Goal: Browse casually: Explore the website without a specific task or goal

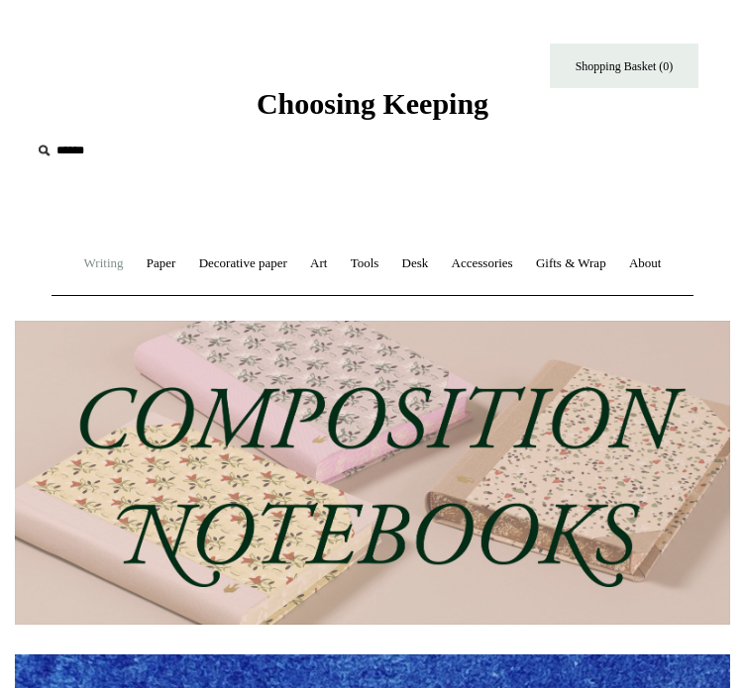
click at [111, 264] on link "Writing +" at bounding box center [103, 264] width 59 height 52
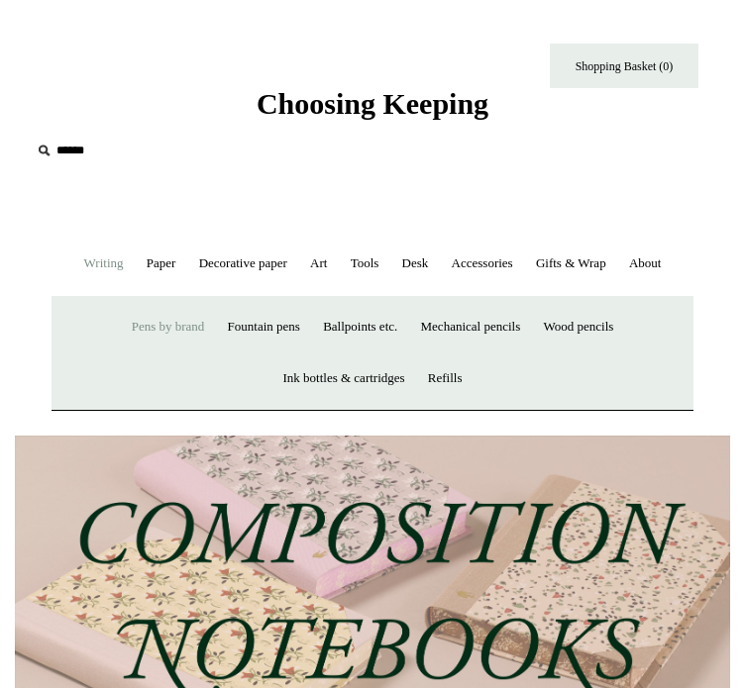
scroll to position [0, 715]
click at [131, 354] on link "Pens by brand +" at bounding box center [168, 327] width 93 height 52
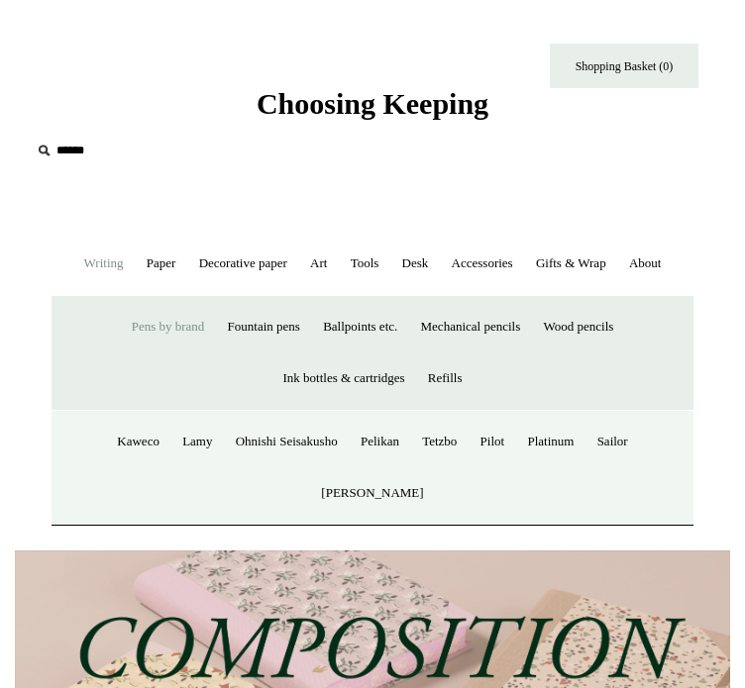
click at [131, 354] on link "Pens by brand -" at bounding box center [168, 327] width 93 height 52
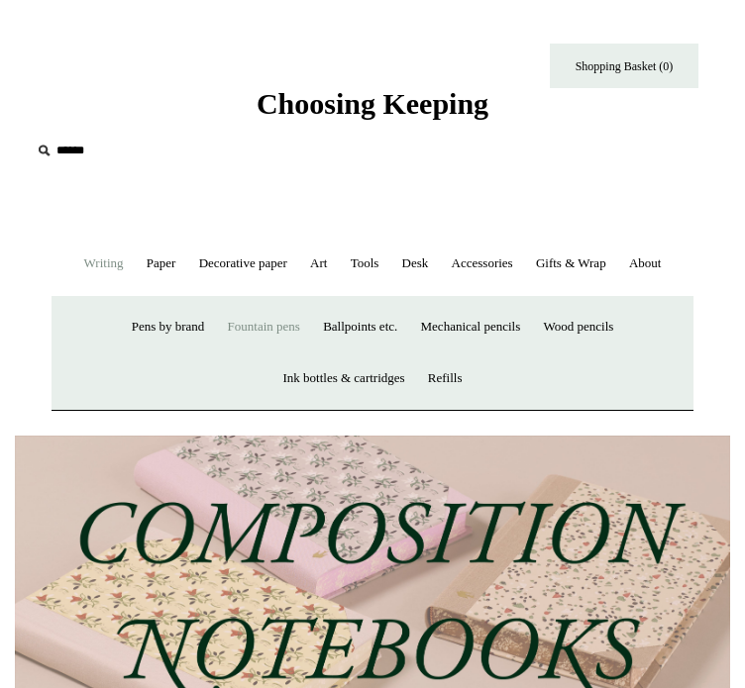
scroll to position [0, 1430]
click at [341, 354] on link "Ballpoints etc. +" at bounding box center [360, 327] width 94 height 52
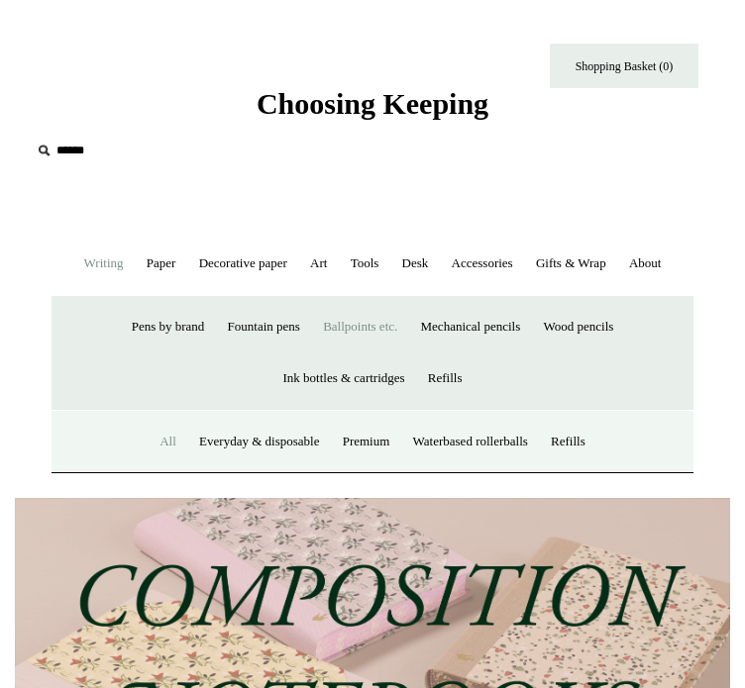
scroll to position [0, 0]
click at [150, 469] on link "All" at bounding box center [168, 442] width 37 height 52
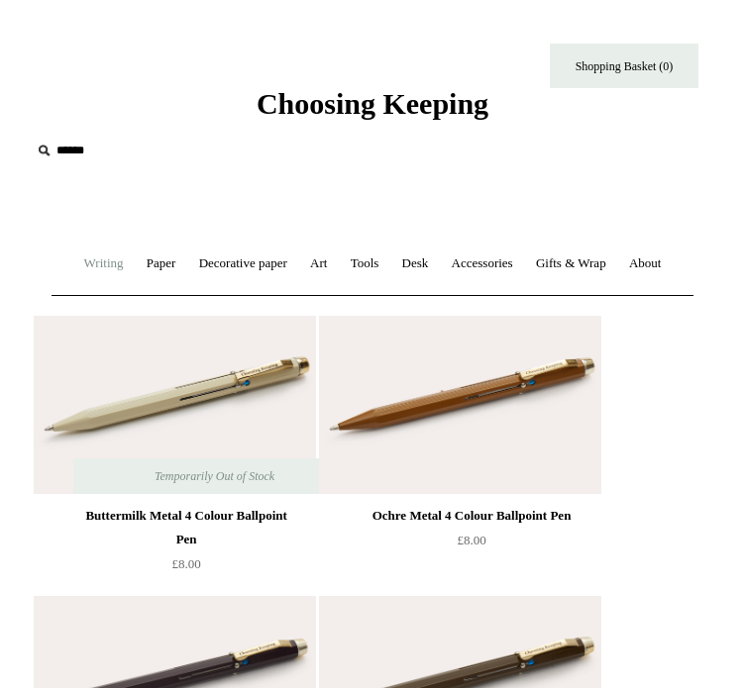
click at [76, 269] on link "Writing +" at bounding box center [103, 264] width 59 height 52
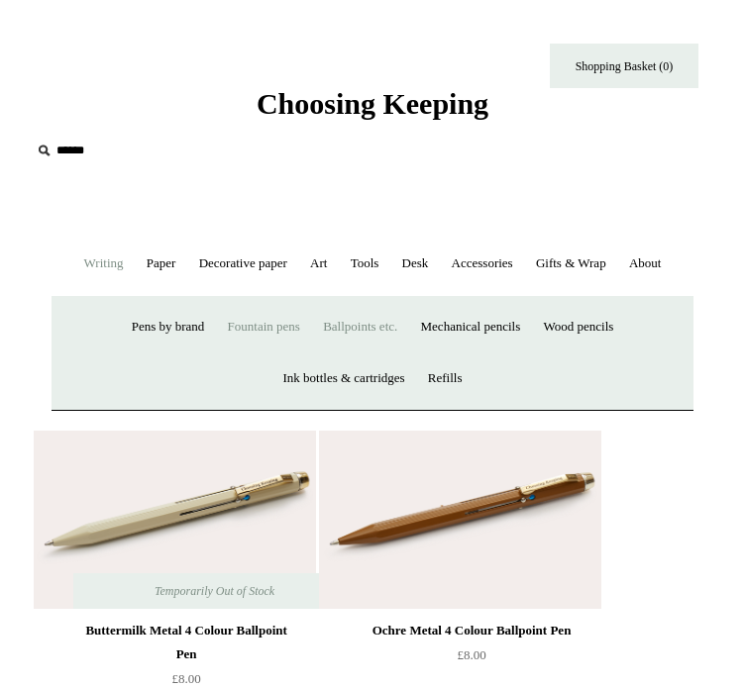
click at [262, 354] on link "Fountain pens +" at bounding box center [264, 327] width 92 height 52
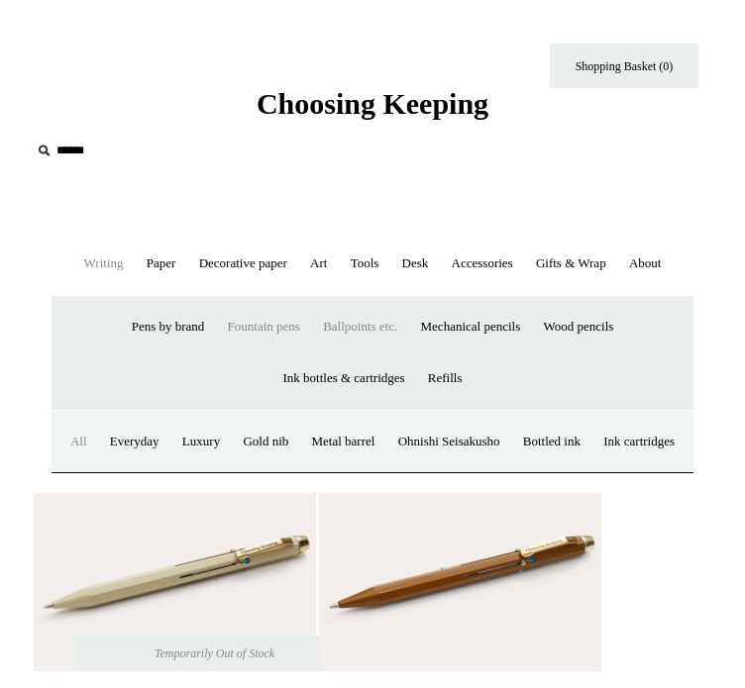
click at [76, 469] on link "All" at bounding box center [78, 442] width 37 height 52
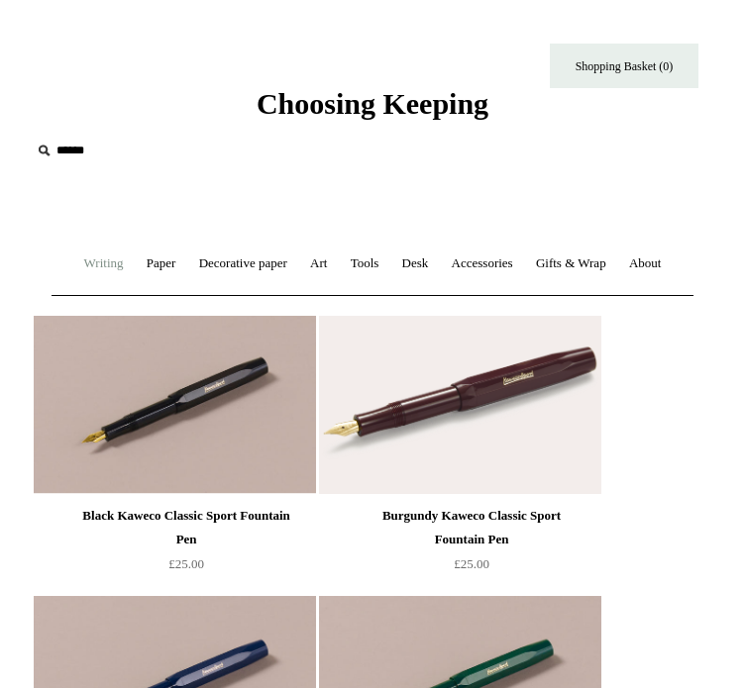
click at [76, 278] on link "Writing +" at bounding box center [103, 264] width 59 height 52
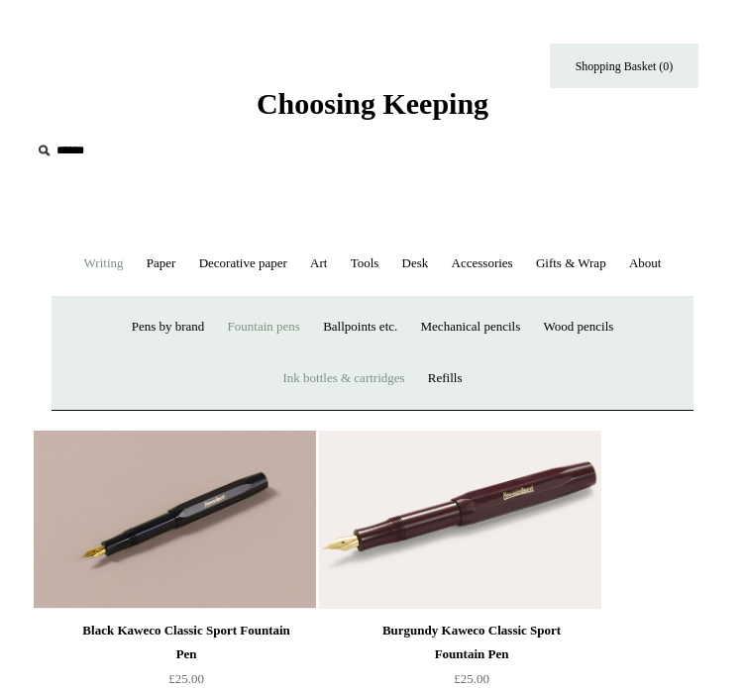
click at [332, 405] on link "Ink bottles & cartridges +" at bounding box center [343, 379] width 142 height 52
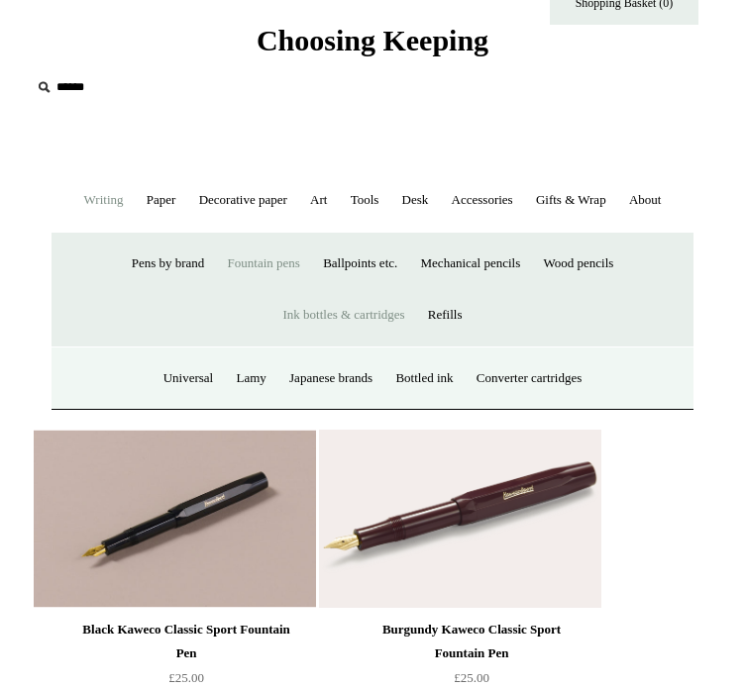
scroll to position [63, 0]
click at [151, 198] on link "Paper +" at bounding box center [162, 200] width 50 height 52
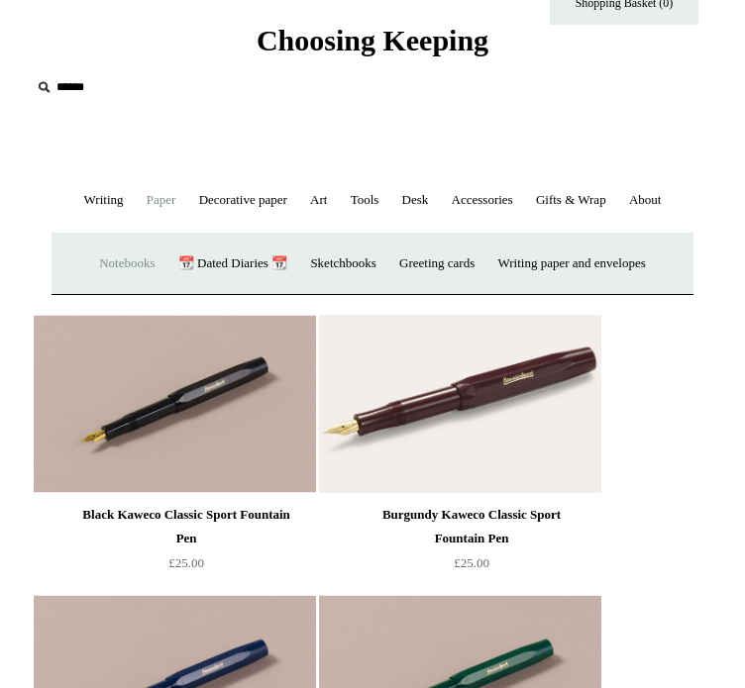
click at [164, 290] on link "Notebooks +" at bounding box center [126, 264] width 75 height 52
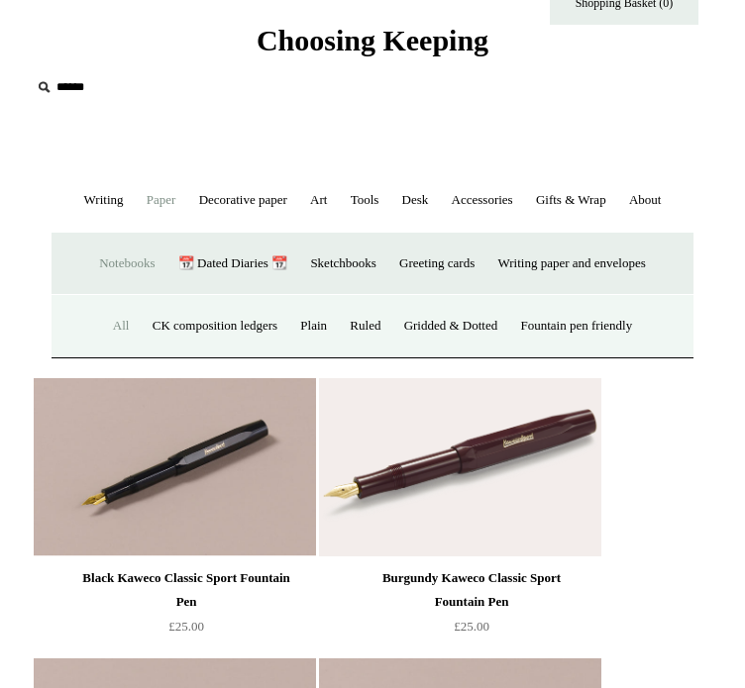
click at [103, 353] on link "All" at bounding box center [121, 326] width 37 height 52
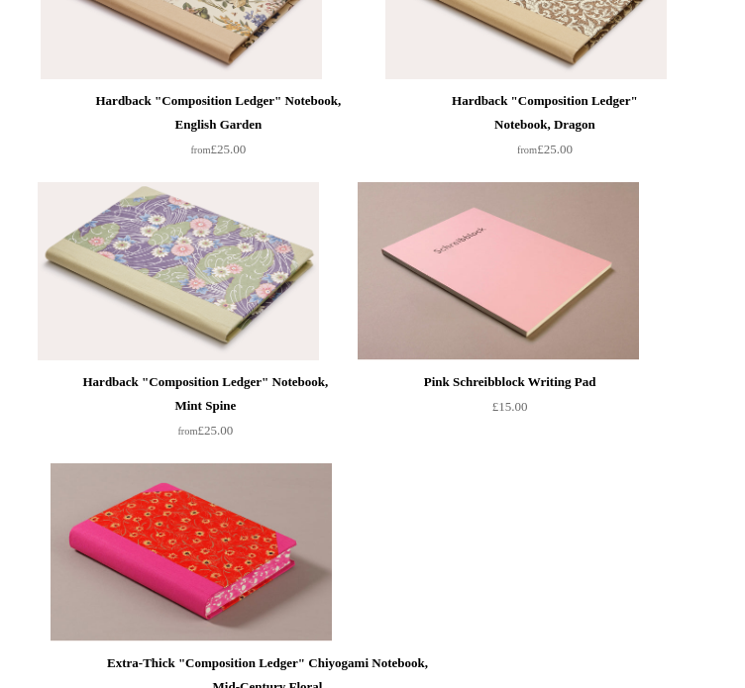
scroll to position [1540, 0]
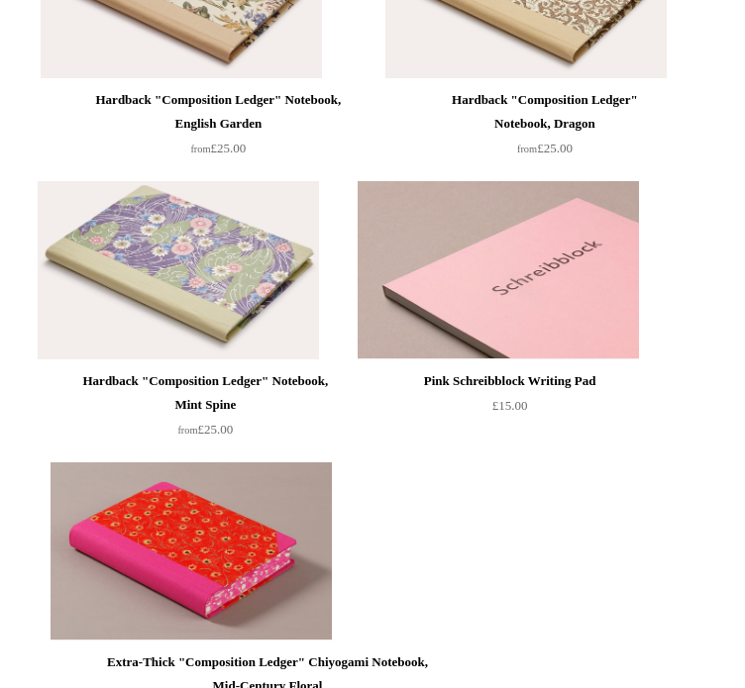
click at [435, 294] on img at bounding box center [498, 270] width 281 height 178
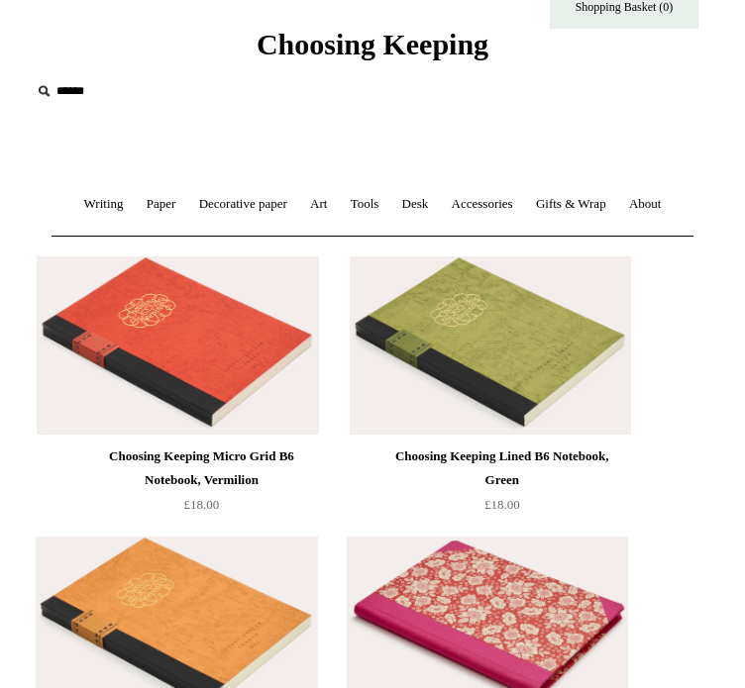
scroll to position [0, 0]
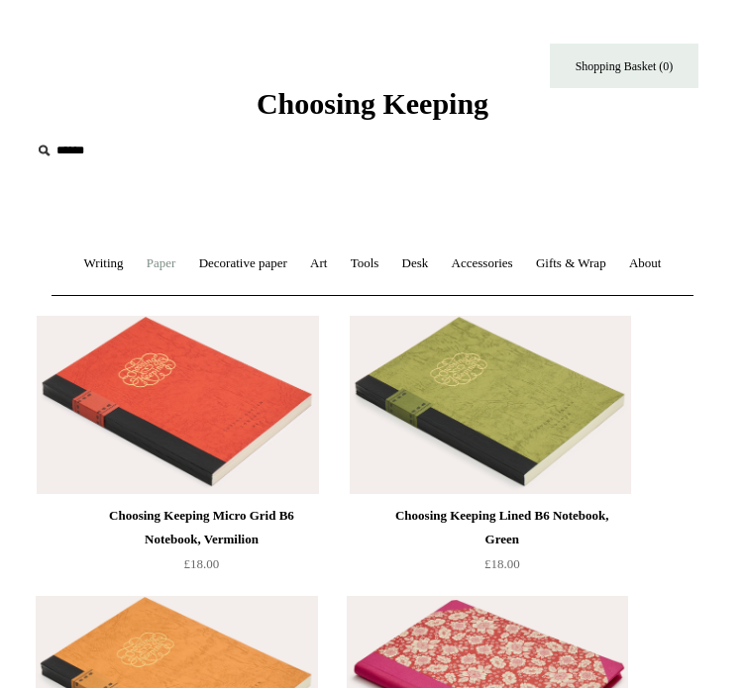
click at [149, 260] on link "Paper +" at bounding box center [162, 264] width 50 height 52
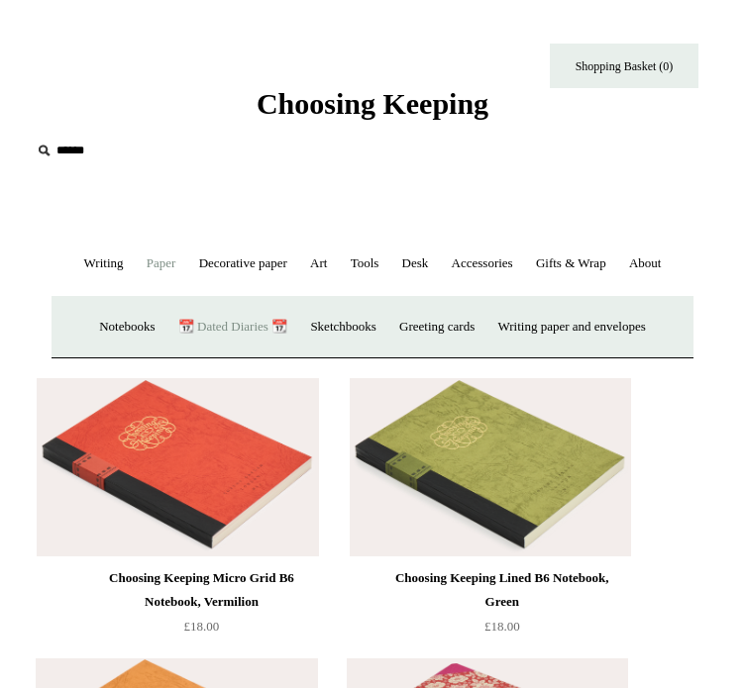
click at [297, 354] on link "📆 Dated Diaries 📆" at bounding box center [232, 327] width 129 height 52
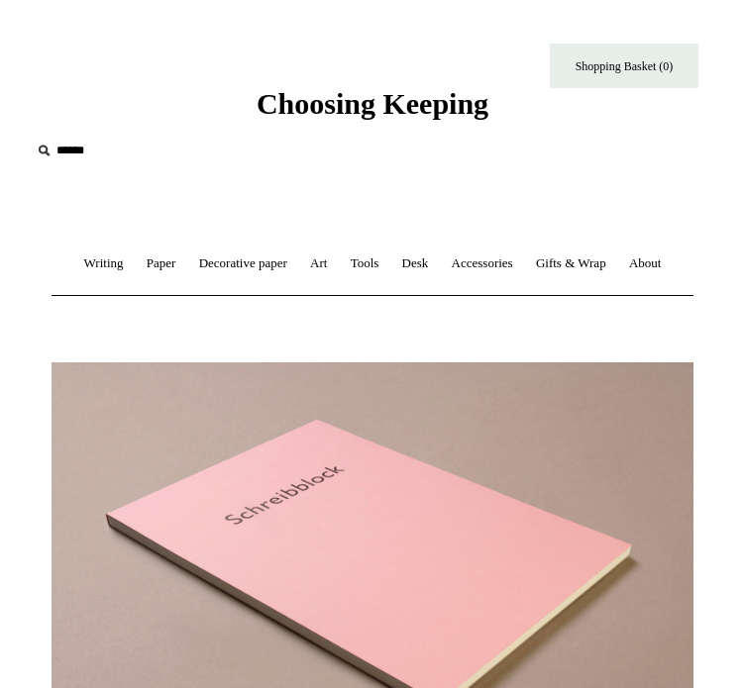
click at [435, 290] on ul "Writing + Pens by brand + [GEOGRAPHIC_DATA] Lamy Ohnishi Seisakusho [GEOGRAPHIC…" at bounding box center [372, 264] width 597 height 52
click at [205, 560] on img at bounding box center [373, 569] width 642 height 413
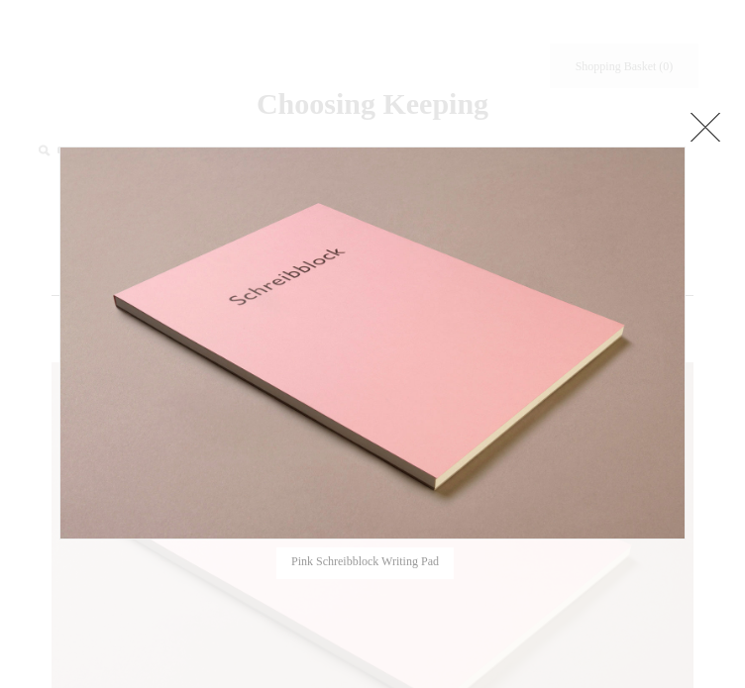
click at [713, 116] on link at bounding box center [705, 127] width 40 height 40
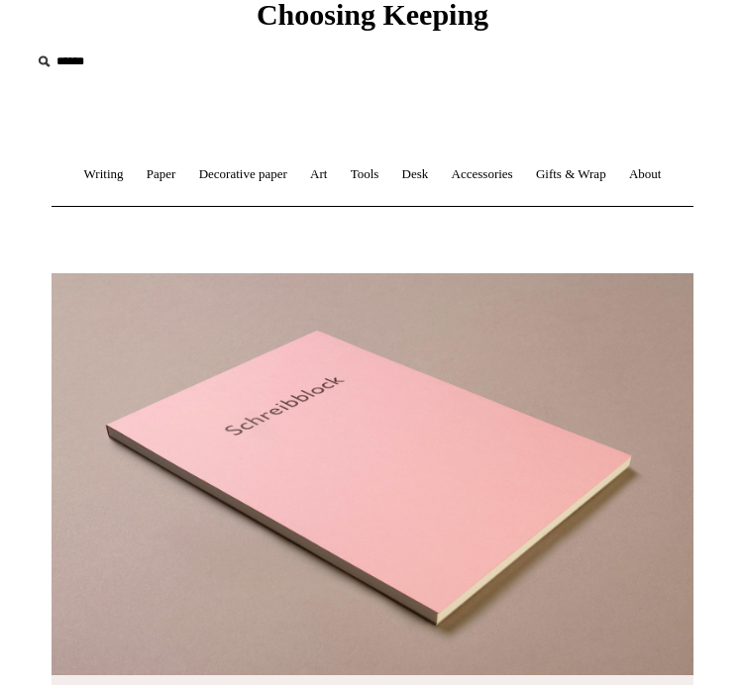
scroll to position [98, 0]
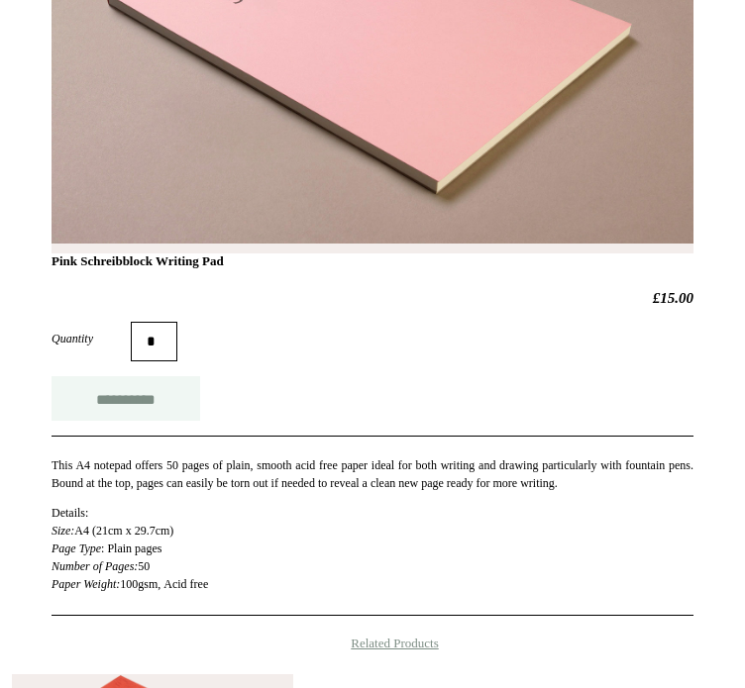
scroll to position [1053, 0]
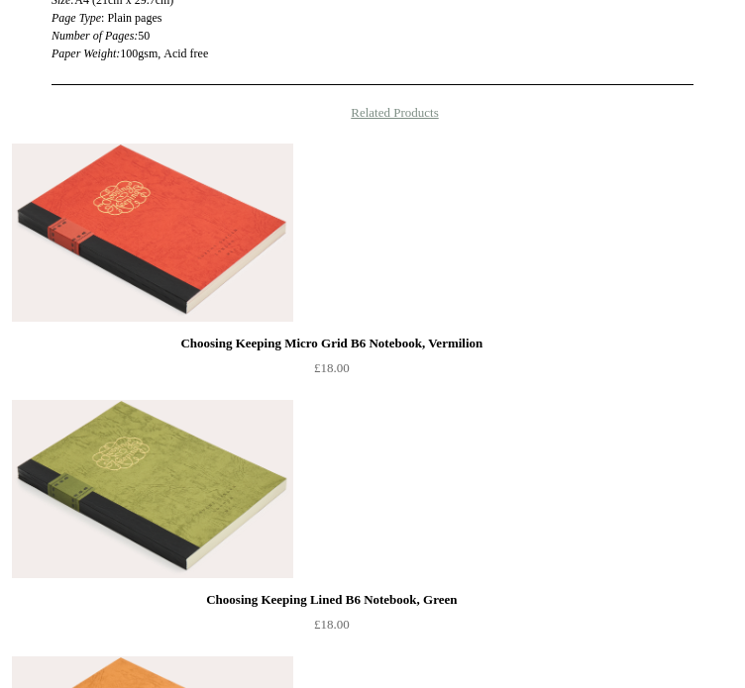
type input "**********"
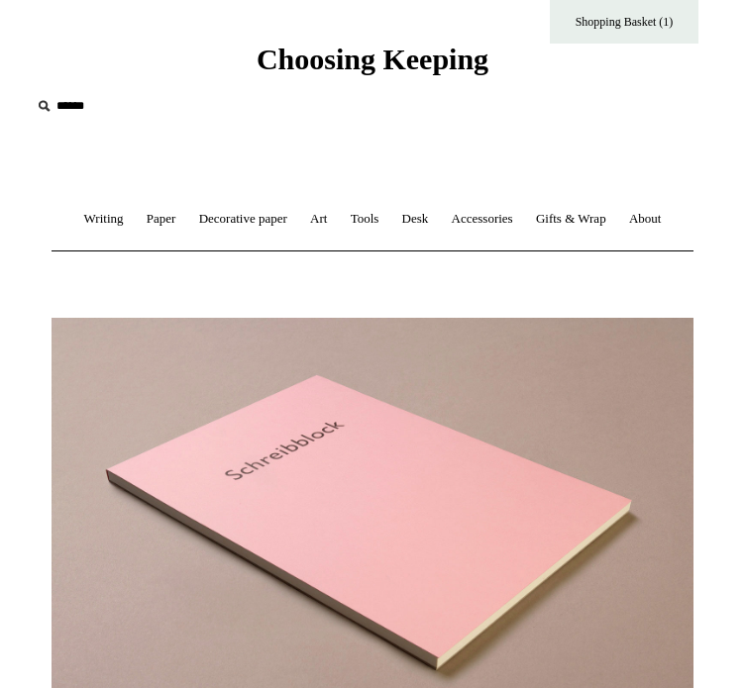
scroll to position [0, 0]
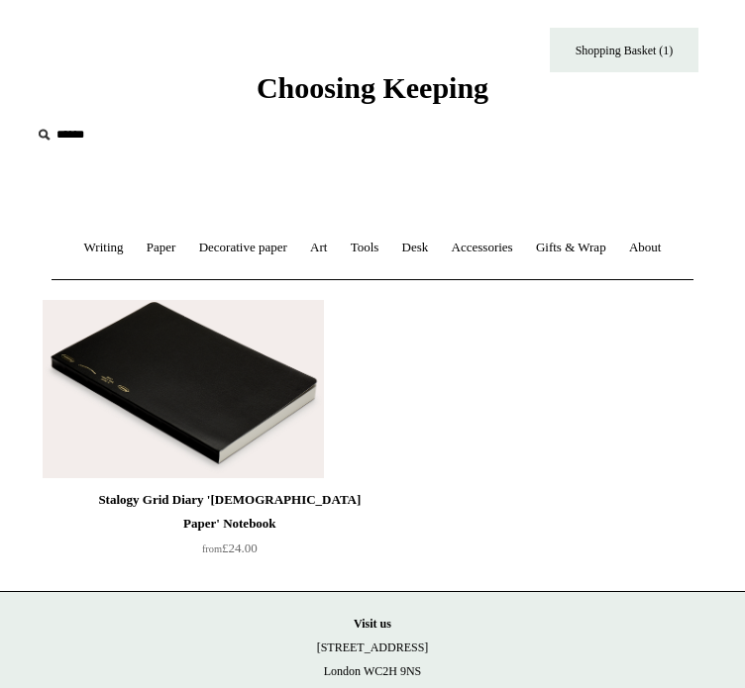
scroll to position [16, 0]
click at [105, 245] on link "Writing +" at bounding box center [103, 248] width 59 height 52
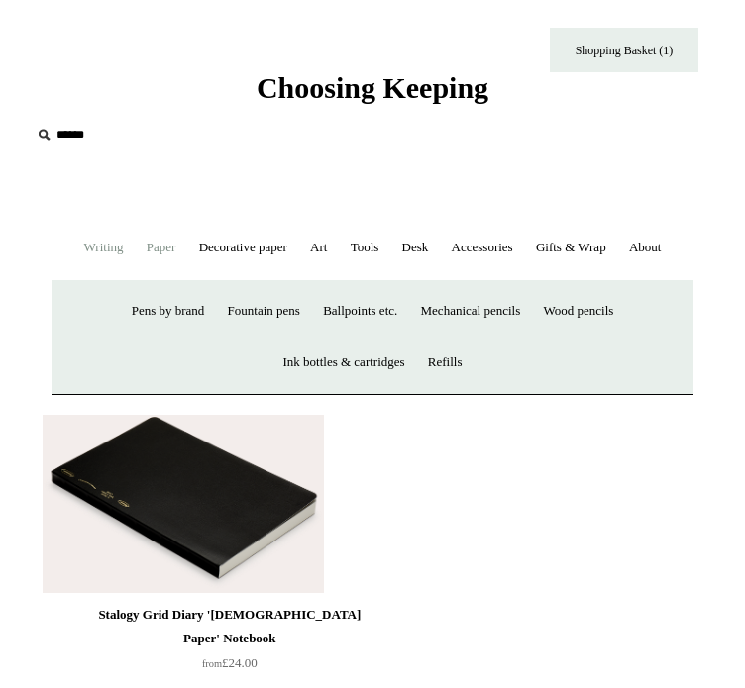
click at [169, 245] on link "Paper +" at bounding box center [162, 248] width 50 height 52
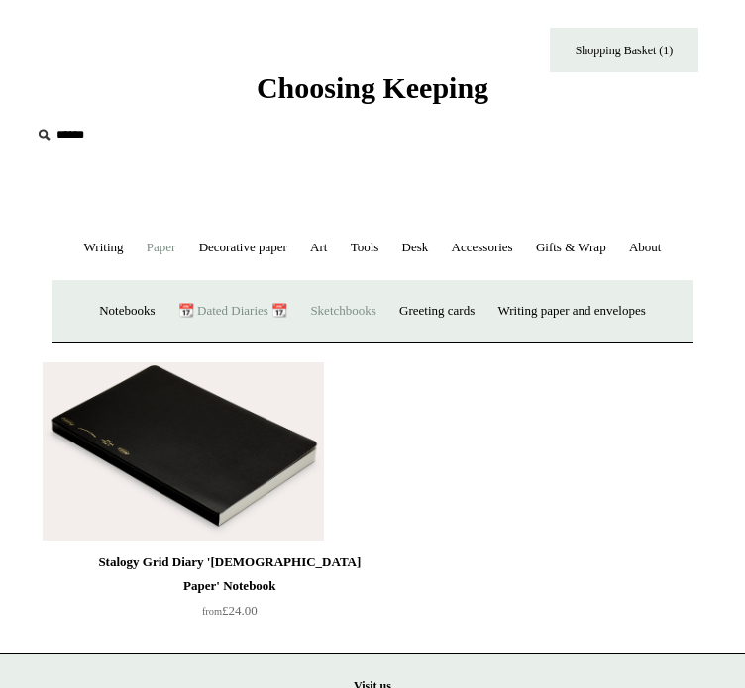
click at [385, 338] on link "Sketchbooks +" at bounding box center [342, 311] width 85 height 52
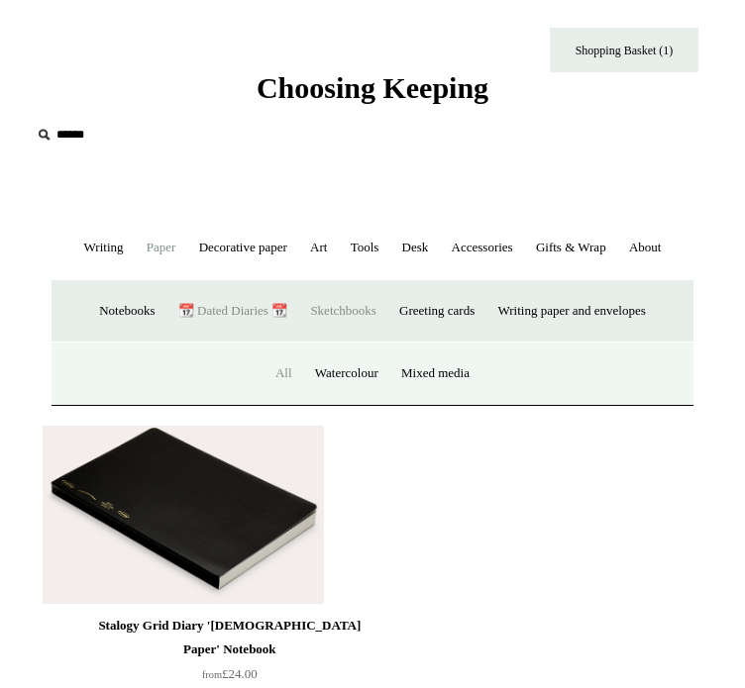
click at [280, 400] on link "All" at bounding box center [283, 374] width 37 height 52
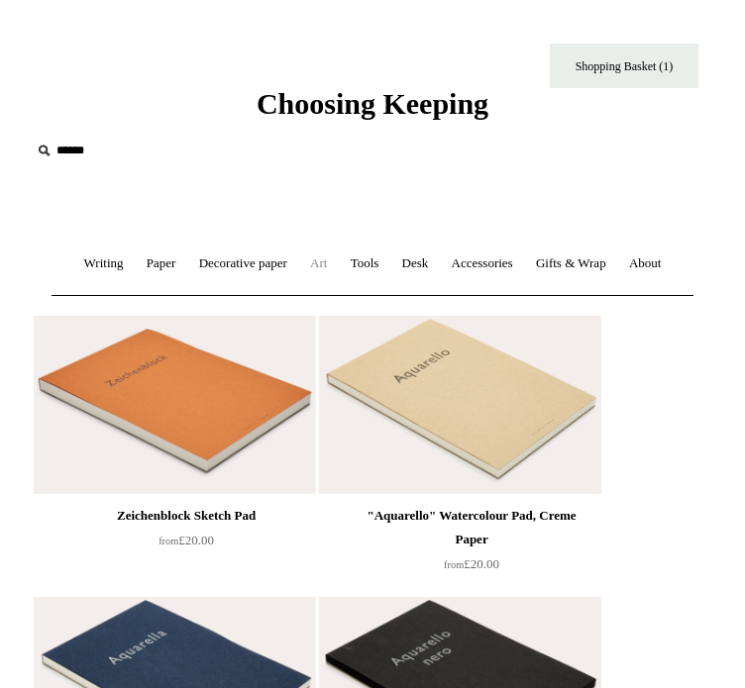
click at [337, 269] on link "Art +" at bounding box center [318, 264] width 37 height 52
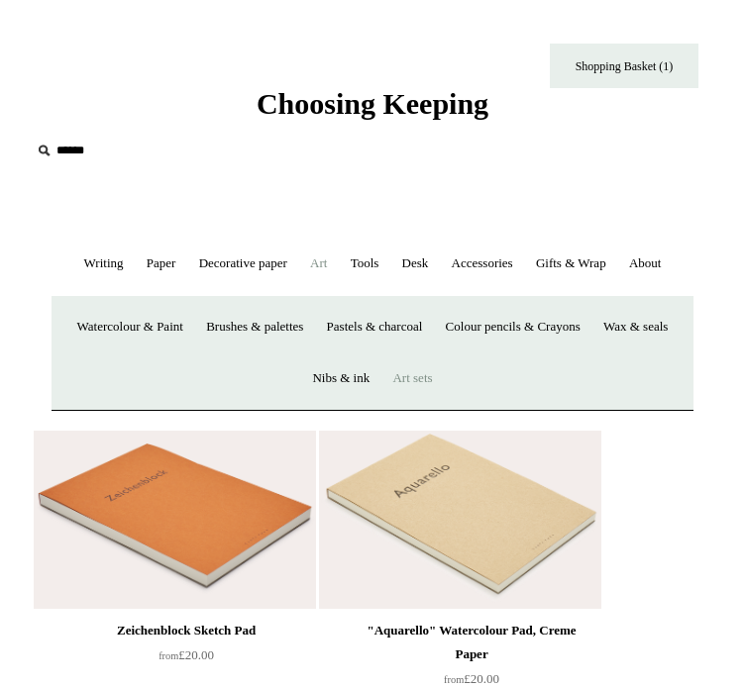
click at [442, 405] on link "Art sets" at bounding box center [411, 379] width 59 height 52
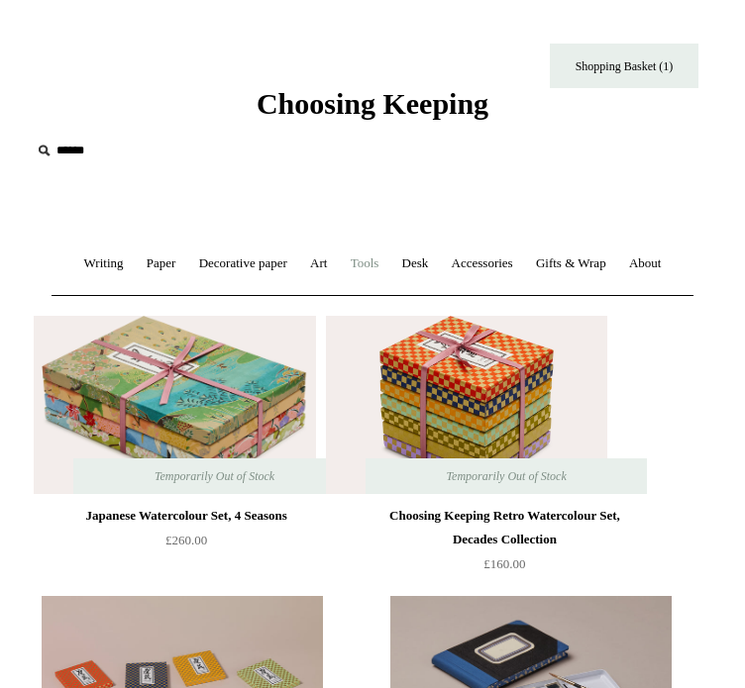
click at [389, 264] on link "Tools +" at bounding box center [365, 264] width 49 height 52
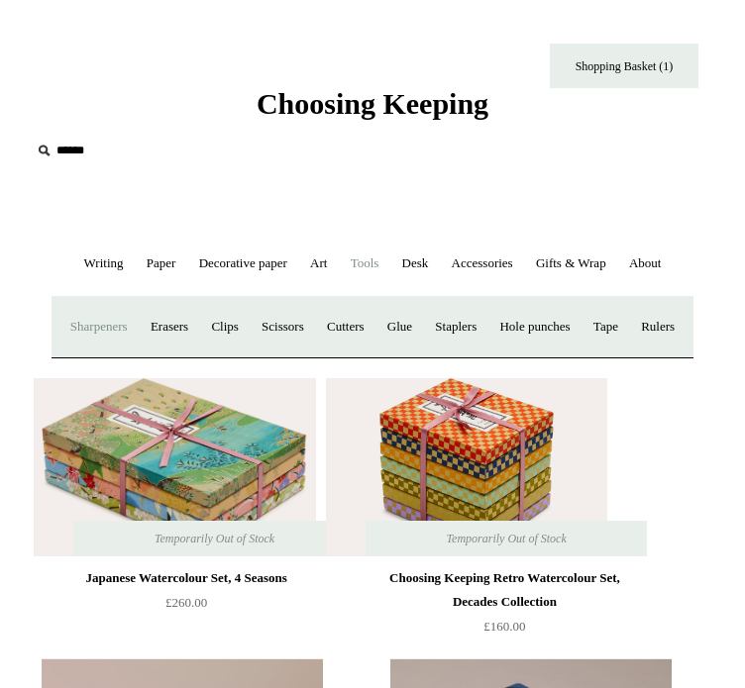
click at [125, 354] on link "Sharpeners" at bounding box center [98, 327] width 77 height 52
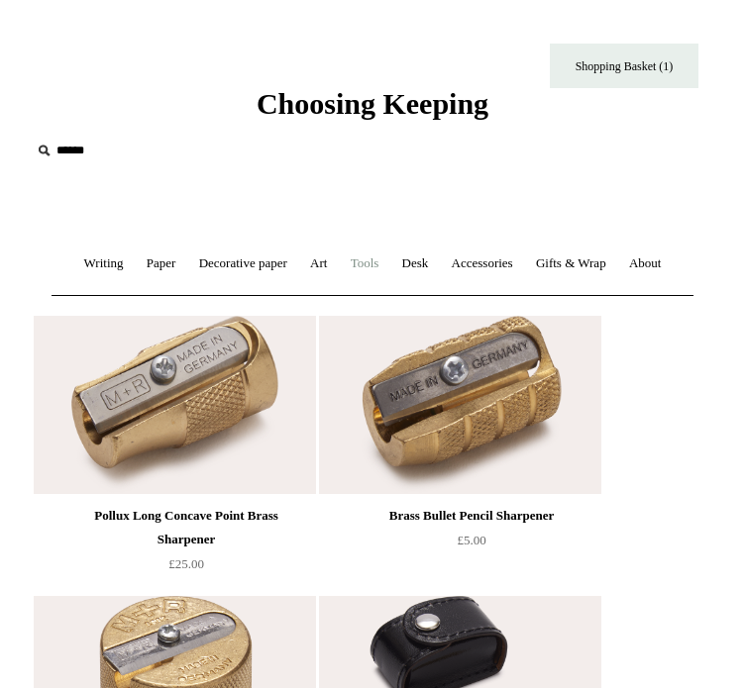
click at [389, 271] on link "Tools +" at bounding box center [365, 264] width 49 height 52
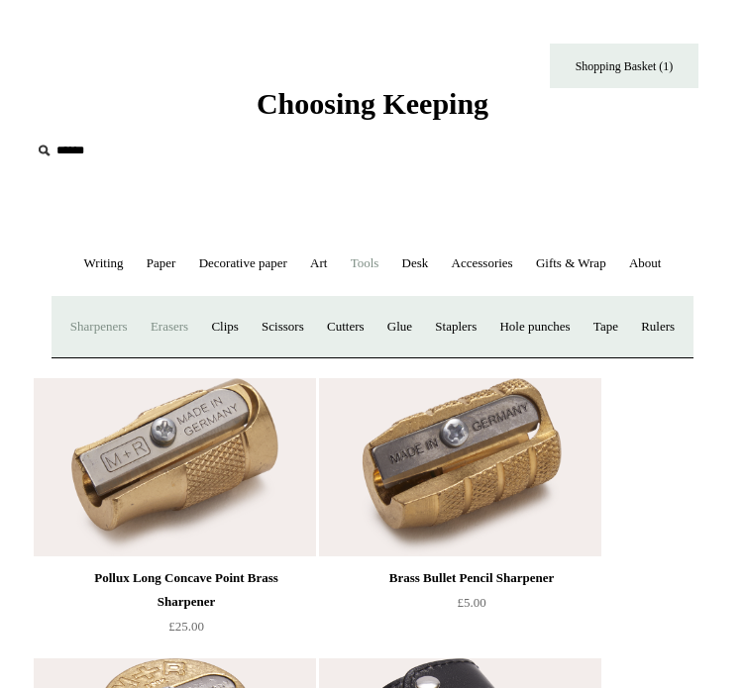
click at [198, 354] on link "Erasers" at bounding box center [169, 327] width 57 height 52
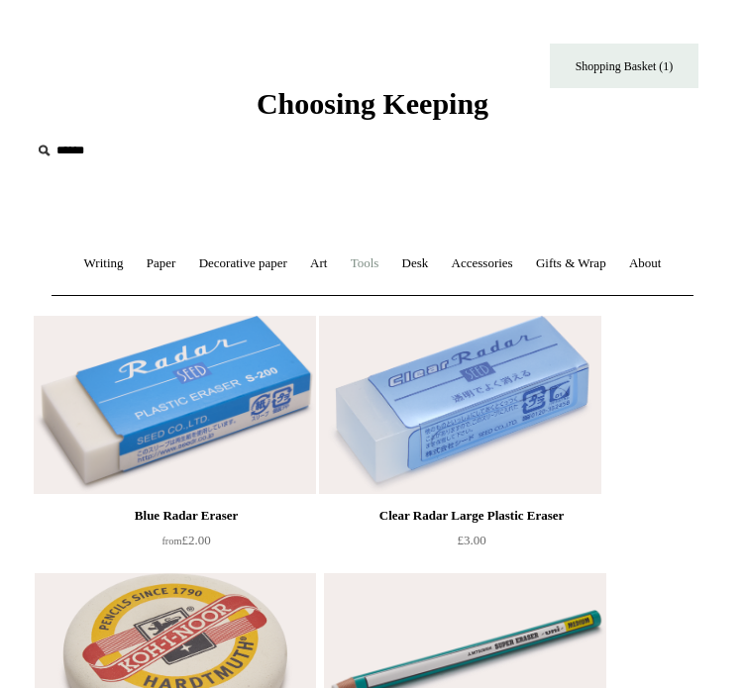
click at [389, 268] on link "Tools +" at bounding box center [365, 264] width 49 height 52
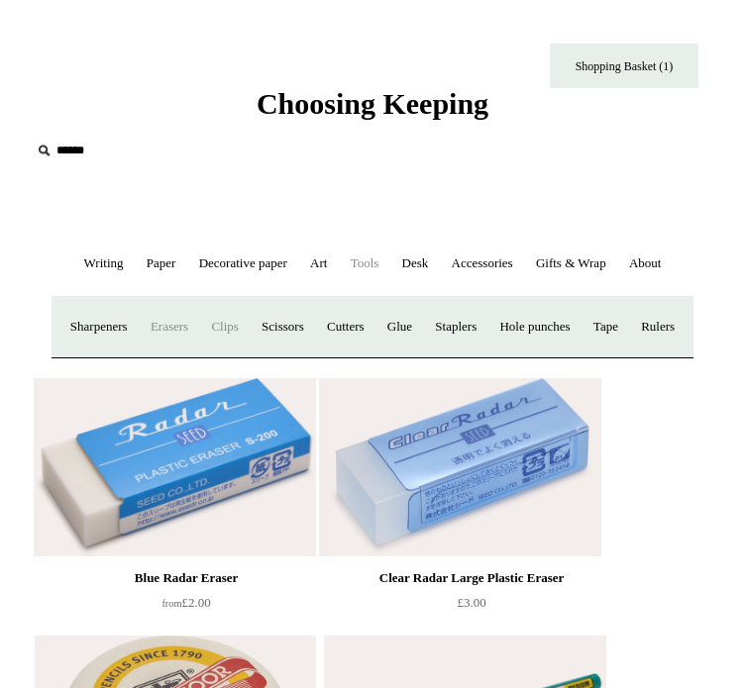
click at [248, 354] on link "Clips +" at bounding box center [224, 327] width 47 height 52
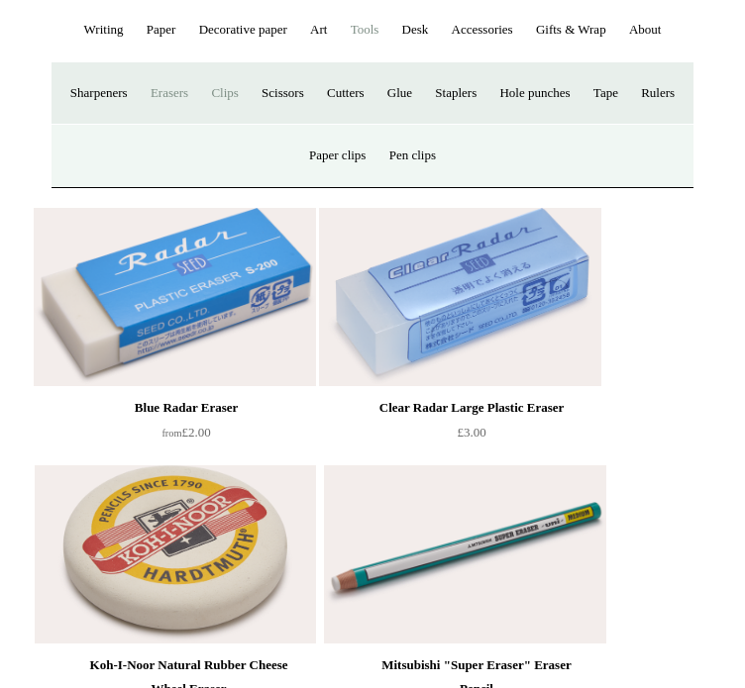
scroll to position [226, 0]
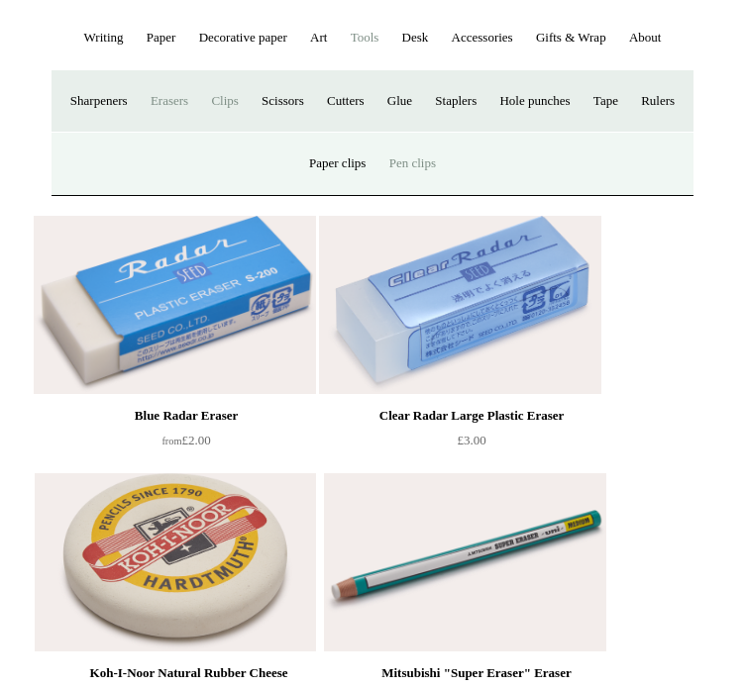
click at [434, 190] on link "Pen clips" at bounding box center [412, 164] width 66 height 52
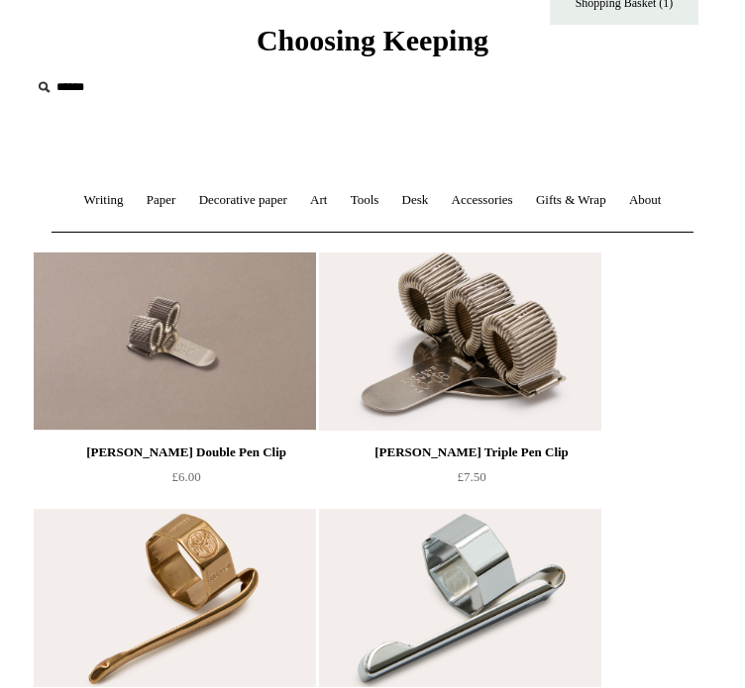
scroll to position [31, 0]
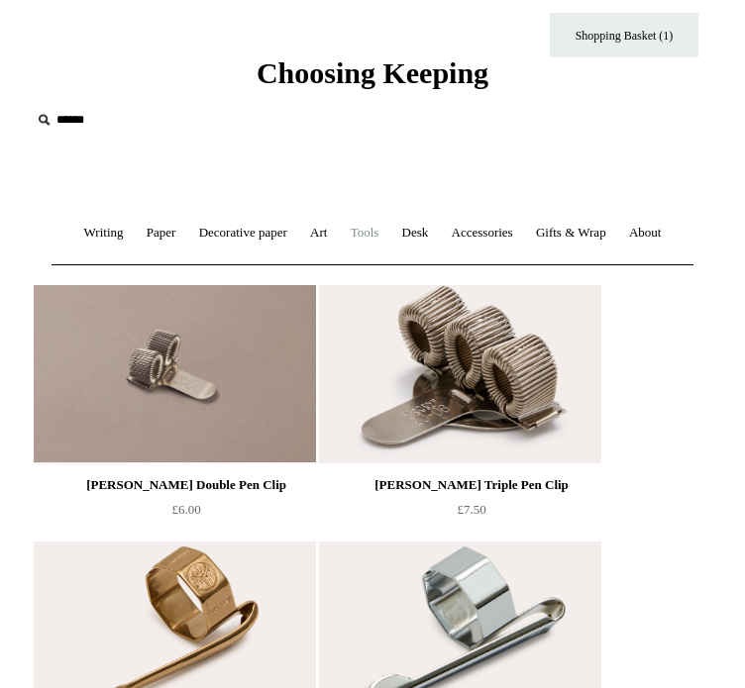
drag, startPoint x: 396, startPoint y: 221, endPoint x: 391, endPoint y: 231, distance: 11.1
click at [389, 231] on link "Tools +" at bounding box center [365, 233] width 49 height 52
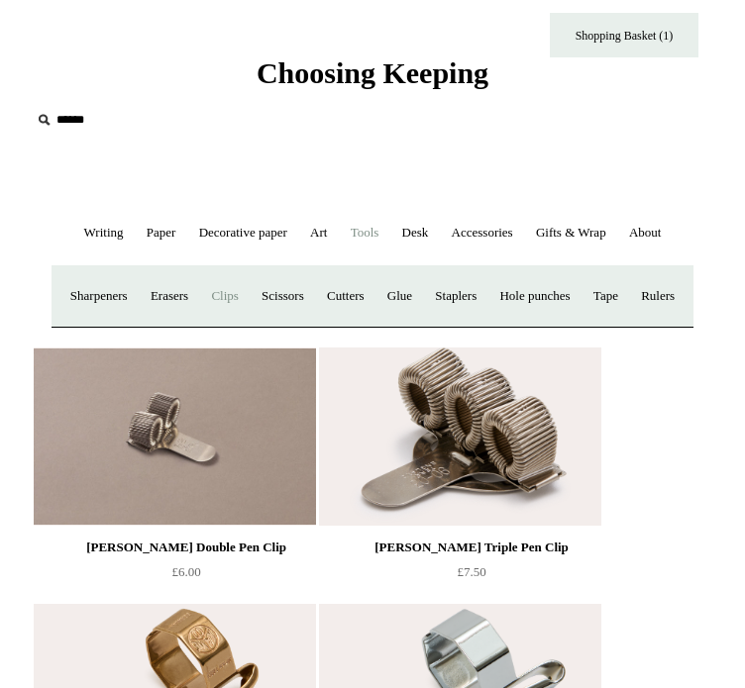
click at [241, 323] on link "Clips +" at bounding box center [224, 296] width 47 height 52
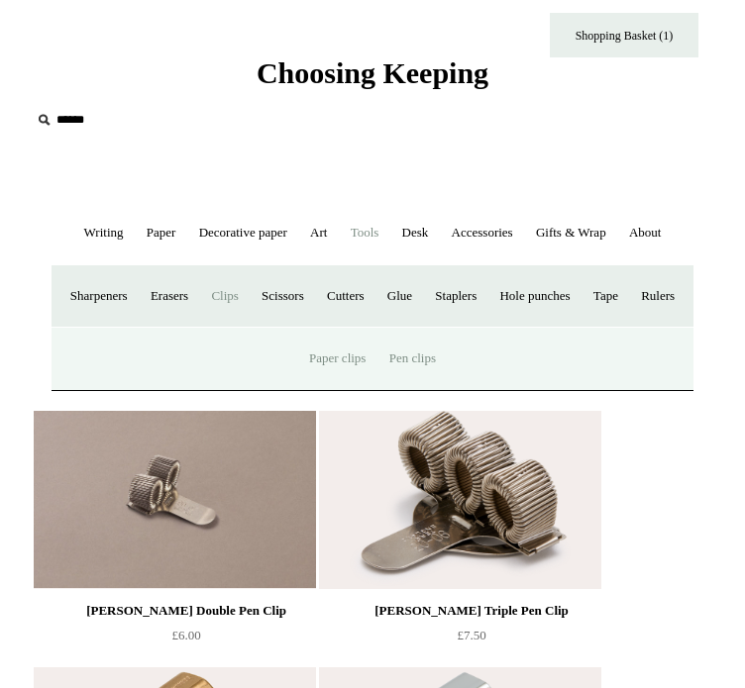
click at [330, 385] on link "Paper clips" at bounding box center [337, 359] width 76 height 52
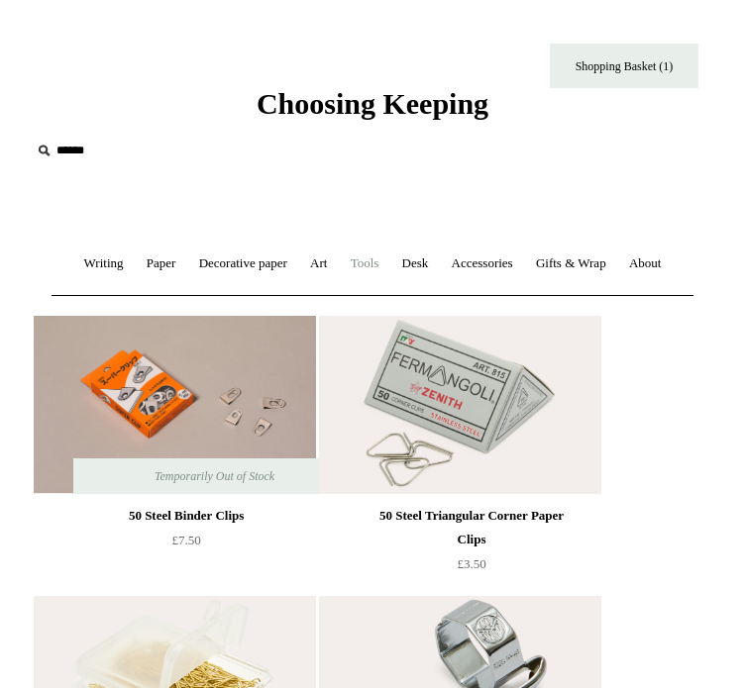
click at [389, 259] on link "Tools +" at bounding box center [365, 264] width 49 height 52
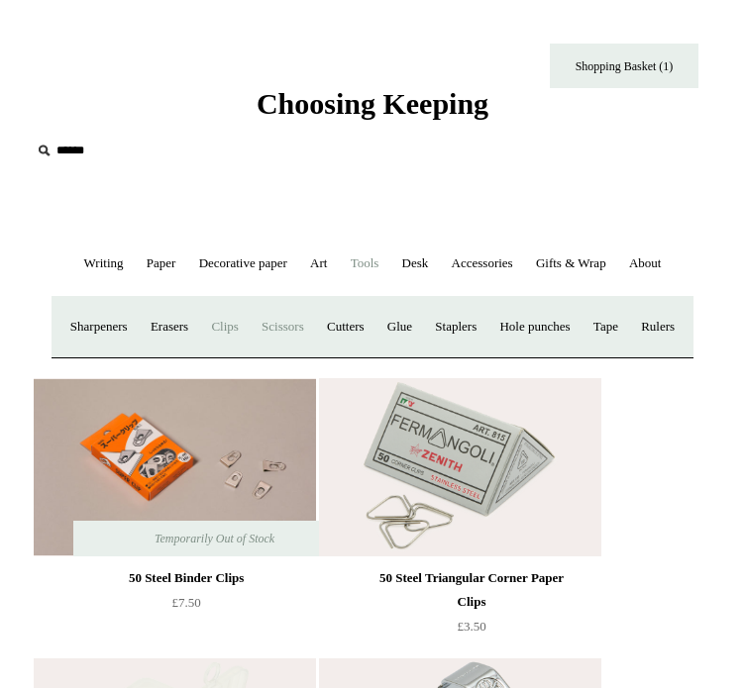
click at [314, 354] on link "Scissors" at bounding box center [283, 327] width 62 height 52
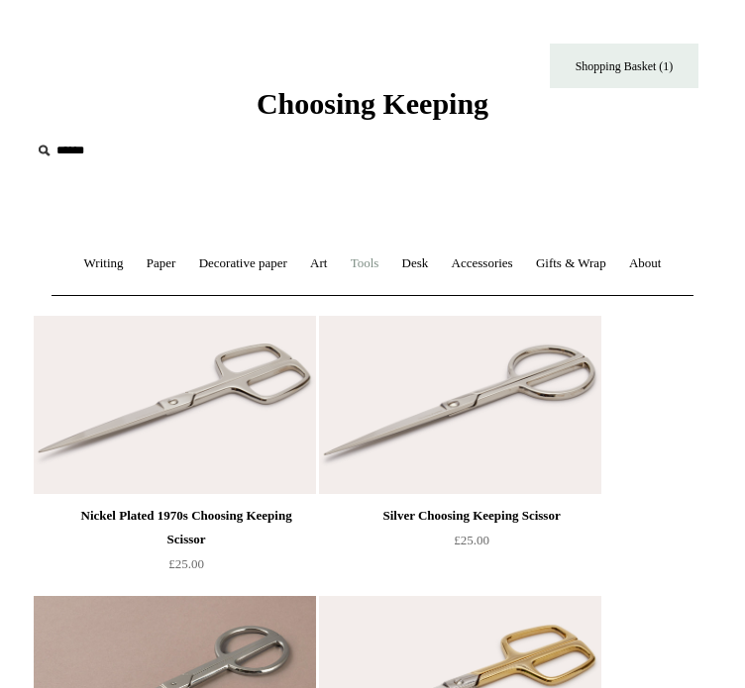
click at [389, 253] on link "Tools +" at bounding box center [365, 264] width 49 height 52
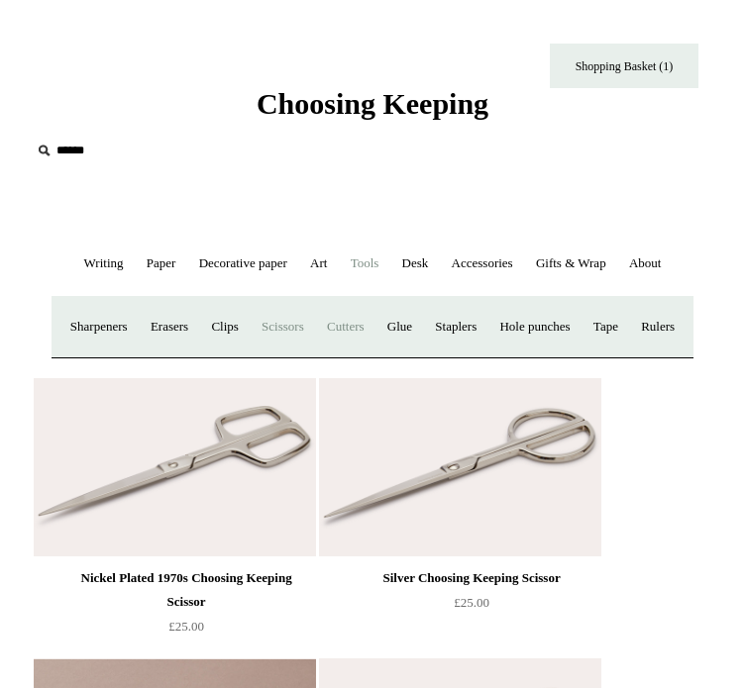
click at [374, 354] on link "Cutters" at bounding box center [345, 327] width 57 height 52
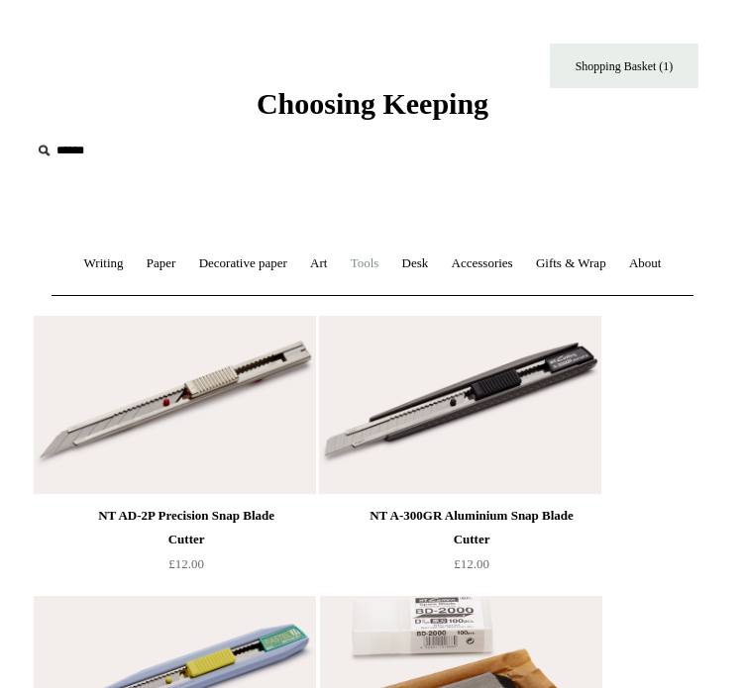
click at [389, 269] on link "Tools +" at bounding box center [365, 264] width 49 height 52
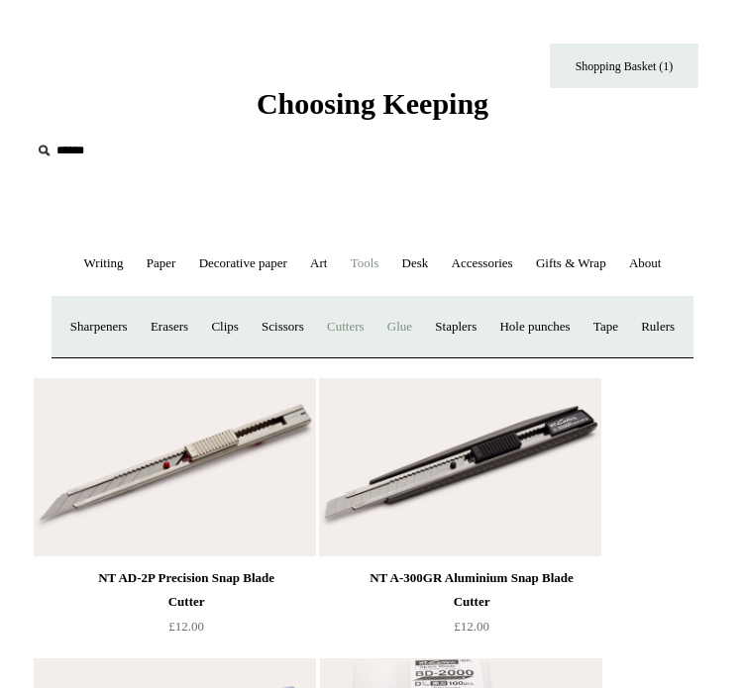
click at [422, 354] on link "Glue" at bounding box center [399, 327] width 45 height 52
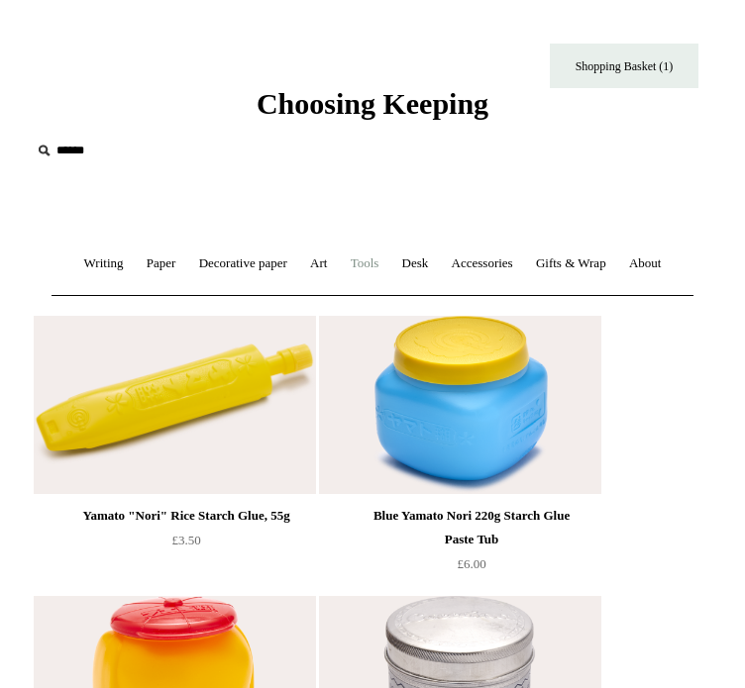
click at [389, 257] on link "Tools +" at bounding box center [365, 264] width 49 height 52
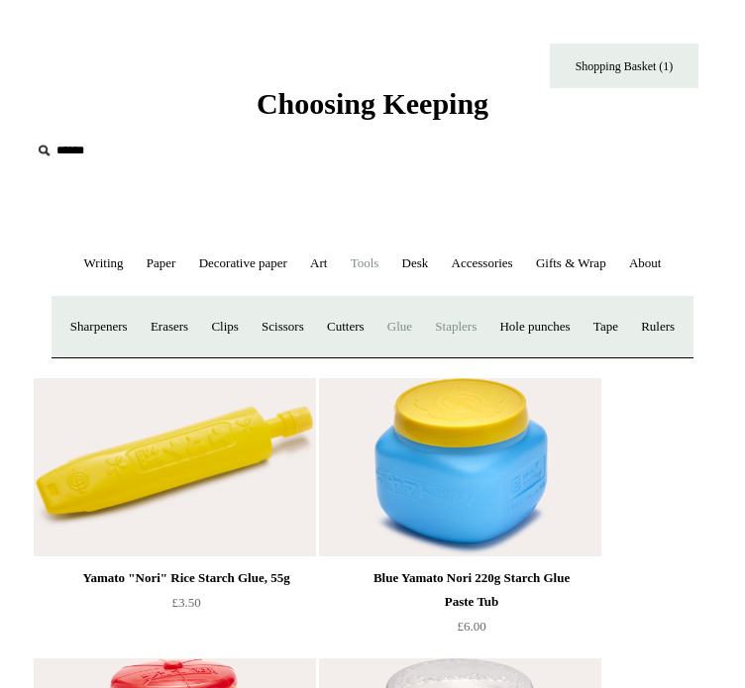
click at [486, 354] on link "Staplers +" at bounding box center [455, 327] width 61 height 52
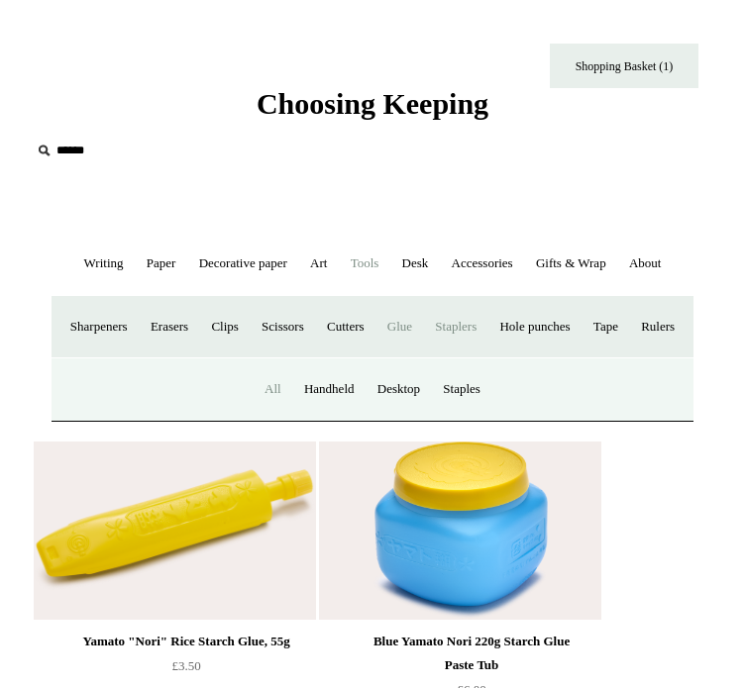
click at [262, 416] on link "All" at bounding box center [273, 390] width 37 height 52
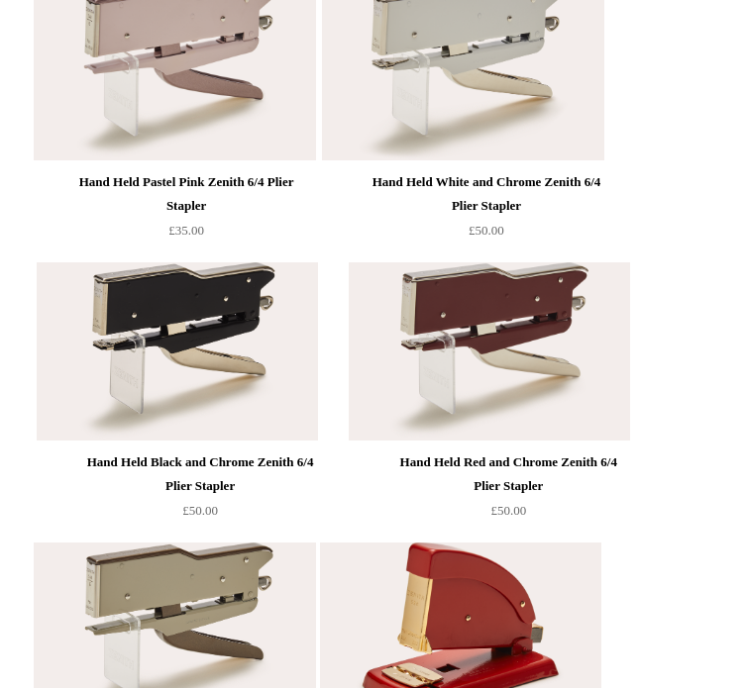
scroll to position [1171, 0]
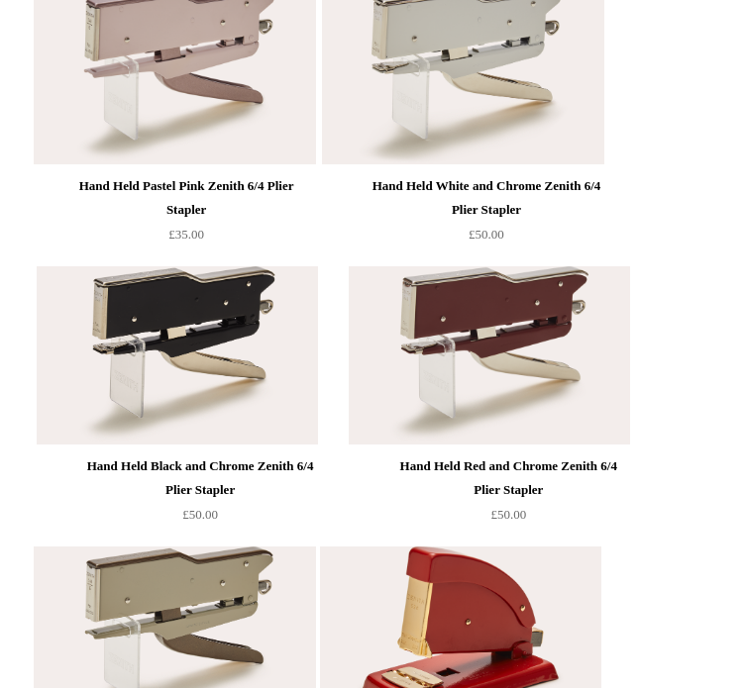
click at [289, 213] on div "Hand Held Pastel Pink Zenith 6/4 Plier Stapler" at bounding box center [185, 198] width 215 height 48
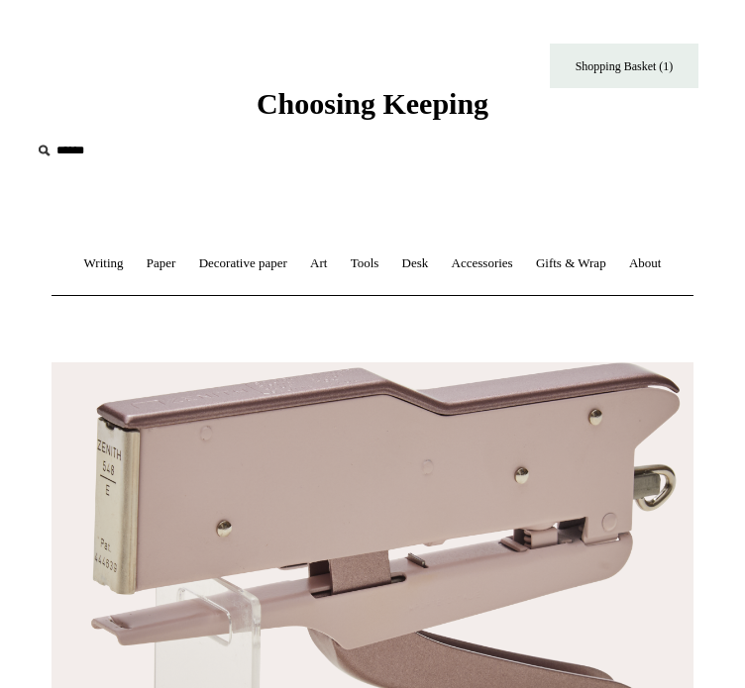
scroll to position [142, 0]
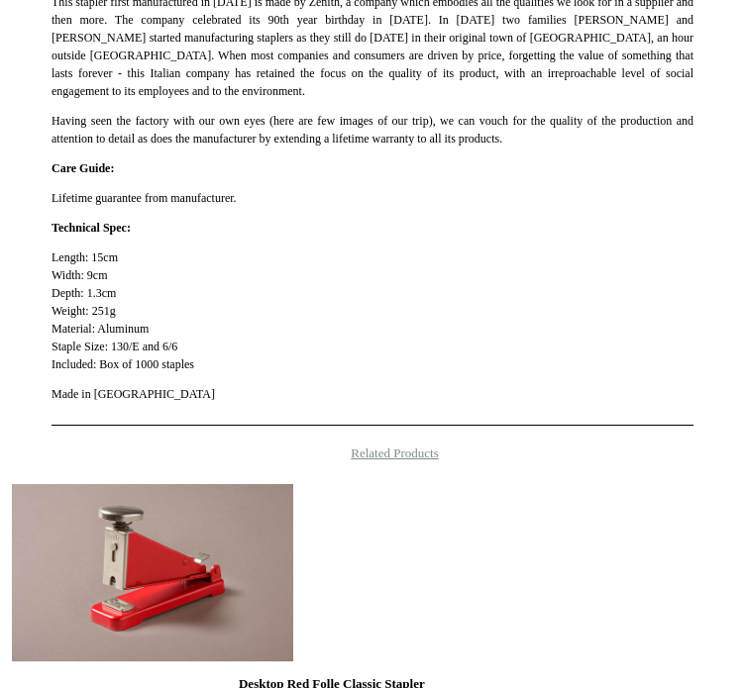
type input "**********"
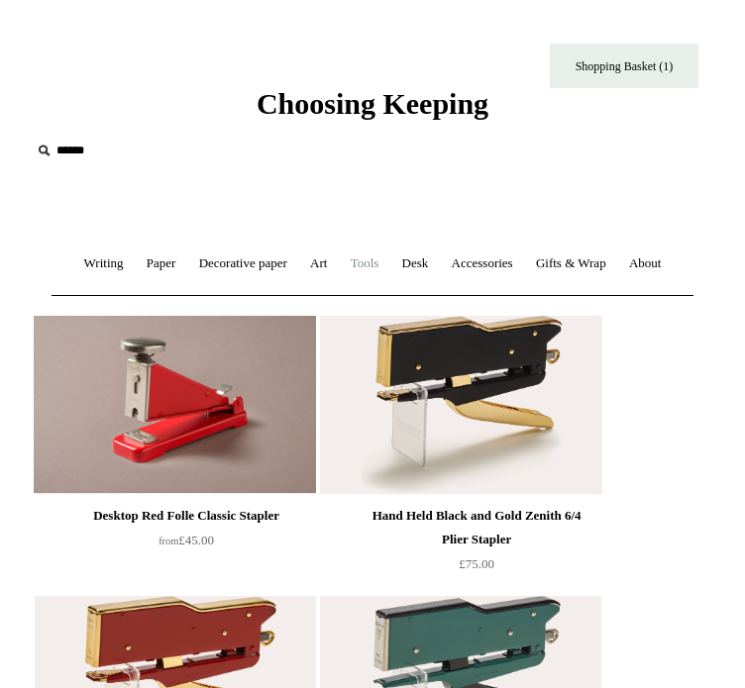
click at [389, 262] on link "Tools +" at bounding box center [365, 264] width 49 height 52
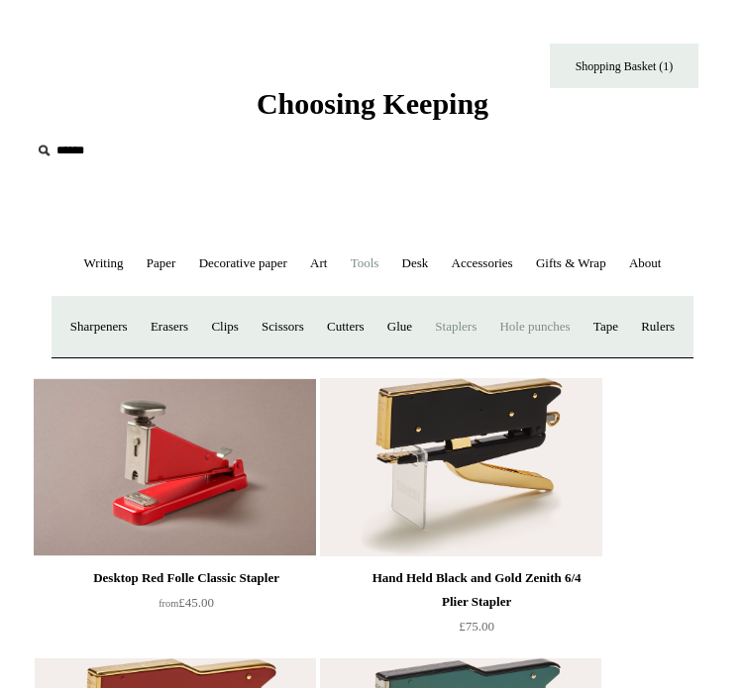
click at [579, 354] on link "Hole punches" at bounding box center [534, 327] width 90 height 52
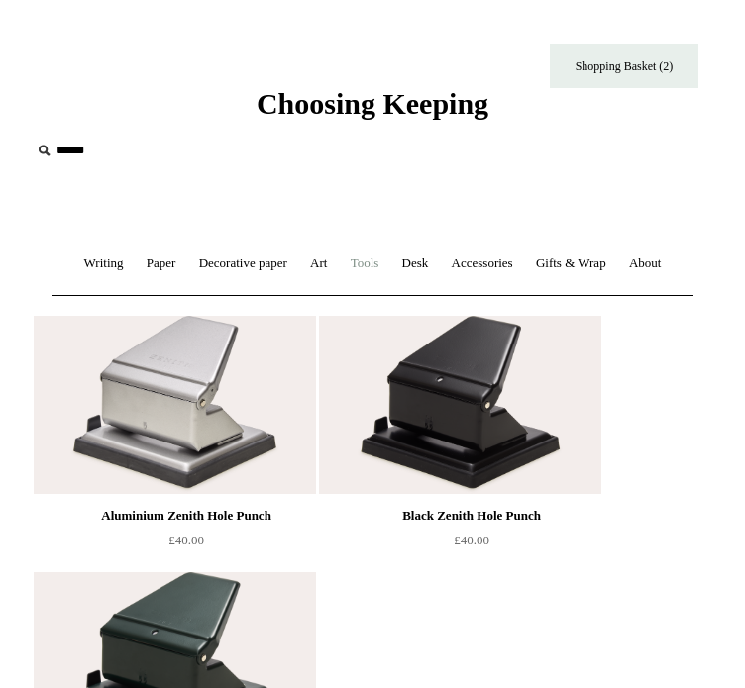
click at [389, 257] on link "Tools +" at bounding box center [365, 264] width 49 height 52
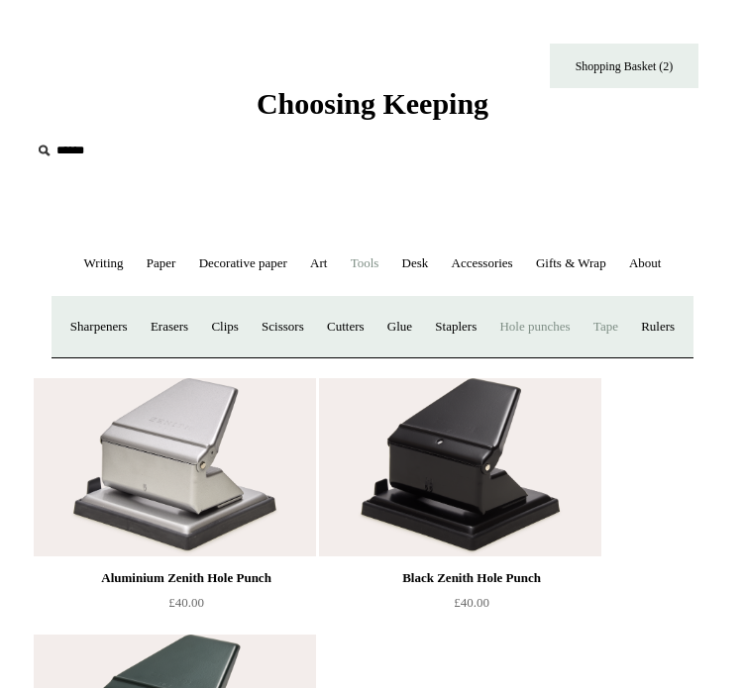
click at [583, 354] on link "Tape +" at bounding box center [605, 327] width 45 height 52
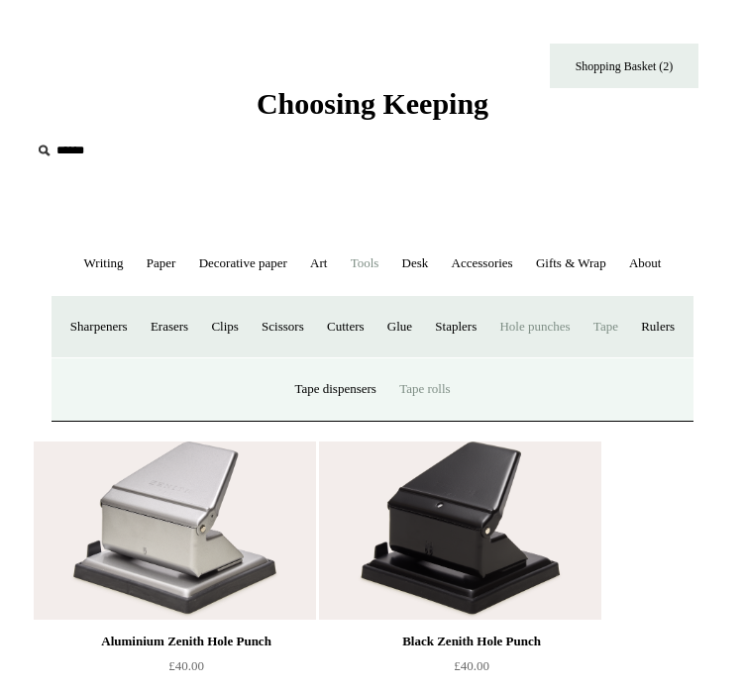
click at [450, 416] on link "Tape rolls" at bounding box center [424, 390] width 70 height 52
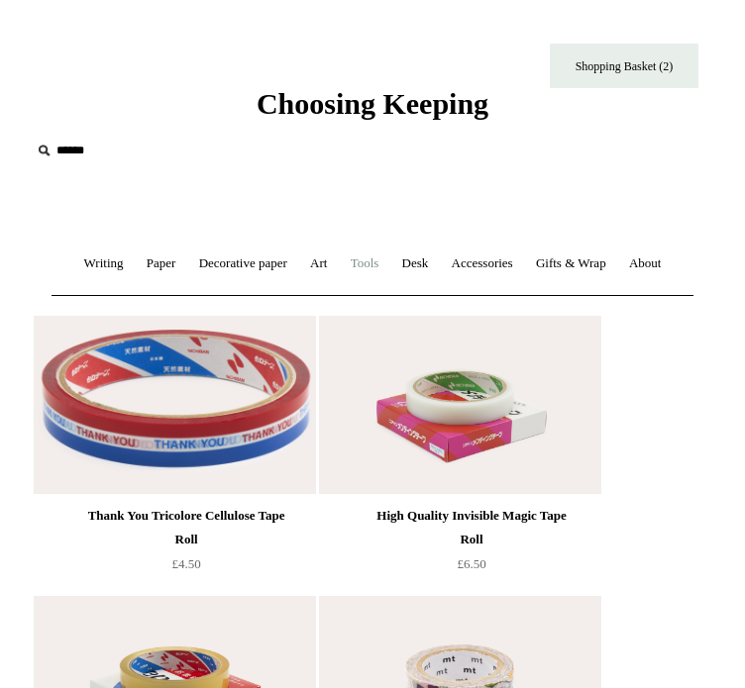
click at [389, 269] on link "Tools +" at bounding box center [365, 264] width 49 height 52
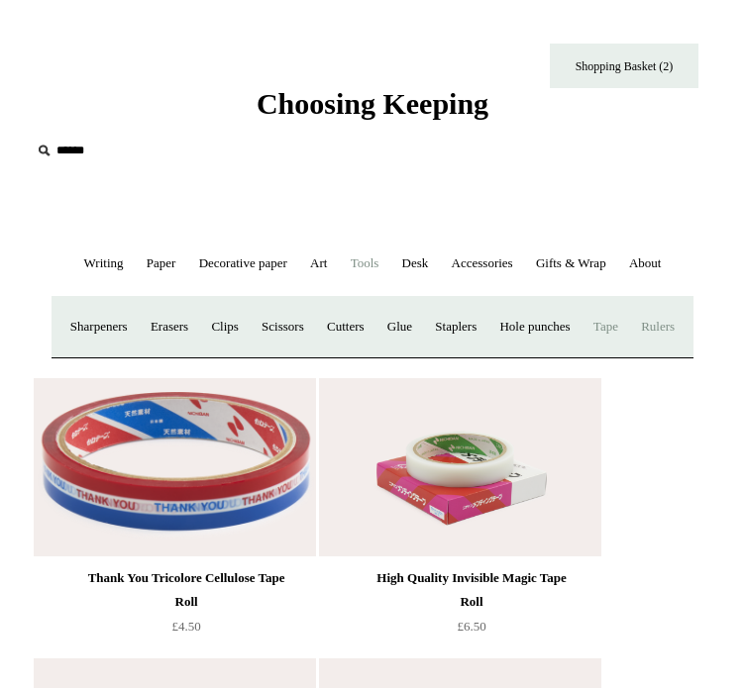
click at [631, 354] on link "Rulers" at bounding box center [657, 327] width 53 height 52
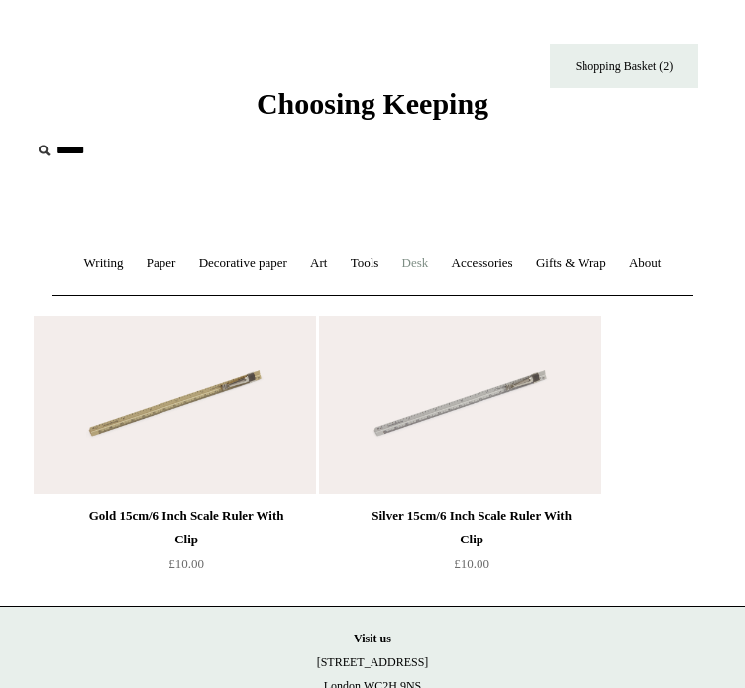
click at [439, 261] on link "Desk +" at bounding box center [415, 264] width 47 height 52
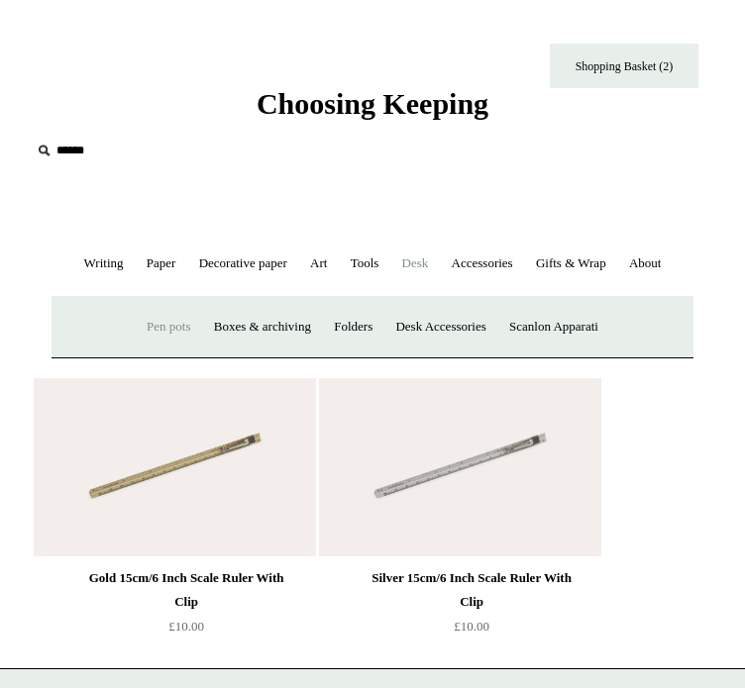
click at [144, 354] on link "Pen pots" at bounding box center [168, 327] width 63 height 52
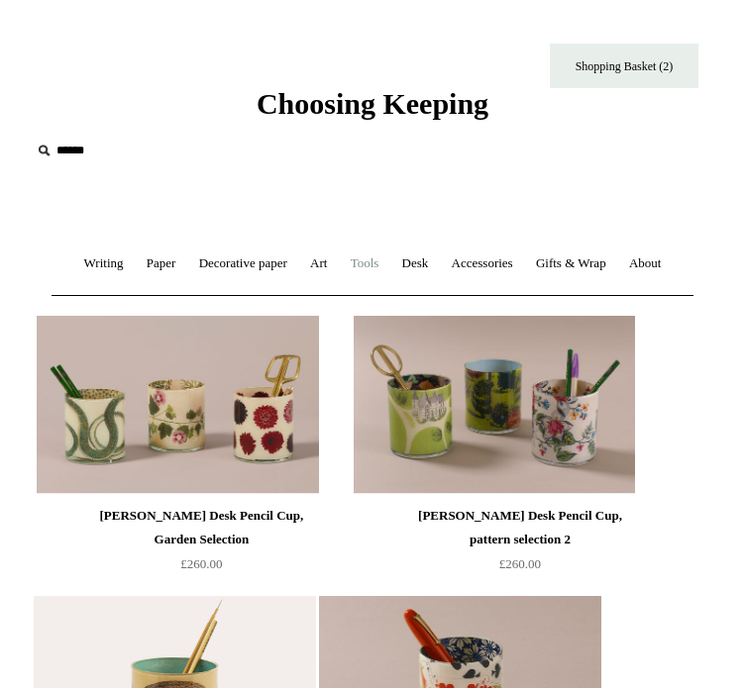
click at [389, 259] on link "Tools +" at bounding box center [365, 264] width 49 height 52
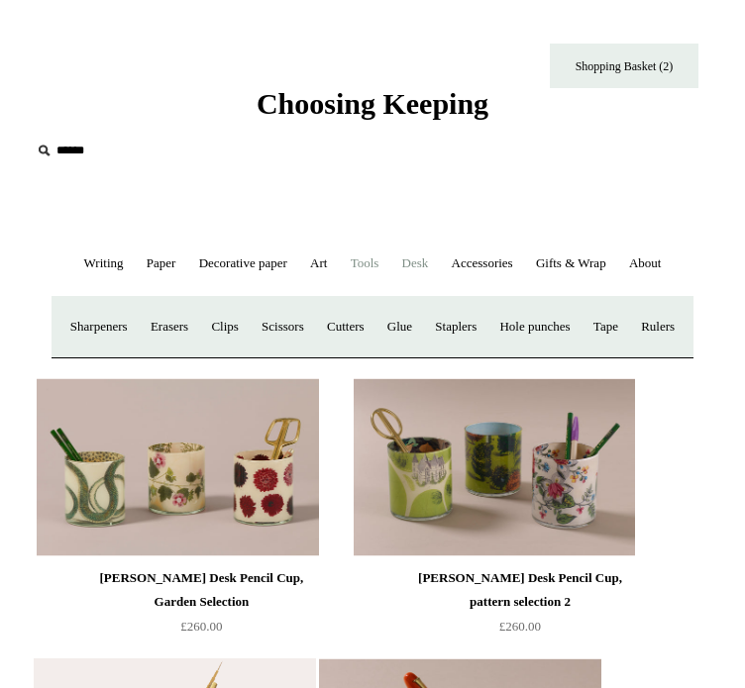
click at [439, 276] on link "Desk +" at bounding box center [415, 264] width 47 height 52
click at [245, 354] on link "Boxes & archiving" at bounding box center [262, 327] width 117 height 52
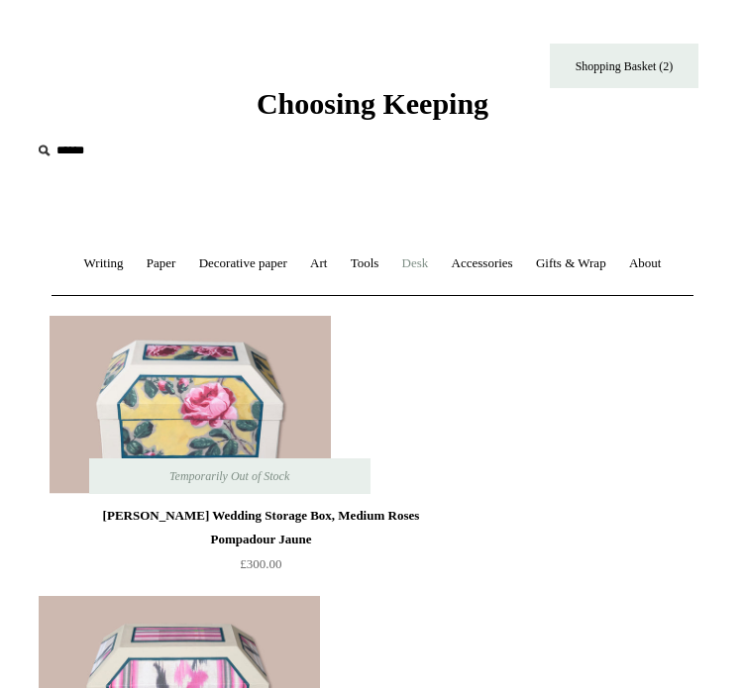
click at [439, 271] on link "Desk +" at bounding box center [415, 264] width 47 height 52
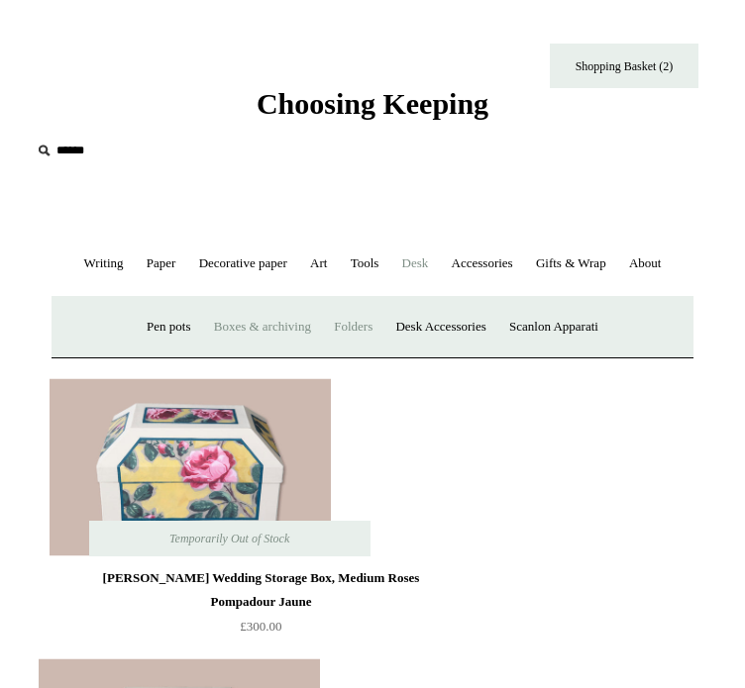
click at [339, 354] on link "Folders" at bounding box center [353, 327] width 58 height 52
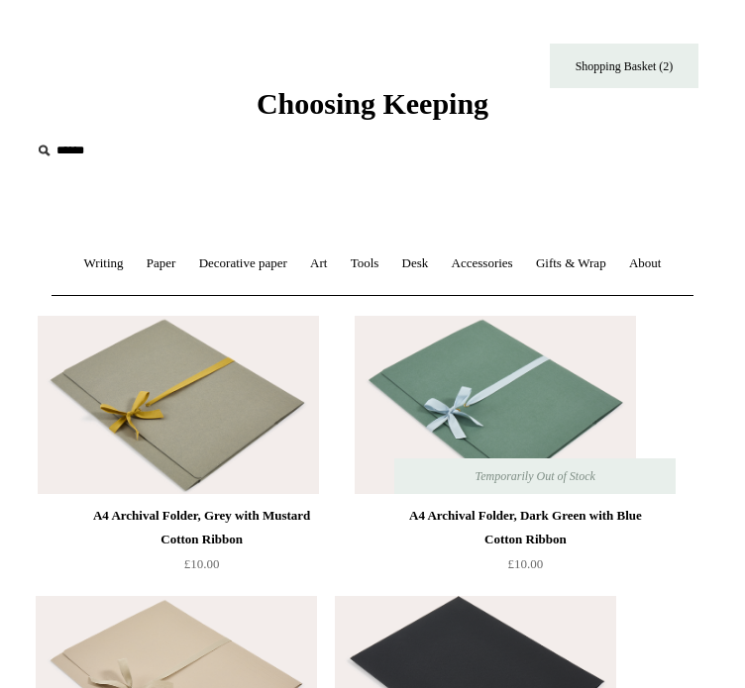
scroll to position [34, 0]
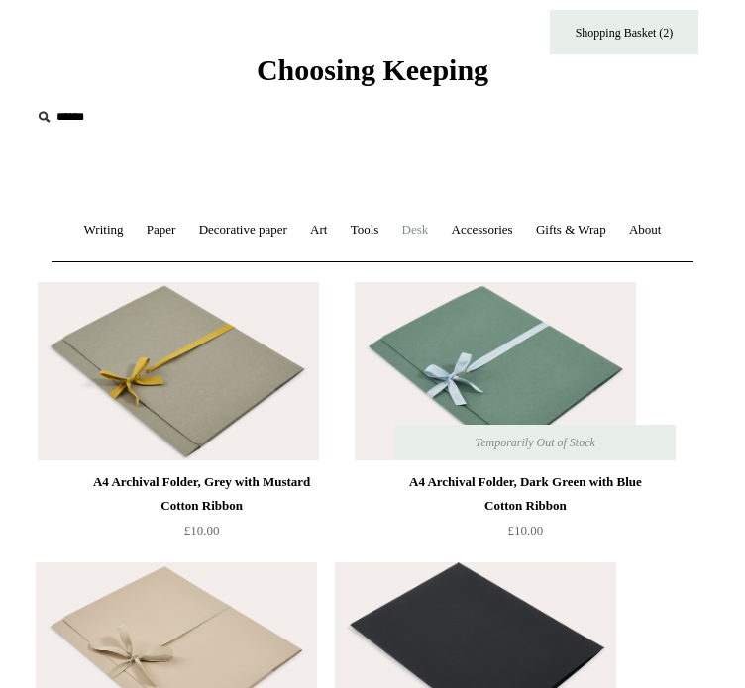
click at [439, 220] on link "Desk +" at bounding box center [415, 230] width 47 height 52
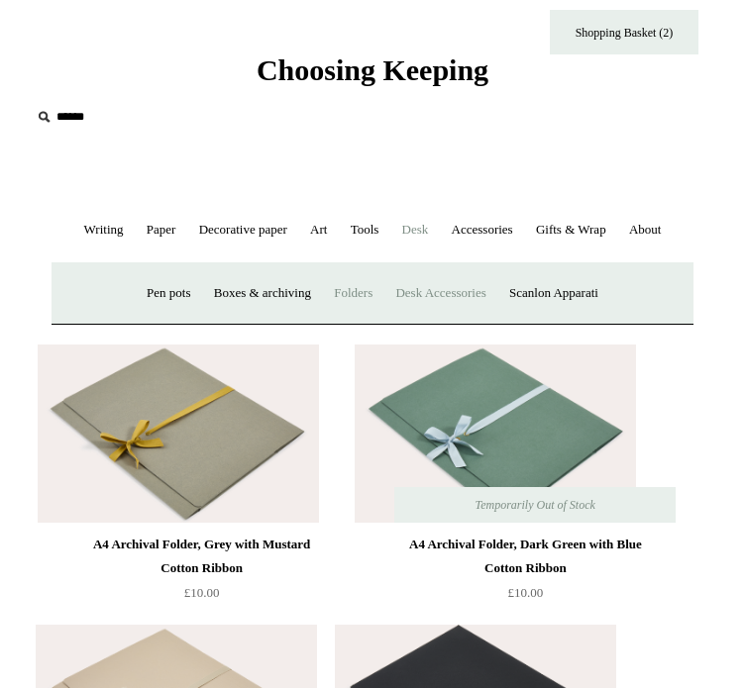
click at [439, 320] on link "Desk Accessories" at bounding box center [440, 293] width 110 height 52
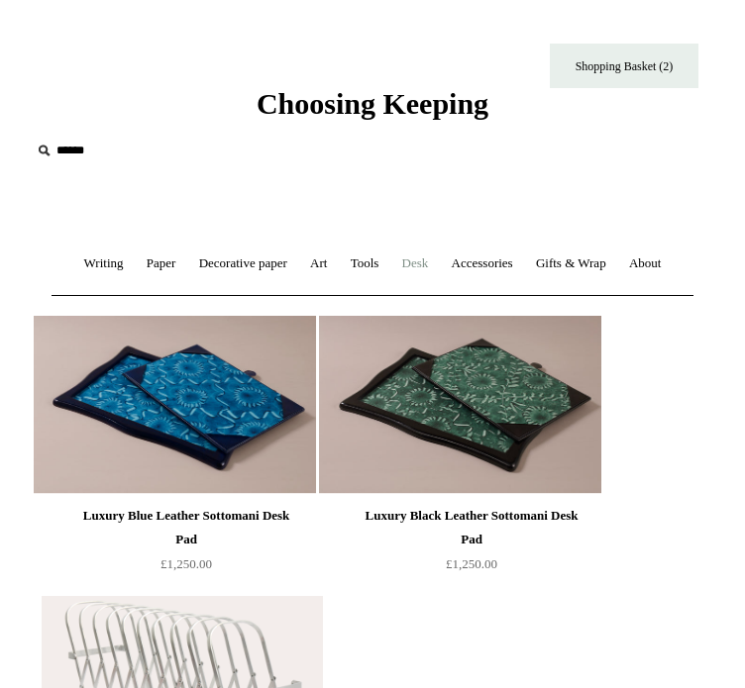
click at [439, 279] on link "Desk +" at bounding box center [415, 264] width 47 height 52
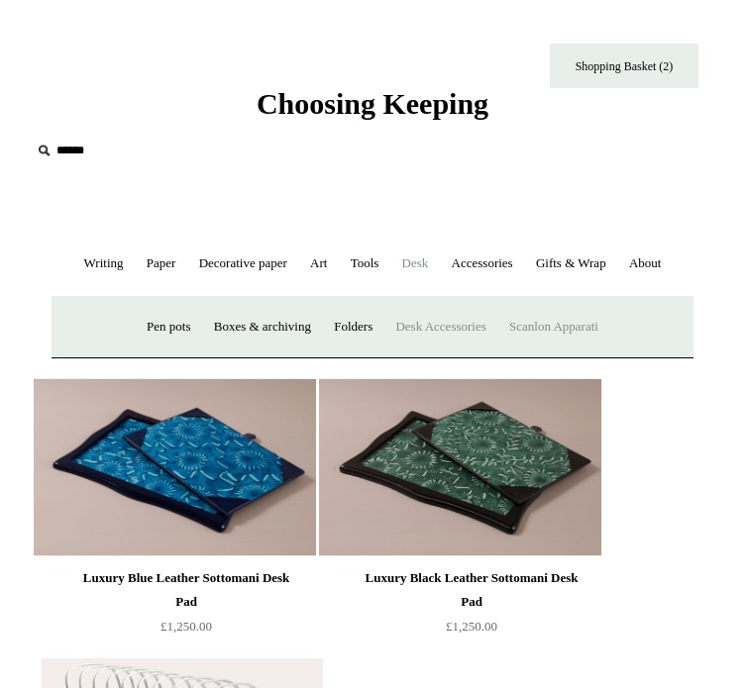
click at [608, 354] on link "Scanlon Apparati" at bounding box center [553, 327] width 109 height 52
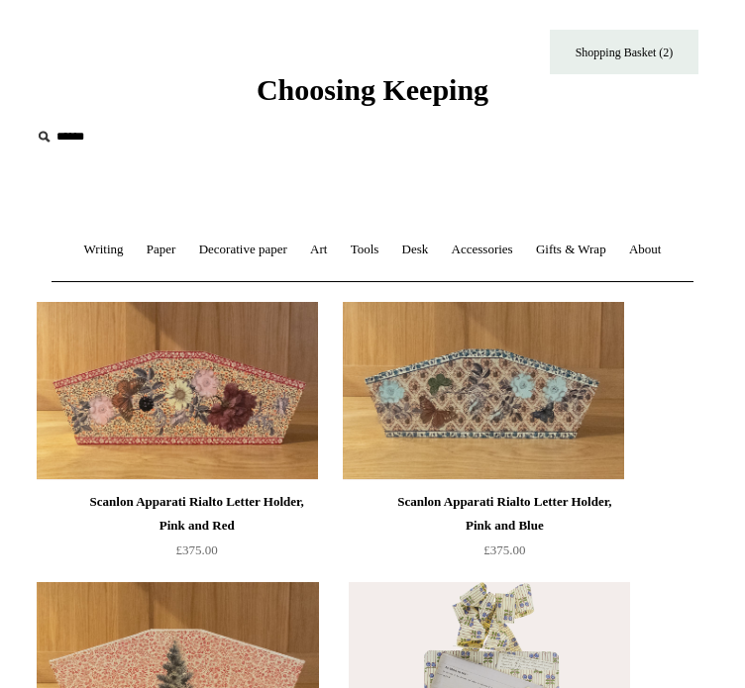
scroll to position [12, 0]
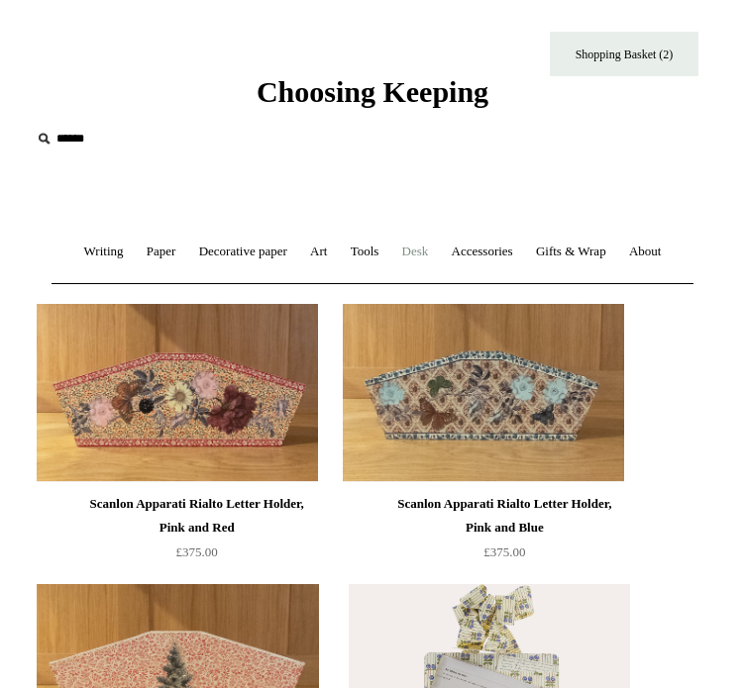
click at [439, 248] on link "Desk +" at bounding box center [415, 252] width 47 height 52
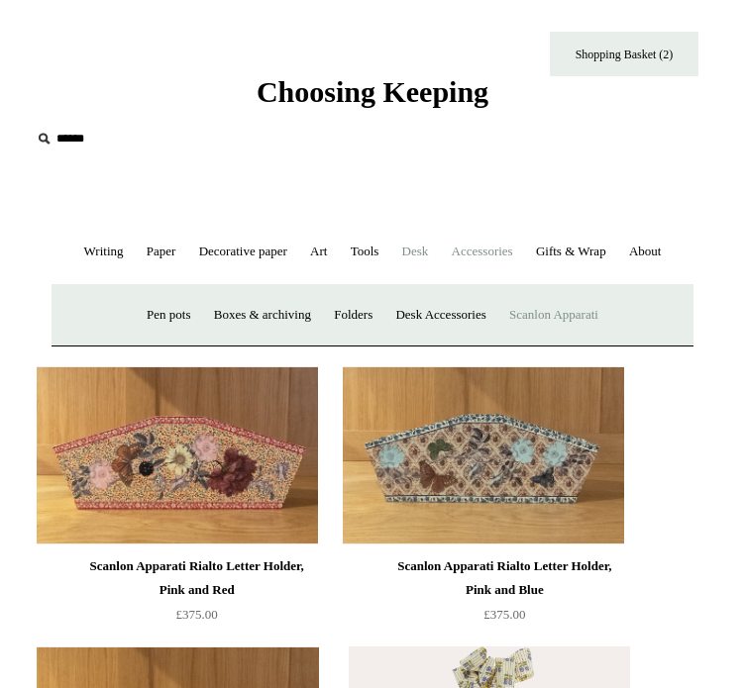
click at [523, 257] on link "Accessories +" at bounding box center [482, 252] width 81 height 52
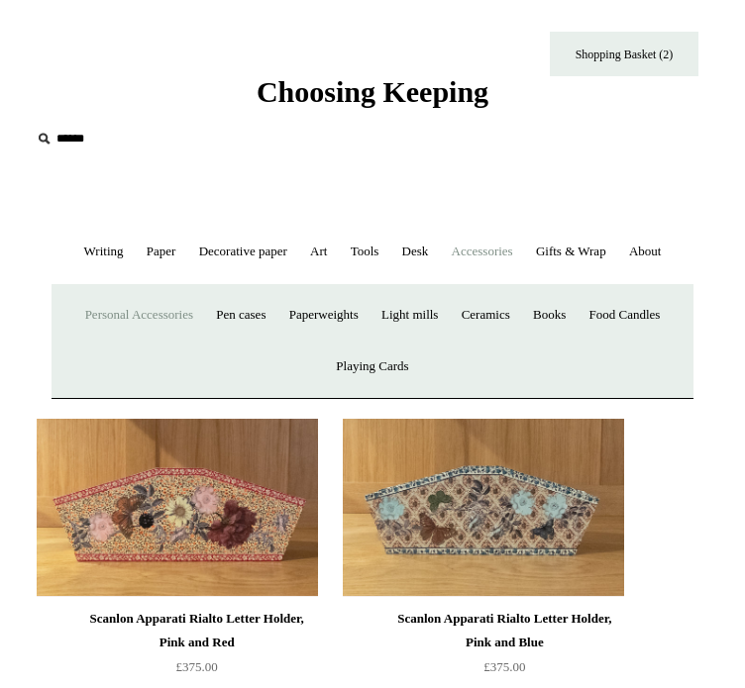
click at [160, 342] on link "Personal Accessories +" at bounding box center [139, 315] width 128 height 52
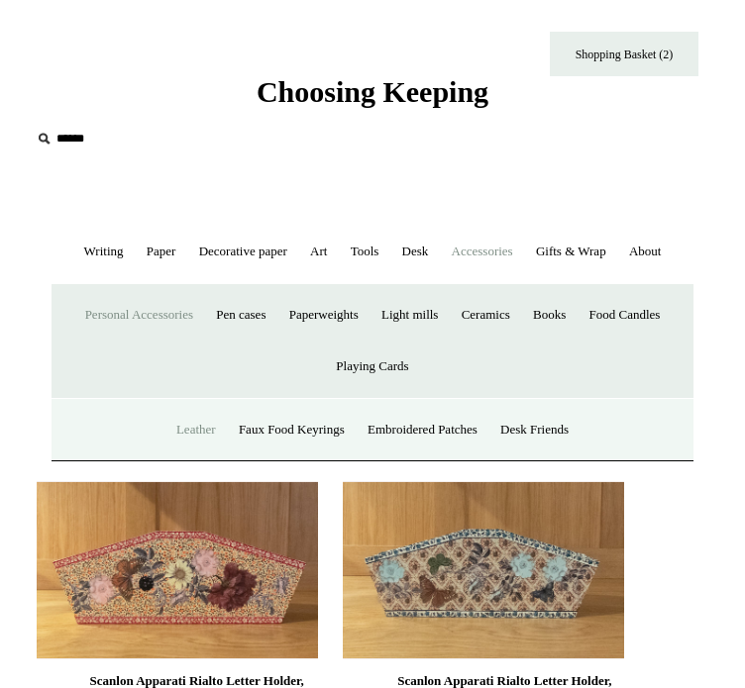
click at [172, 457] on link "Leather" at bounding box center [195, 430] width 59 height 52
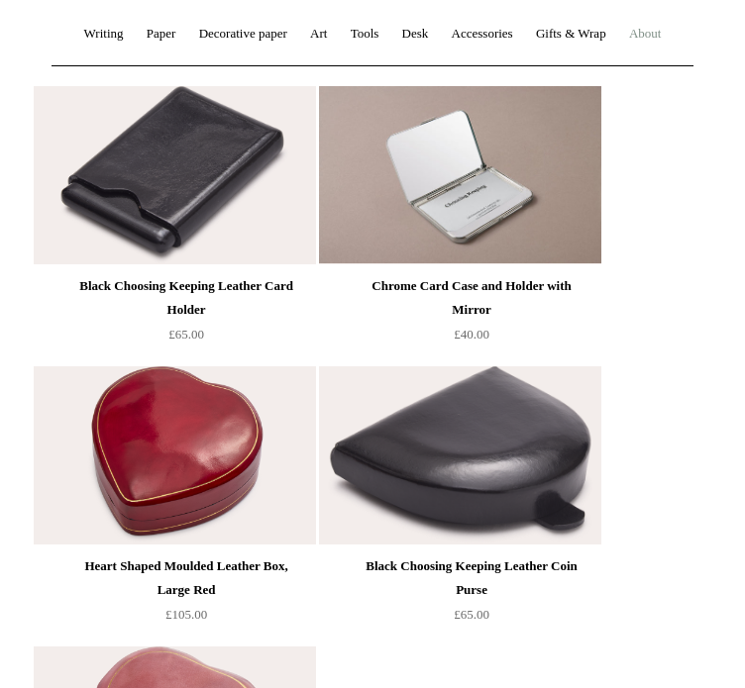
scroll to position [333, 0]
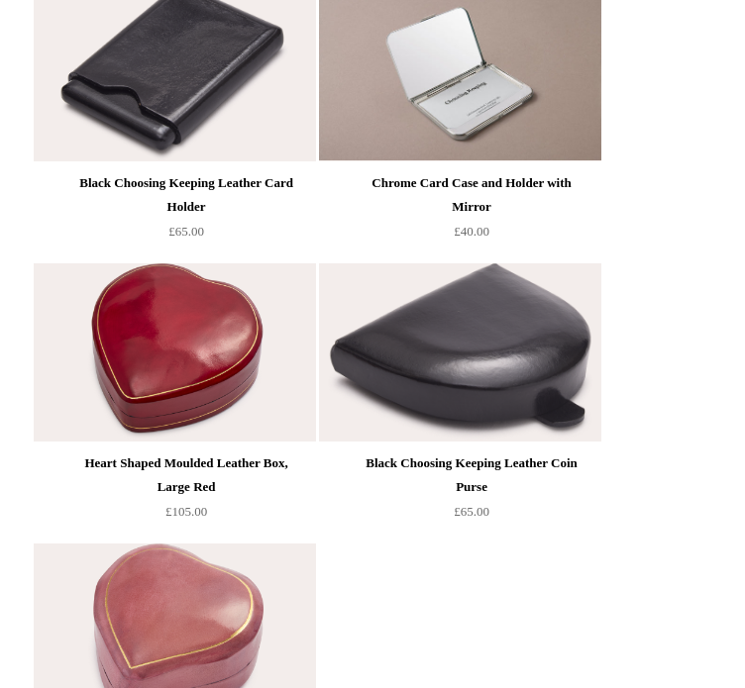
click at [230, 499] on div "Heart Shaped Moulded Leather Box, Large Red" at bounding box center [185, 476] width 215 height 48
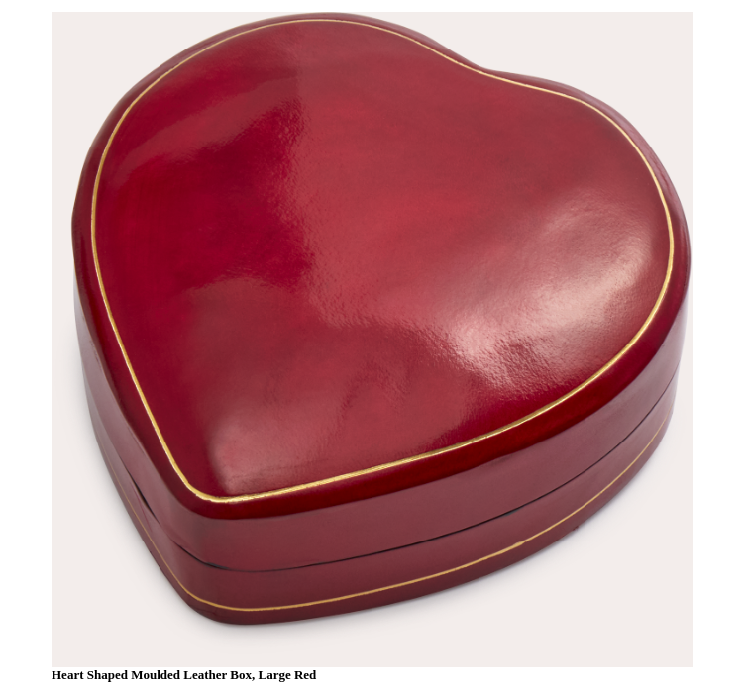
scroll to position [372, 0]
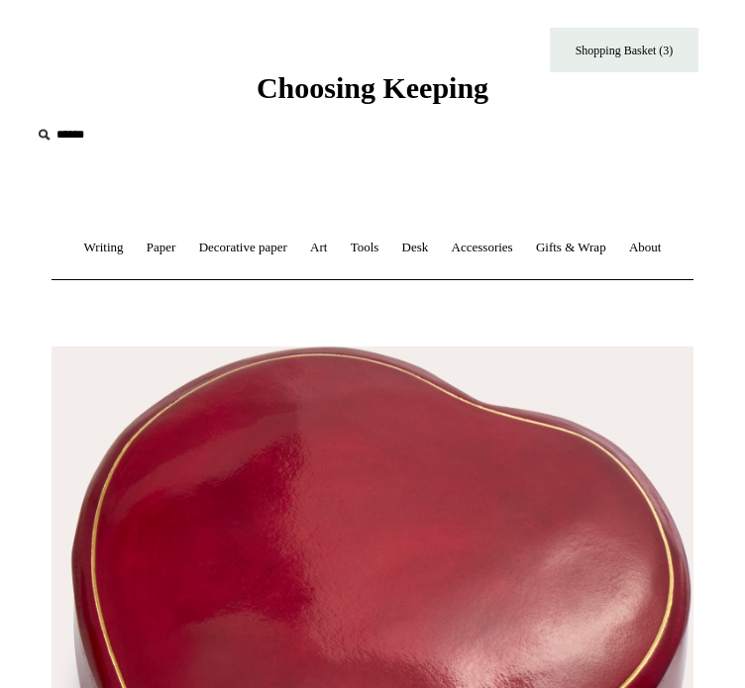
scroll to position [0, 0]
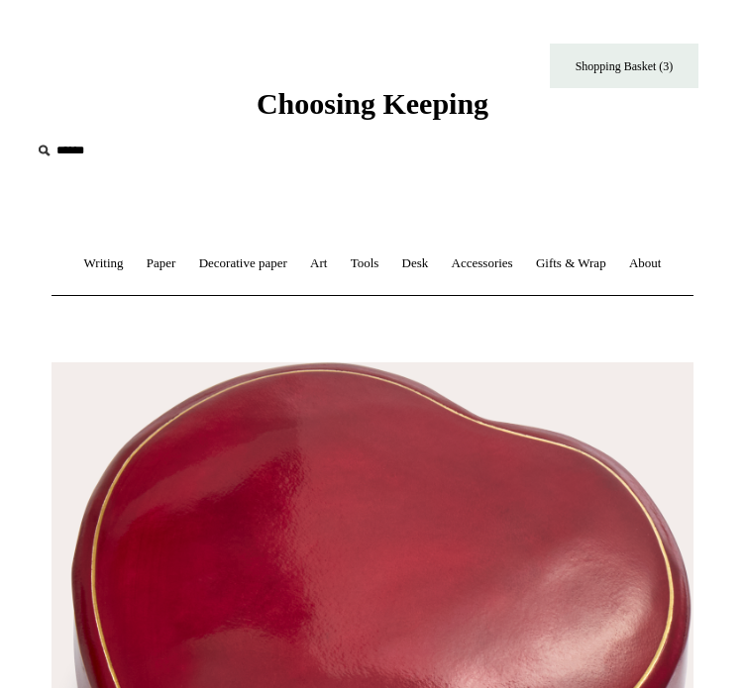
type input "**********"
click at [523, 263] on link "Accessories +" at bounding box center [482, 264] width 81 height 52
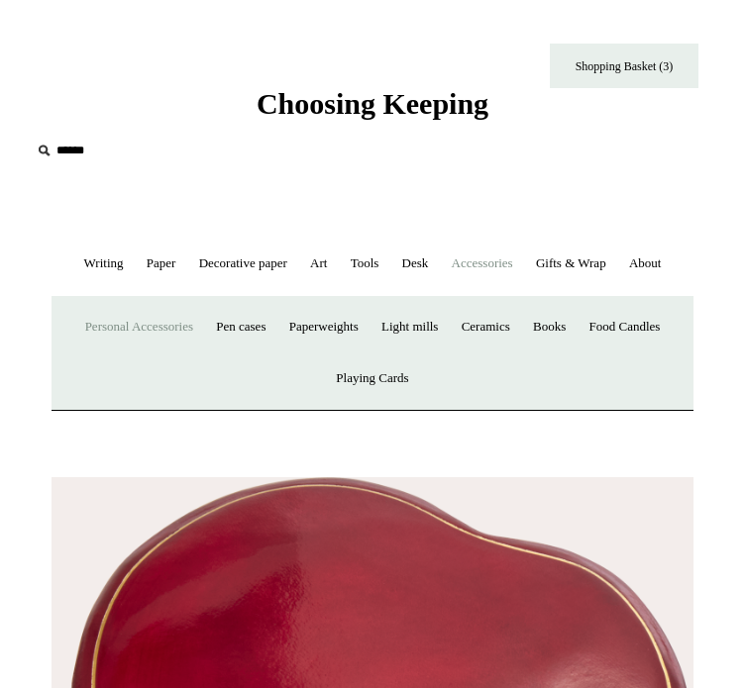
click at [163, 354] on link "Personal Accessories +" at bounding box center [139, 327] width 128 height 52
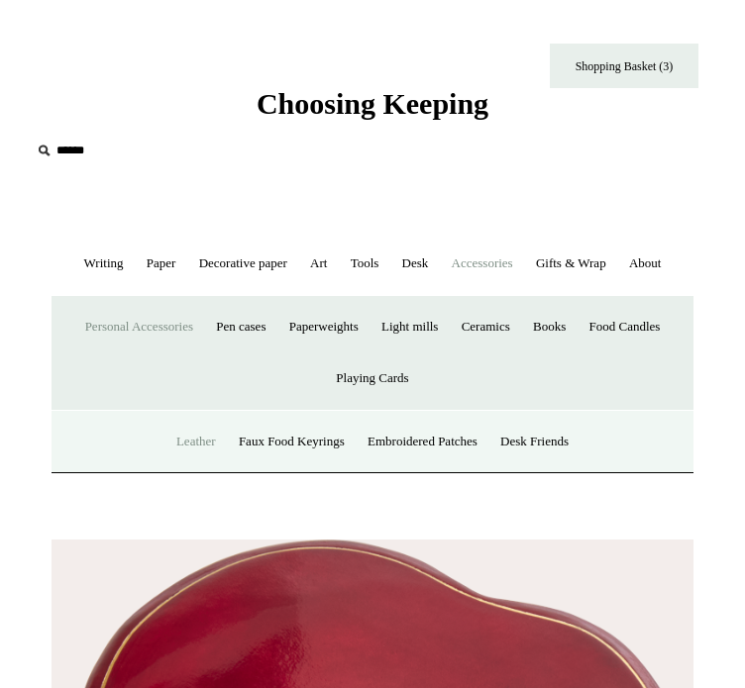
click at [166, 469] on link "Leather" at bounding box center [195, 442] width 59 height 52
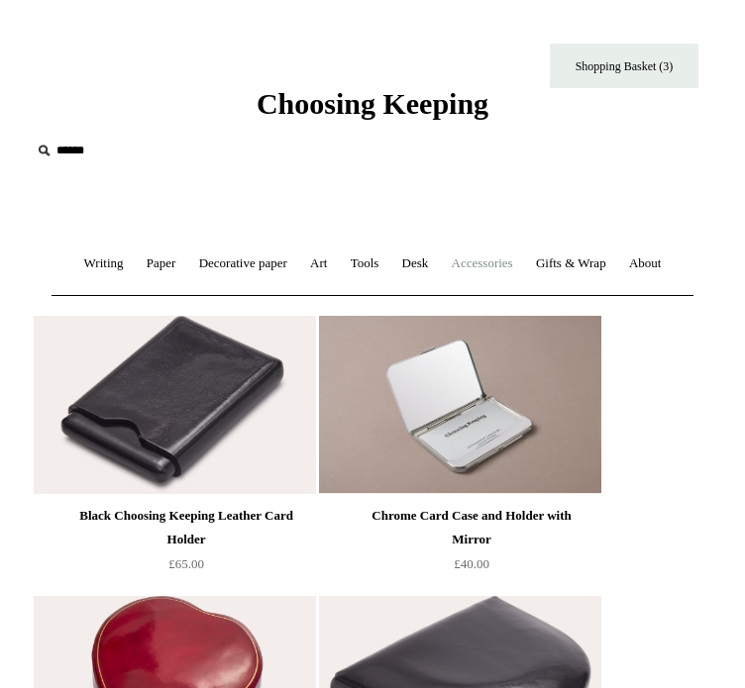
click at [523, 274] on link "Accessories +" at bounding box center [482, 264] width 81 height 52
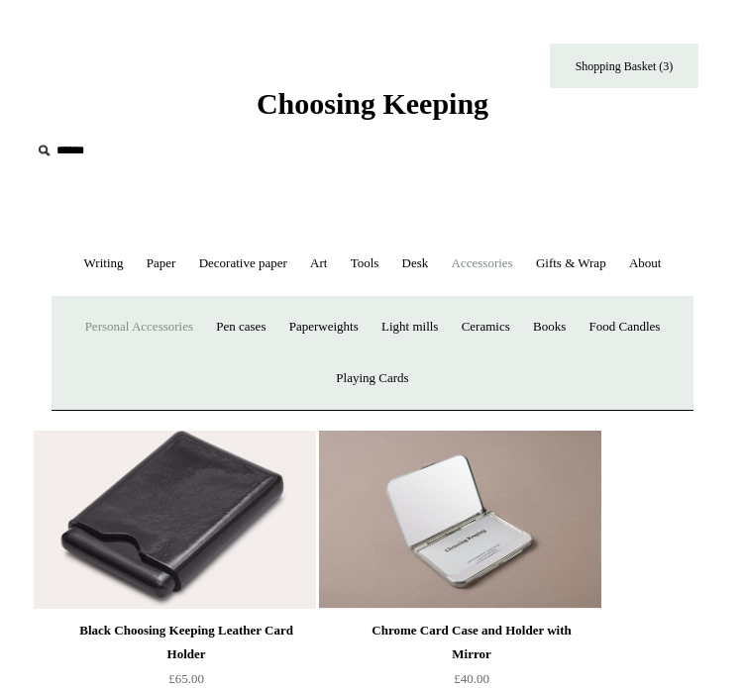
click at [181, 354] on link "Personal Accessories +" at bounding box center [139, 327] width 128 height 52
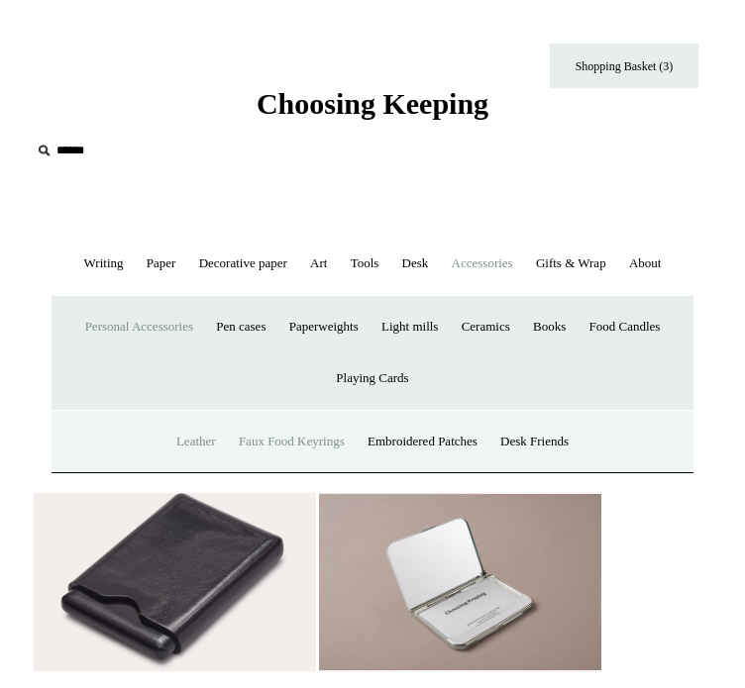
click at [273, 469] on link "Faux Food Keyrings" at bounding box center [292, 442] width 126 height 52
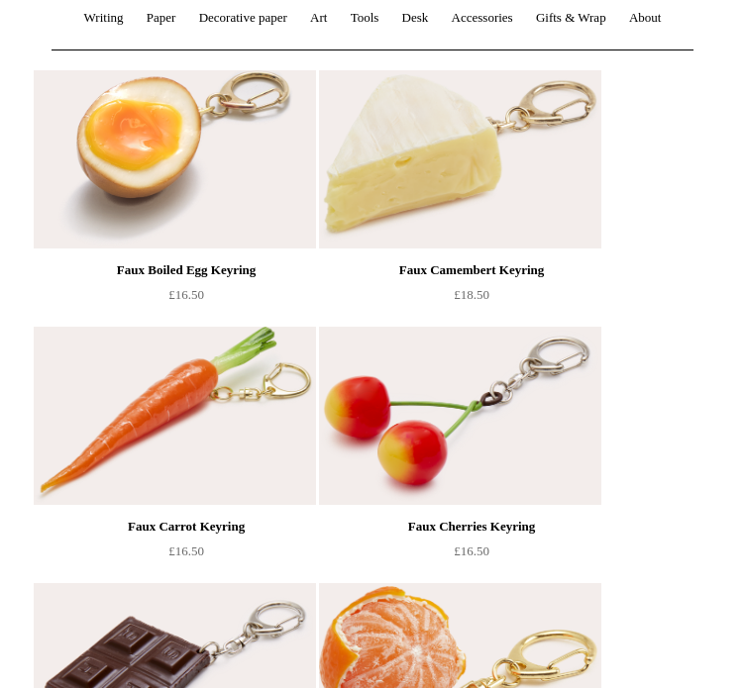
scroll to position [191, 0]
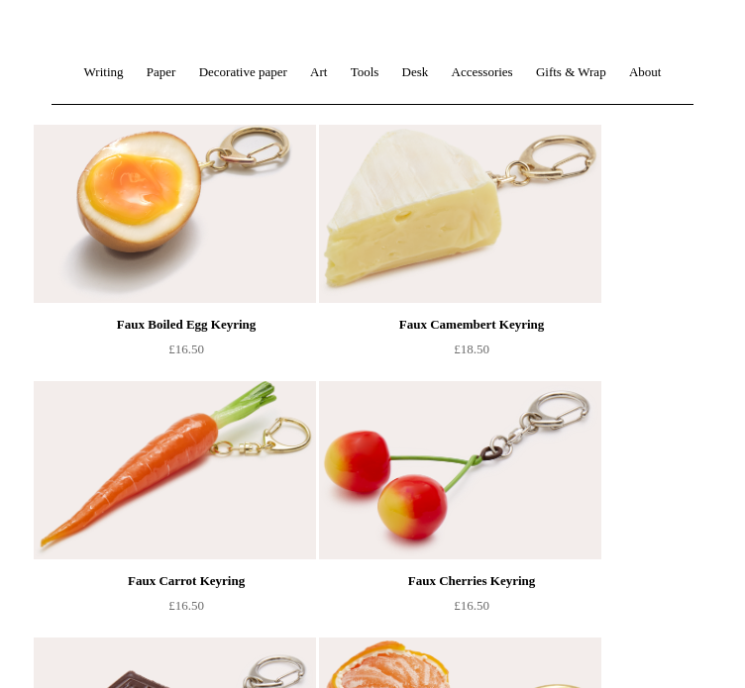
click at [201, 303] on img at bounding box center [174, 214] width 281 height 178
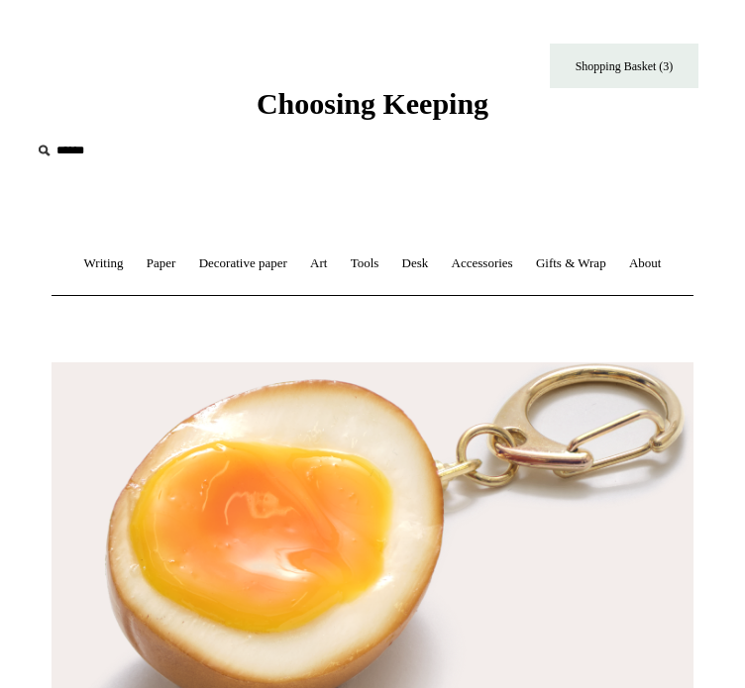
drag, startPoint x: 468, startPoint y: 555, endPoint x: 557, endPoint y: 526, distance: 93.7
click at [439, 267] on link "Desk +" at bounding box center [415, 264] width 47 height 52
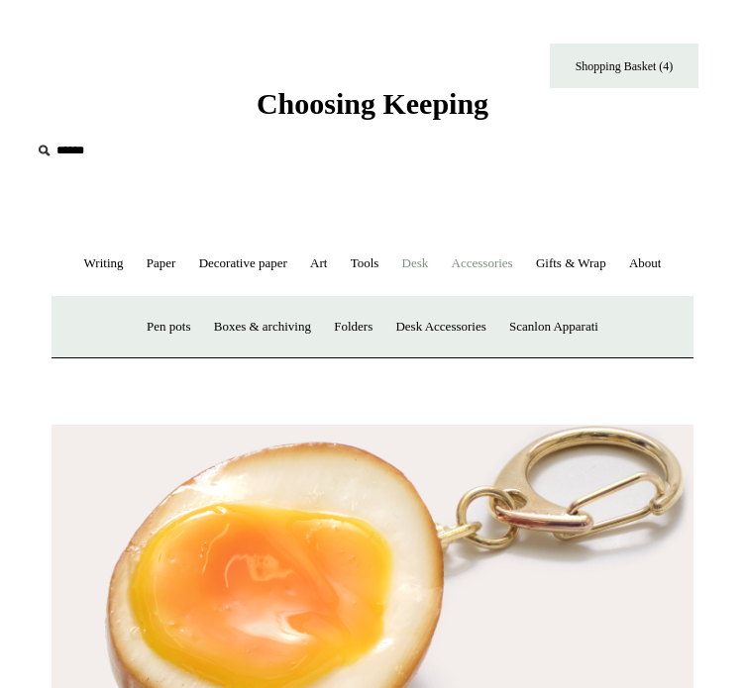
click at [523, 257] on link "Accessories +" at bounding box center [482, 264] width 81 height 52
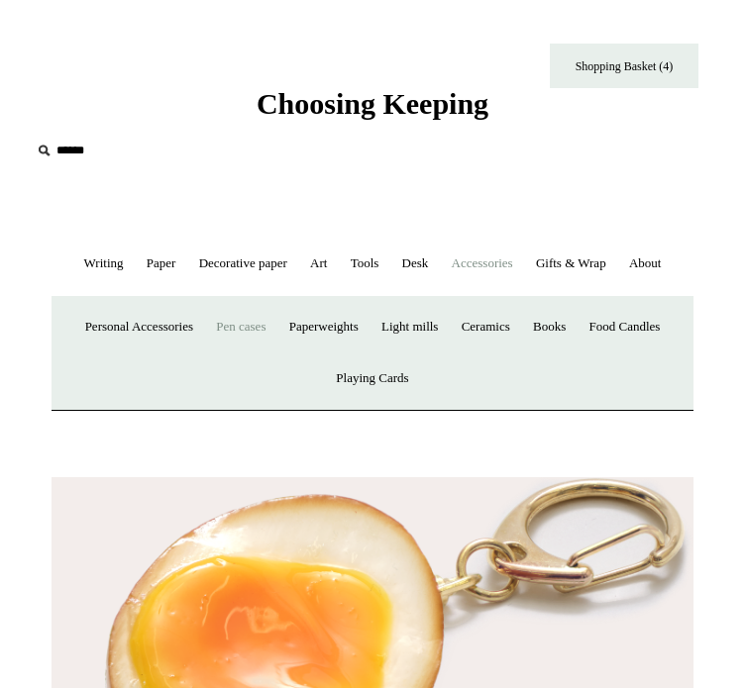
type input "**********"
click at [188, 354] on link "Personal Accessories +" at bounding box center [139, 327] width 128 height 52
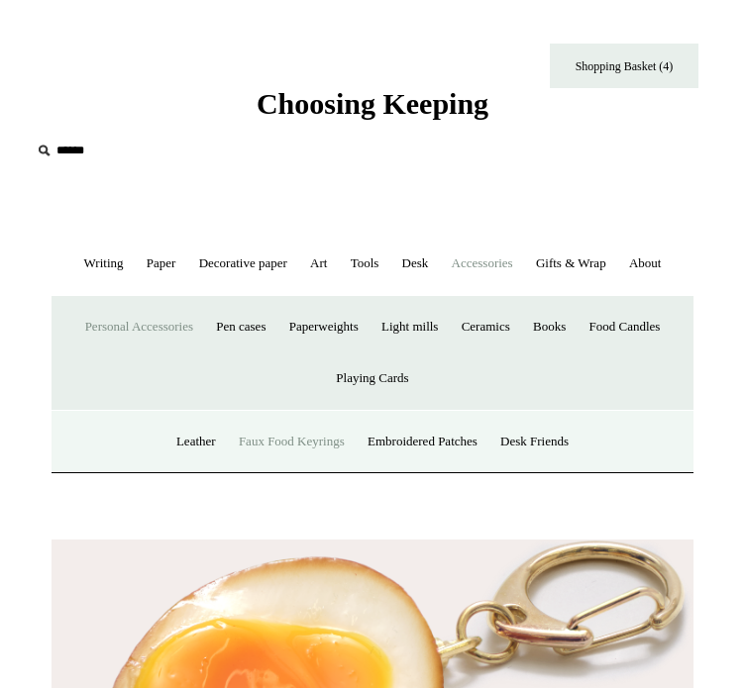
click at [296, 469] on link "Faux Food Keyrings" at bounding box center [292, 442] width 126 height 52
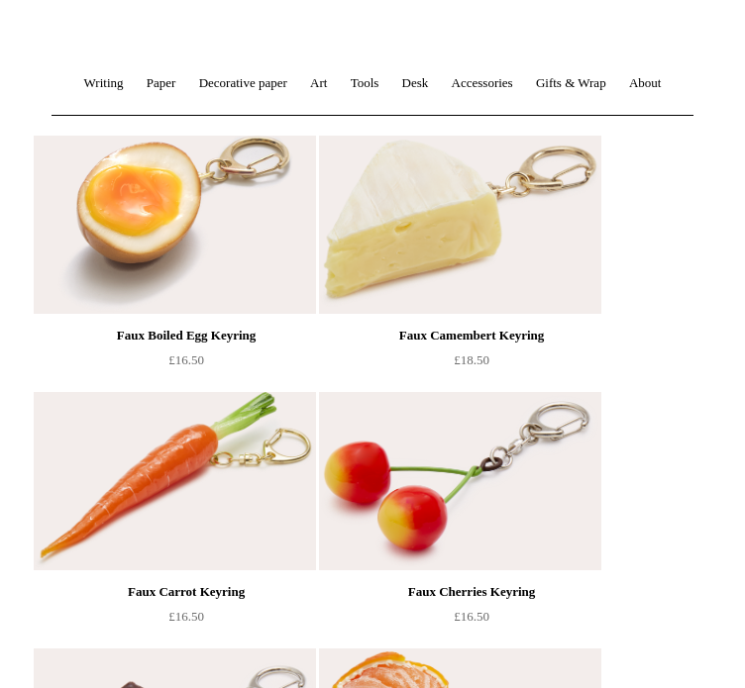
scroll to position [234, 0]
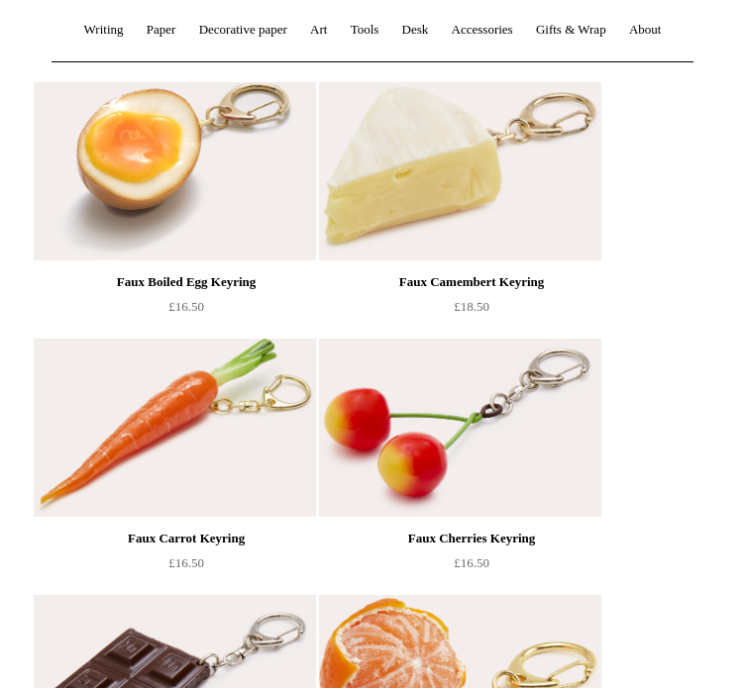
click at [436, 311] on div "Faux Camembert Keyring £18.50" at bounding box center [471, 200] width 225 height 237
click at [468, 261] on img at bounding box center [459, 171] width 281 height 178
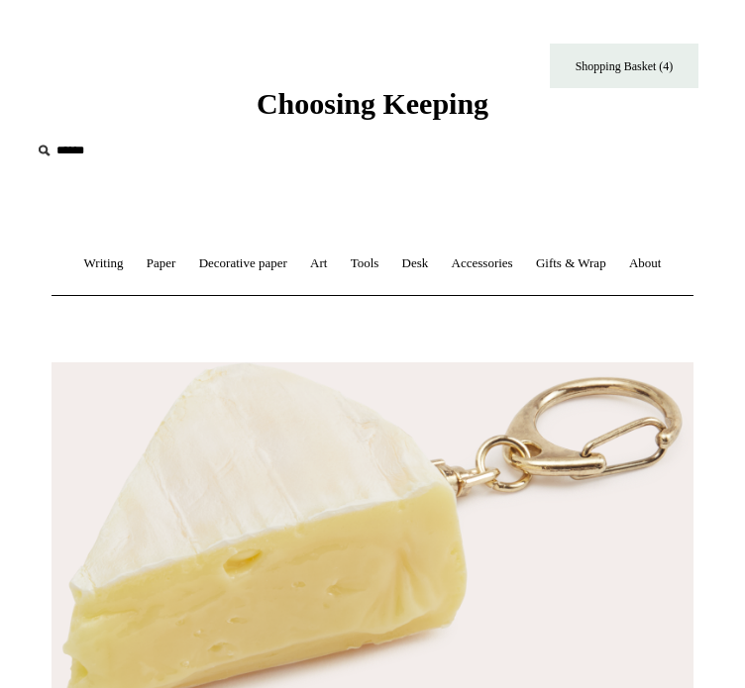
type input "**********"
click at [523, 270] on link "Accessories +" at bounding box center [482, 264] width 81 height 52
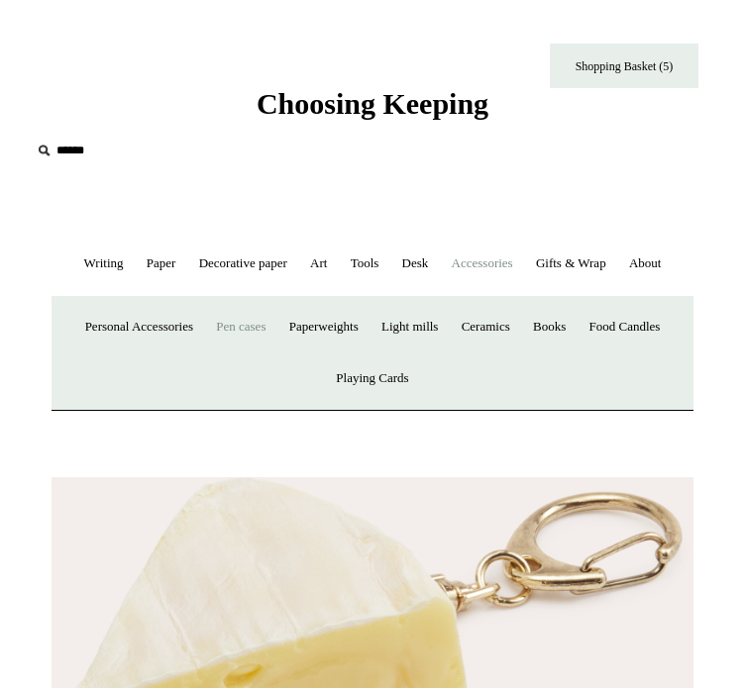
click at [273, 354] on link "Pen cases" at bounding box center [240, 327] width 69 height 52
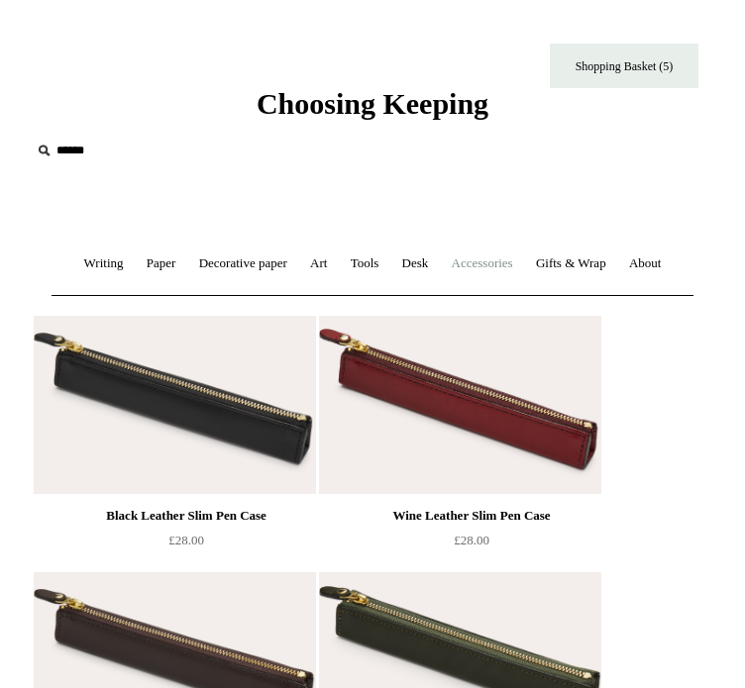
click at [523, 250] on link "Accessories +" at bounding box center [482, 264] width 81 height 52
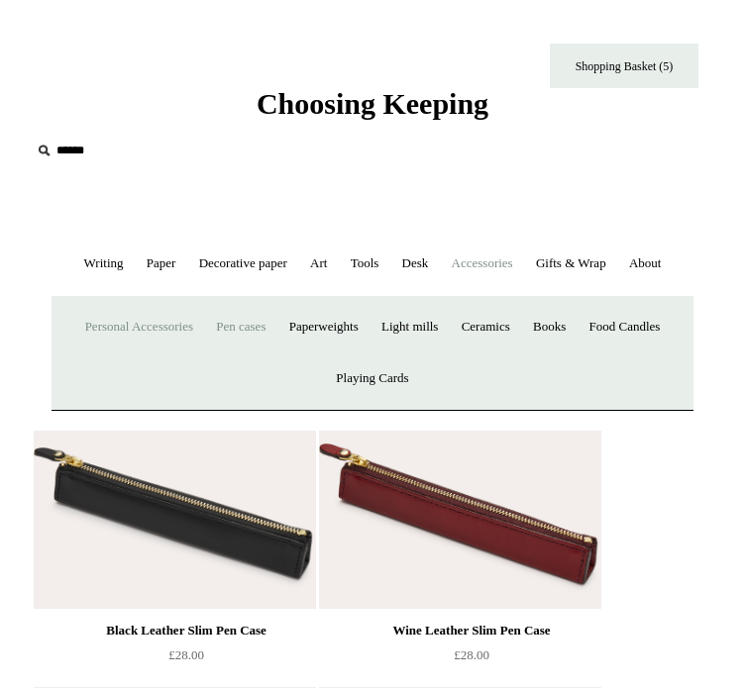
click at [203, 354] on link "Personal Accessories +" at bounding box center [139, 327] width 128 height 52
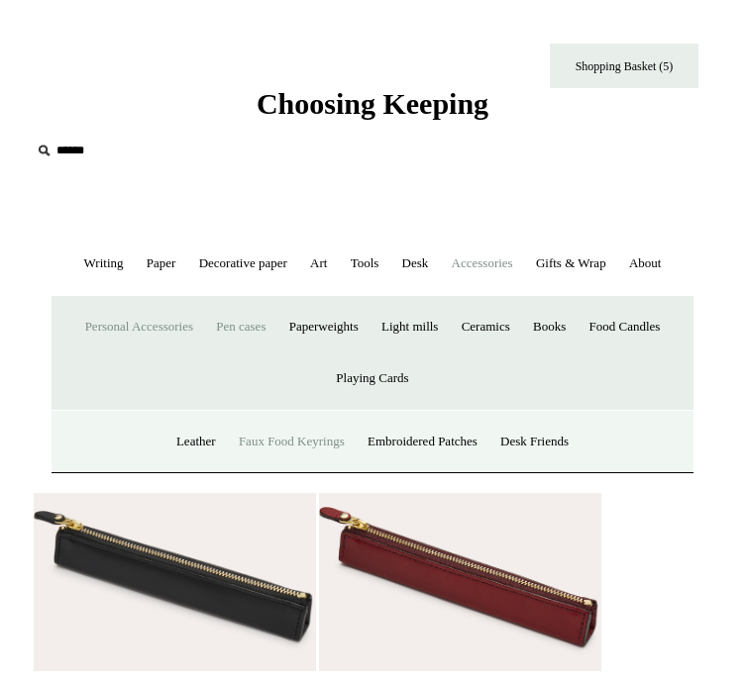
click at [305, 469] on link "Faux Food Keyrings" at bounding box center [292, 442] width 126 height 52
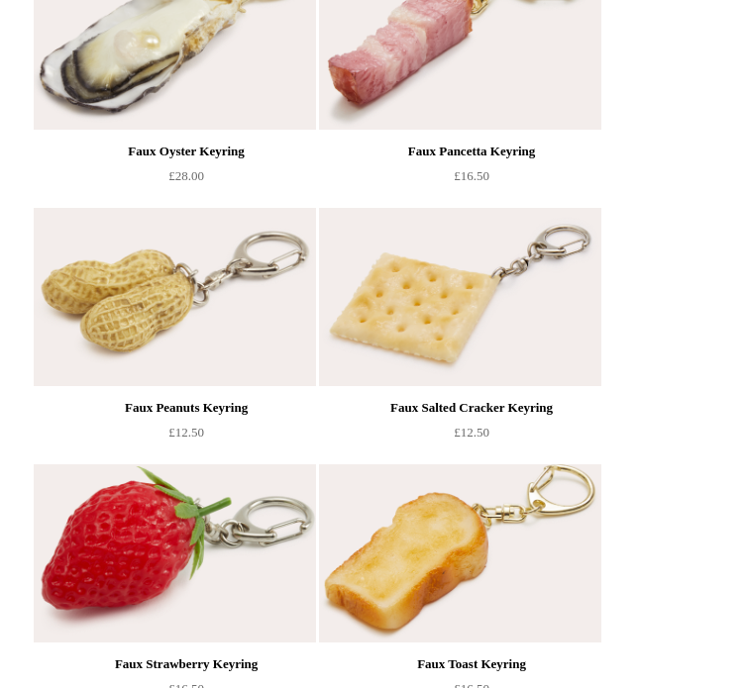
scroll to position [1458, 0]
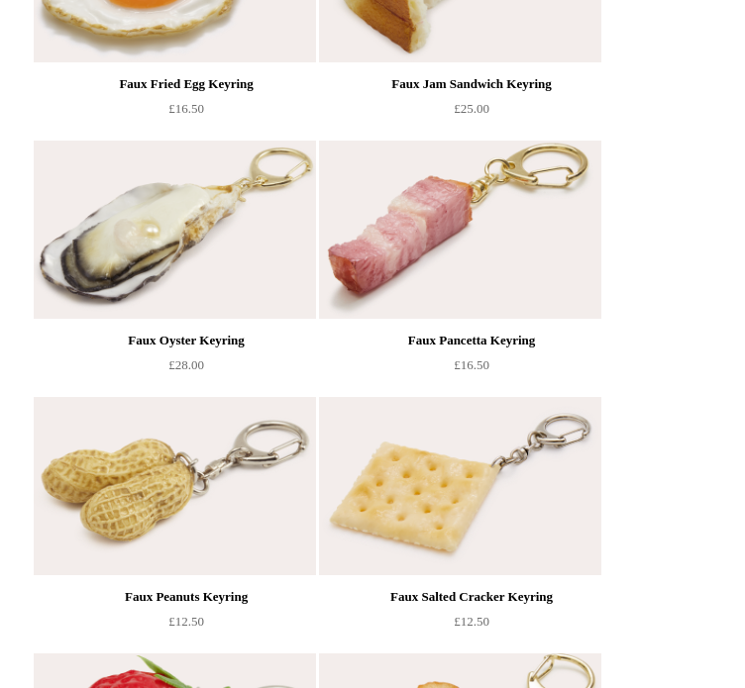
click at [87, 319] on img at bounding box center [174, 230] width 281 height 178
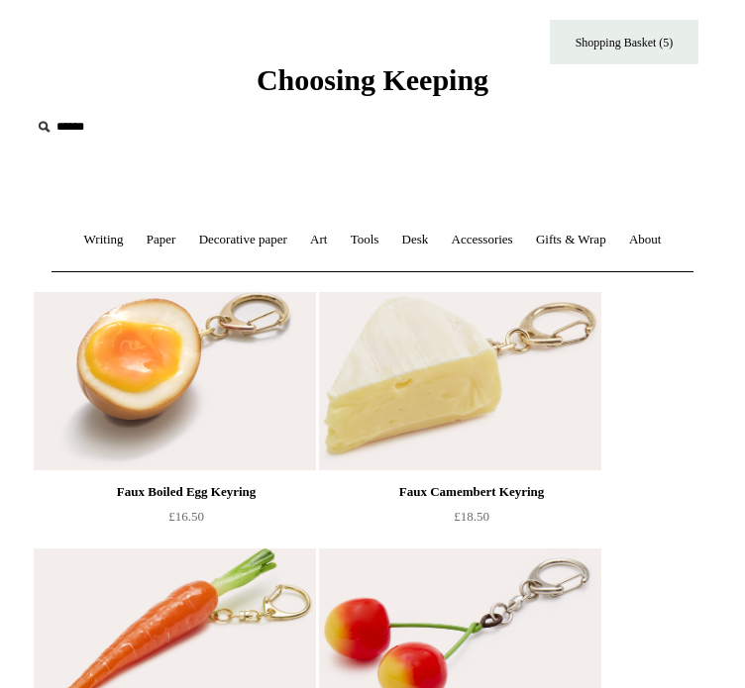
scroll to position [0, 0]
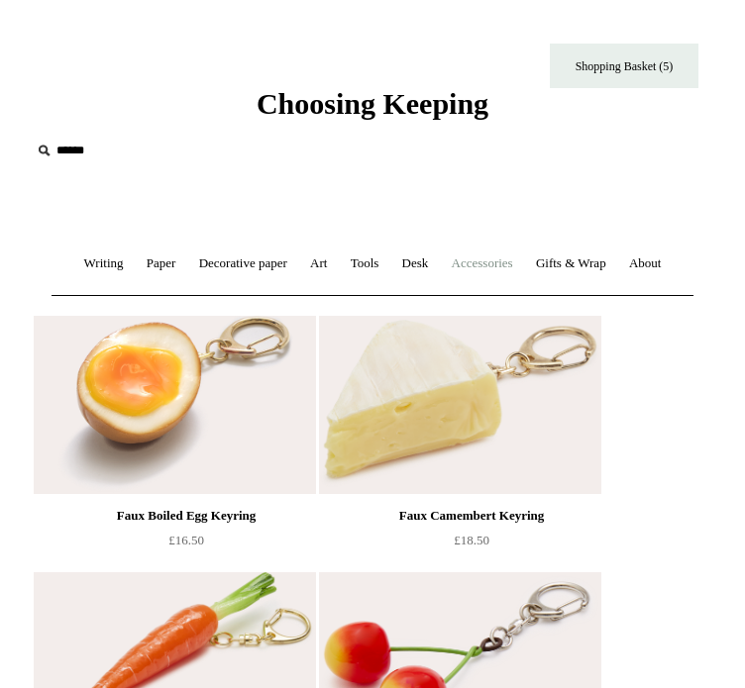
click at [505, 256] on link "Accessories +" at bounding box center [482, 264] width 81 height 52
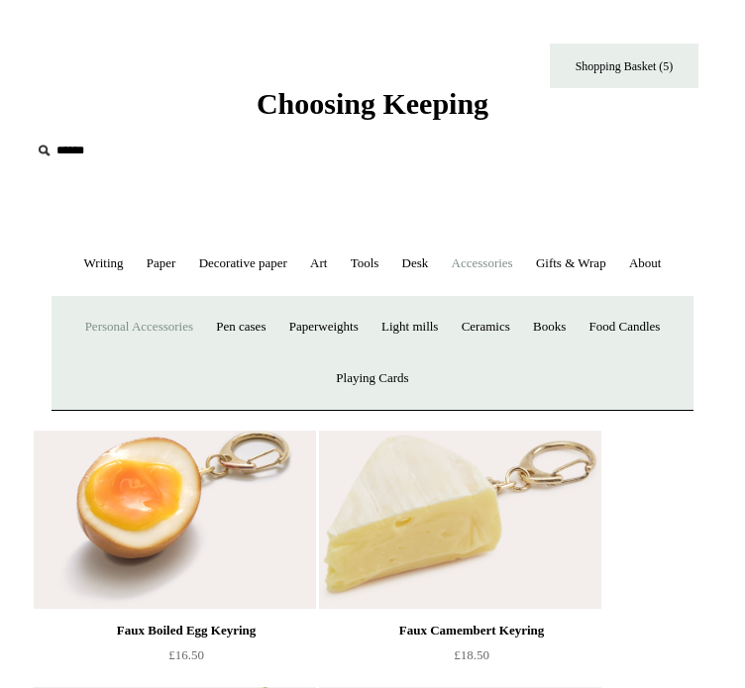
click at [157, 354] on link "Personal Accessories +" at bounding box center [139, 327] width 128 height 52
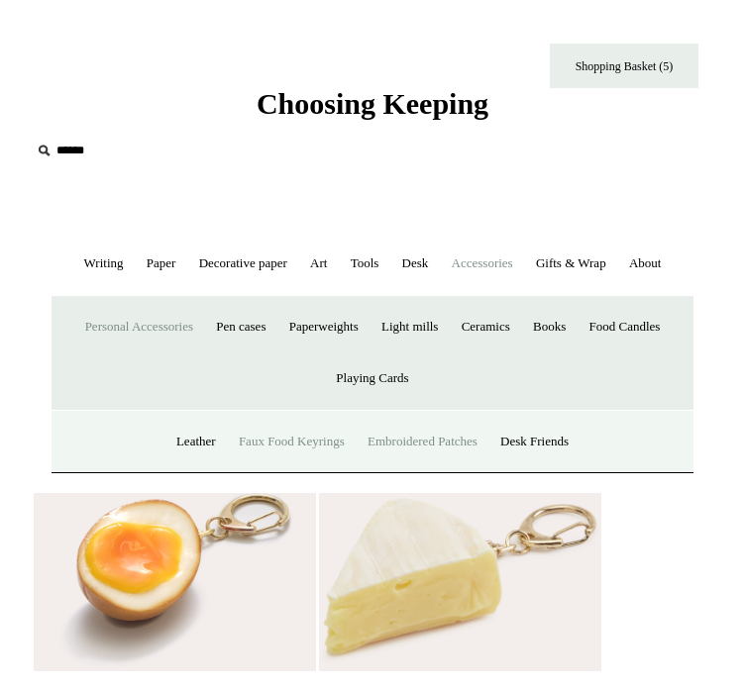
click at [473, 469] on link "Embroidered Patches" at bounding box center [423, 442] width 130 height 52
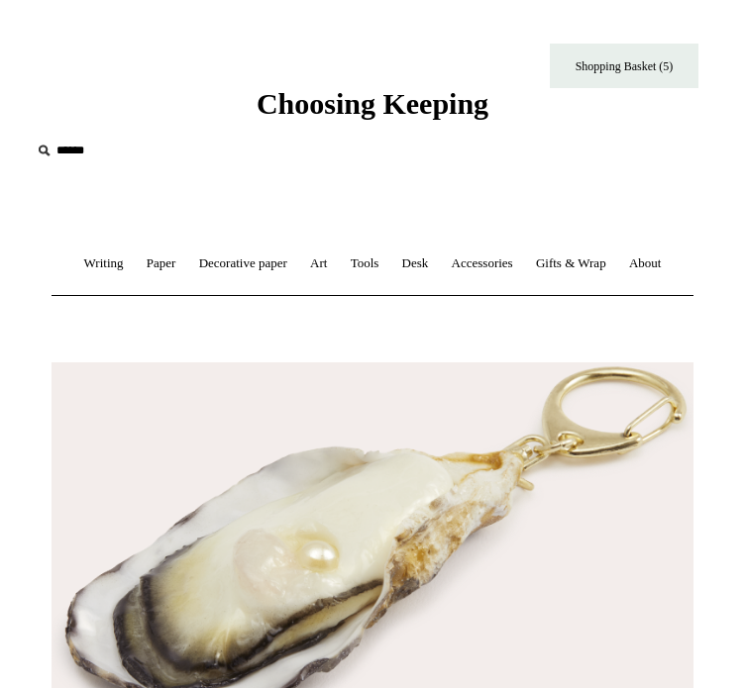
type input "**********"
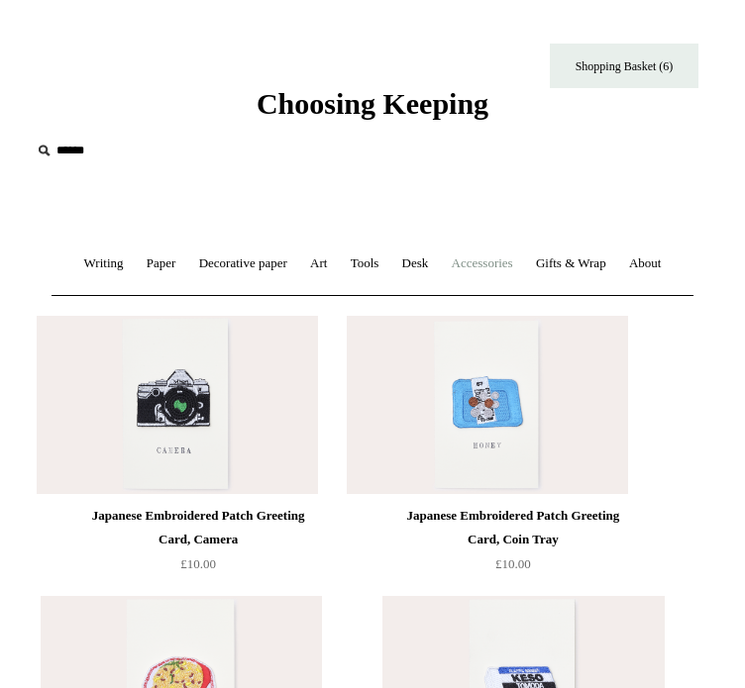
click at [518, 272] on link "Accessories +" at bounding box center [482, 264] width 81 height 52
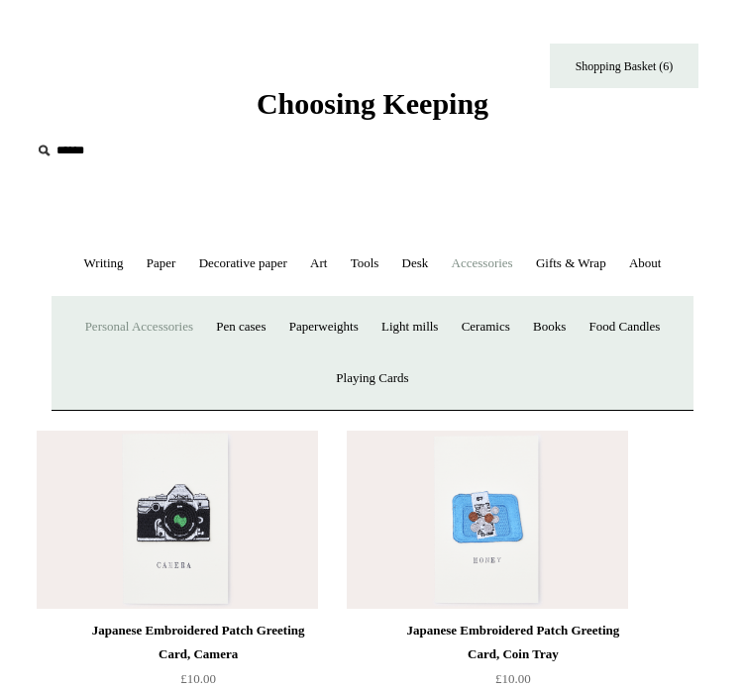
click at [162, 354] on link "Personal Accessories +" at bounding box center [139, 327] width 128 height 52
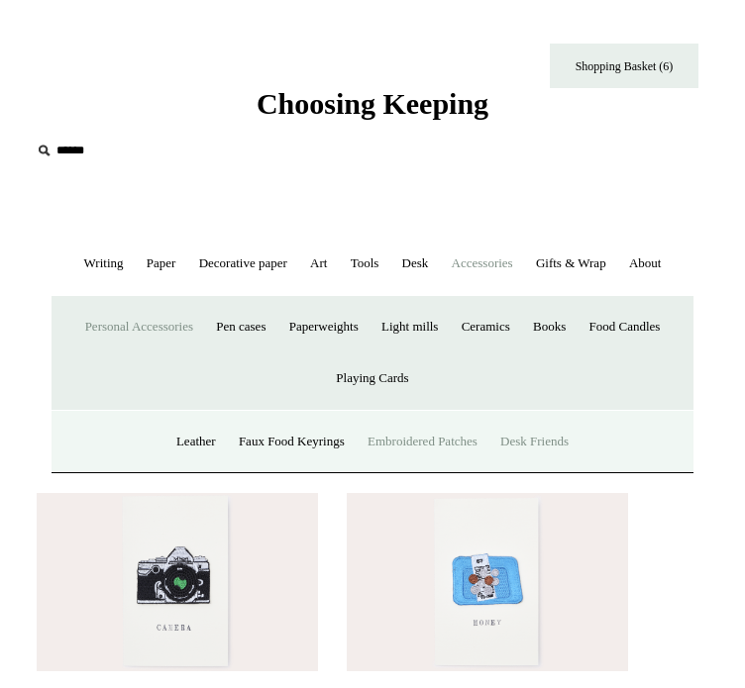
click at [578, 469] on link "Desk Friends" at bounding box center [534, 442] width 88 height 52
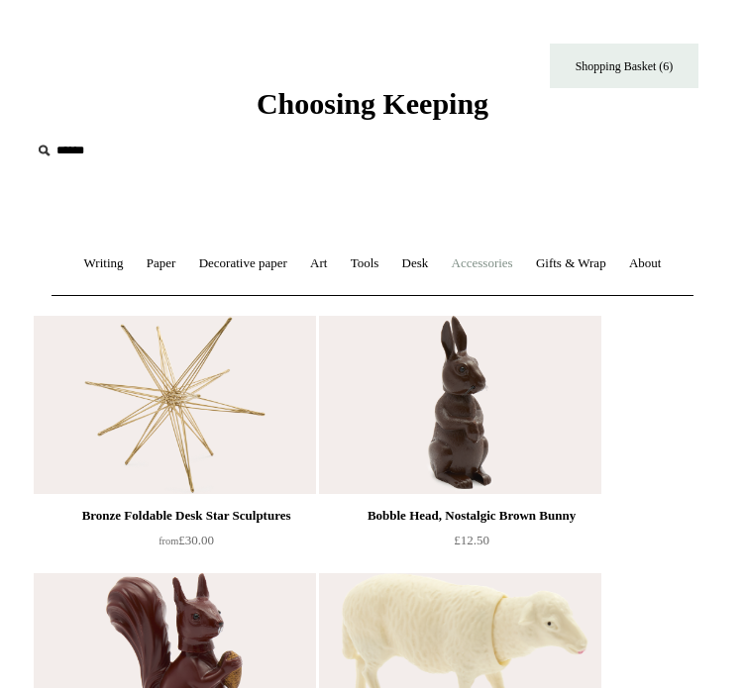
click at [523, 257] on link "Accessories +" at bounding box center [482, 264] width 81 height 52
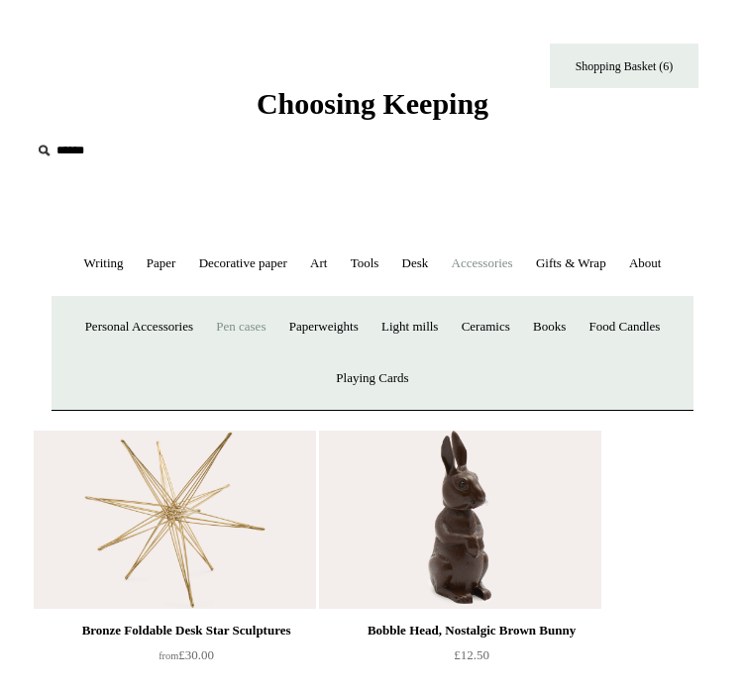
click at [275, 354] on link "Pen cases" at bounding box center [240, 327] width 69 height 52
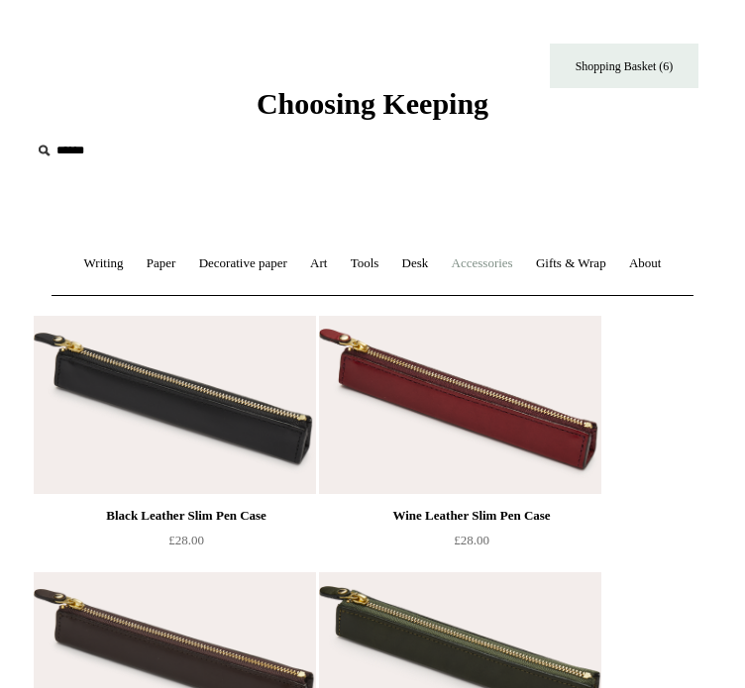
click at [521, 272] on link "Accessories +" at bounding box center [482, 264] width 81 height 52
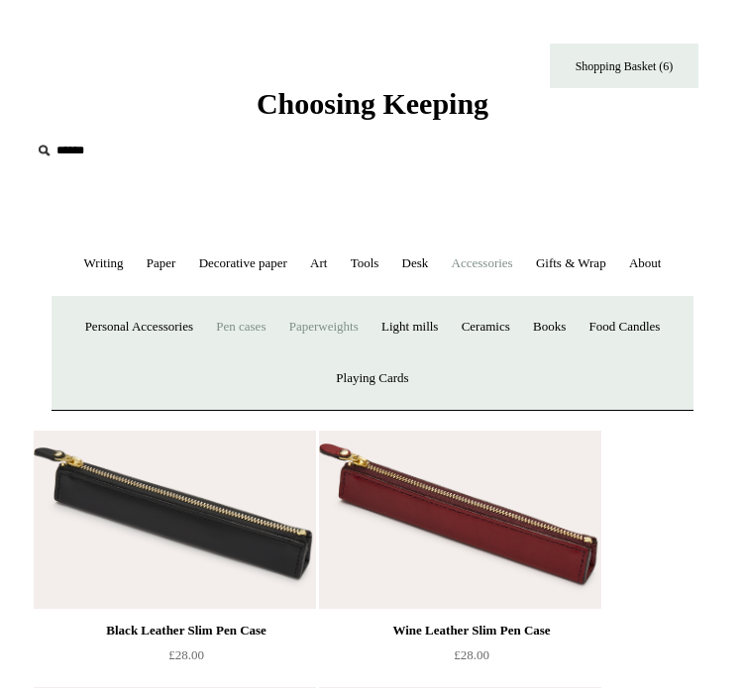
click at [368, 354] on link "Paperweights +" at bounding box center [323, 327] width 89 height 52
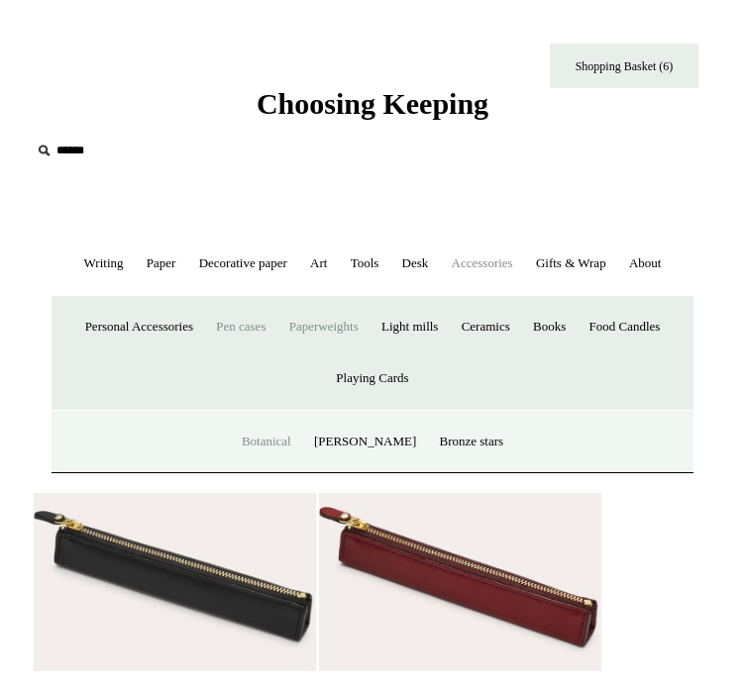
click at [278, 469] on link "Botanical" at bounding box center [266, 442] width 69 height 52
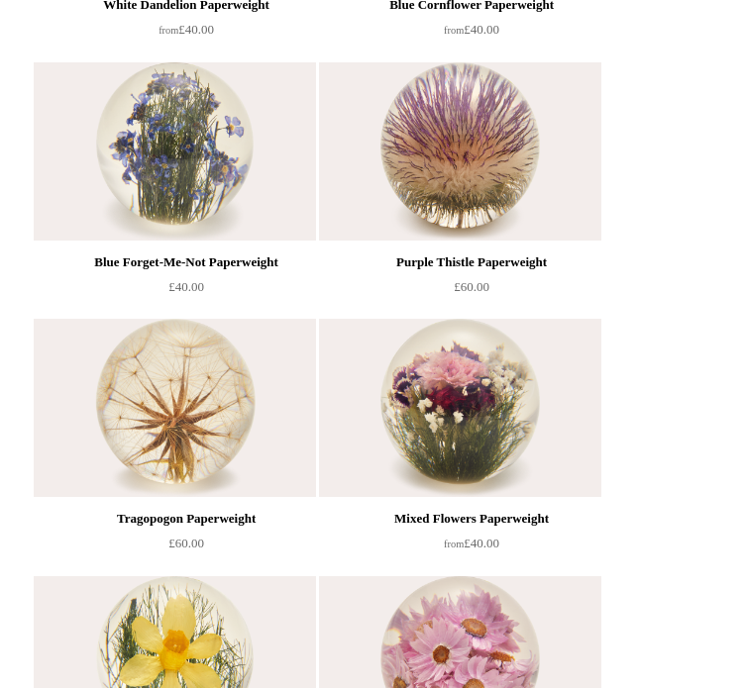
scroll to position [600, 0]
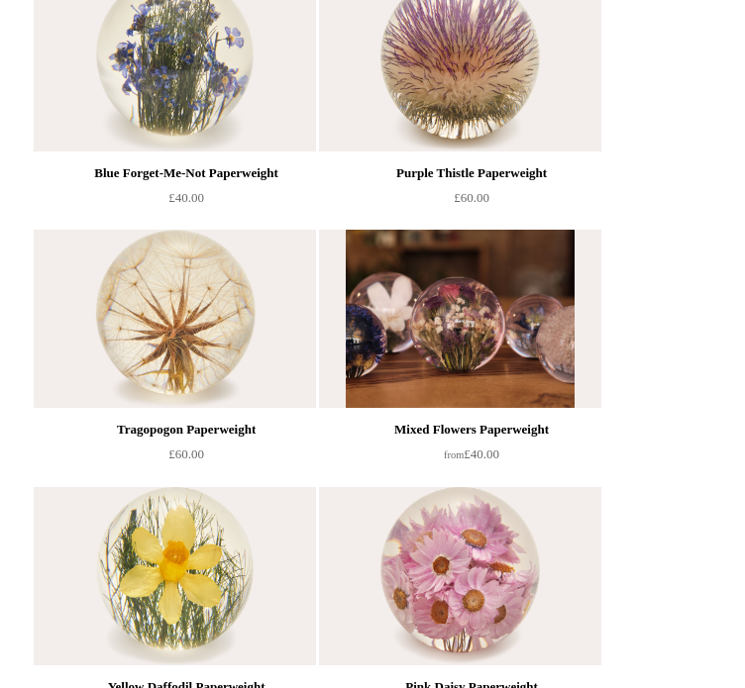
click at [551, 408] on img at bounding box center [459, 319] width 281 height 178
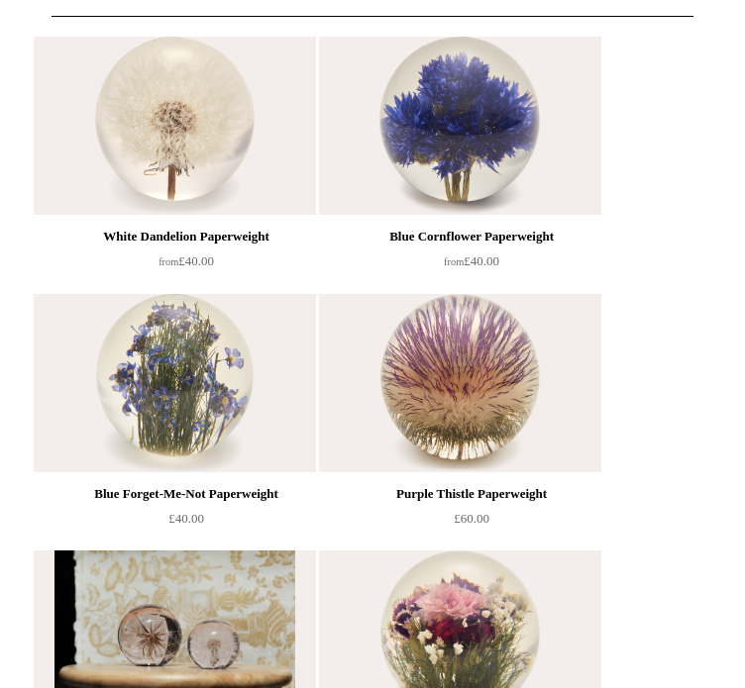
scroll to position [0, 0]
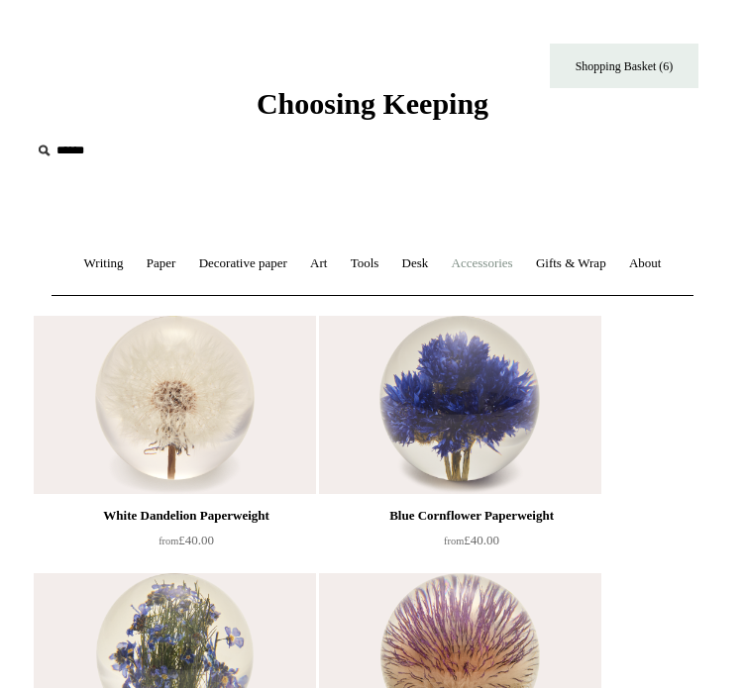
click at [523, 259] on link "Accessories +" at bounding box center [482, 264] width 81 height 52
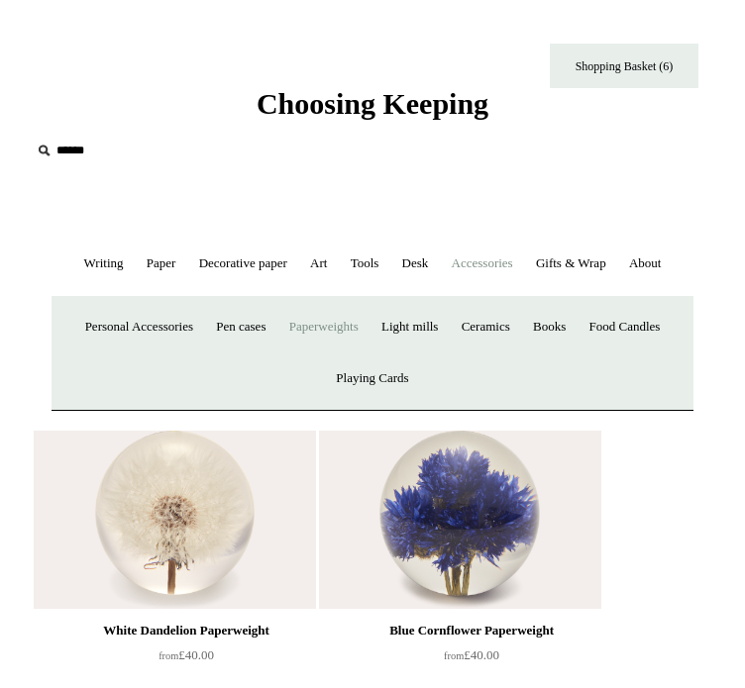
click at [368, 354] on link "Paperweights +" at bounding box center [323, 327] width 89 height 52
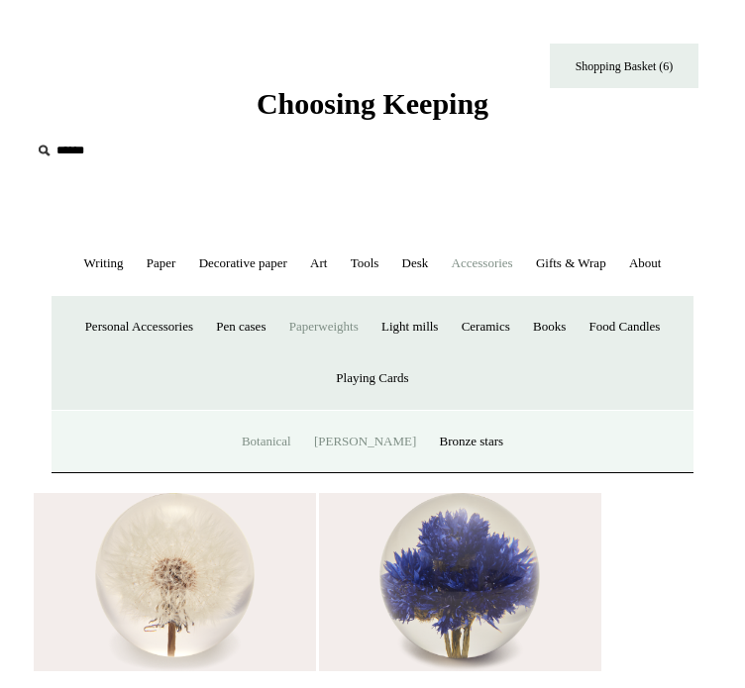
click at [348, 469] on link "[PERSON_NAME]" at bounding box center [365, 442] width 122 height 52
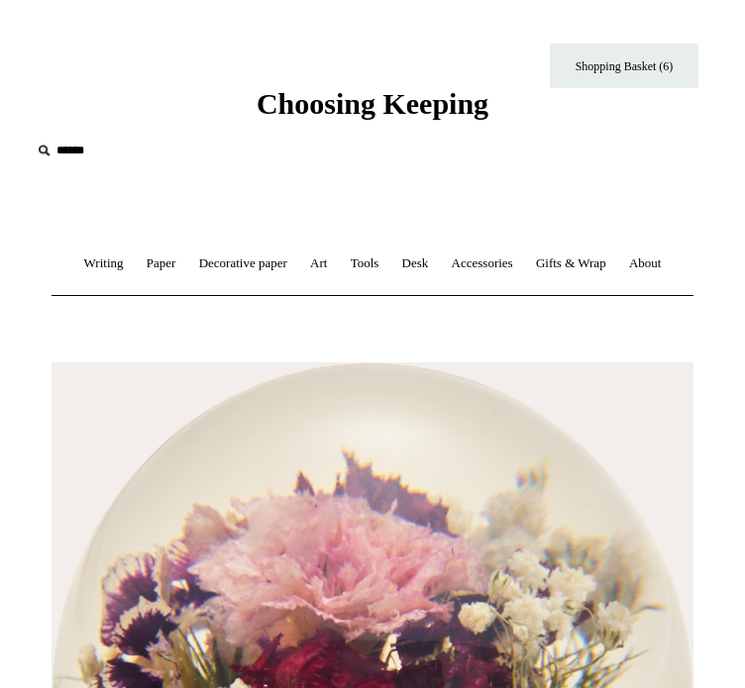
type input "**********"
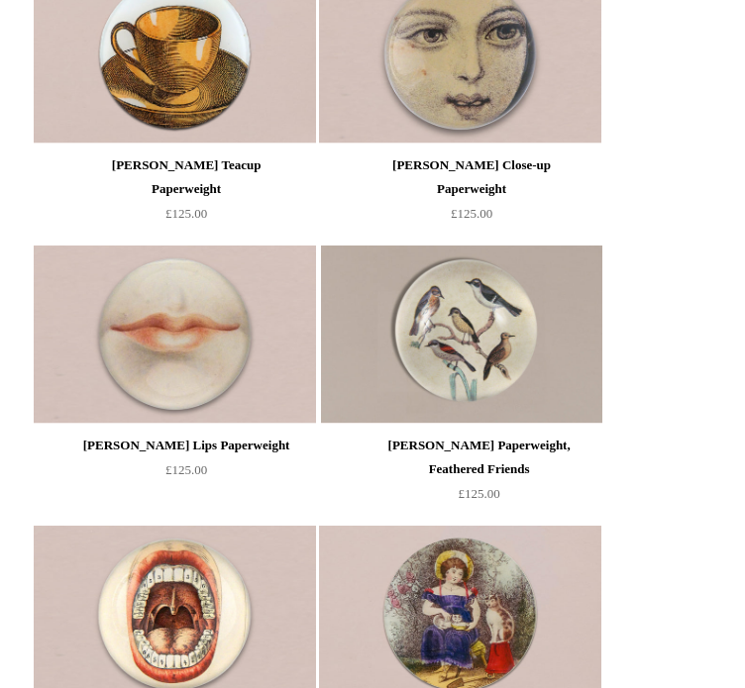
scroll to position [396, 0]
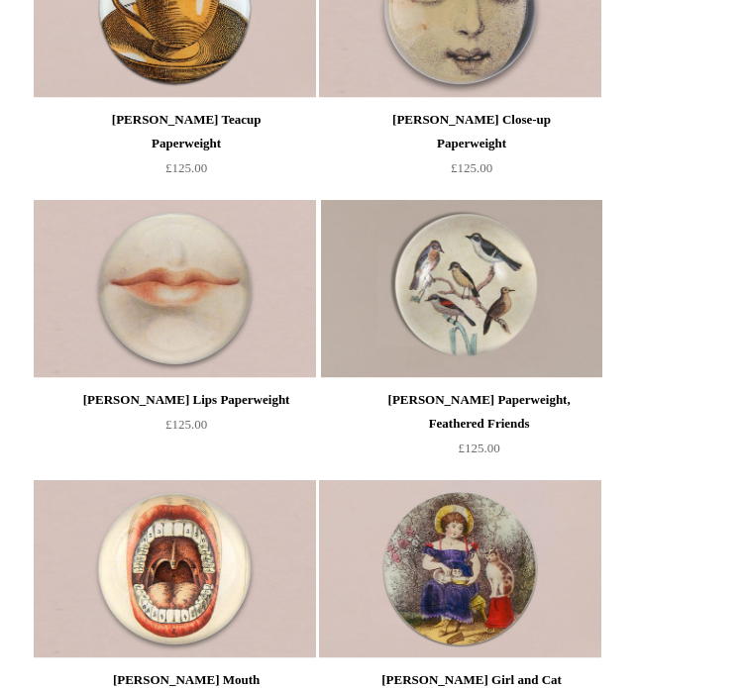
click at [512, 97] on img at bounding box center [459, 9] width 281 height 178
click at [194, 378] on img at bounding box center [174, 289] width 281 height 178
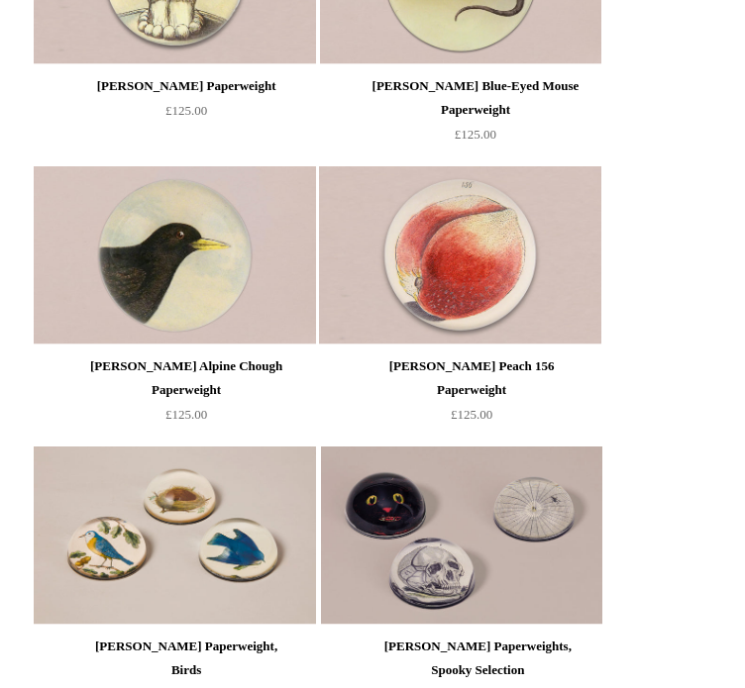
scroll to position [2124, 0]
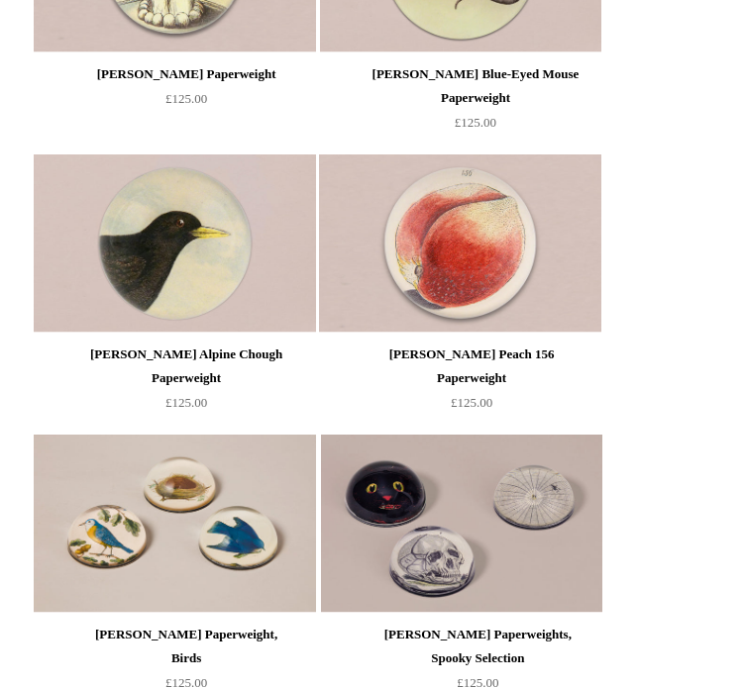
click at [556, 237] on img at bounding box center [459, 244] width 281 height 178
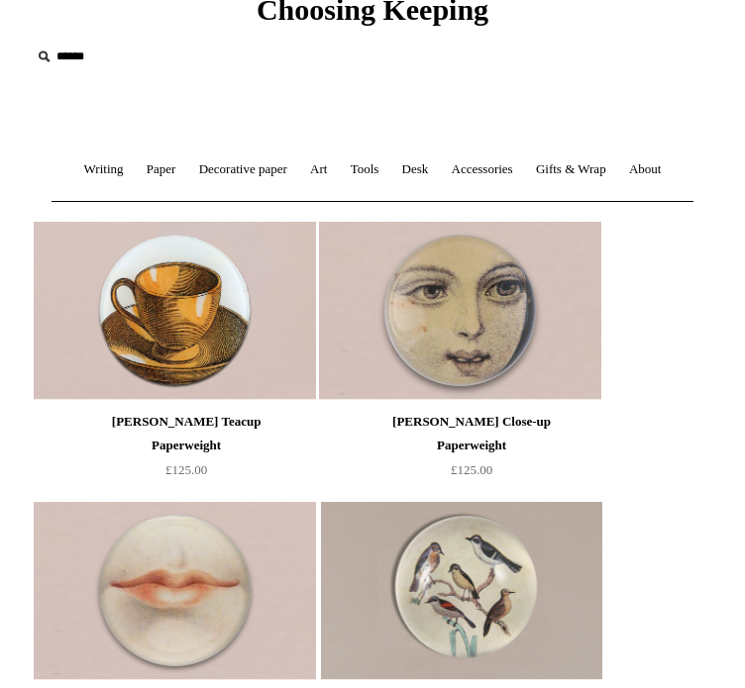
scroll to position [0, 0]
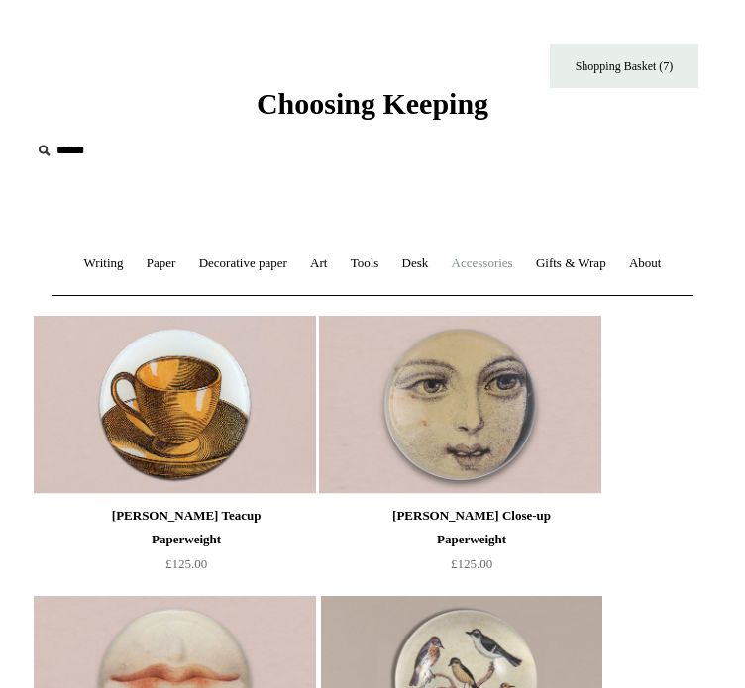
click at [523, 273] on link "Accessories +" at bounding box center [482, 264] width 81 height 52
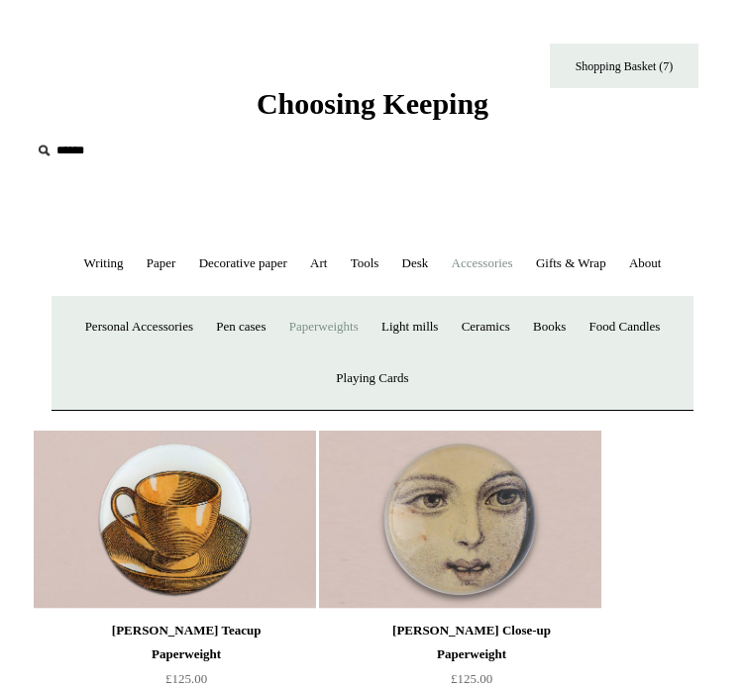
click at [368, 354] on link "Paperweights +" at bounding box center [323, 327] width 89 height 52
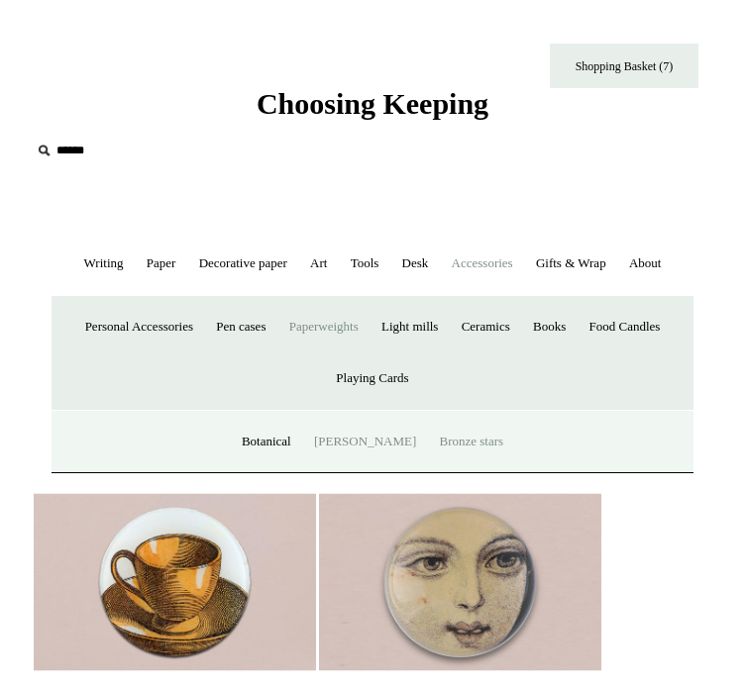
click at [452, 469] on link "Bronze stars" at bounding box center [472, 442] width 84 height 52
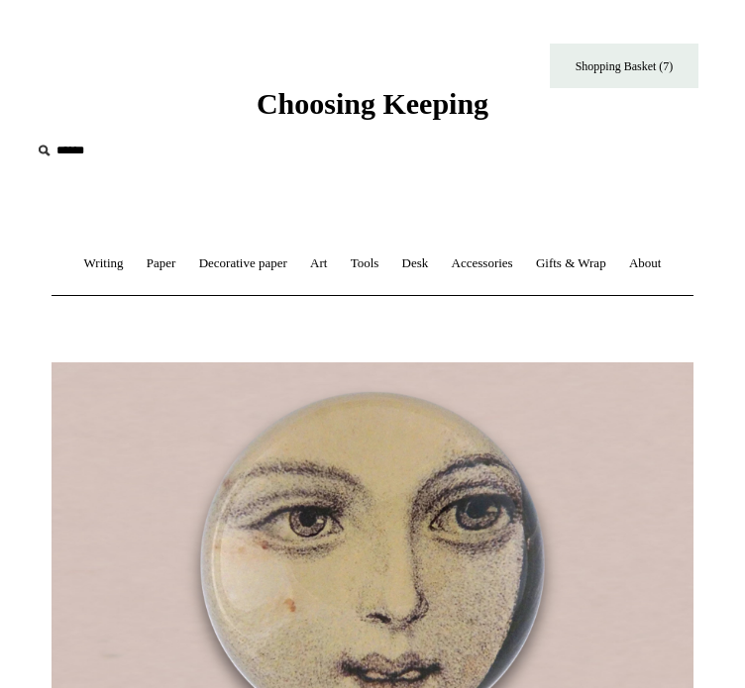
type input "**********"
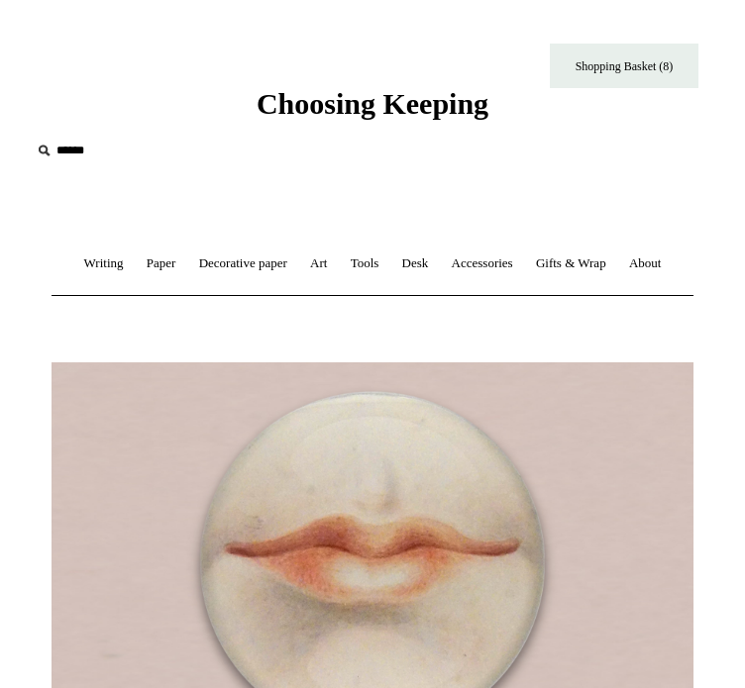
type input "**********"
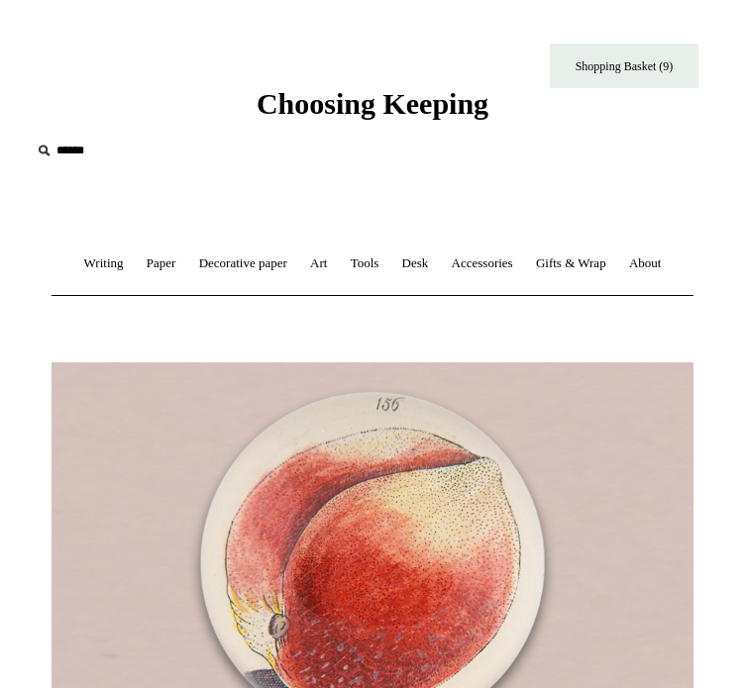
type input "**********"
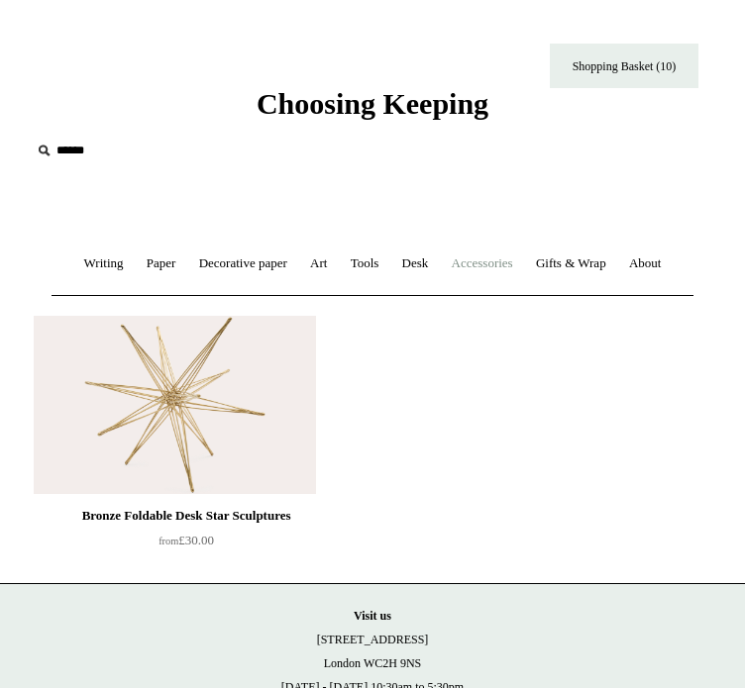
click at [511, 264] on link "Accessories +" at bounding box center [482, 264] width 81 height 52
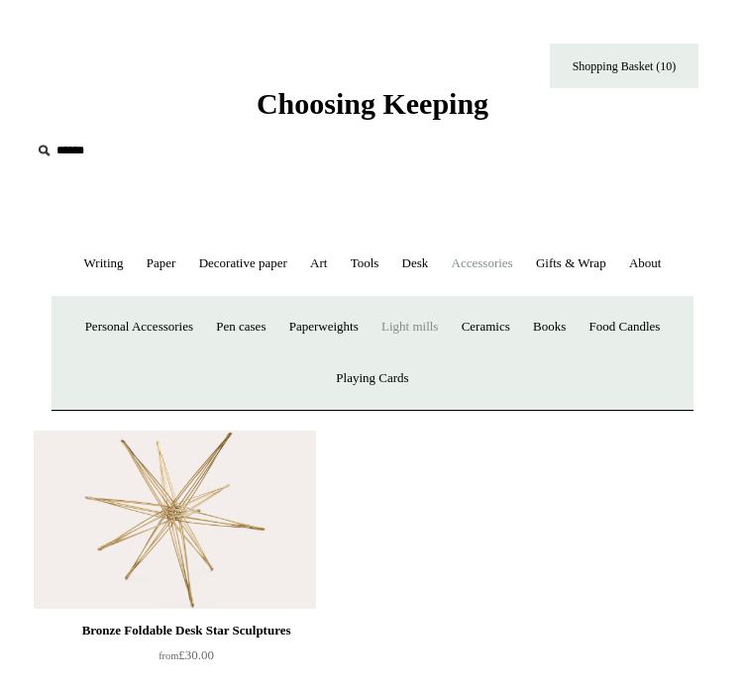
click at [448, 354] on link "Light mills" at bounding box center [409, 327] width 76 height 52
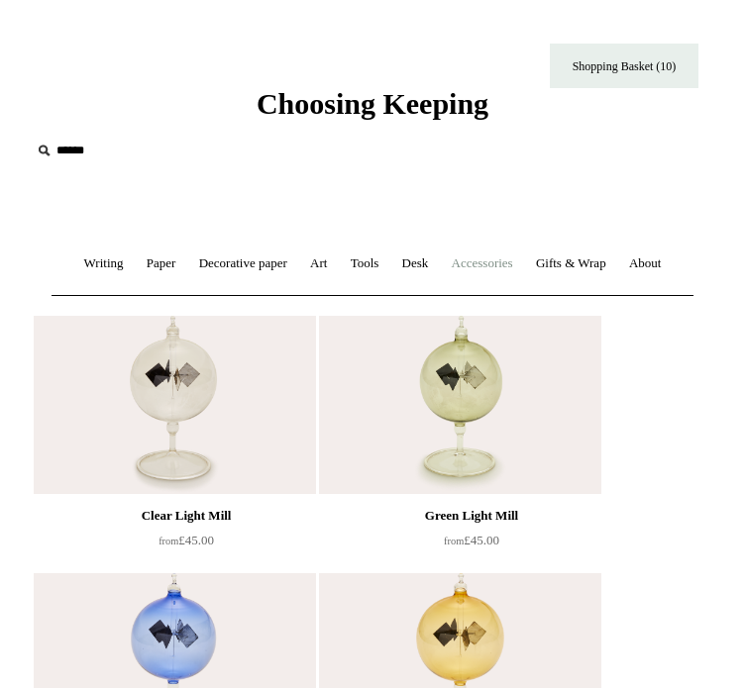
click at [523, 284] on link "Accessories +" at bounding box center [482, 264] width 81 height 52
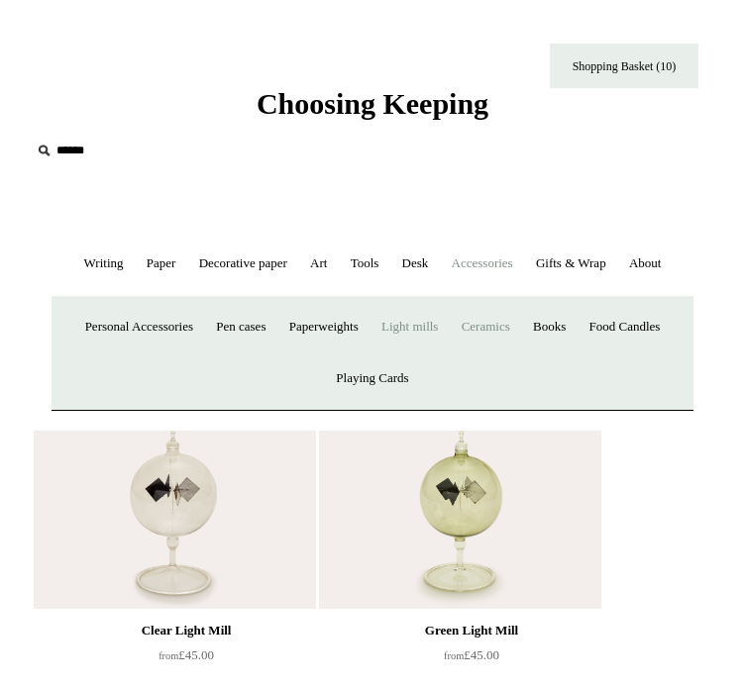
click at [520, 354] on link "Ceramics +" at bounding box center [486, 327] width 68 height 52
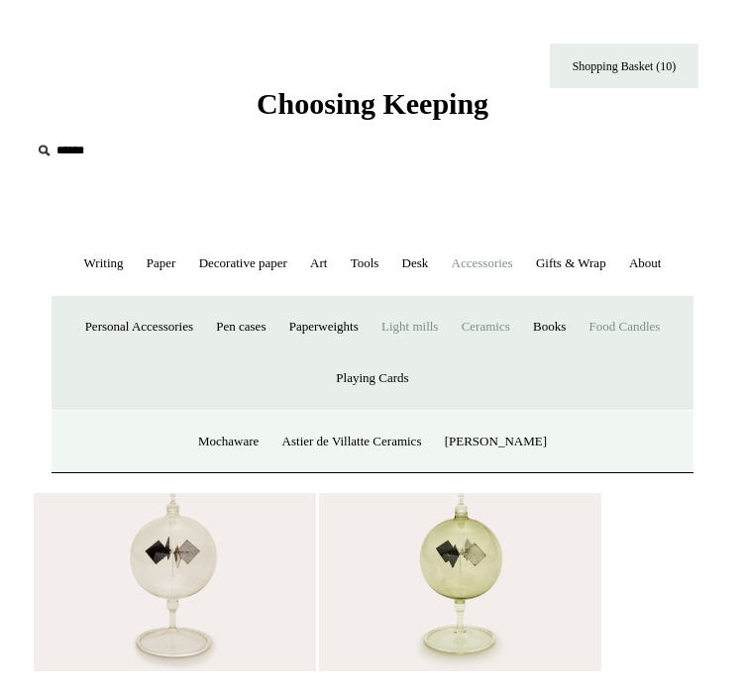
click at [579, 354] on link "Food Candles" at bounding box center [624, 327] width 91 height 52
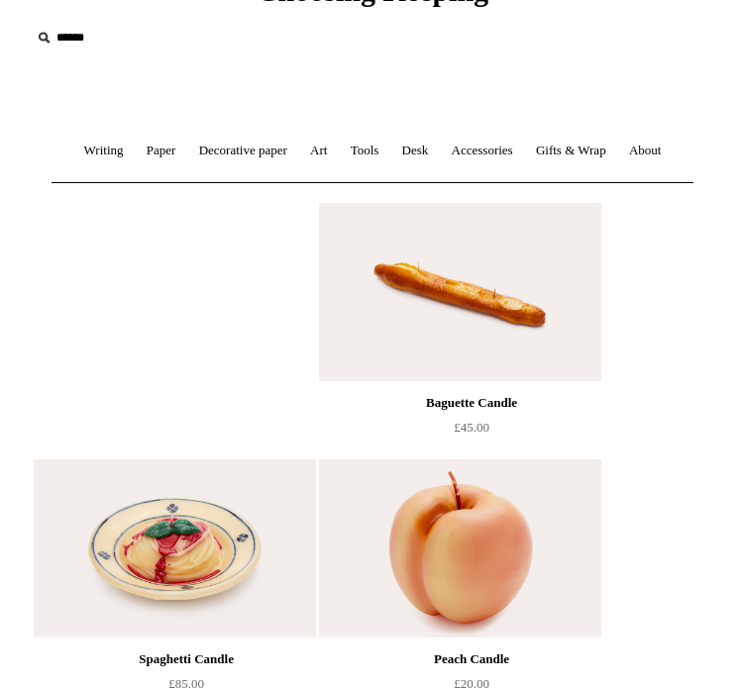
scroll to position [158, 0]
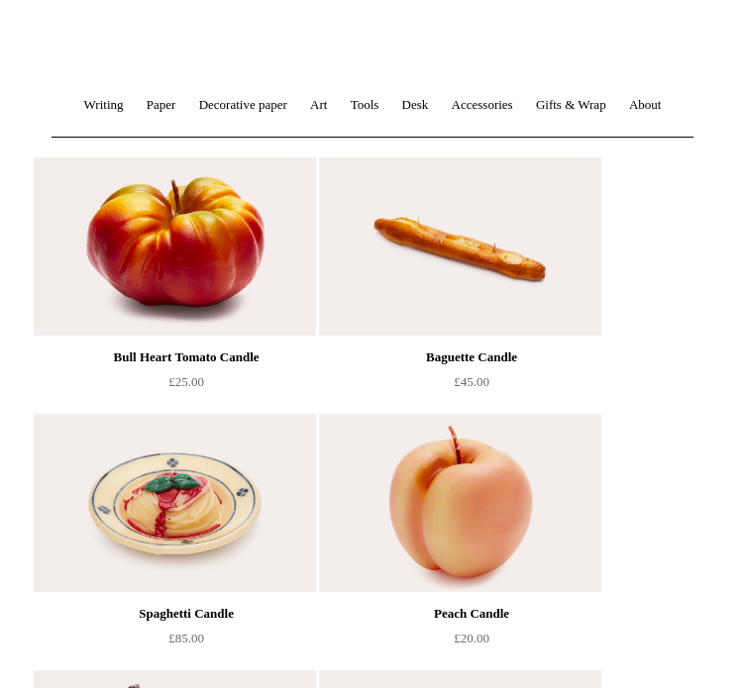
click at [506, 336] on img at bounding box center [459, 246] width 281 height 178
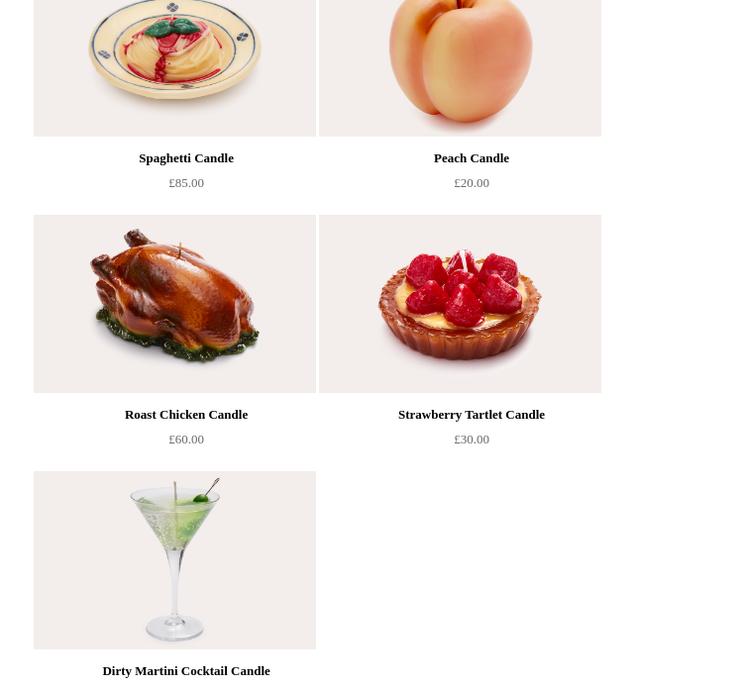
scroll to position [1087, 0]
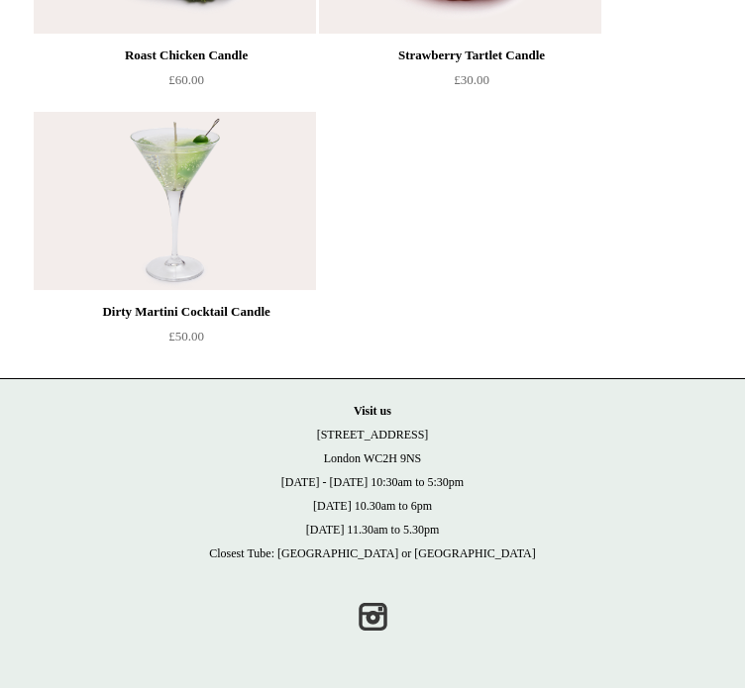
click at [220, 224] on img at bounding box center [174, 201] width 281 height 178
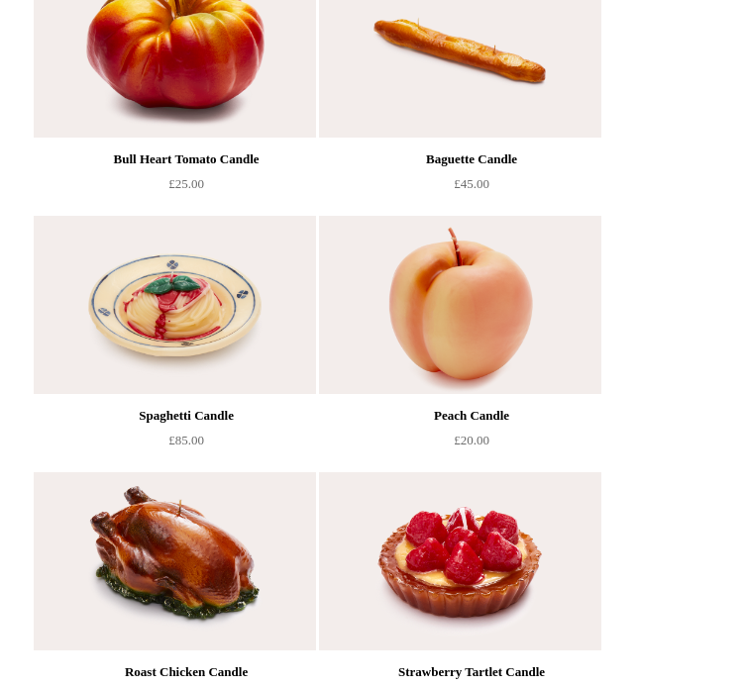
scroll to position [330, 0]
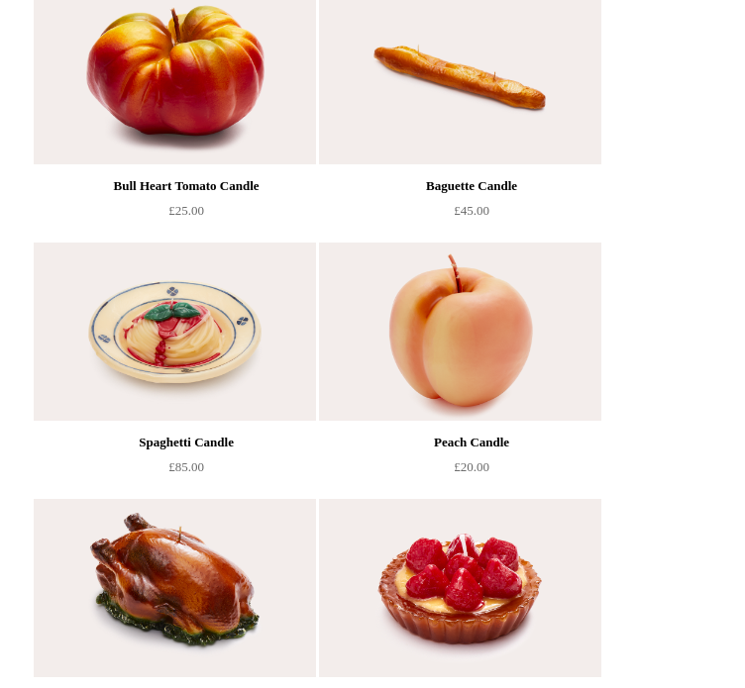
click at [491, 414] on img at bounding box center [459, 332] width 281 height 178
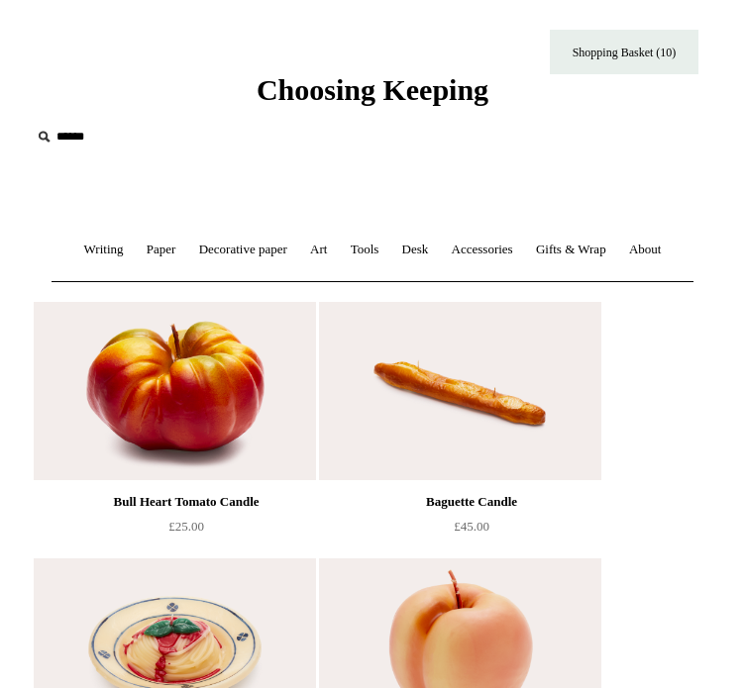
scroll to position [0, 0]
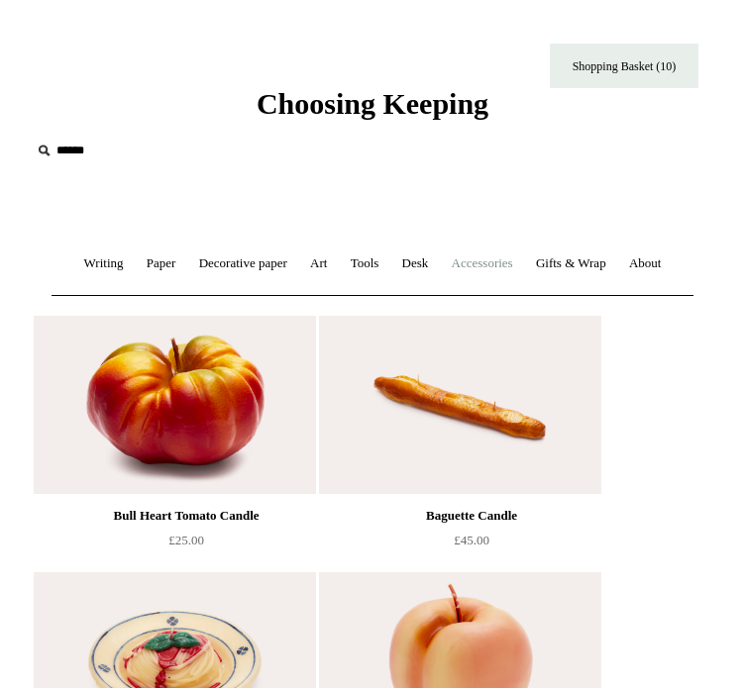
click at [523, 256] on link "Accessories +" at bounding box center [482, 264] width 81 height 52
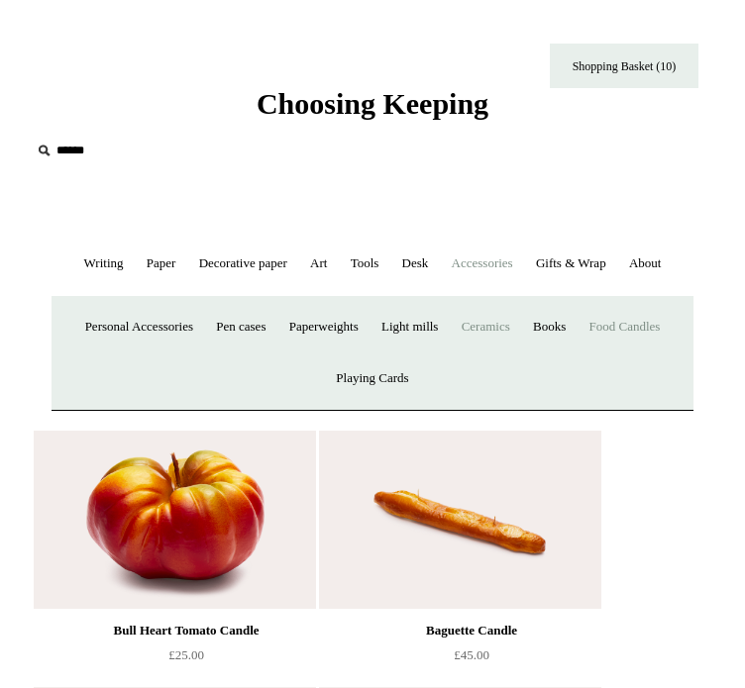
click at [520, 354] on link "Ceramics +" at bounding box center [486, 327] width 68 height 52
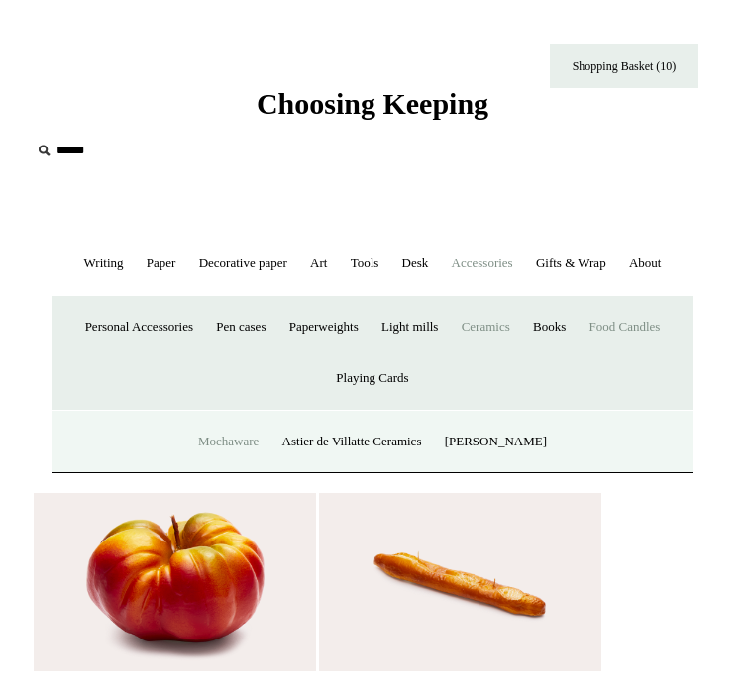
click at [225, 469] on link "Mochaware" at bounding box center [228, 442] width 80 height 52
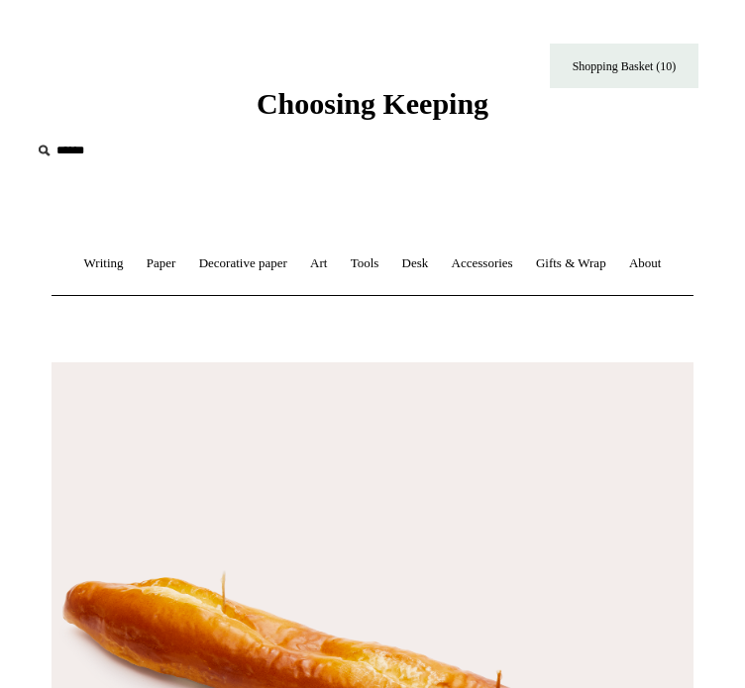
type input "**********"
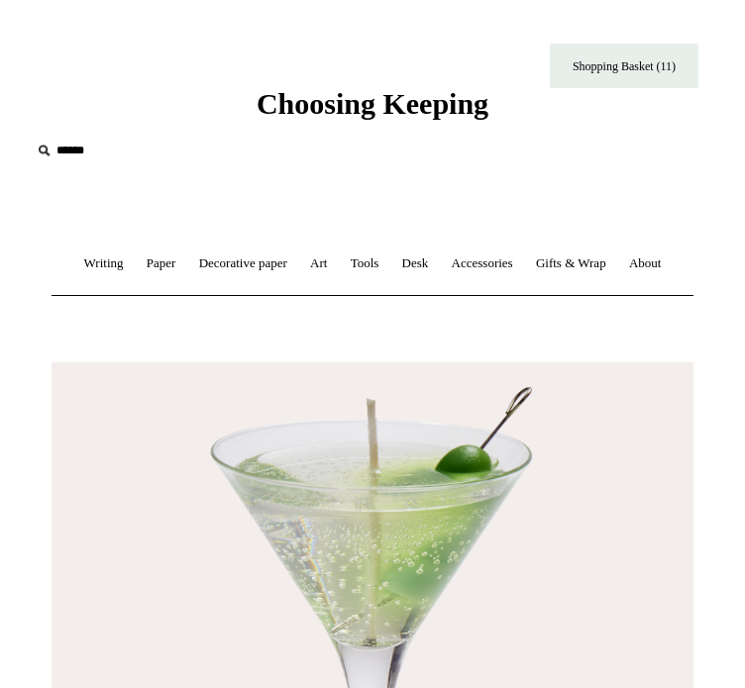
scroll to position [263, 0]
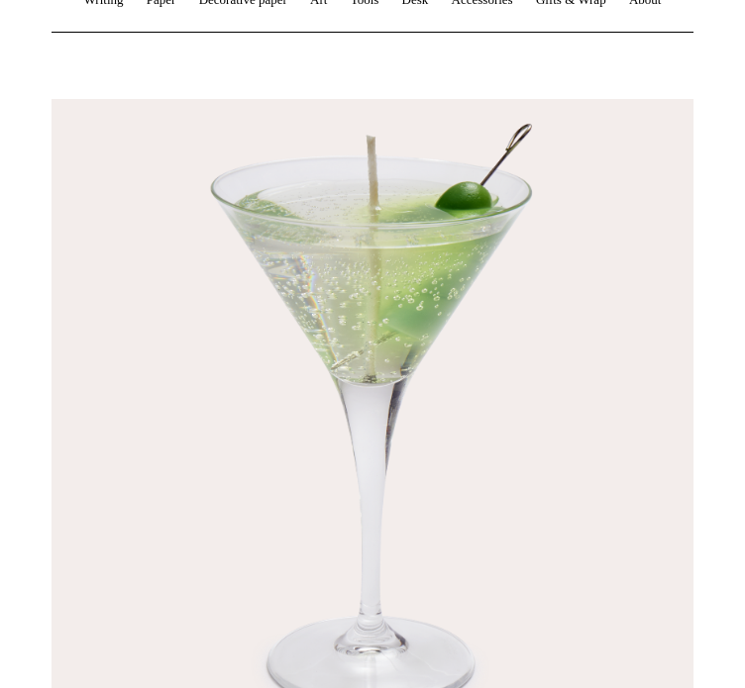
type input "**********"
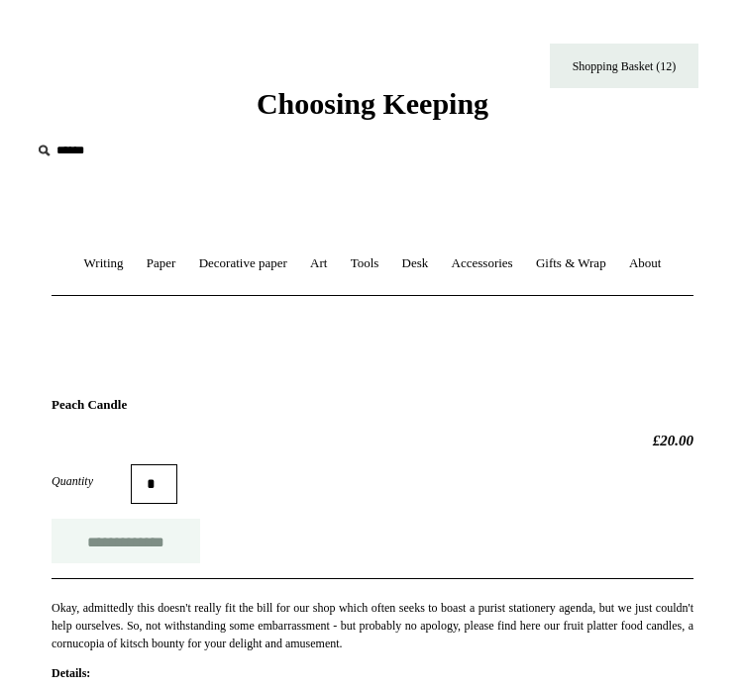
click at [200, 550] on input "**********" at bounding box center [126, 541] width 149 height 45
type input "**********"
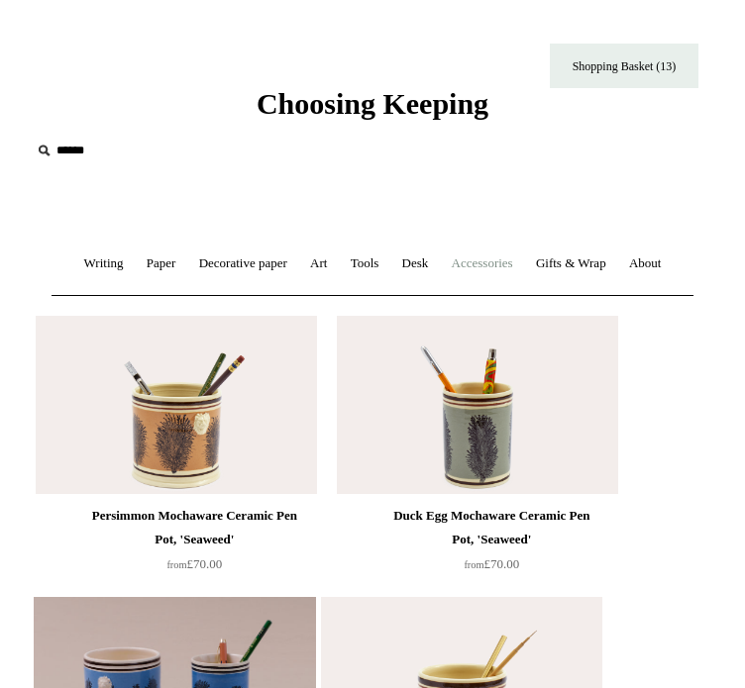
click at [523, 261] on link "Accessories +" at bounding box center [482, 264] width 81 height 52
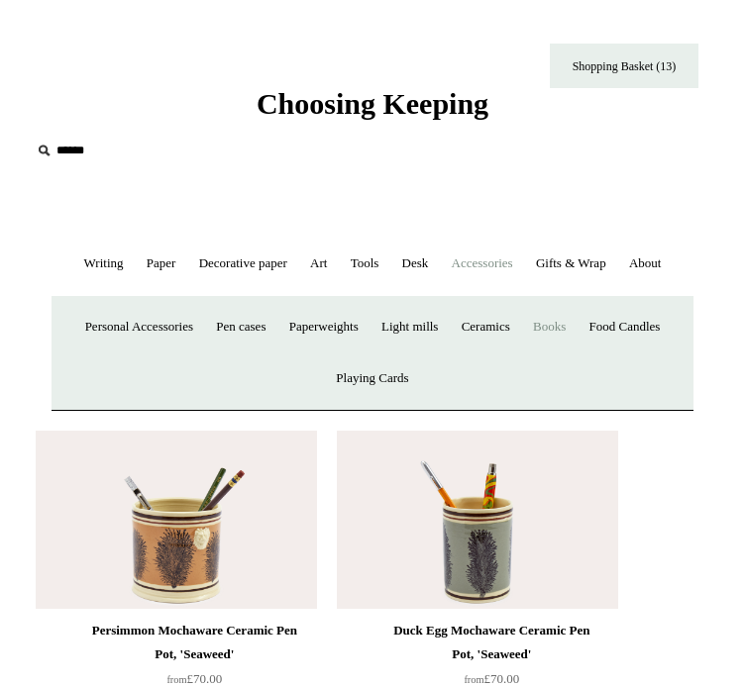
click at [576, 354] on link "Books" at bounding box center [549, 327] width 52 height 52
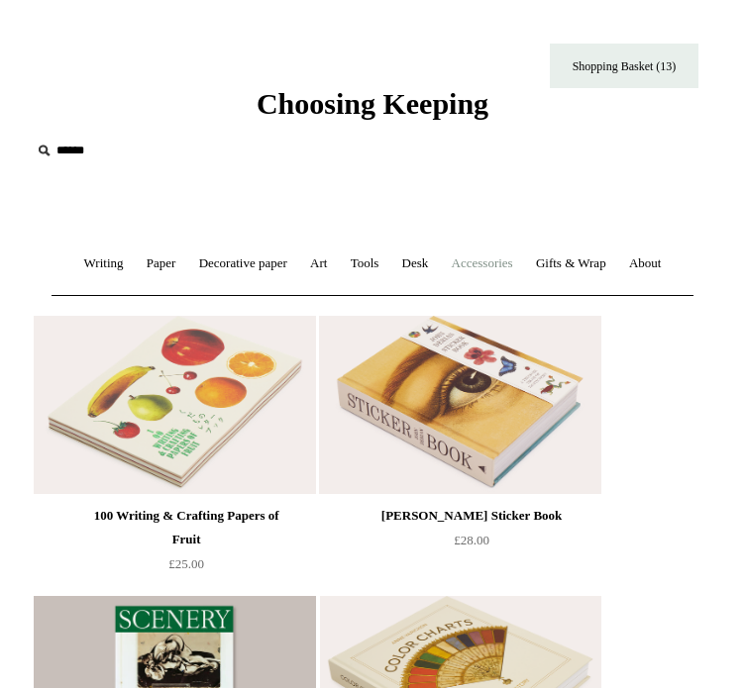
click at [523, 259] on link "Accessories +" at bounding box center [482, 264] width 81 height 52
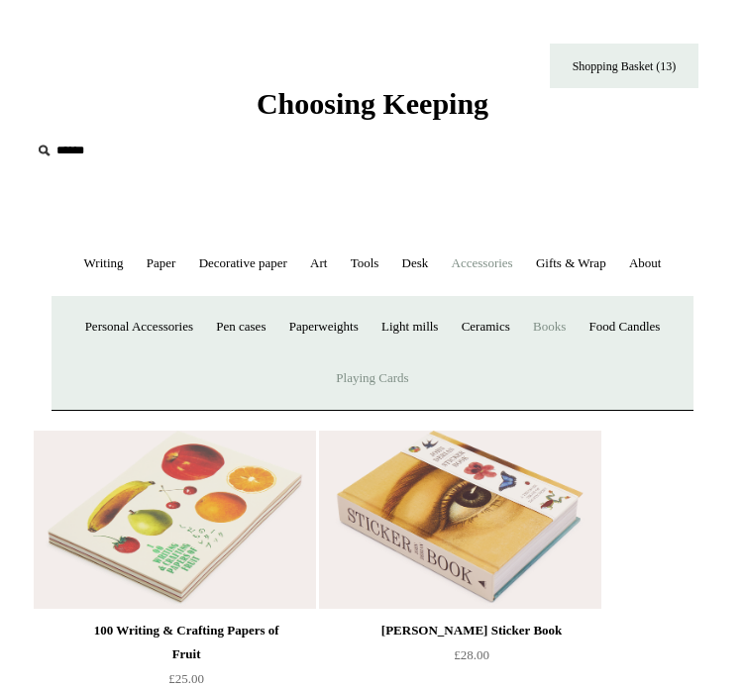
click at [418, 405] on link "Playing Cards" at bounding box center [372, 379] width 92 height 52
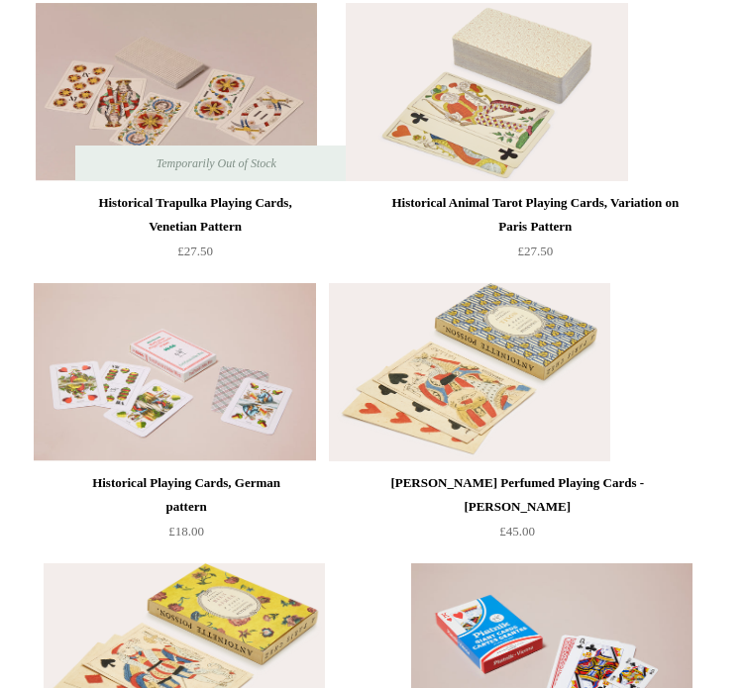
scroll to position [634, 0]
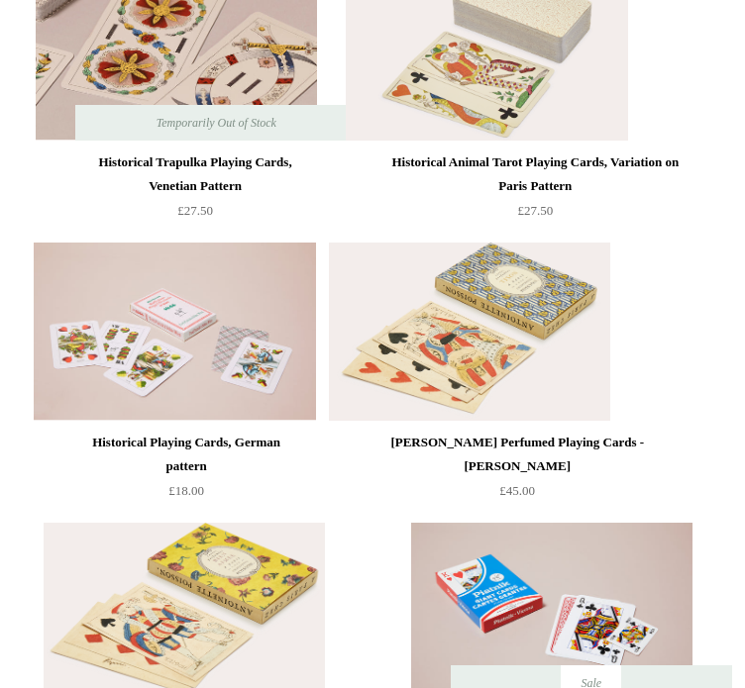
click at [262, 39] on img at bounding box center [176, 51] width 281 height 178
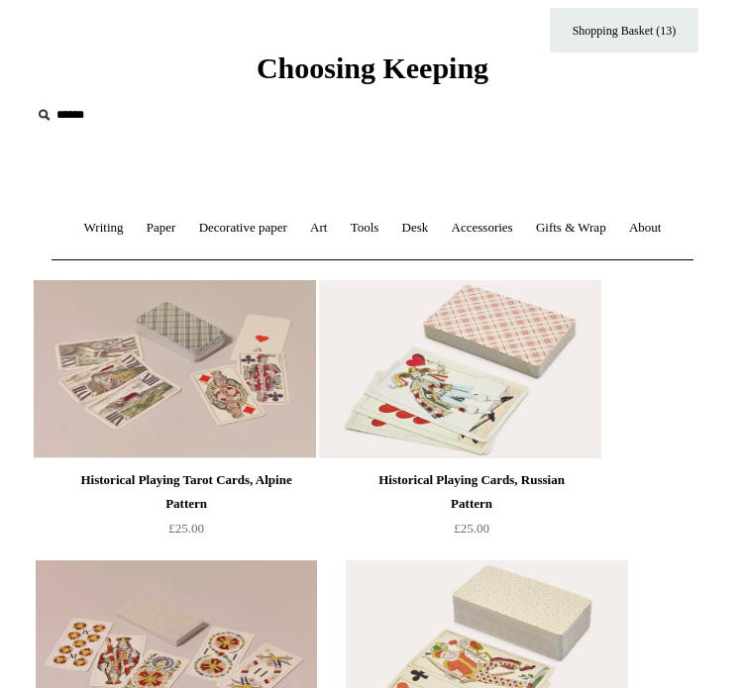
scroll to position [0, 0]
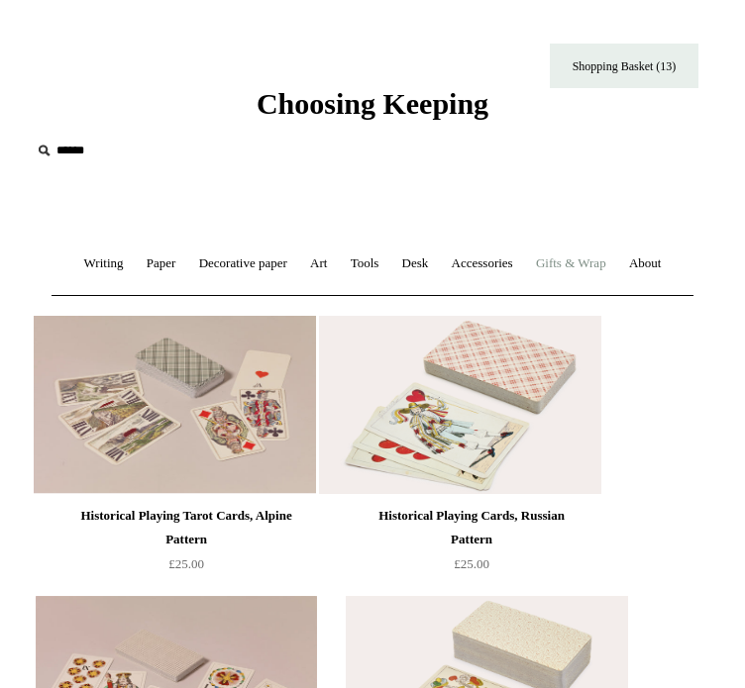
click at [616, 259] on link "Gifts & Wrap +" at bounding box center [571, 264] width 90 height 52
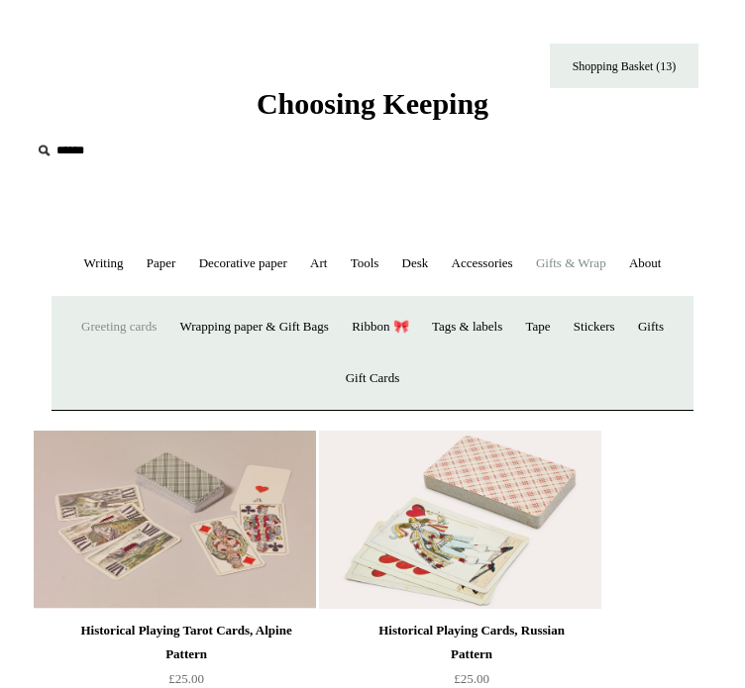
click at [125, 354] on link "Greeting cards +" at bounding box center [118, 327] width 95 height 52
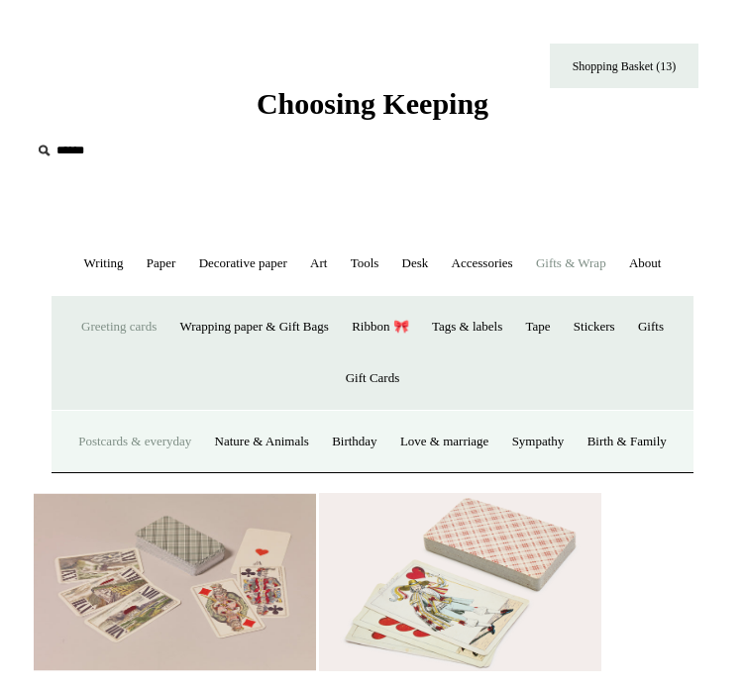
click at [115, 469] on link "Postcards & everyday" at bounding box center [134, 442] width 133 height 52
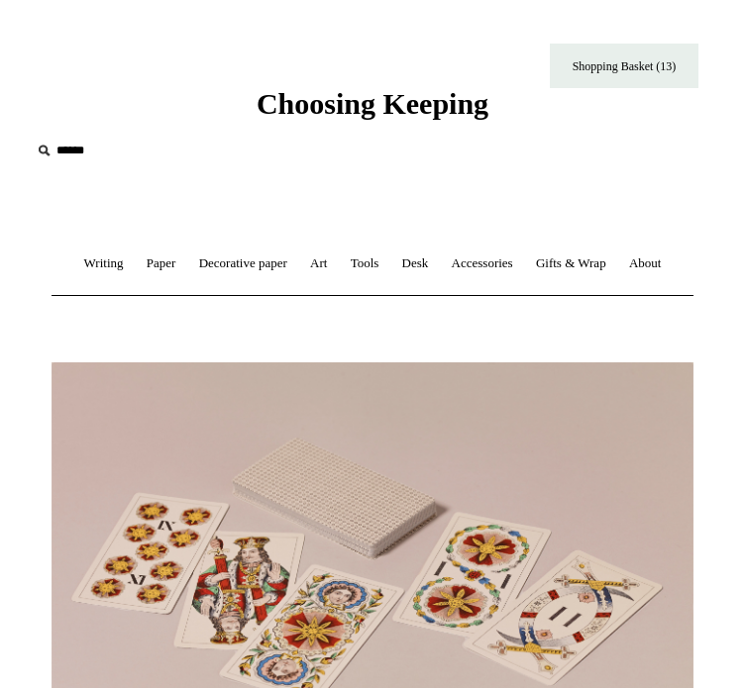
click at [262, 39] on div "Choosing Keeping" at bounding box center [372, 61] width 745 height 122
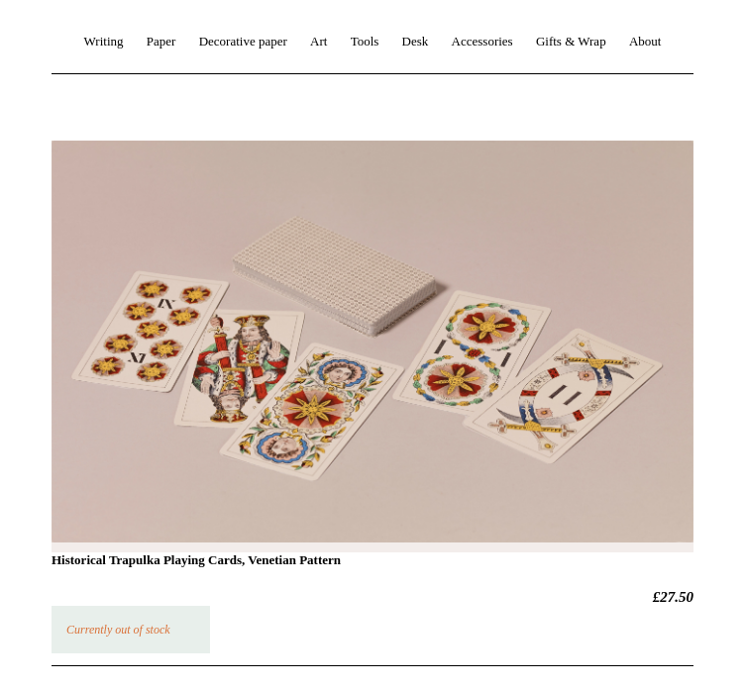
scroll to position [228, 0]
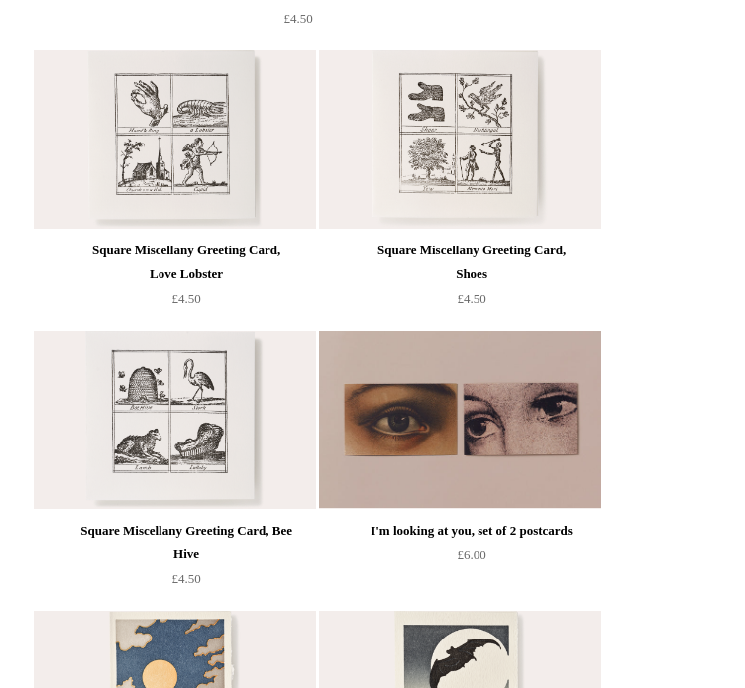
scroll to position [2499, 0]
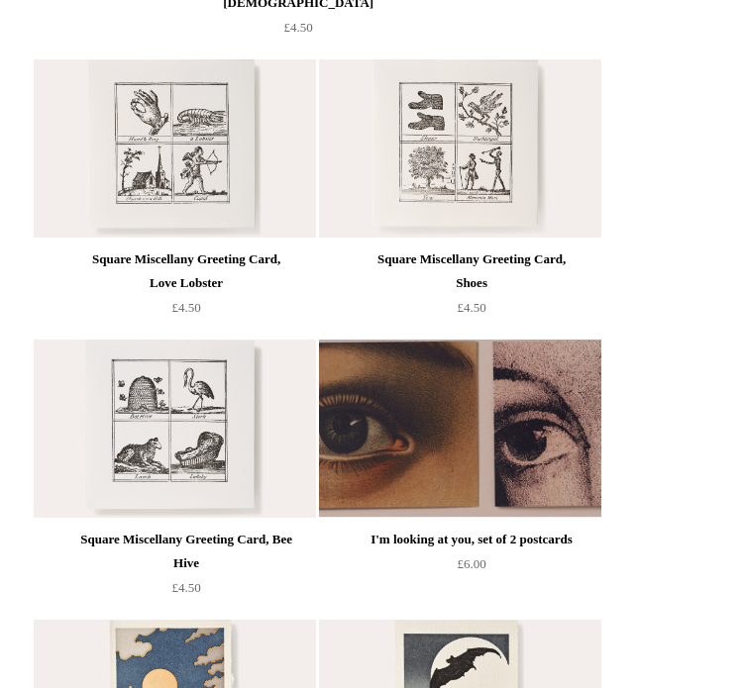
click at [319, 404] on img at bounding box center [459, 429] width 281 height 178
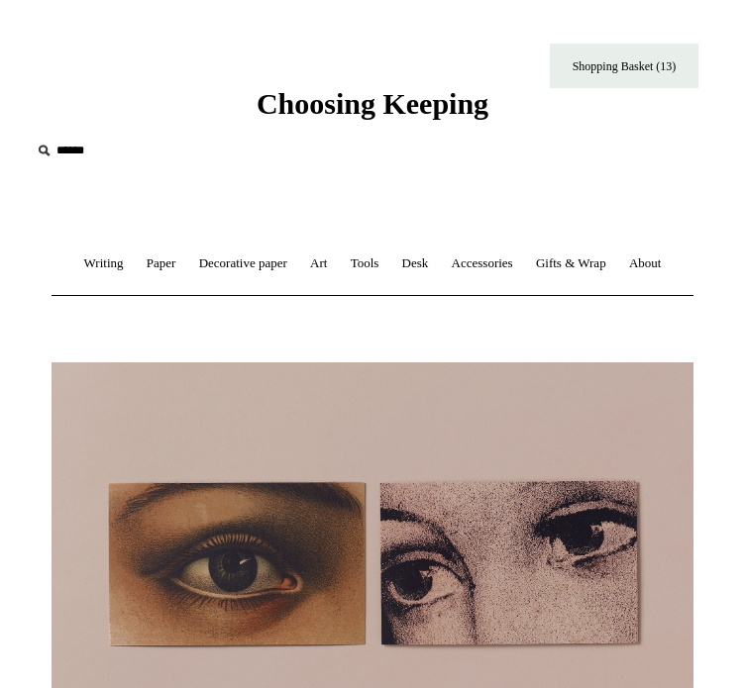
type input "**********"
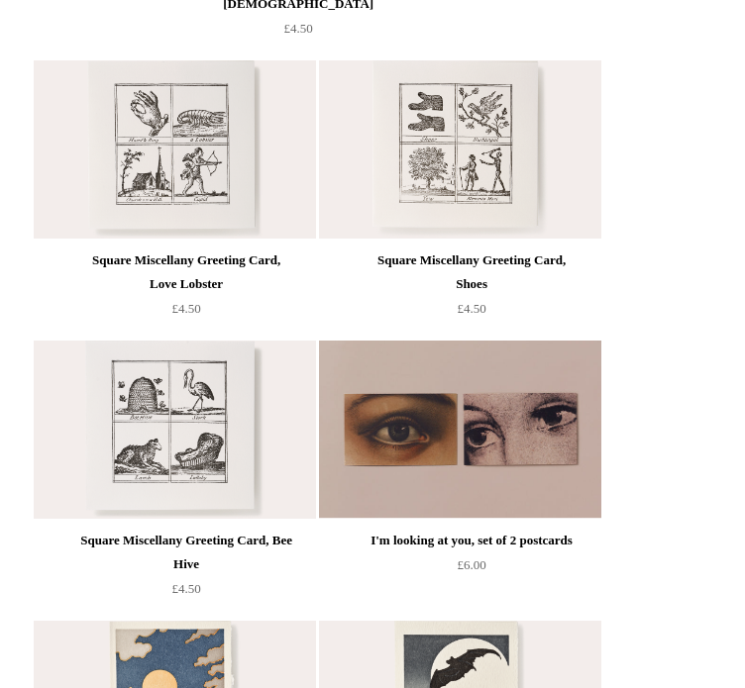
scroll to position [2587, 0]
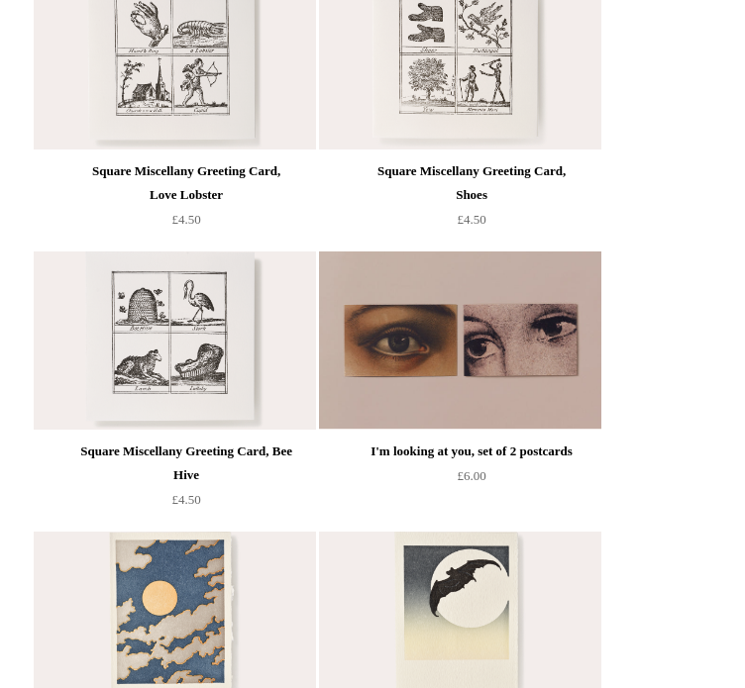
click at [315, 532] on img at bounding box center [174, 621] width 281 height 178
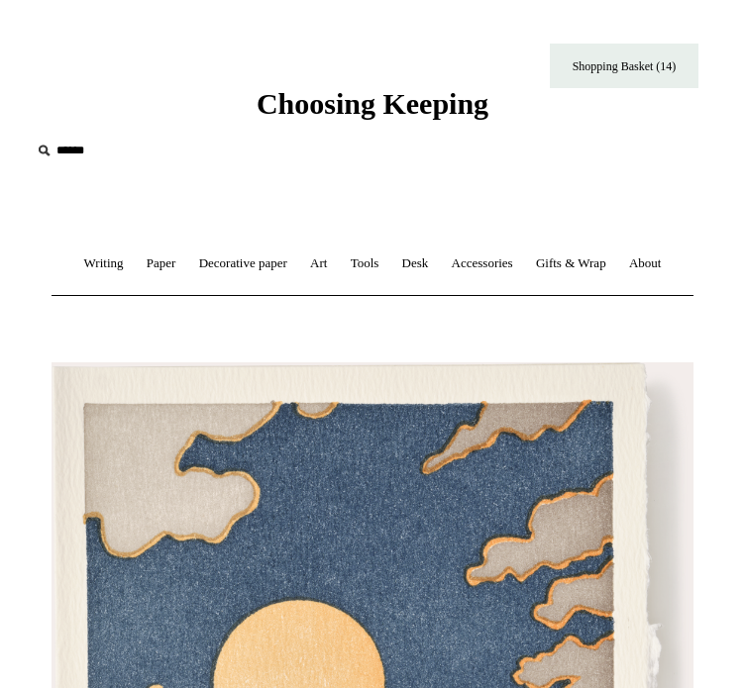
type input "**********"
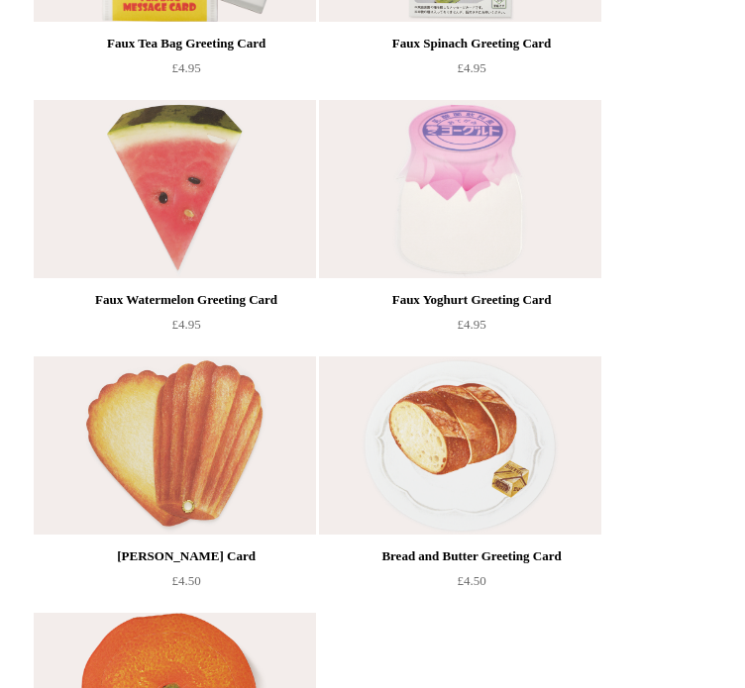
scroll to position [3562, 0]
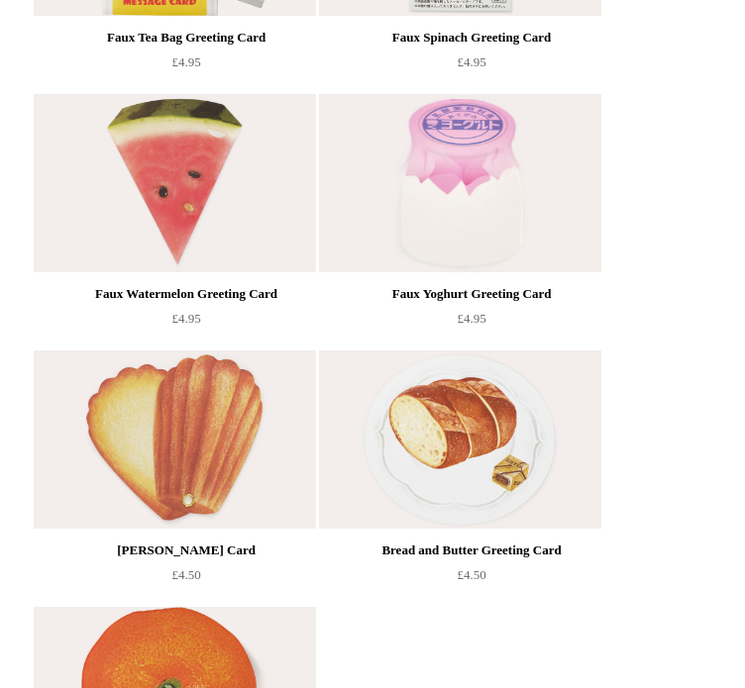
click at [315, 351] on img at bounding box center [174, 440] width 281 height 178
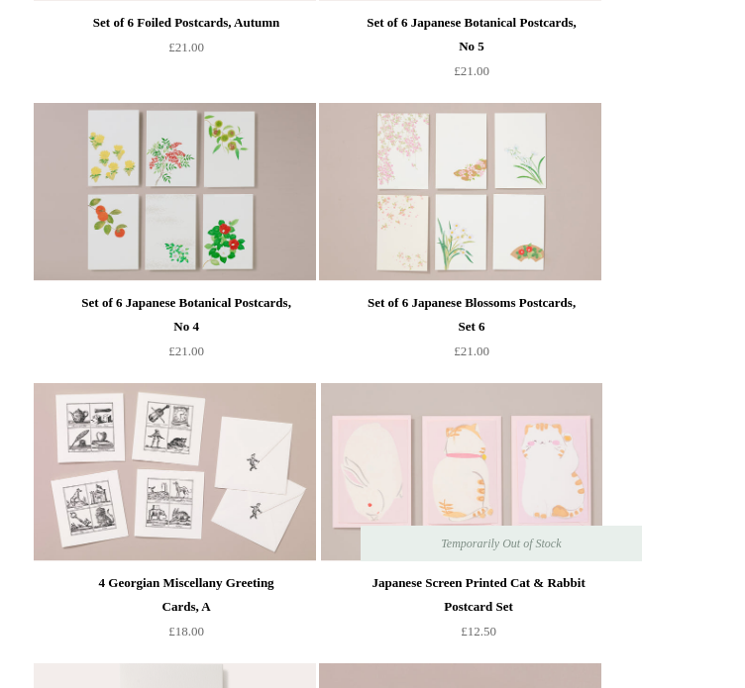
scroll to position [0, 0]
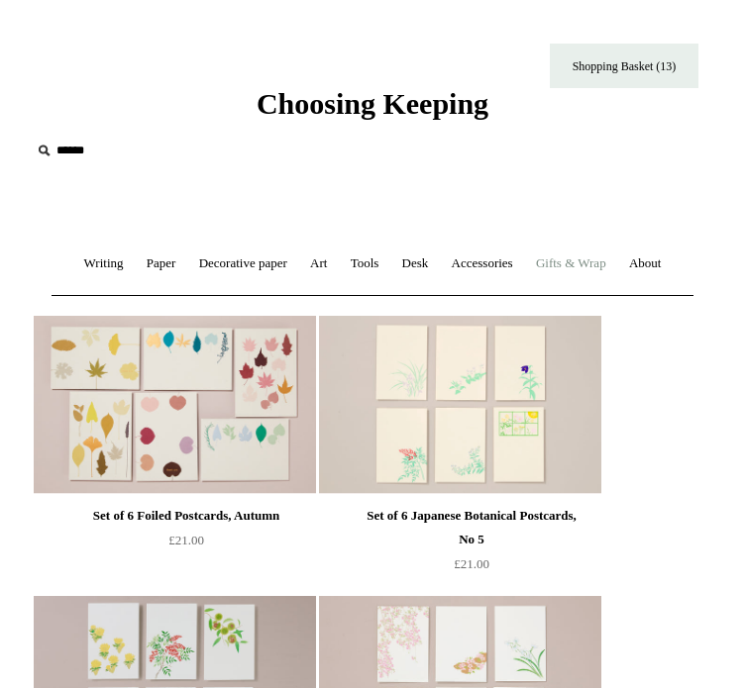
click at [616, 264] on link "Gifts & Wrap +" at bounding box center [571, 264] width 90 height 52
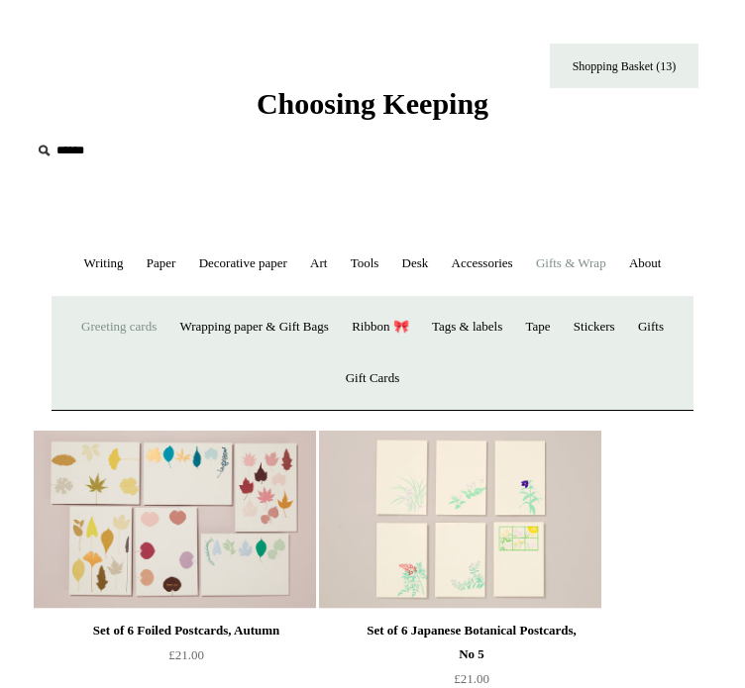
click at [127, 354] on link "Greeting cards +" at bounding box center [118, 327] width 95 height 52
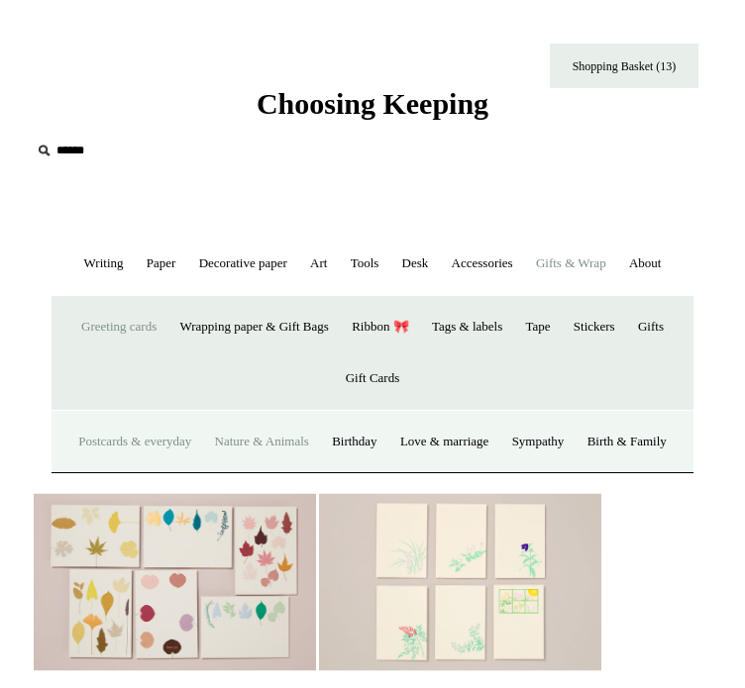
click at [312, 469] on link "Nature & Animals" at bounding box center [262, 442] width 114 height 52
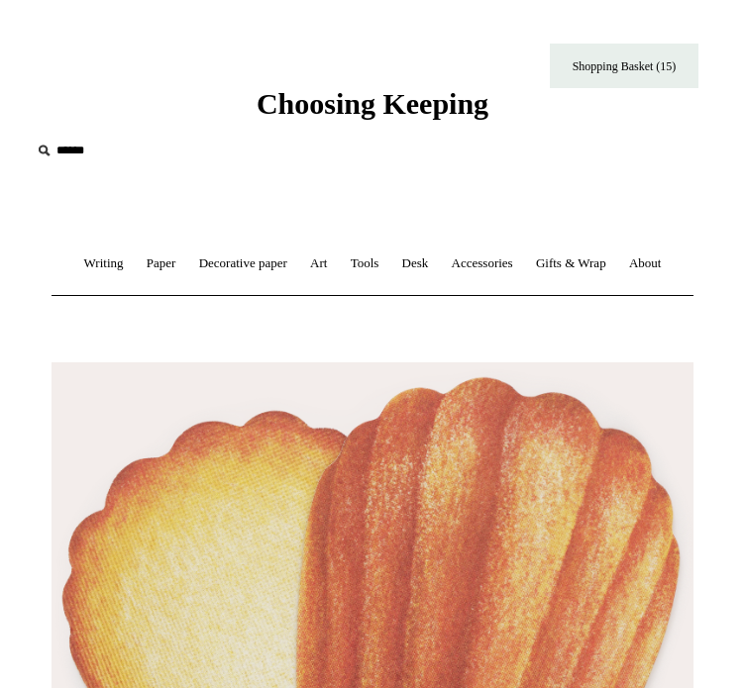
type input "**********"
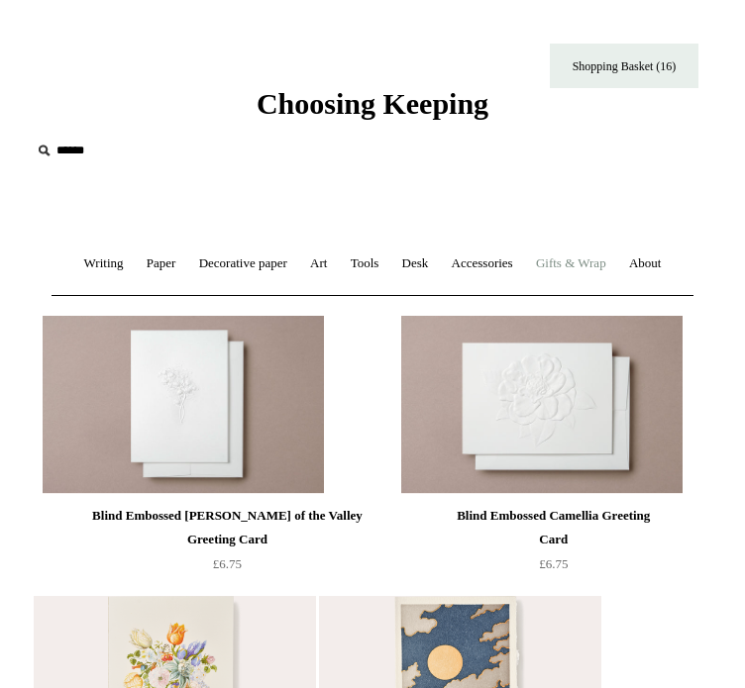
click at [616, 264] on link "Gifts & Wrap +" at bounding box center [571, 264] width 90 height 52
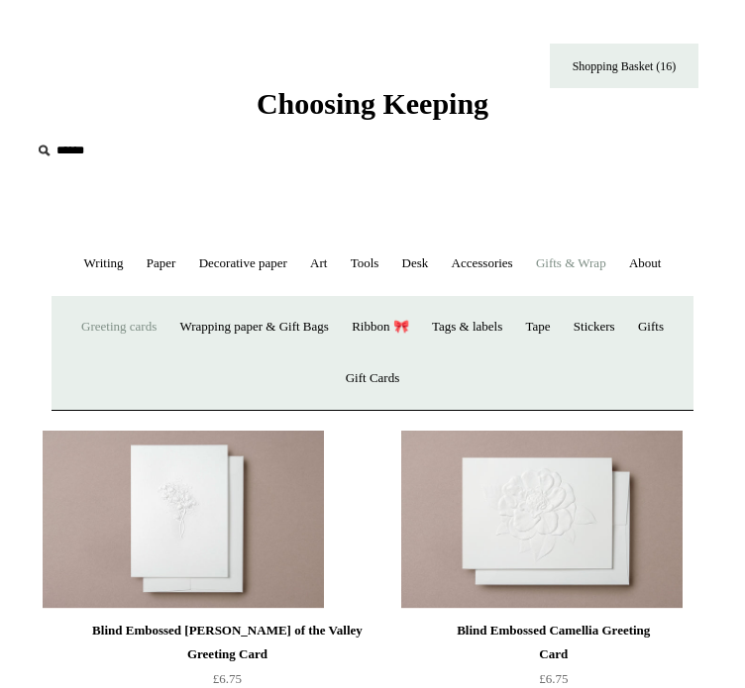
click at [127, 354] on link "Greeting cards +" at bounding box center [118, 327] width 95 height 52
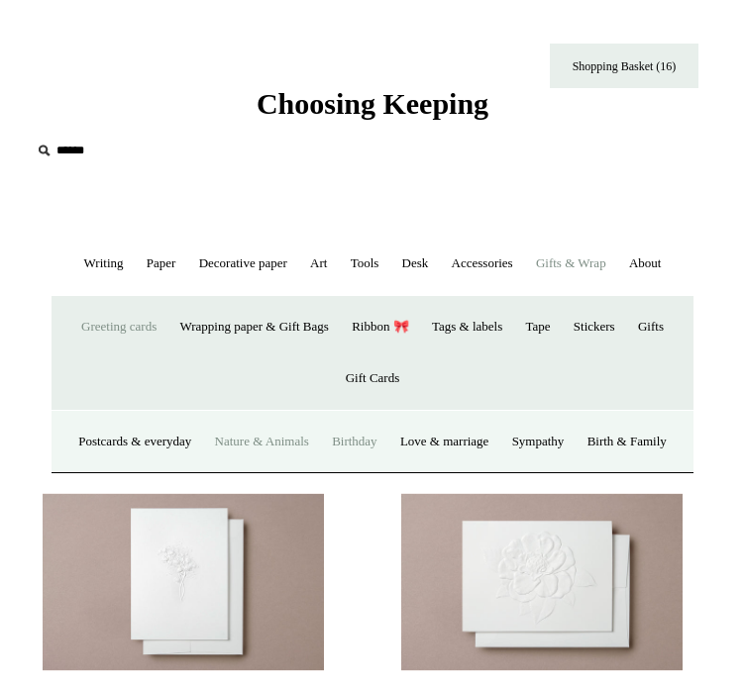
click at [387, 469] on link "Birthday" at bounding box center [354, 442] width 65 height 52
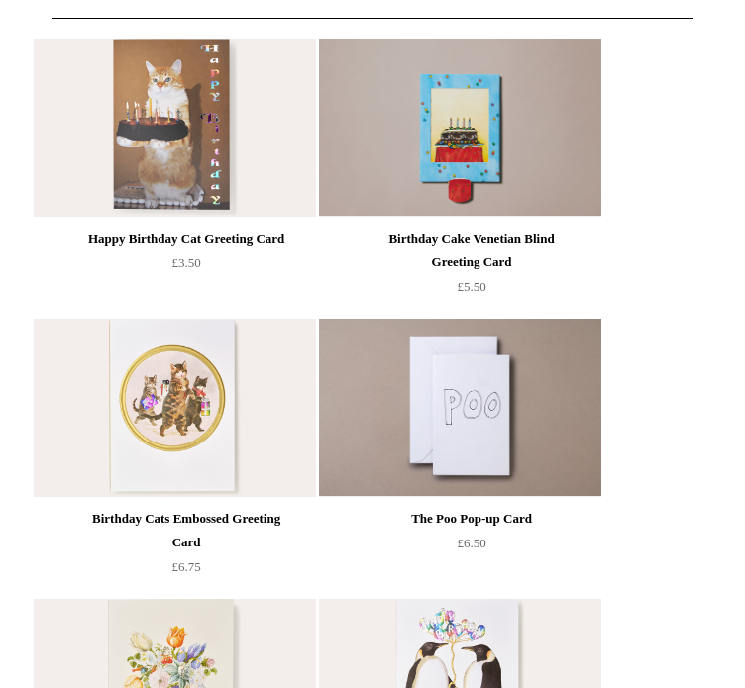
scroll to position [293, 0]
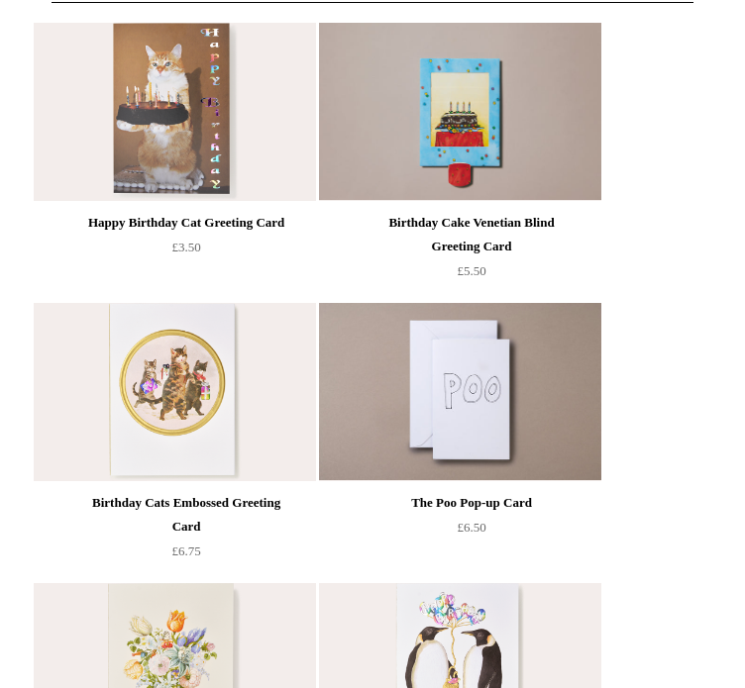
click at [295, 481] on img at bounding box center [174, 392] width 281 height 178
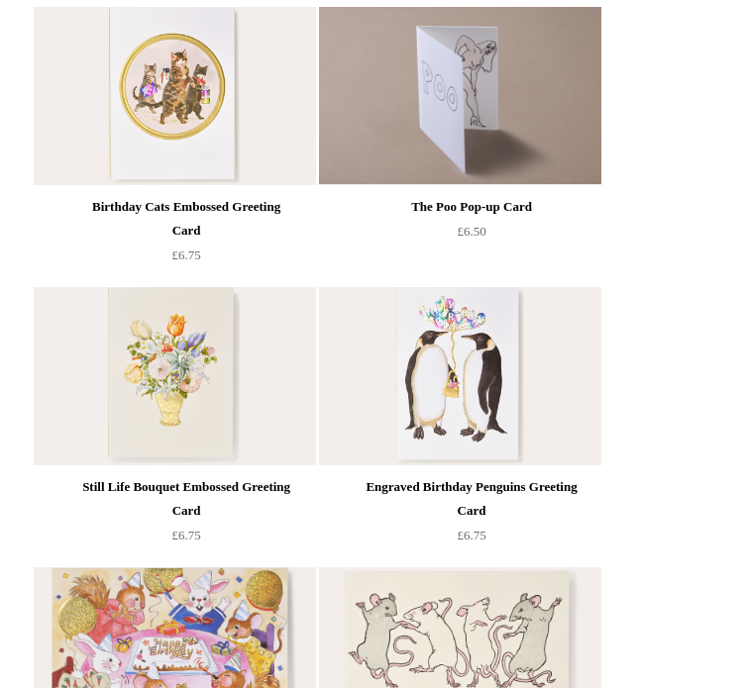
click at [479, 184] on img at bounding box center [459, 96] width 281 height 178
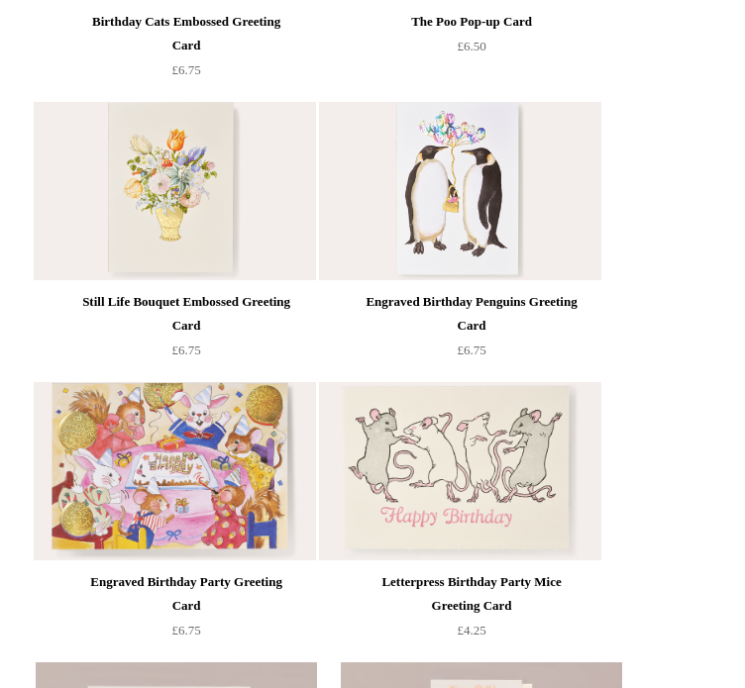
scroll to position [840, 0]
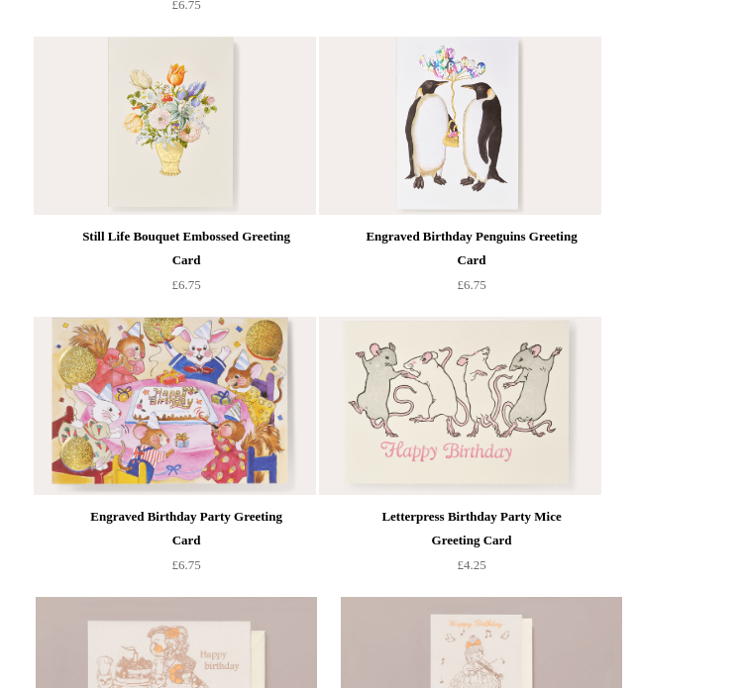
click at [470, 199] on img at bounding box center [459, 126] width 281 height 178
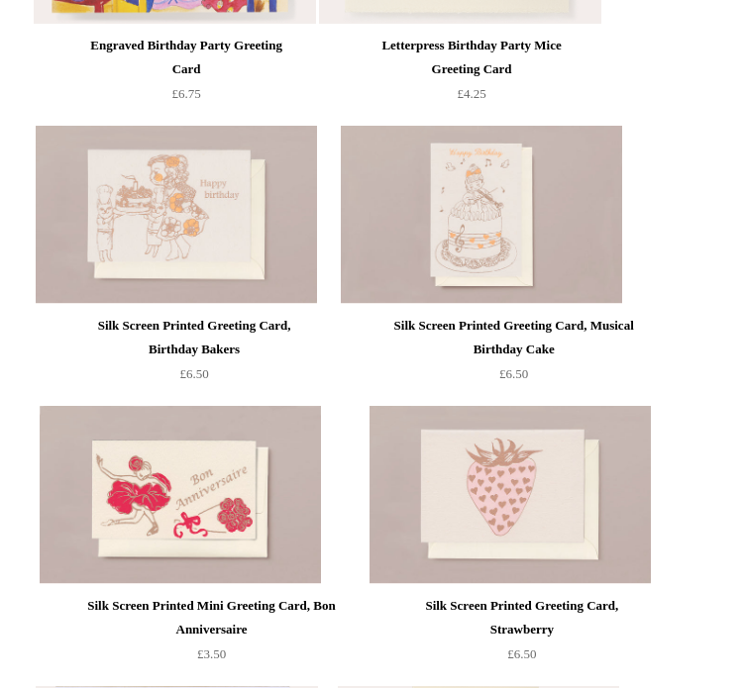
scroll to position [1319, 0]
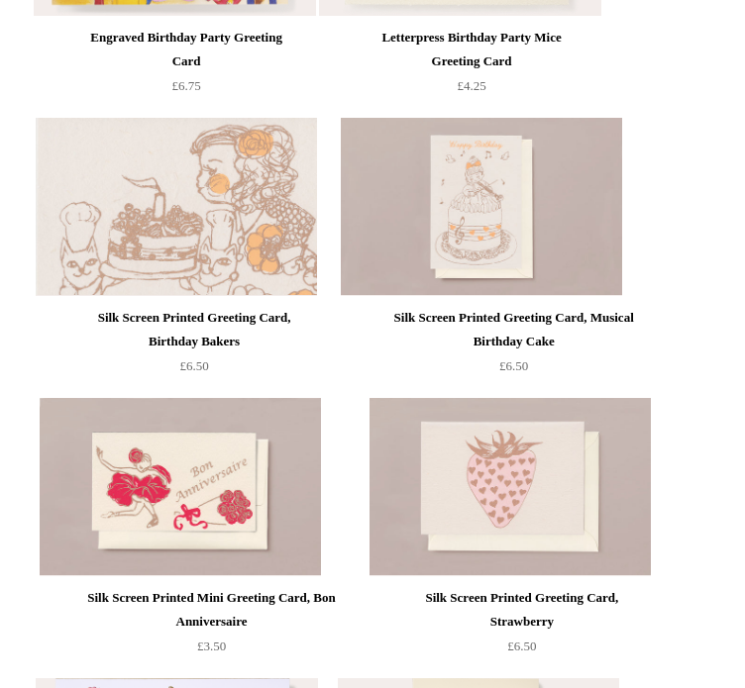
click at [167, 266] on img at bounding box center [176, 207] width 281 height 178
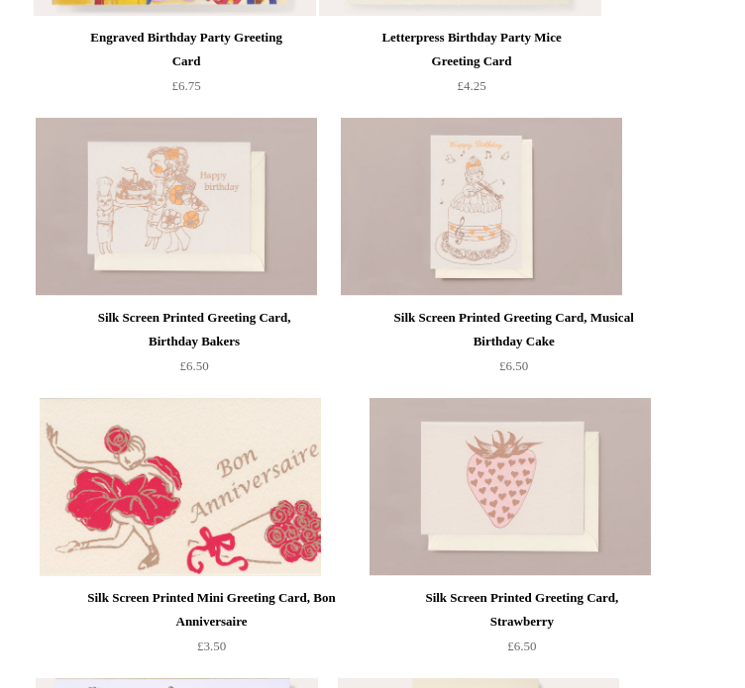
click at [222, 540] on img at bounding box center [180, 487] width 281 height 178
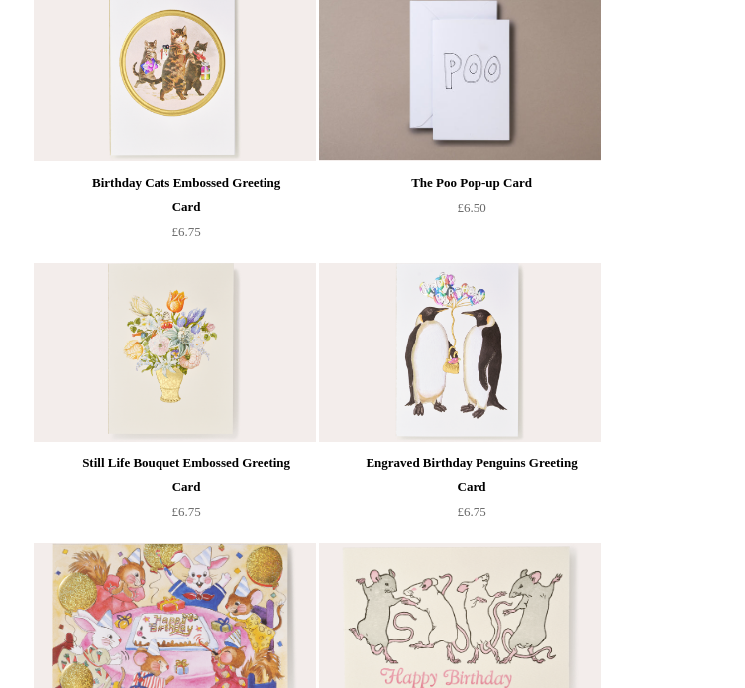
scroll to position [0, 0]
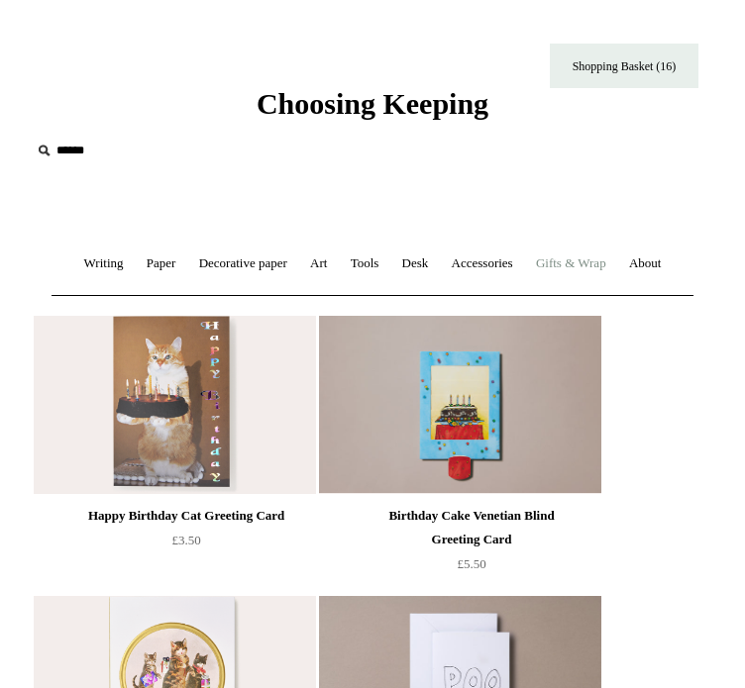
click at [616, 267] on link "Gifts & Wrap +" at bounding box center [571, 264] width 90 height 52
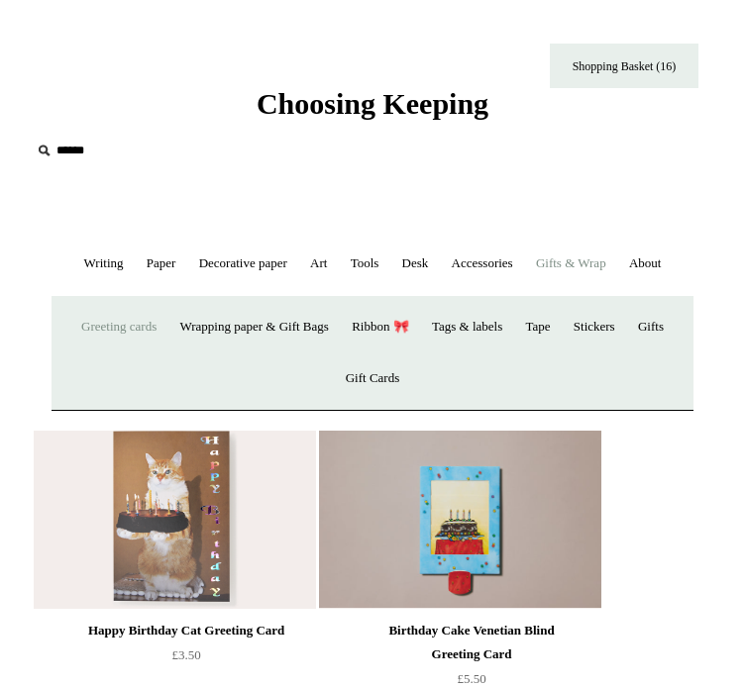
click at [149, 354] on link "Greeting cards +" at bounding box center [118, 327] width 95 height 52
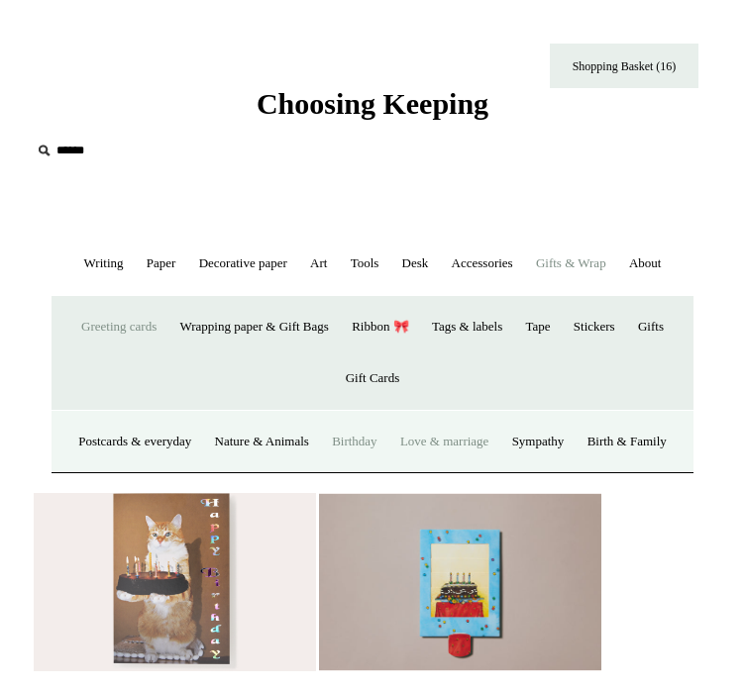
click at [499, 469] on link "Love & marriage" at bounding box center [444, 442] width 109 height 52
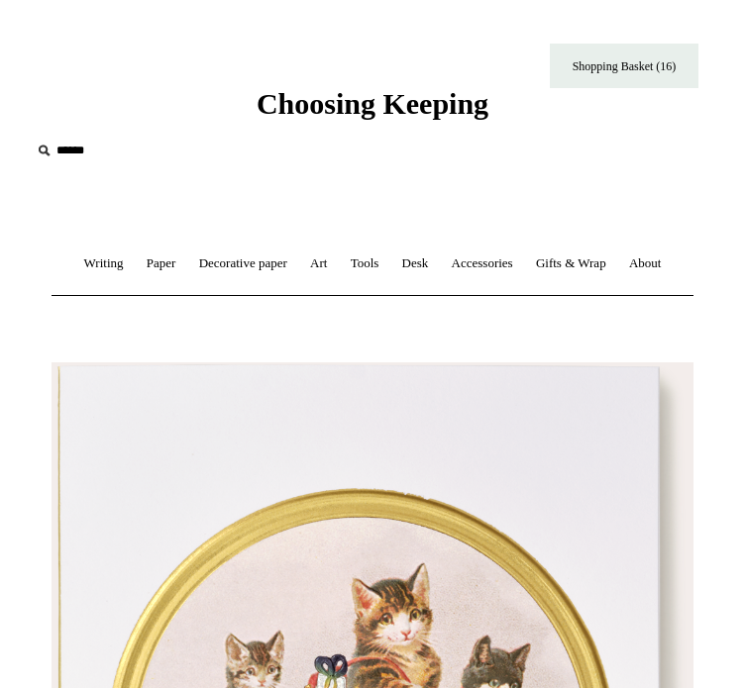
type input "**********"
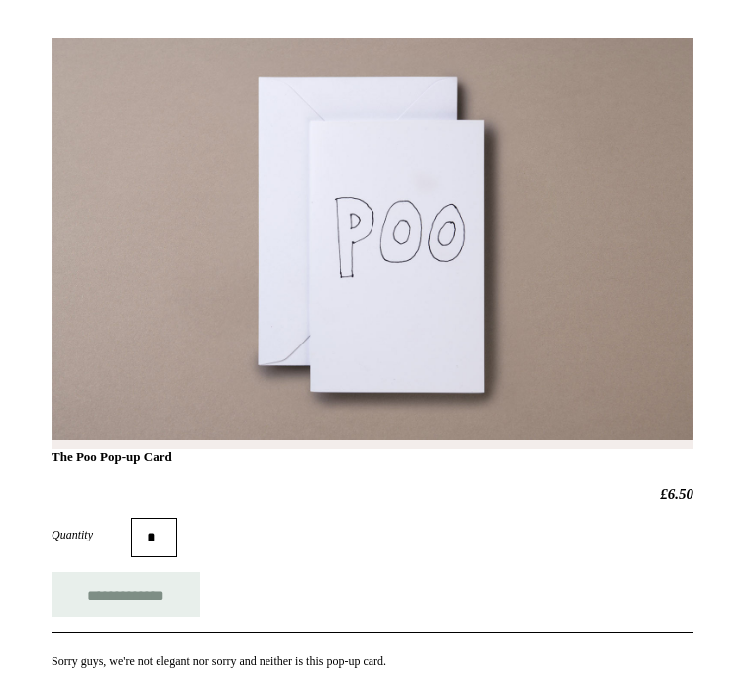
scroll to position [365, 0]
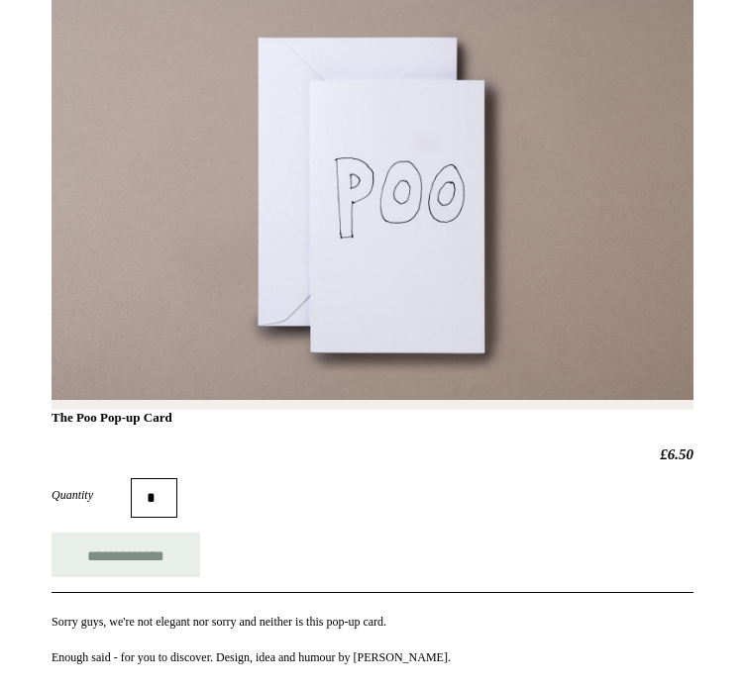
click at [0, 0] on img at bounding box center [0, 0] width 0 height 0
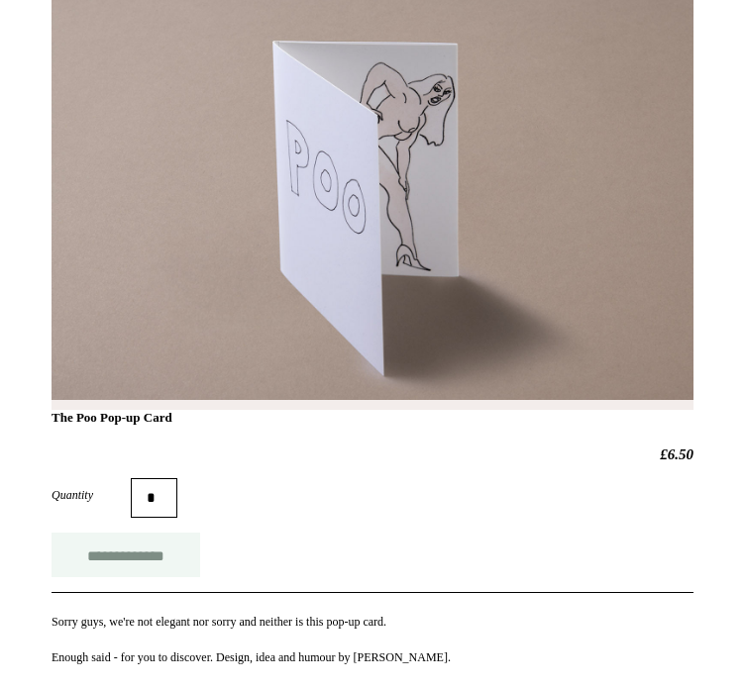
click at [200, 533] on input "**********" at bounding box center [126, 555] width 149 height 45
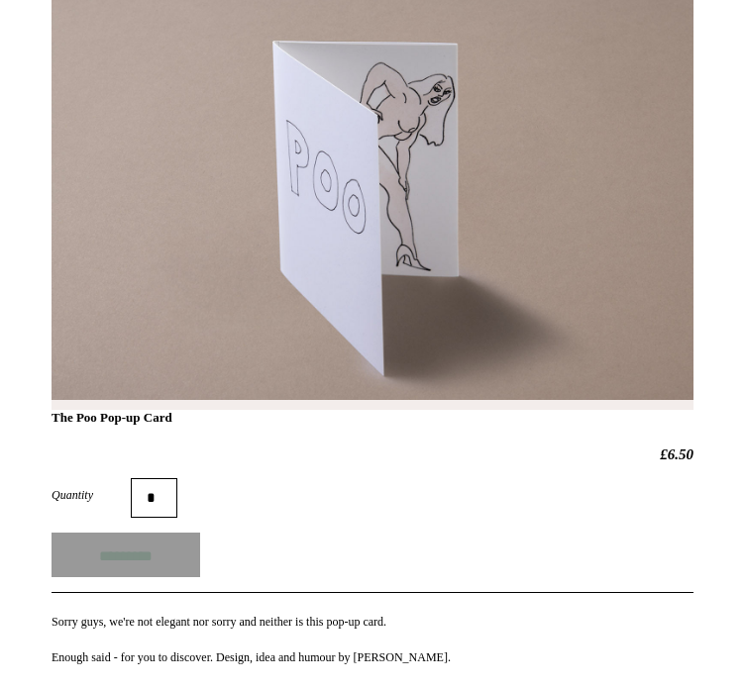
type input "**********"
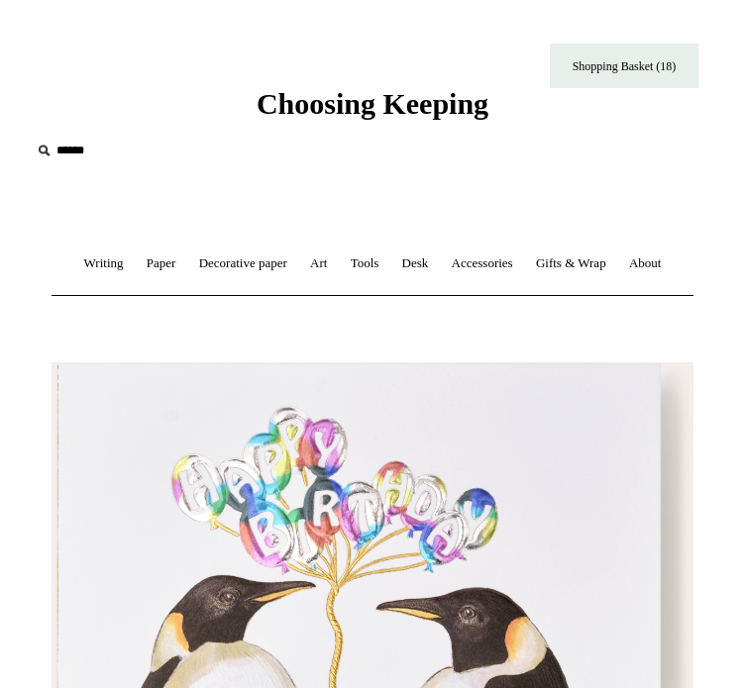
type input "**********"
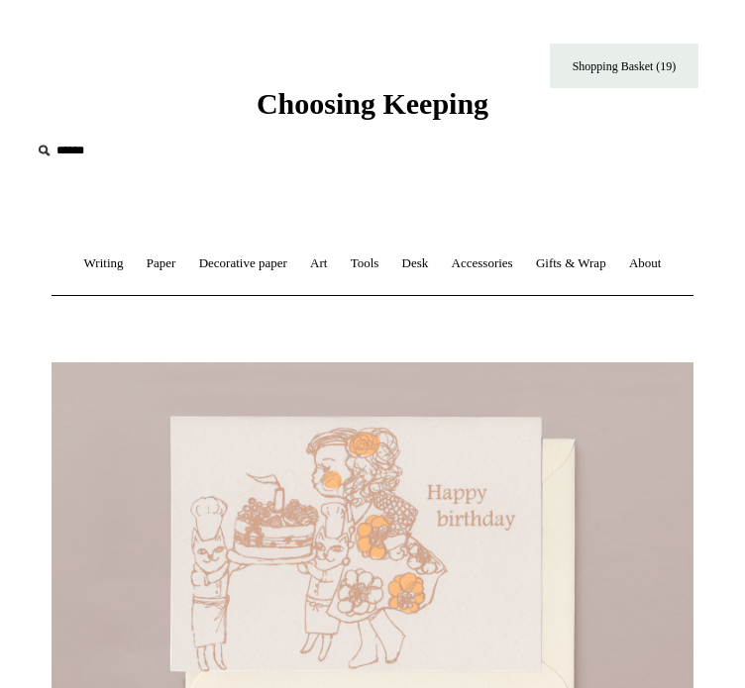
type input "**********"
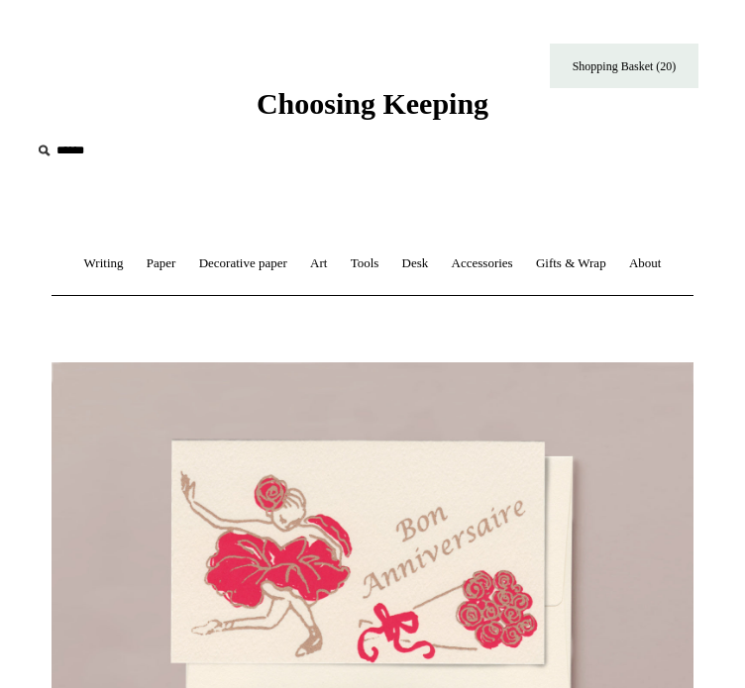
type input "**********"
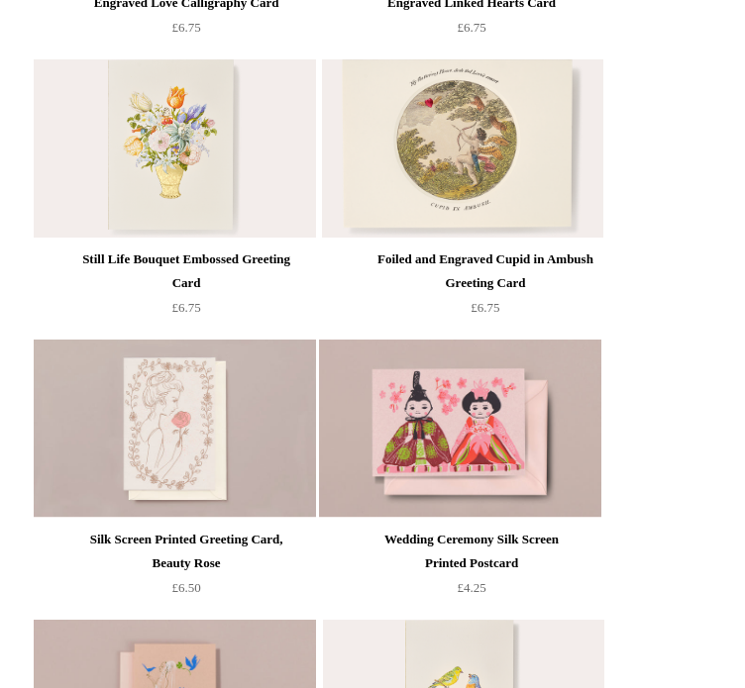
scroll to position [514, 0]
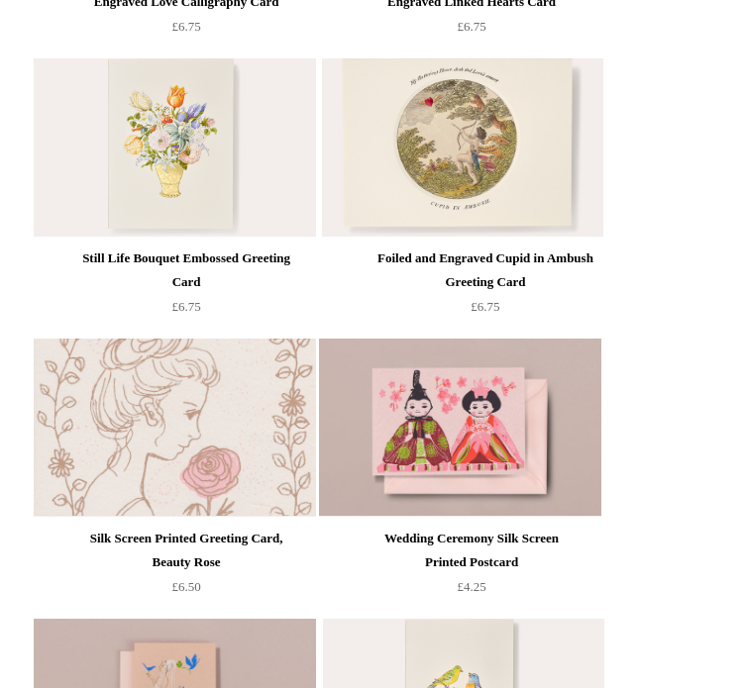
click at [271, 495] on img at bounding box center [174, 428] width 281 height 178
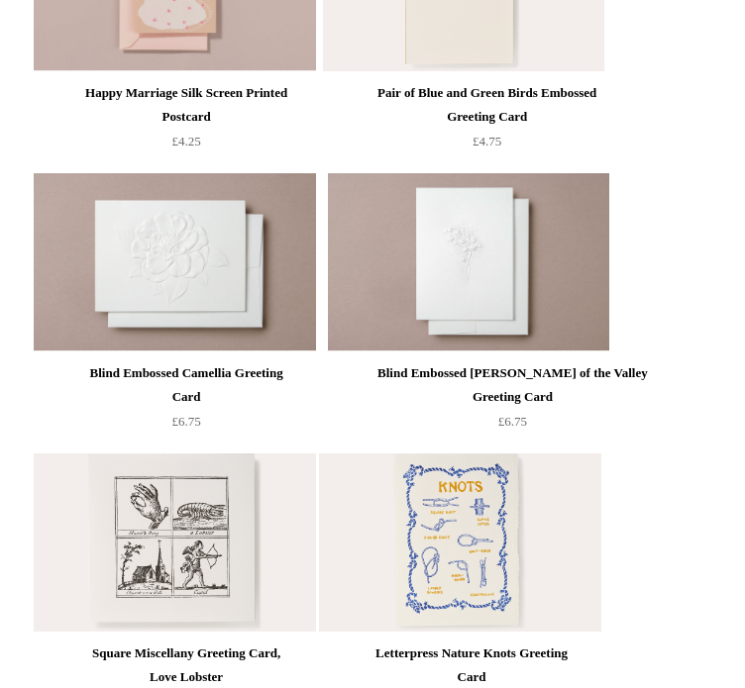
scroll to position [1246, 0]
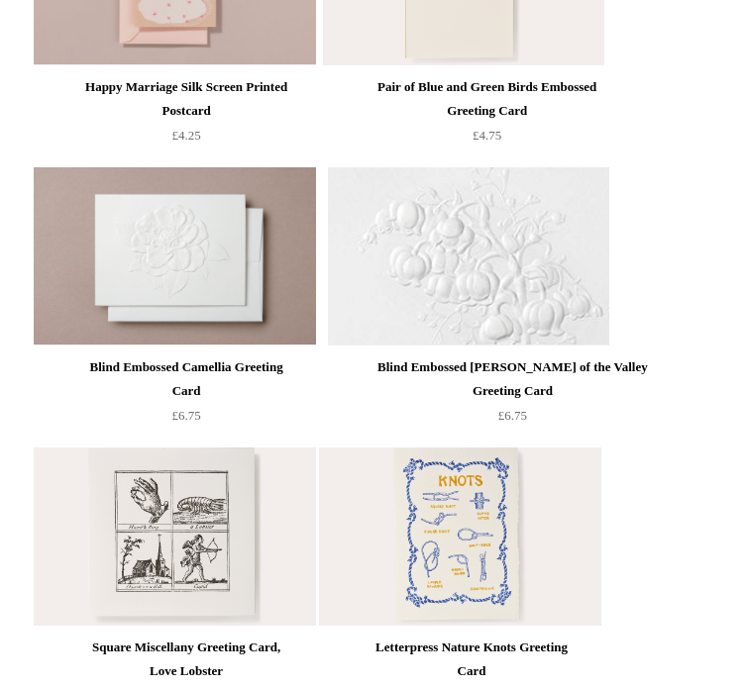
click at [460, 298] on img at bounding box center [468, 256] width 281 height 178
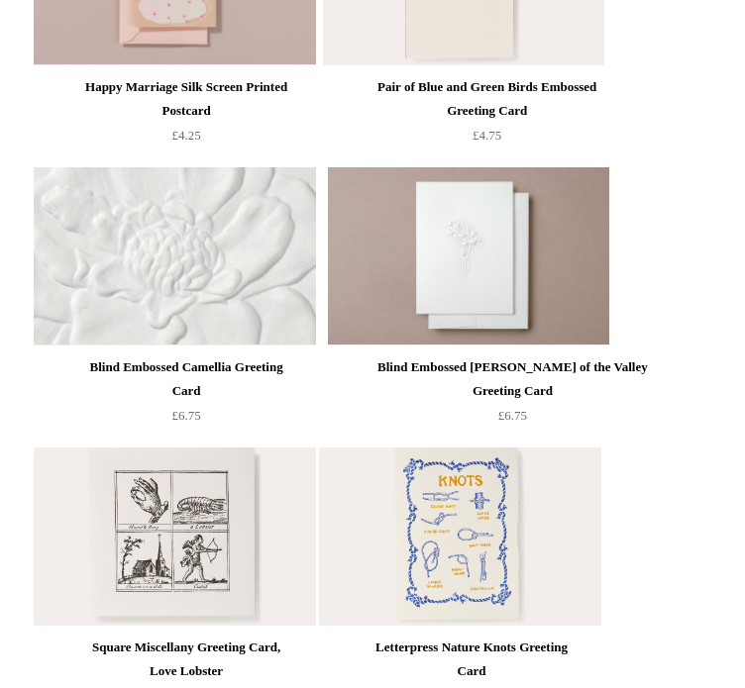
click at [127, 264] on img at bounding box center [174, 256] width 281 height 178
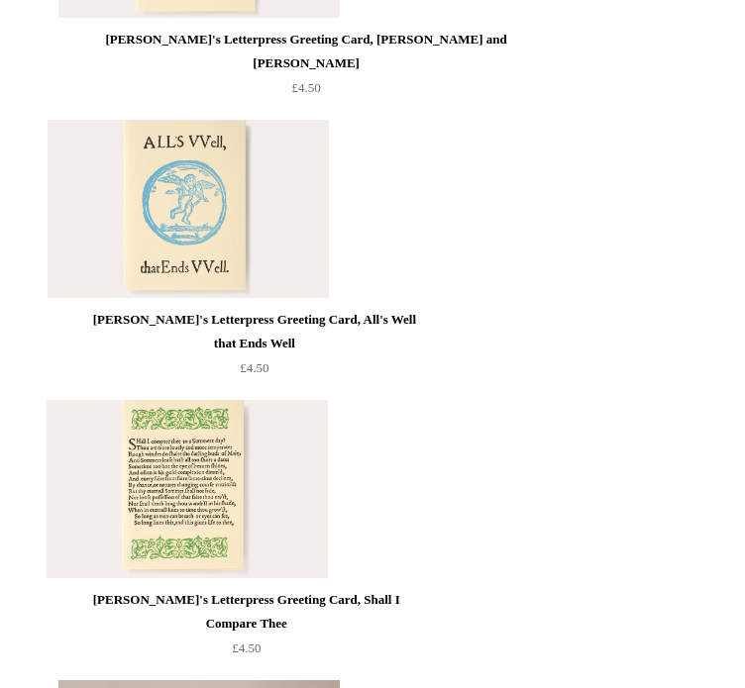
scroll to position [2980, 0]
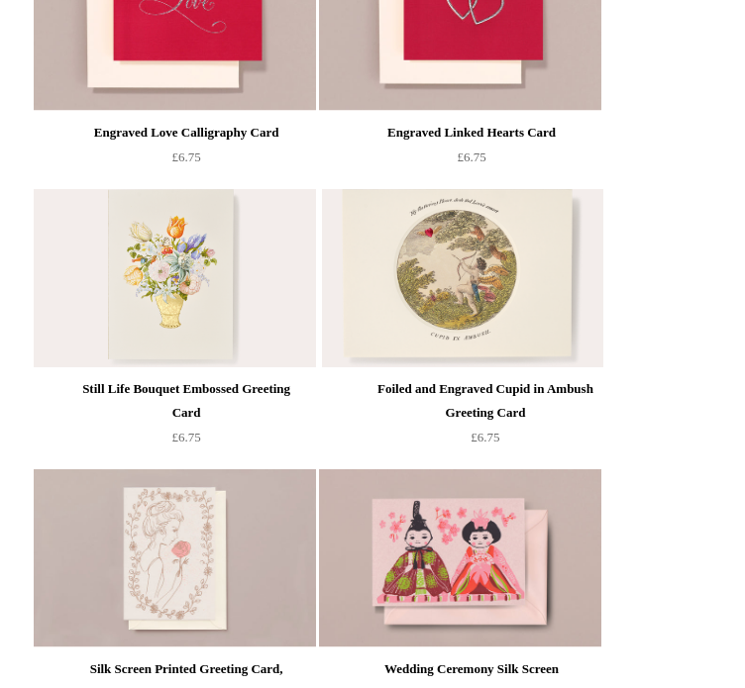
scroll to position [0, 0]
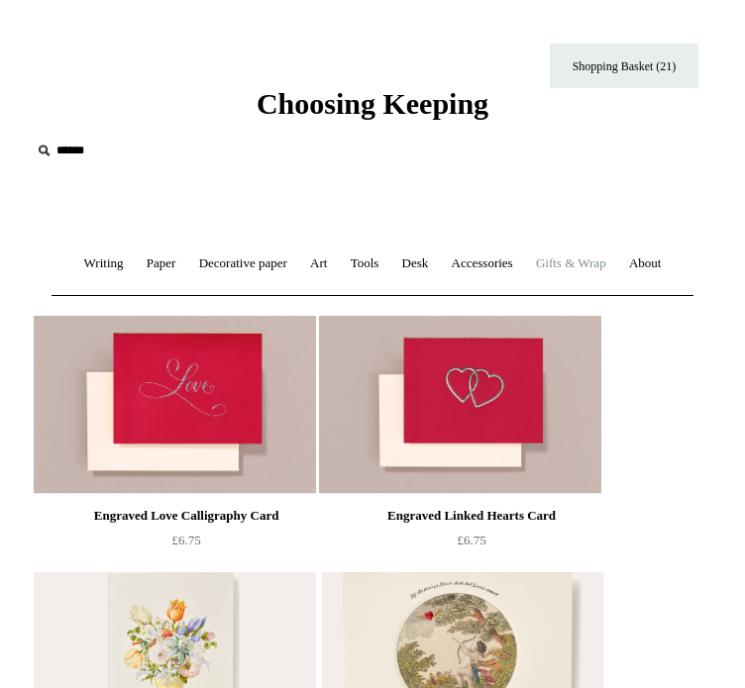
click at [614, 264] on link "Gifts & Wrap +" at bounding box center [571, 264] width 90 height 52
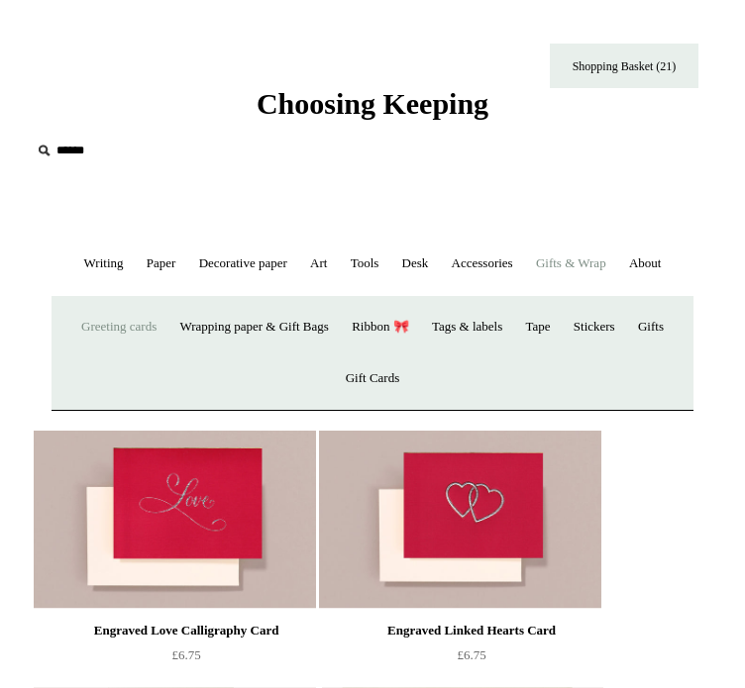
click at [107, 354] on link "Greeting cards +" at bounding box center [118, 327] width 95 height 52
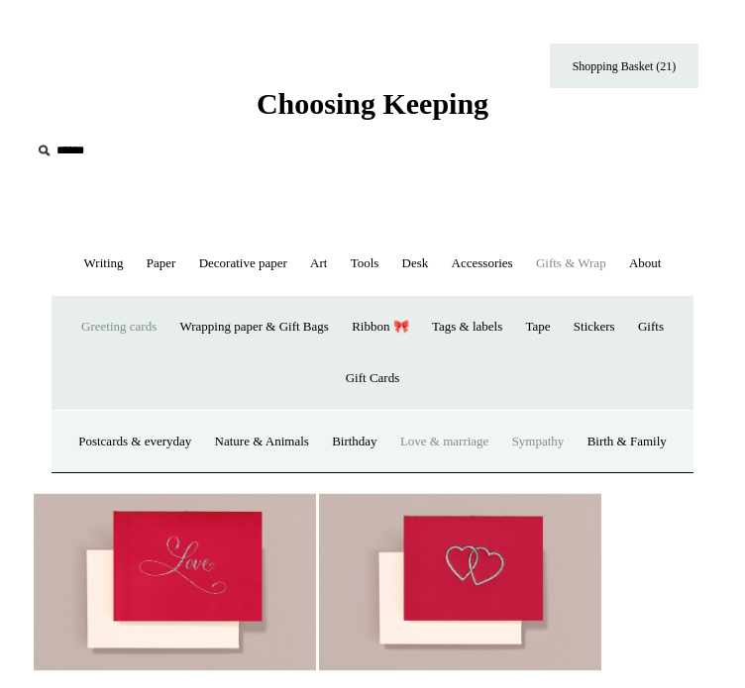
click at [575, 469] on link "Sympathy" at bounding box center [538, 442] width 72 height 52
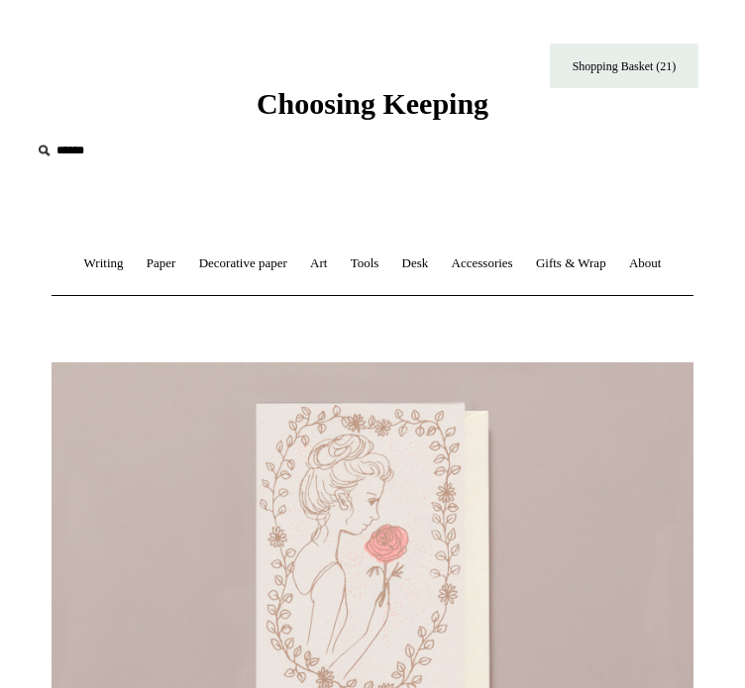
type input "**********"
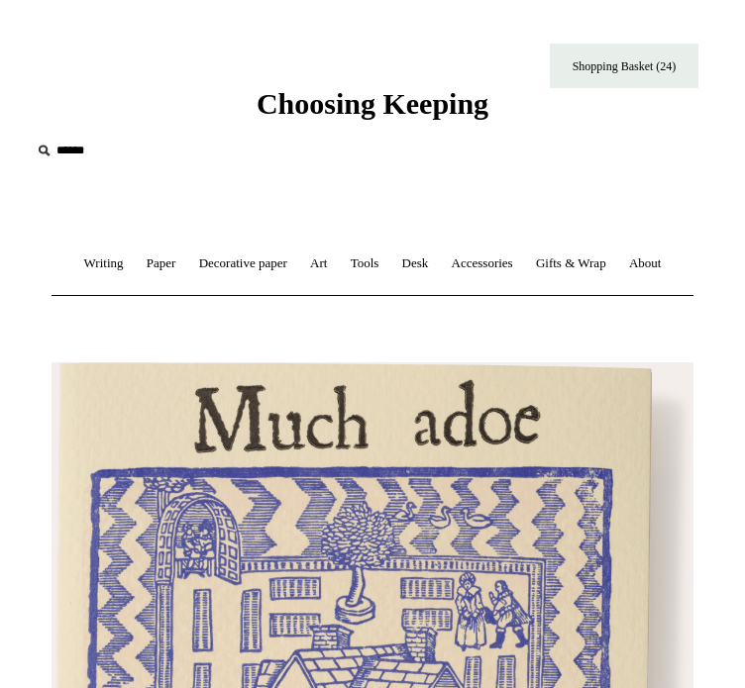
type input "**********"
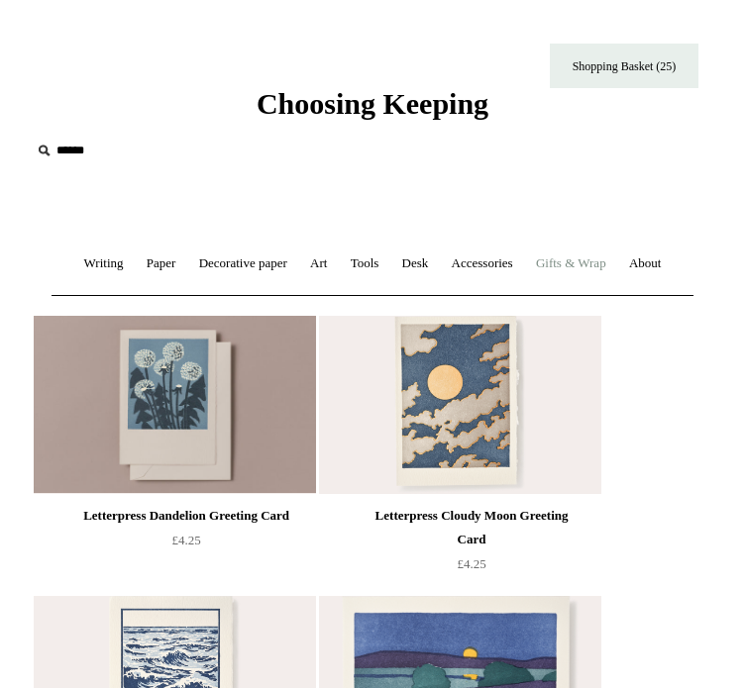
click at [616, 268] on link "Gifts & Wrap +" at bounding box center [571, 264] width 90 height 52
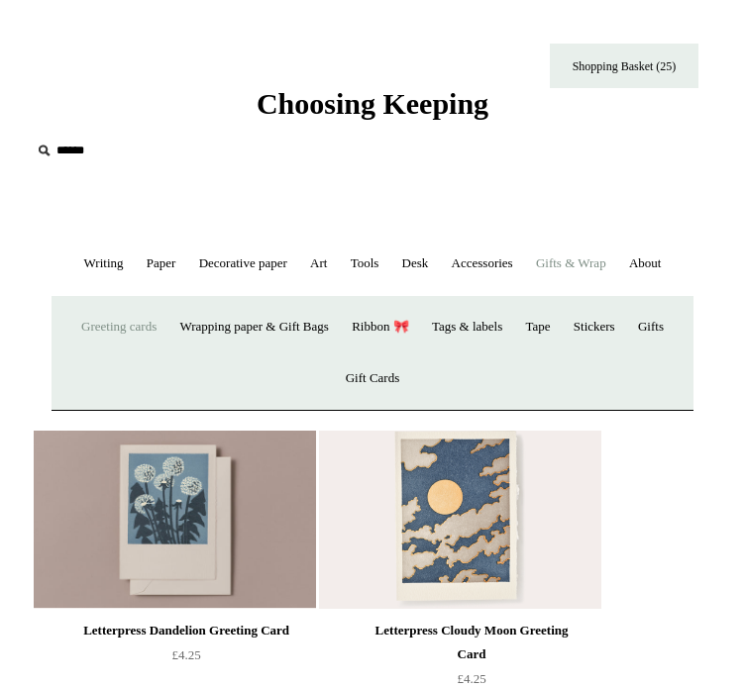
click at [138, 354] on link "Greeting cards +" at bounding box center [118, 327] width 95 height 52
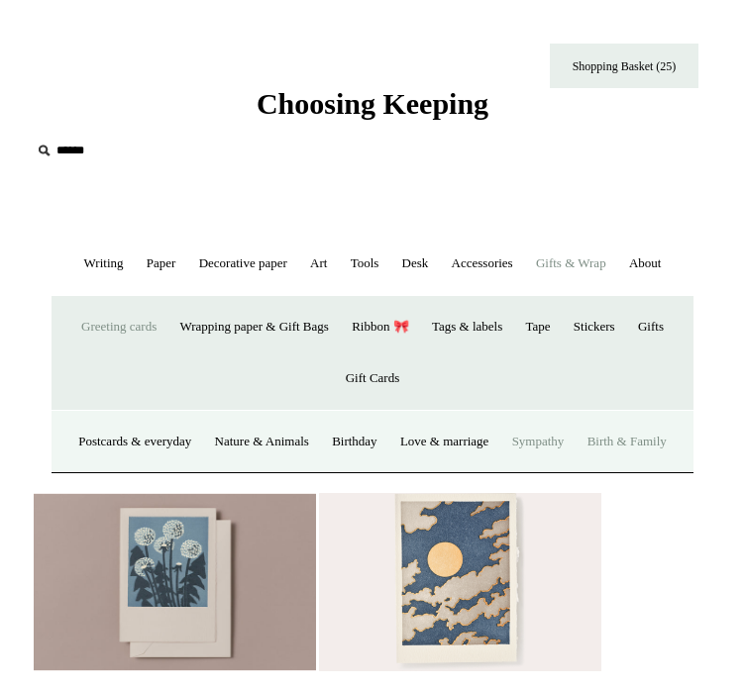
click at [577, 469] on link "Birth & Family" at bounding box center [626, 442] width 99 height 52
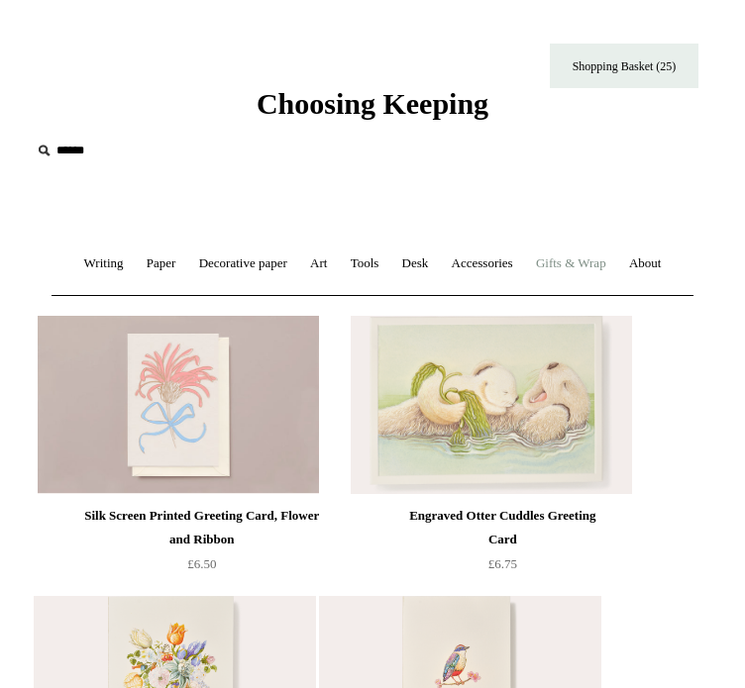
click at [616, 273] on link "Gifts & Wrap +" at bounding box center [571, 264] width 90 height 52
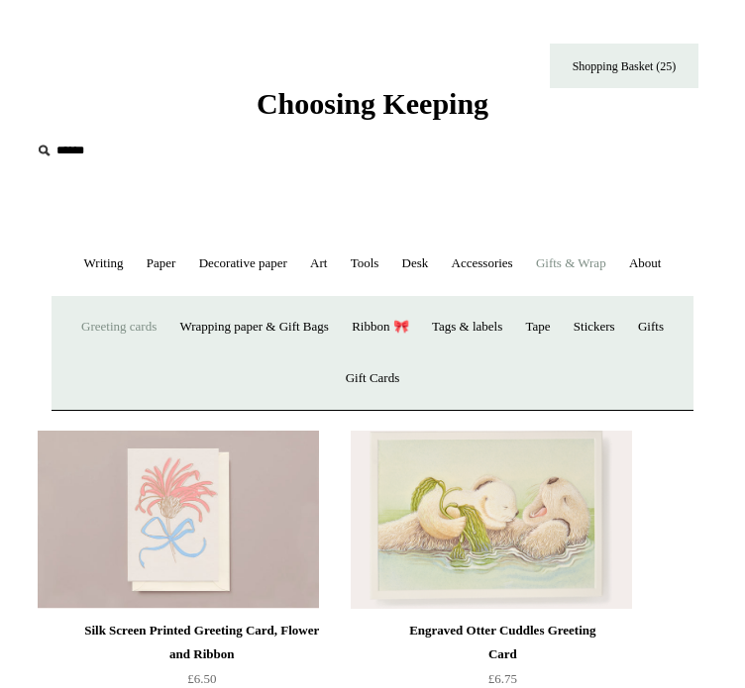
click at [94, 354] on link "Greeting cards +" at bounding box center [118, 327] width 95 height 52
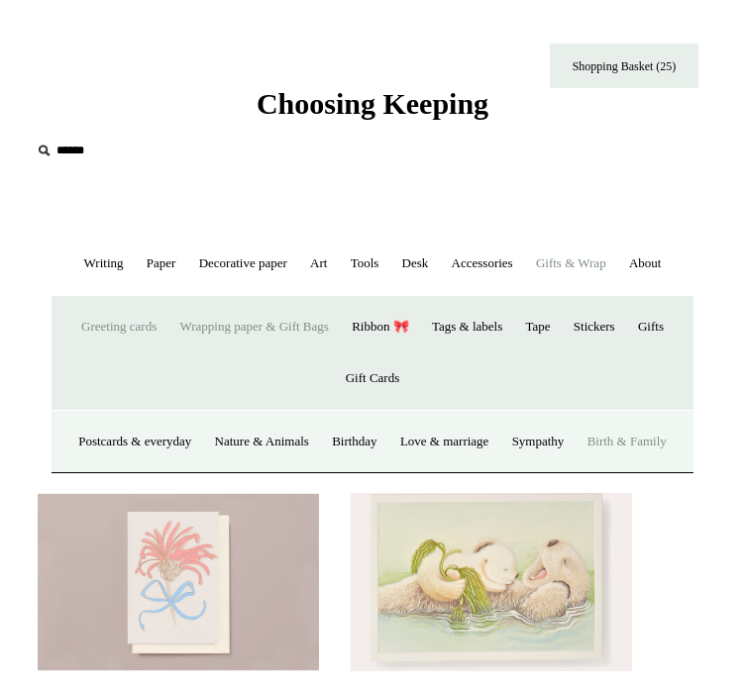
click at [236, 354] on link "Wrapping paper & Gift Bags" at bounding box center [253, 327] width 168 height 52
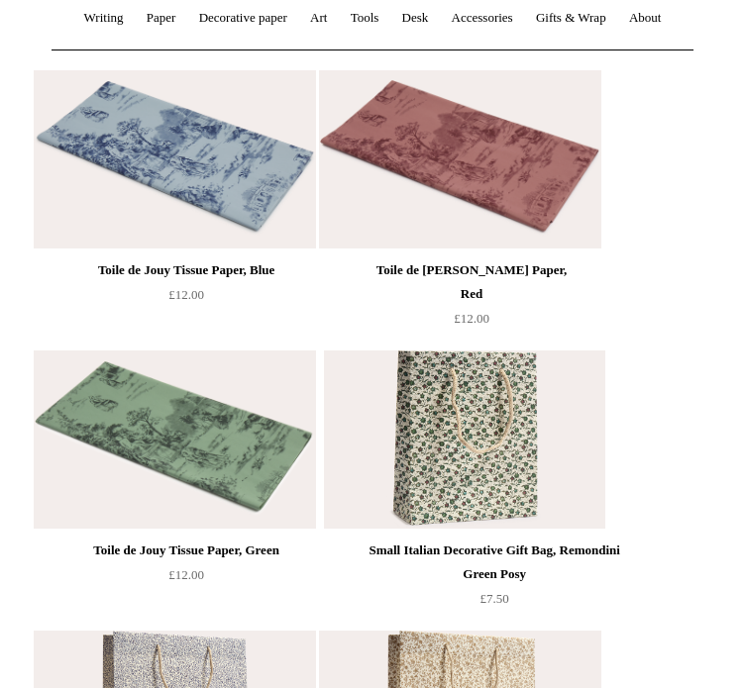
scroll to position [176, 0]
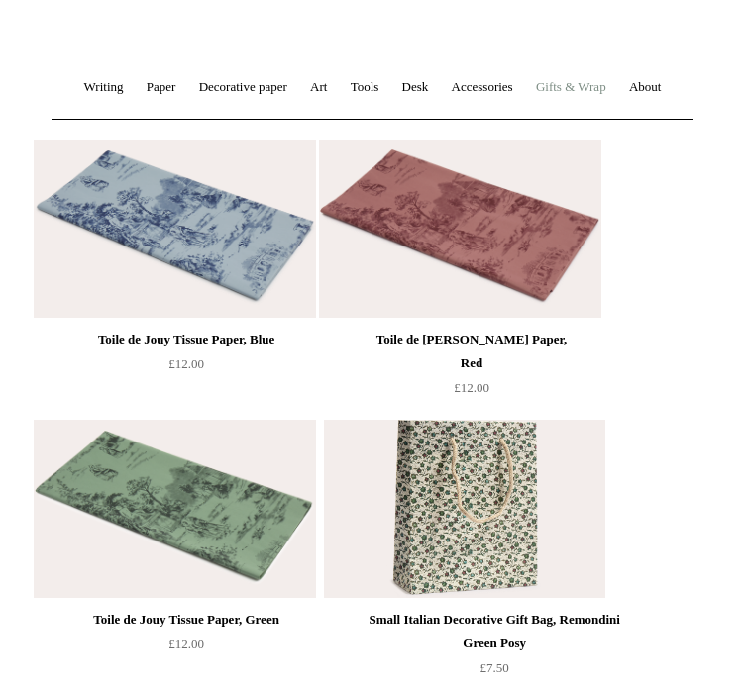
click at [616, 94] on link "Gifts & Wrap +" at bounding box center [571, 87] width 90 height 52
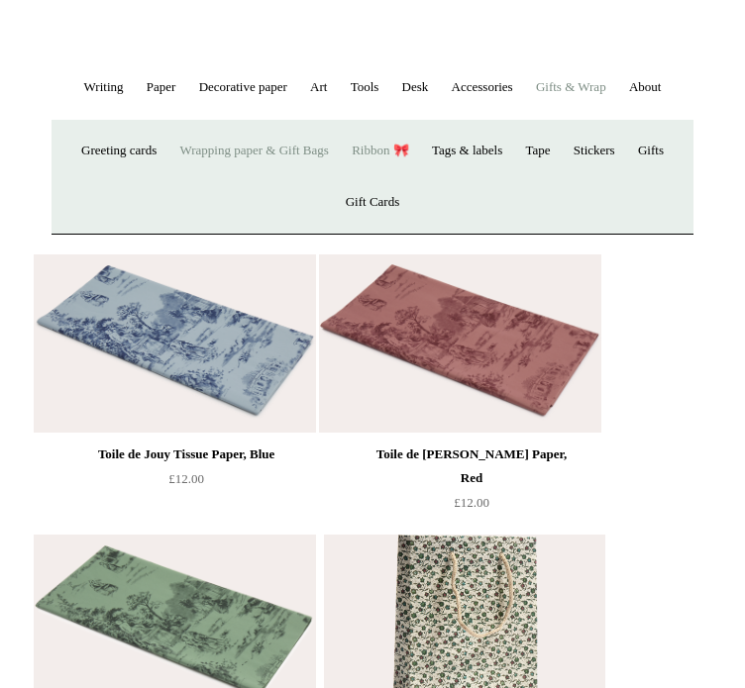
click at [400, 177] on link "Ribbon 🎀" at bounding box center [380, 151] width 77 height 52
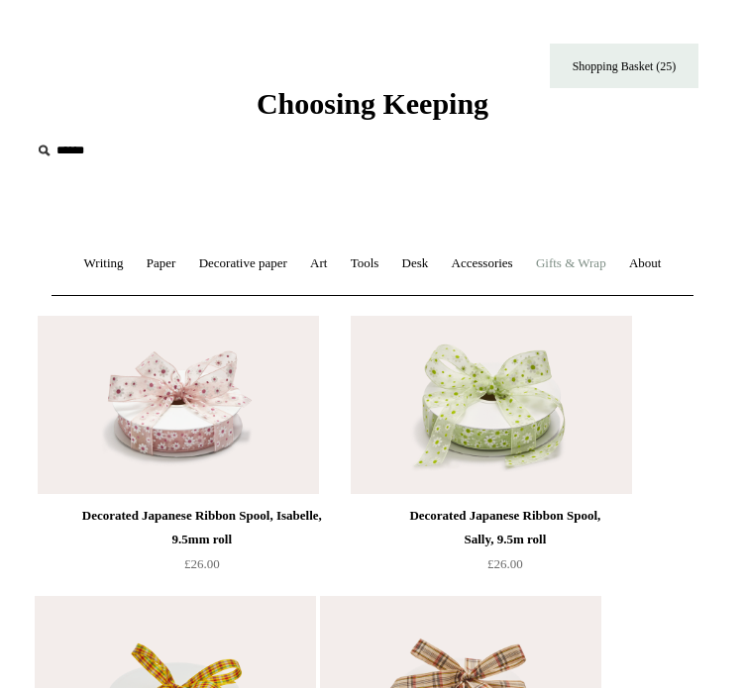
click at [616, 264] on link "Gifts & Wrap +" at bounding box center [571, 264] width 90 height 52
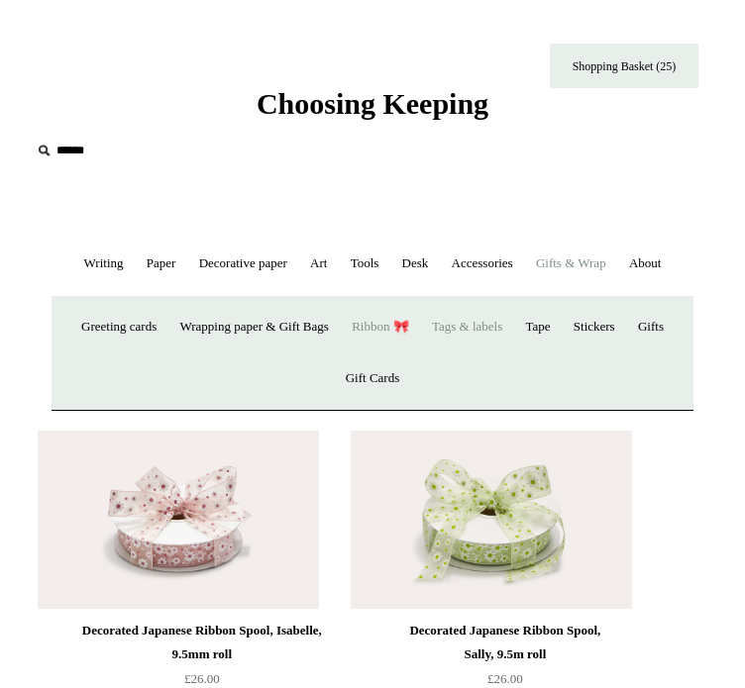
click at [512, 354] on link "Tags & labels" at bounding box center [467, 327] width 90 height 52
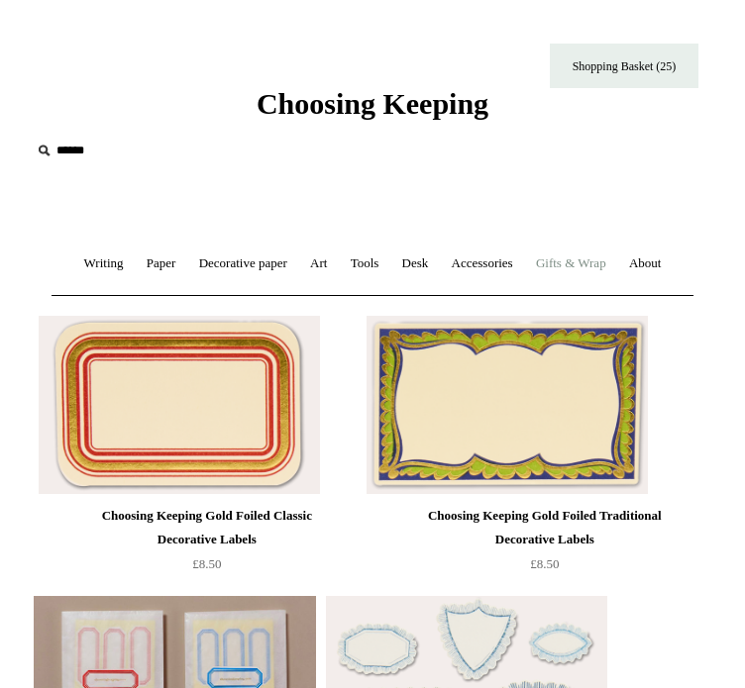
click at [616, 272] on link "Gifts & Wrap +" at bounding box center [571, 264] width 90 height 52
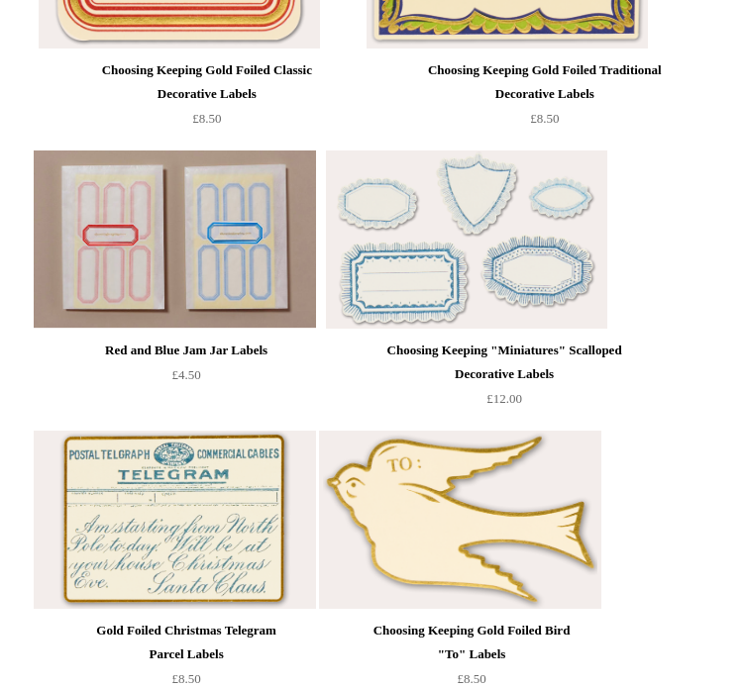
scroll to position [785, 0]
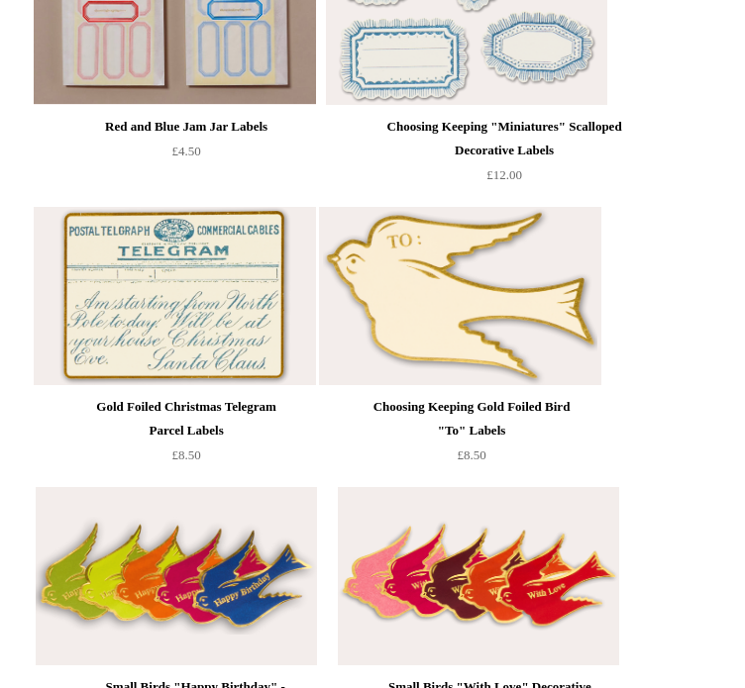
click at [563, 383] on img at bounding box center [459, 296] width 281 height 178
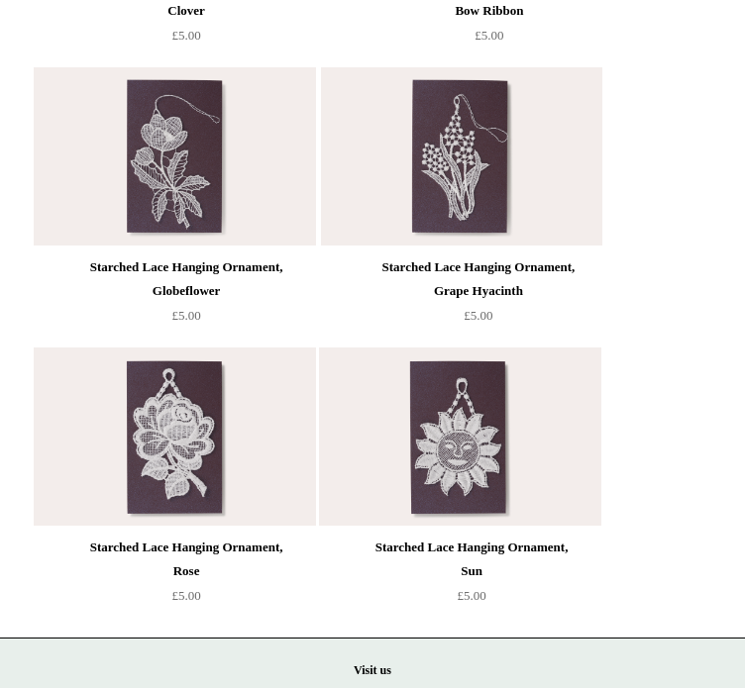
scroll to position [2572, 0]
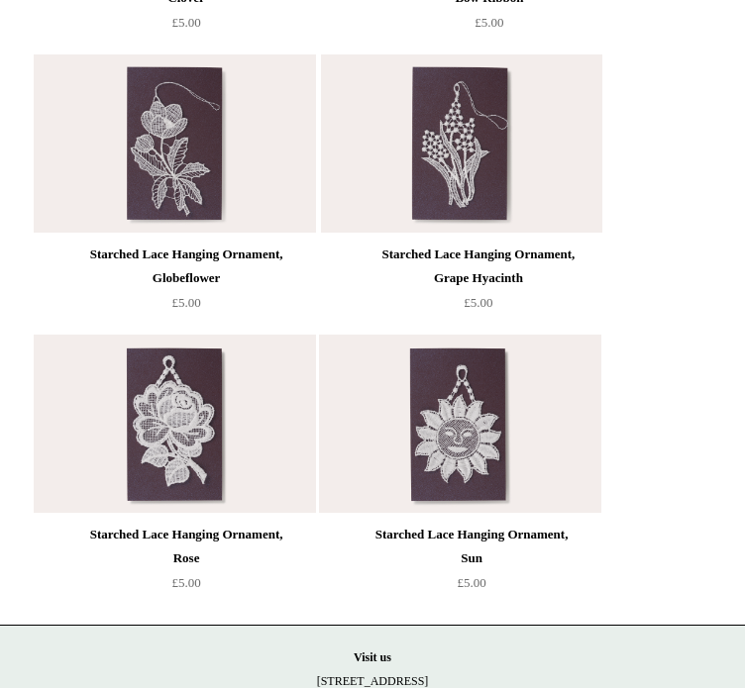
click at [298, 550] on div "Starched Lace Hanging Ornament, Rose £5.00" at bounding box center [185, 465] width 225 height 261
click at [247, 509] on img at bounding box center [174, 424] width 281 height 178
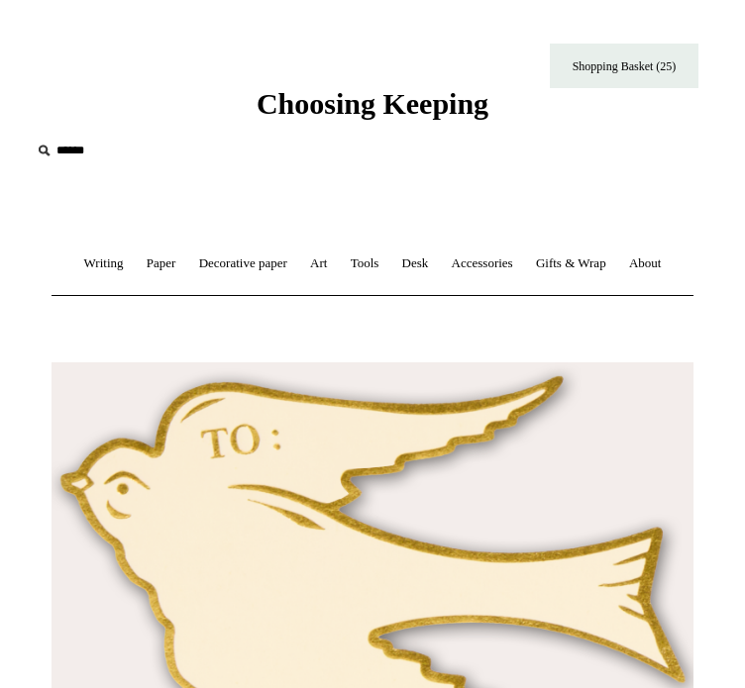
type input "**********"
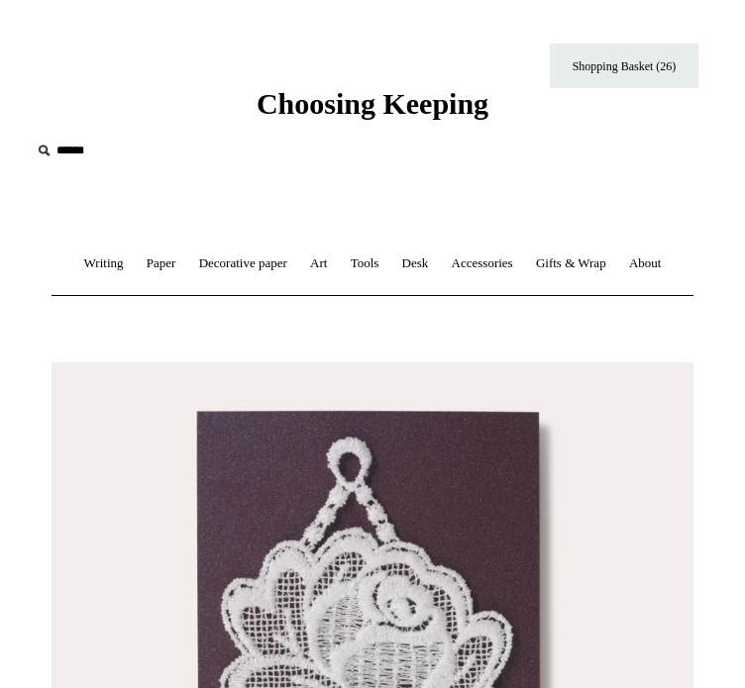
type input "**********"
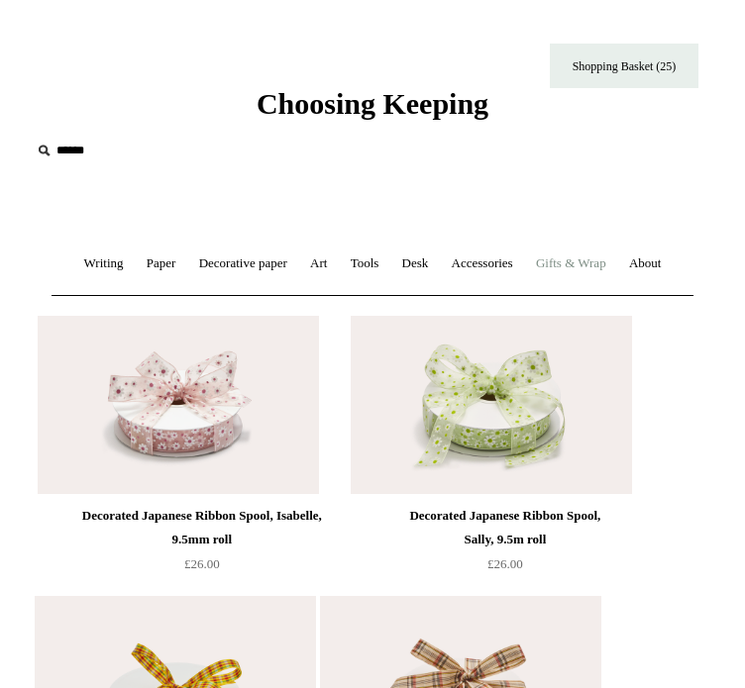
click at [616, 256] on link "Gifts & Wrap +" at bounding box center [571, 264] width 90 height 52
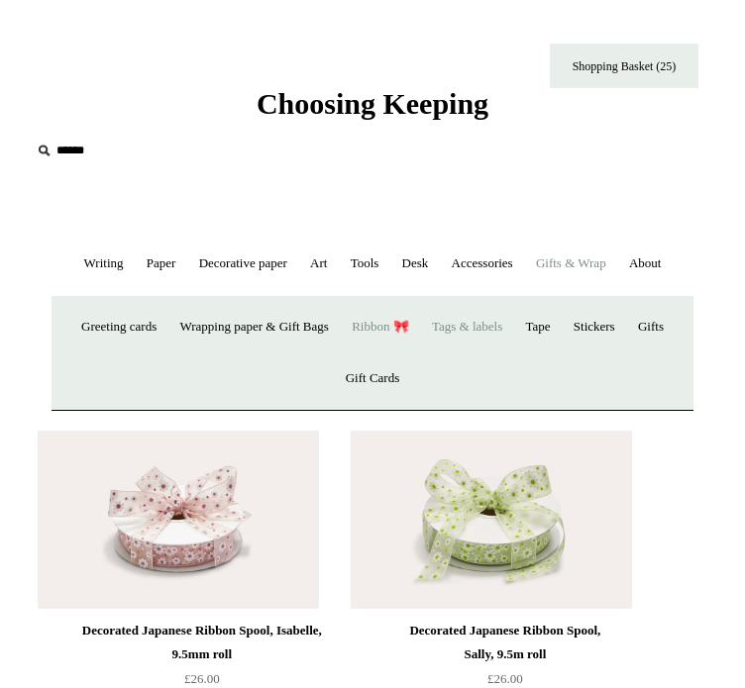
click at [495, 354] on link "Tags & labels" at bounding box center [467, 327] width 90 height 52
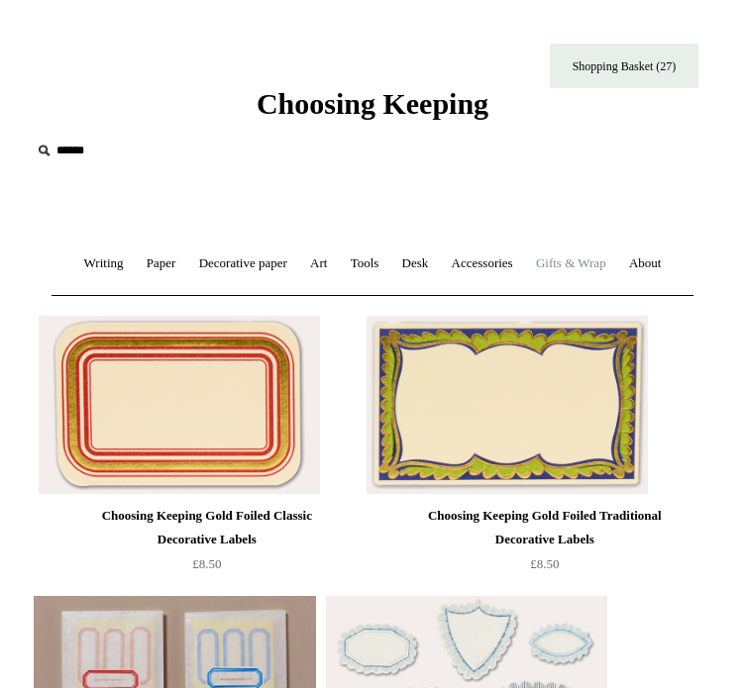
click at [616, 267] on link "Gifts & Wrap +" at bounding box center [571, 264] width 90 height 52
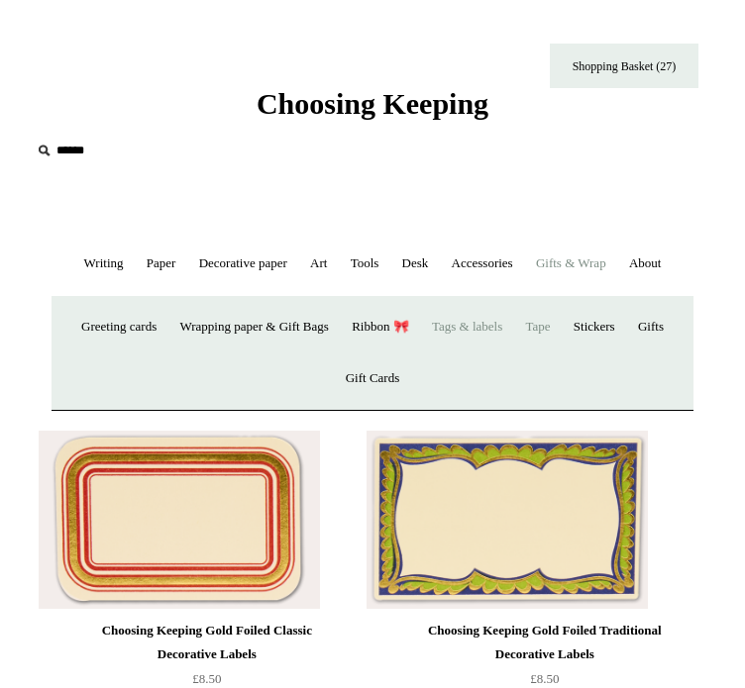
click at [560, 354] on link "Tape" at bounding box center [537, 327] width 45 height 52
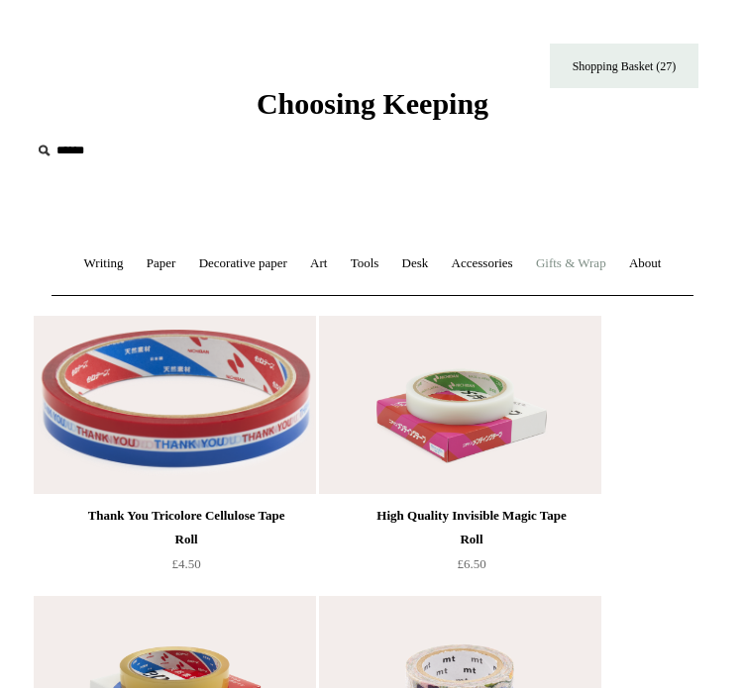
click at [616, 262] on link "Gifts & Wrap +" at bounding box center [571, 264] width 90 height 52
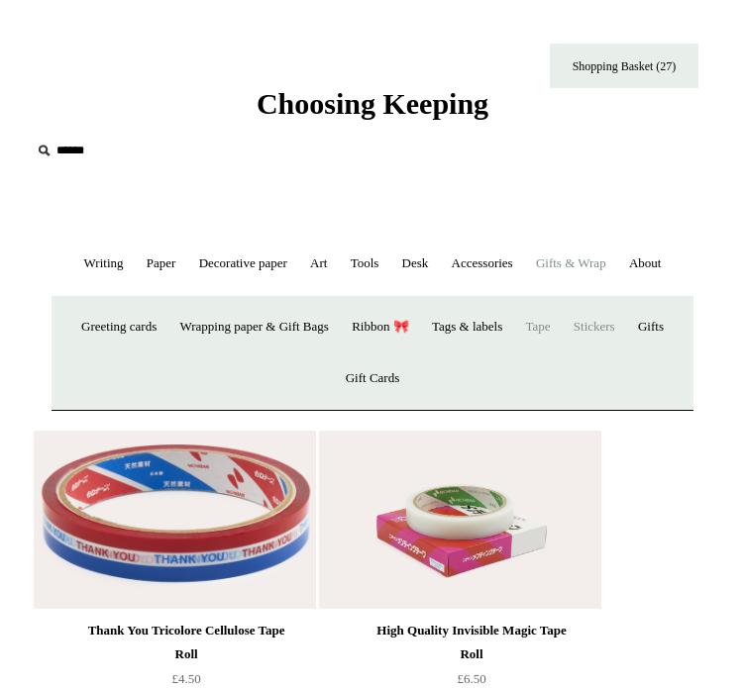
click at [625, 354] on link "Stickers" at bounding box center [594, 327] width 61 height 52
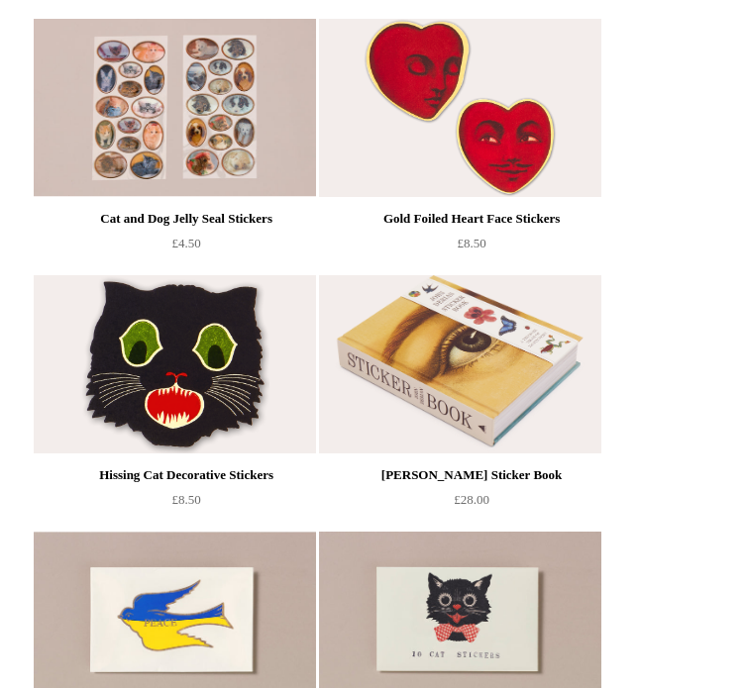
scroll to position [295, 0]
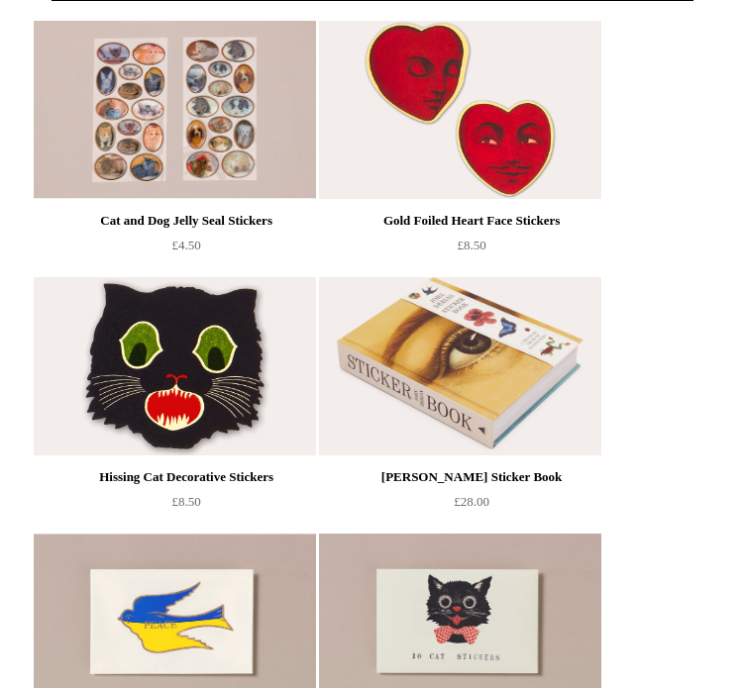
click at [535, 199] on img at bounding box center [459, 110] width 281 height 178
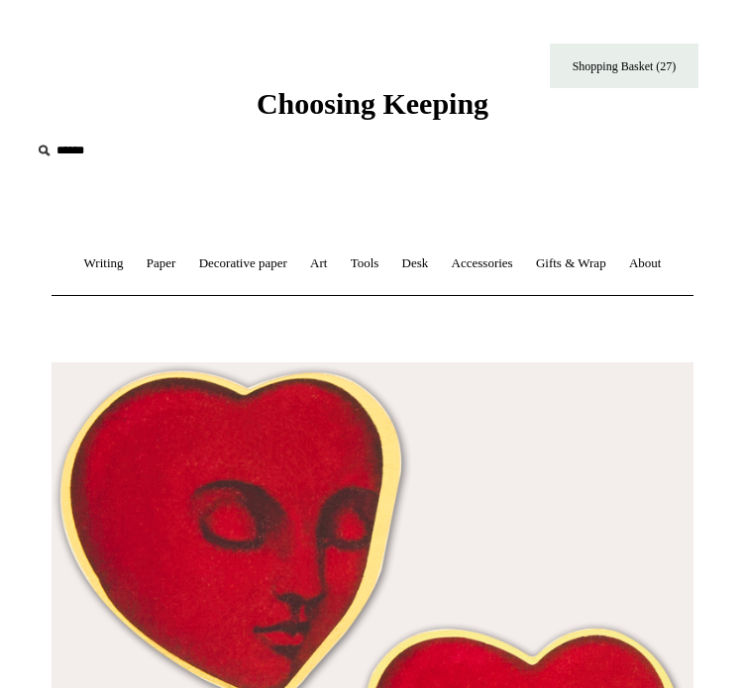
type input "**********"
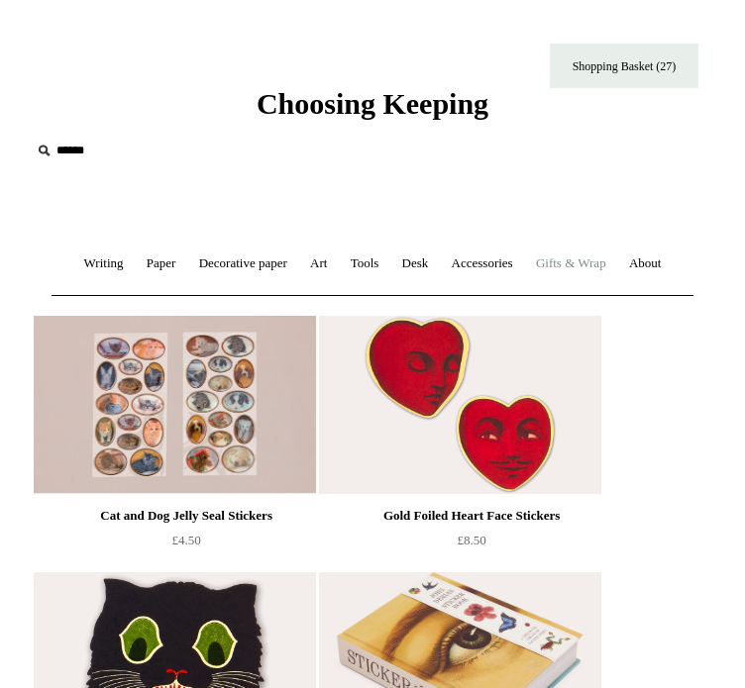
click at [616, 272] on link "Gifts & Wrap +" at bounding box center [571, 264] width 90 height 52
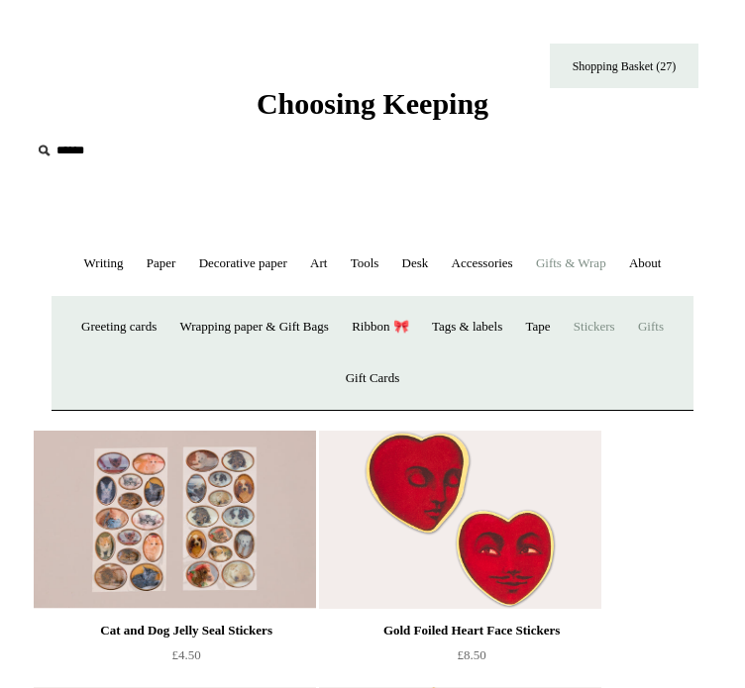
click at [628, 354] on link "Gifts +" at bounding box center [651, 327] width 46 height 52
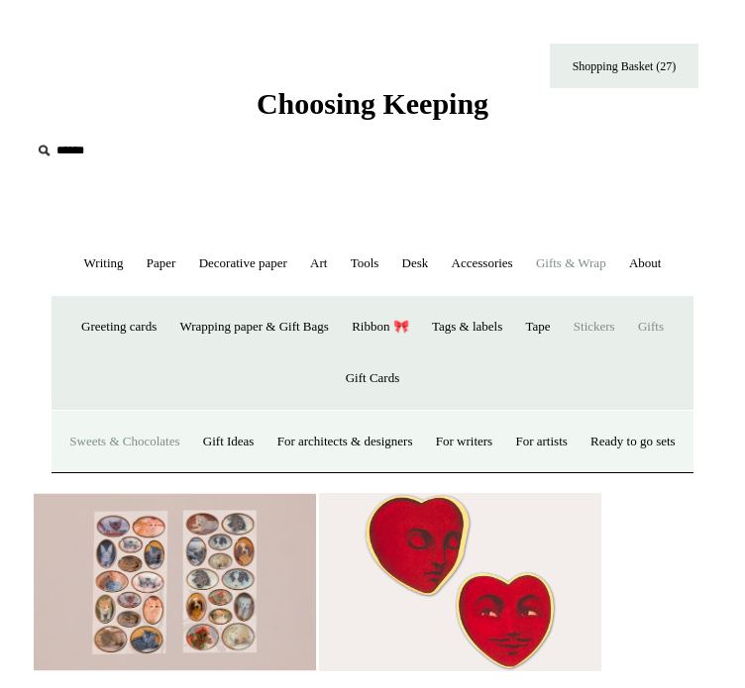
click at [178, 469] on link "Sweets & Chocolates" at bounding box center [124, 442] width 130 height 52
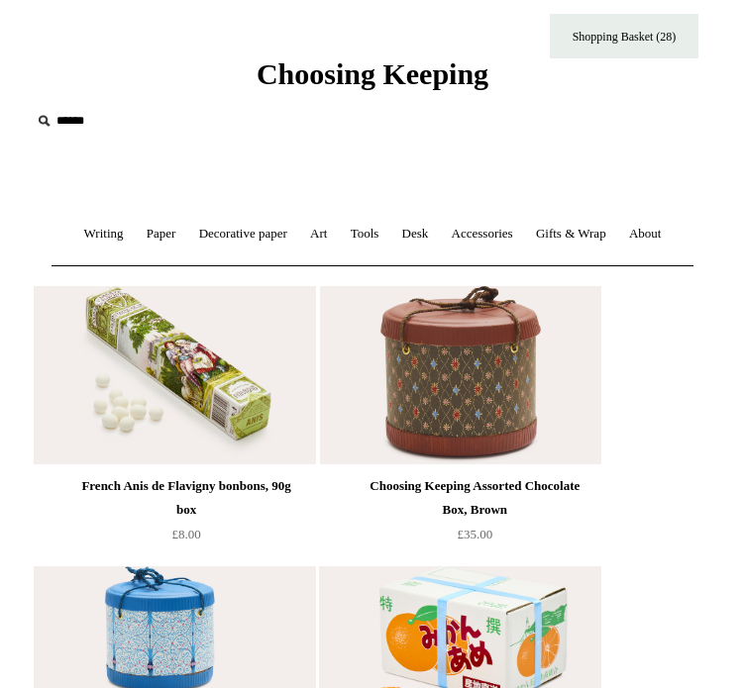
scroll to position [11, 0]
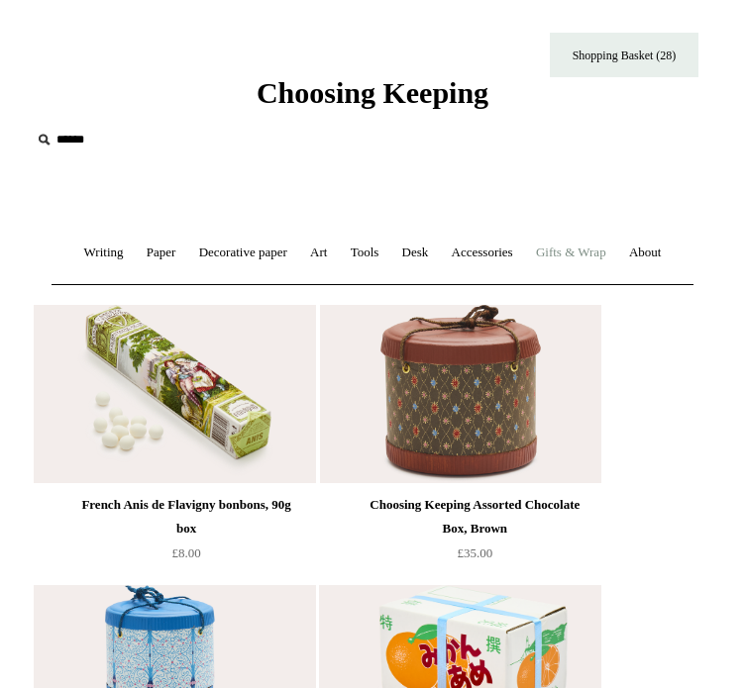
click at [616, 262] on link "Gifts & Wrap +" at bounding box center [571, 253] width 90 height 52
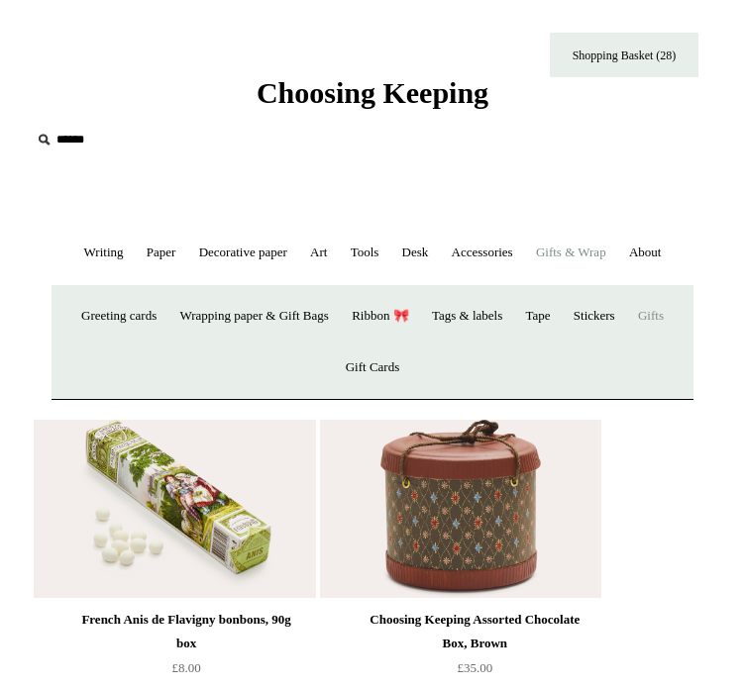
click at [628, 343] on link "Gifts +" at bounding box center [651, 316] width 46 height 52
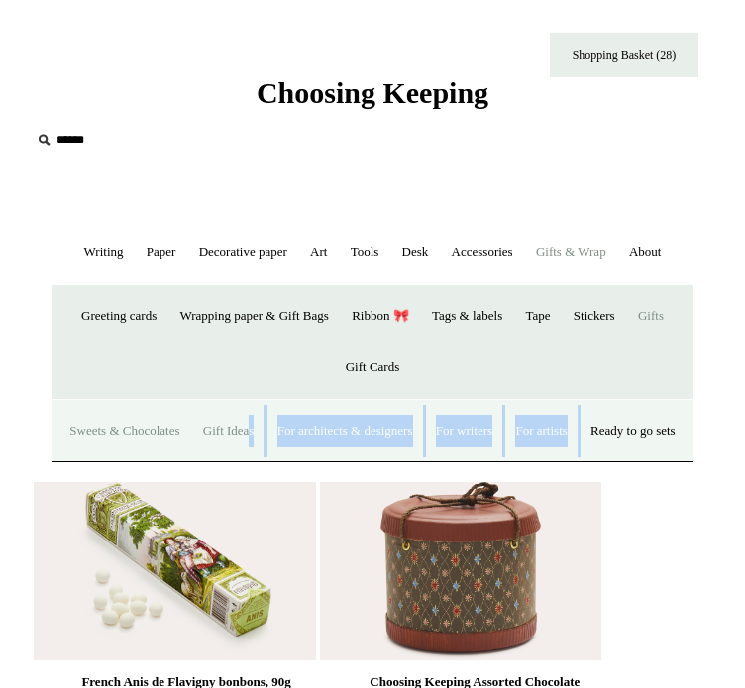
drag, startPoint x: 290, startPoint y: 511, endPoint x: 282, endPoint y: 490, distance: 22.3
click at [282, 458] on ul "Sweets & Chocolates Gift Ideas For architects & designers For writers For artis…" at bounding box center [371, 431] width 625 height 52
click at [264, 458] on link "Gift Ideas" at bounding box center [228, 431] width 71 height 52
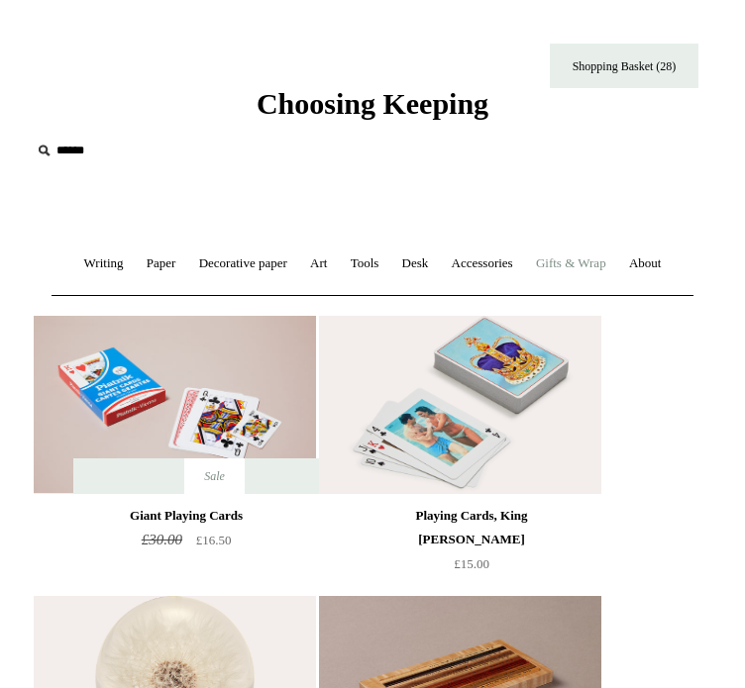
click at [616, 279] on link "Gifts & Wrap +" at bounding box center [571, 264] width 90 height 52
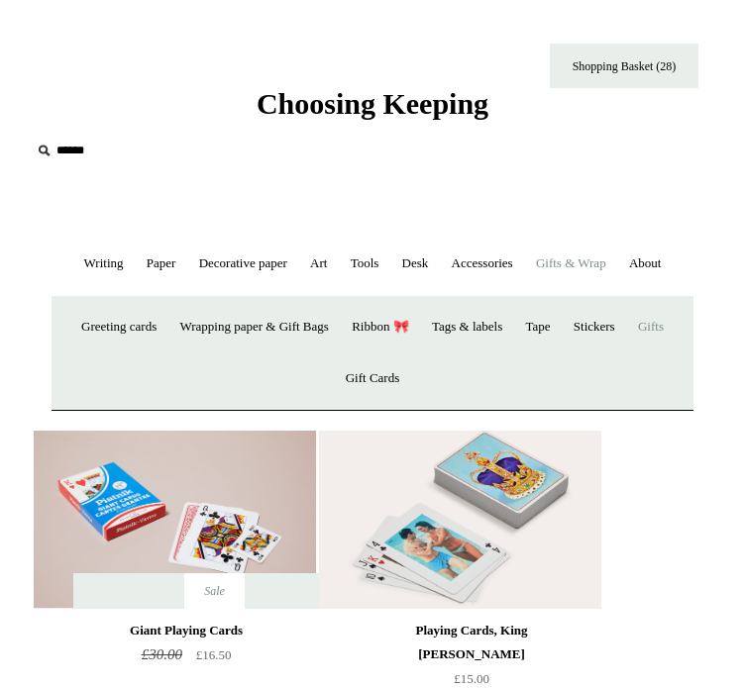
click at [628, 354] on link "Gifts +" at bounding box center [651, 327] width 46 height 52
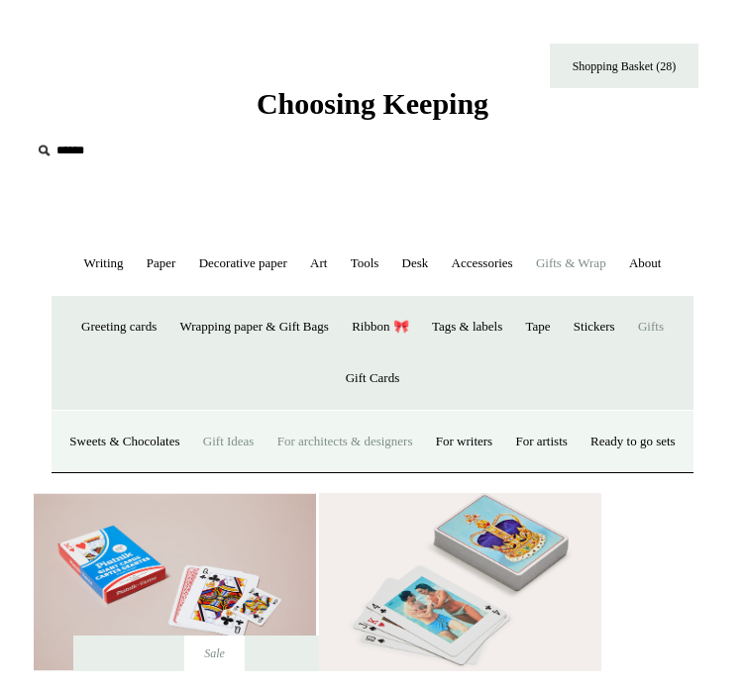
click at [423, 469] on link "For architects & designers" at bounding box center [345, 442] width 156 height 52
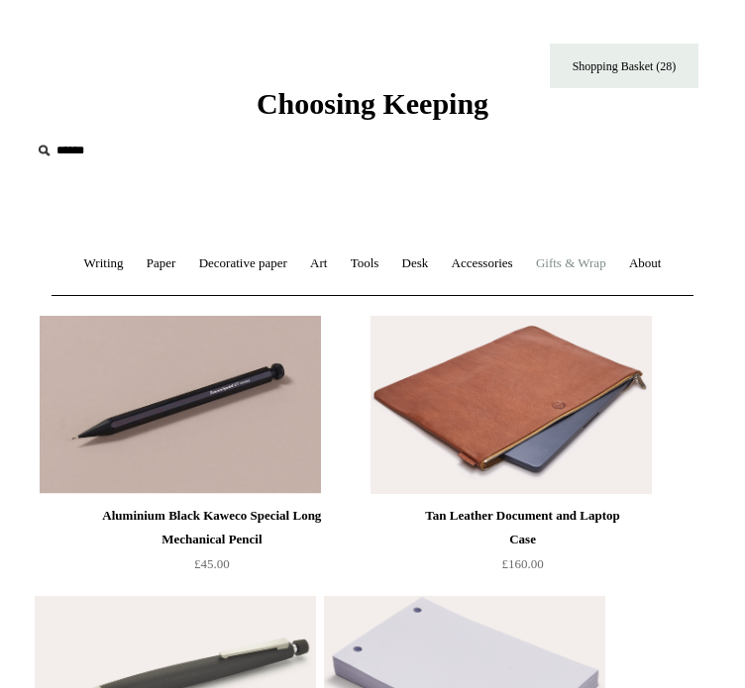
click at [616, 250] on link "Gifts & Wrap +" at bounding box center [571, 264] width 90 height 52
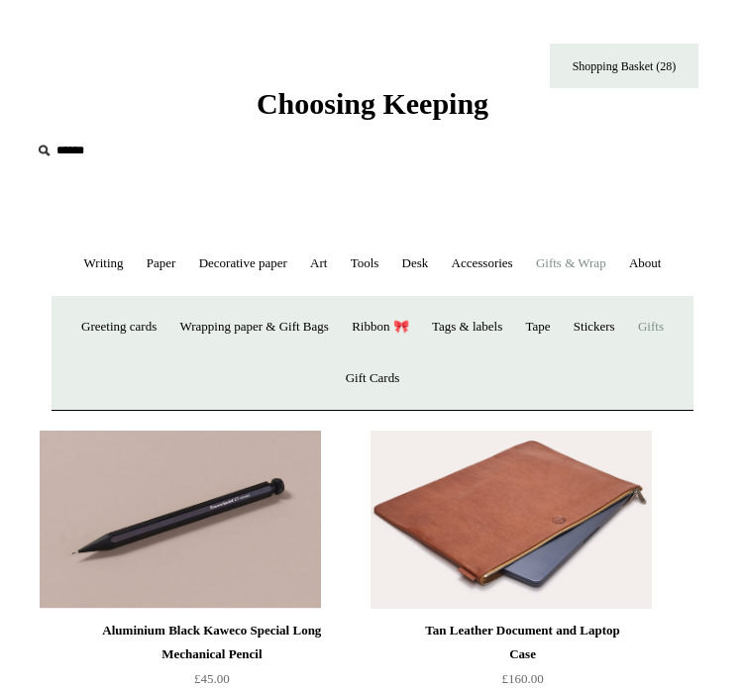
click at [628, 354] on link "Gifts +" at bounding box center [651, 327] width 46 height 52
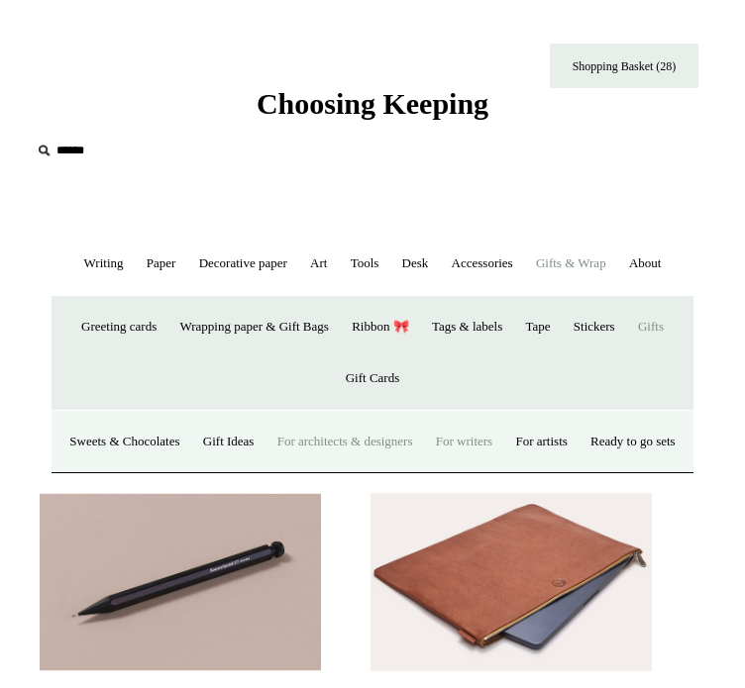
click at [502, 468] on link "For writers" at bounding box center [464, 442] width 76 height 52
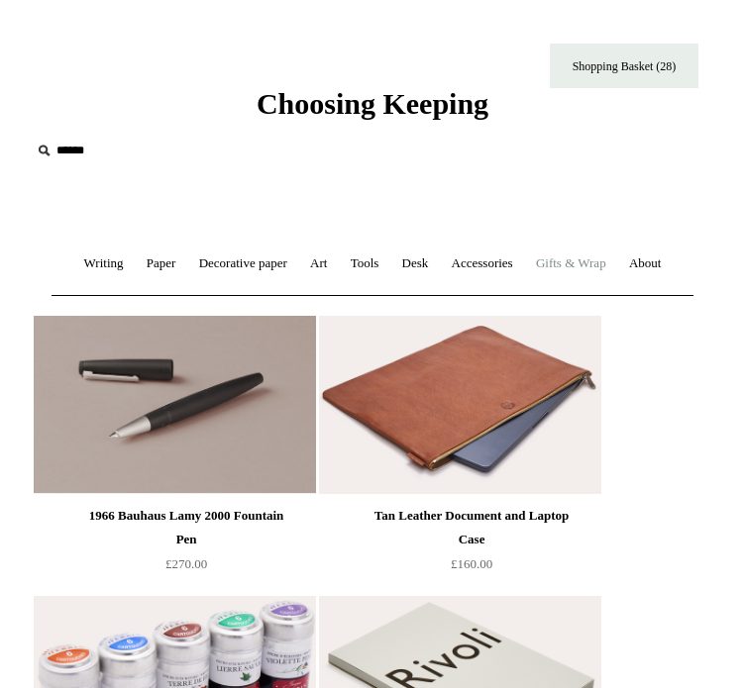
click at [616, 252] on link "Gifts & Wrap +" at bounding box center [571, 264] width 90 height 52
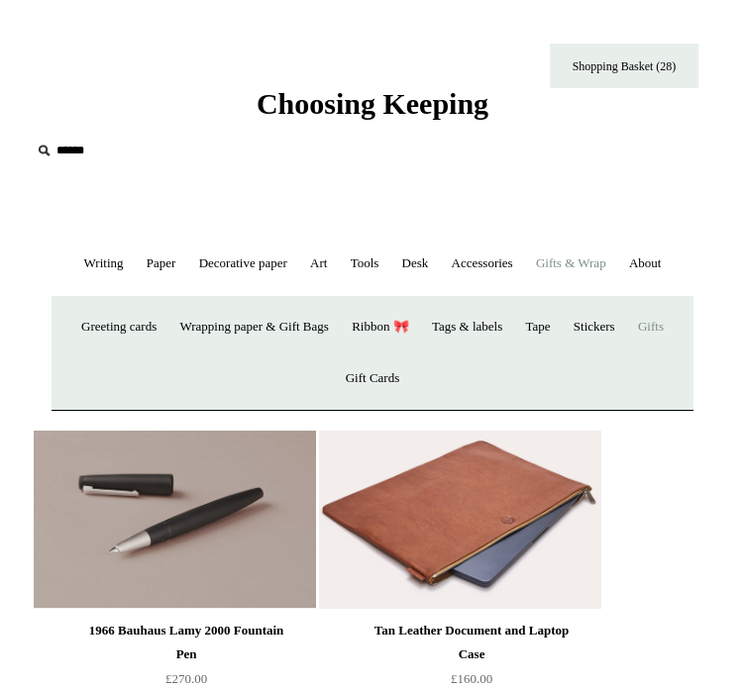
click at [628, 354] on link "Gifts +" at bounding box center [651, 327] width 46 height 52
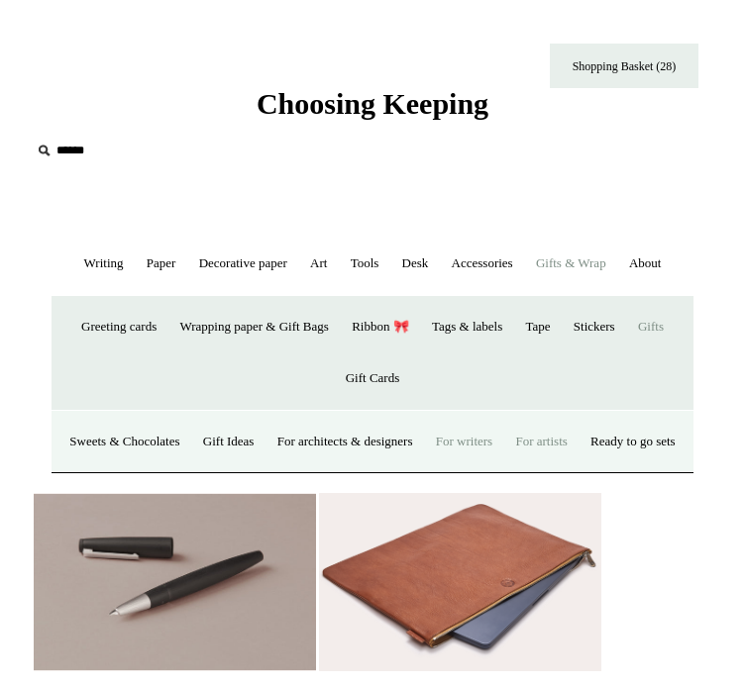
click at [577, 469] on link "For artists" at bounding box center [540, 442] width 71 height 52
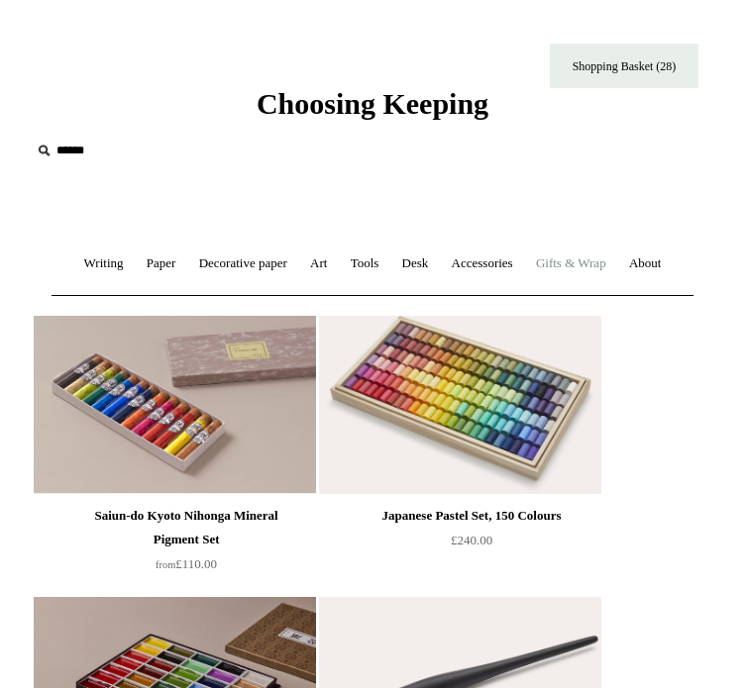
click at [616, 268] on link "Gifts & Wrap +" at bounding box center [571, 264] width 90 height 52
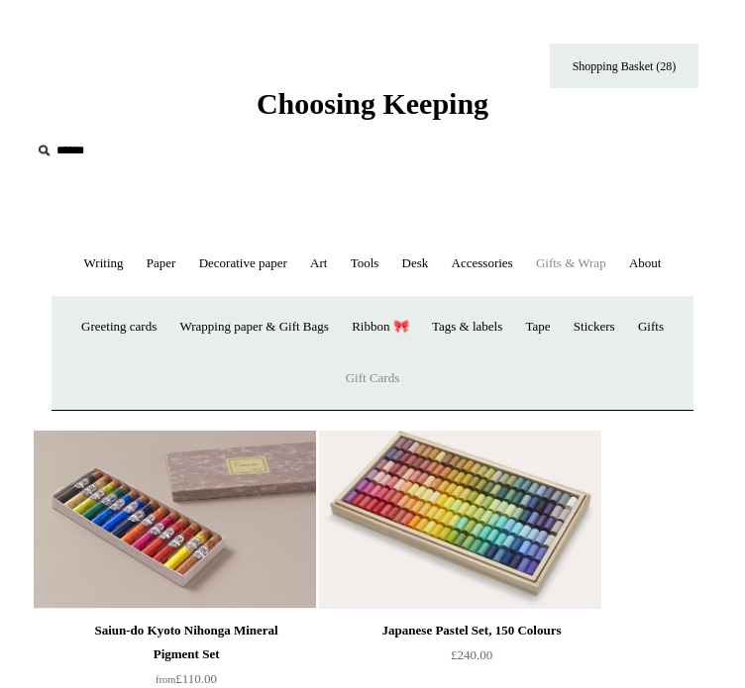
click at [410, 405] on link "Gift Cards" at bounding box center [373, 379] width 74 height 52
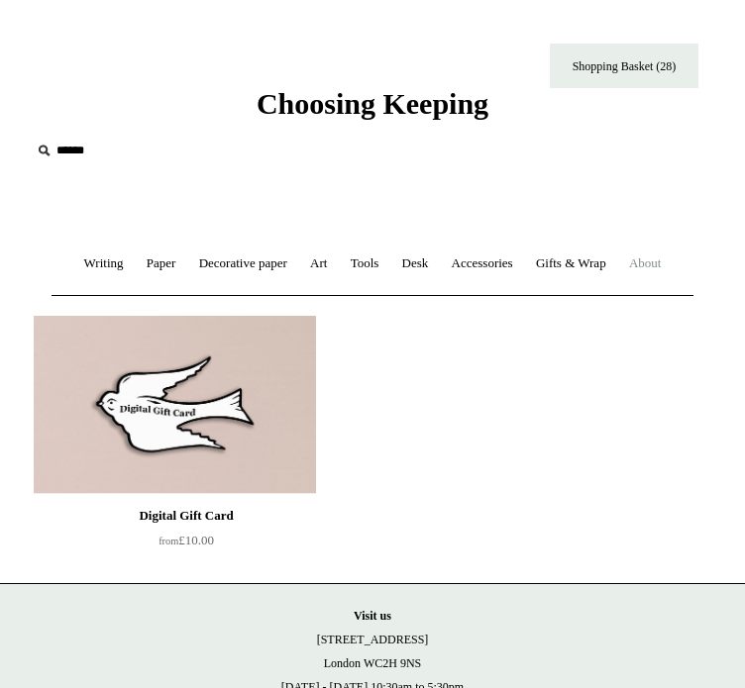
click at [619, 290] on link "About +" at bounding box center [645, 264] width 52 height 52
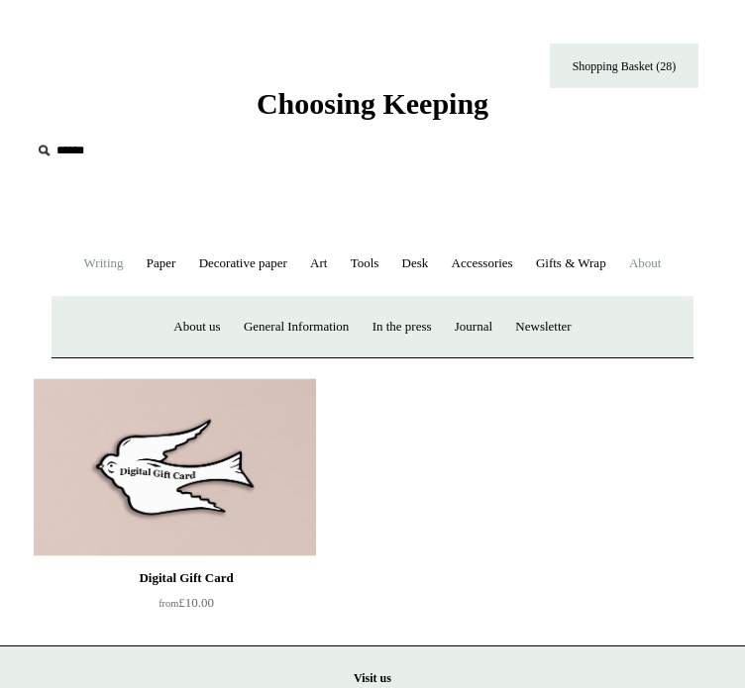
click at [79, 263] on link "Writing +" at bounding box center [103, 264] width 59 height 52
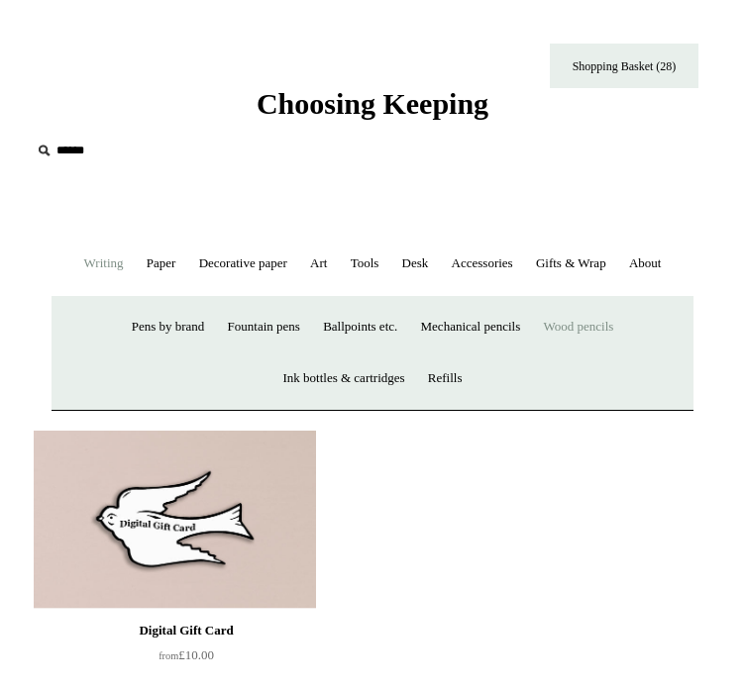
click at [624, 354] on link "Wood pencils +" at bounding box center [579, 327] width 90 height 52
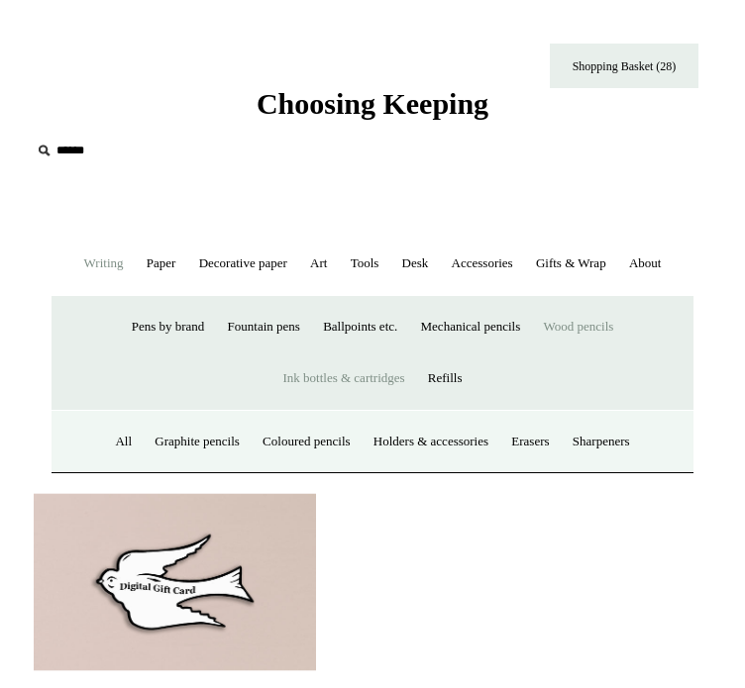
click at [322, 405] on link "Ink bottles & cartridges +" at bounding box center [343, 379] width 142 height 52
click at [322, 405] on link "Ink bottles & cartridges -" at bounding box center [343, 379] width 142 height 52
